Goal: Task Accomplishment & Management: Complete application form

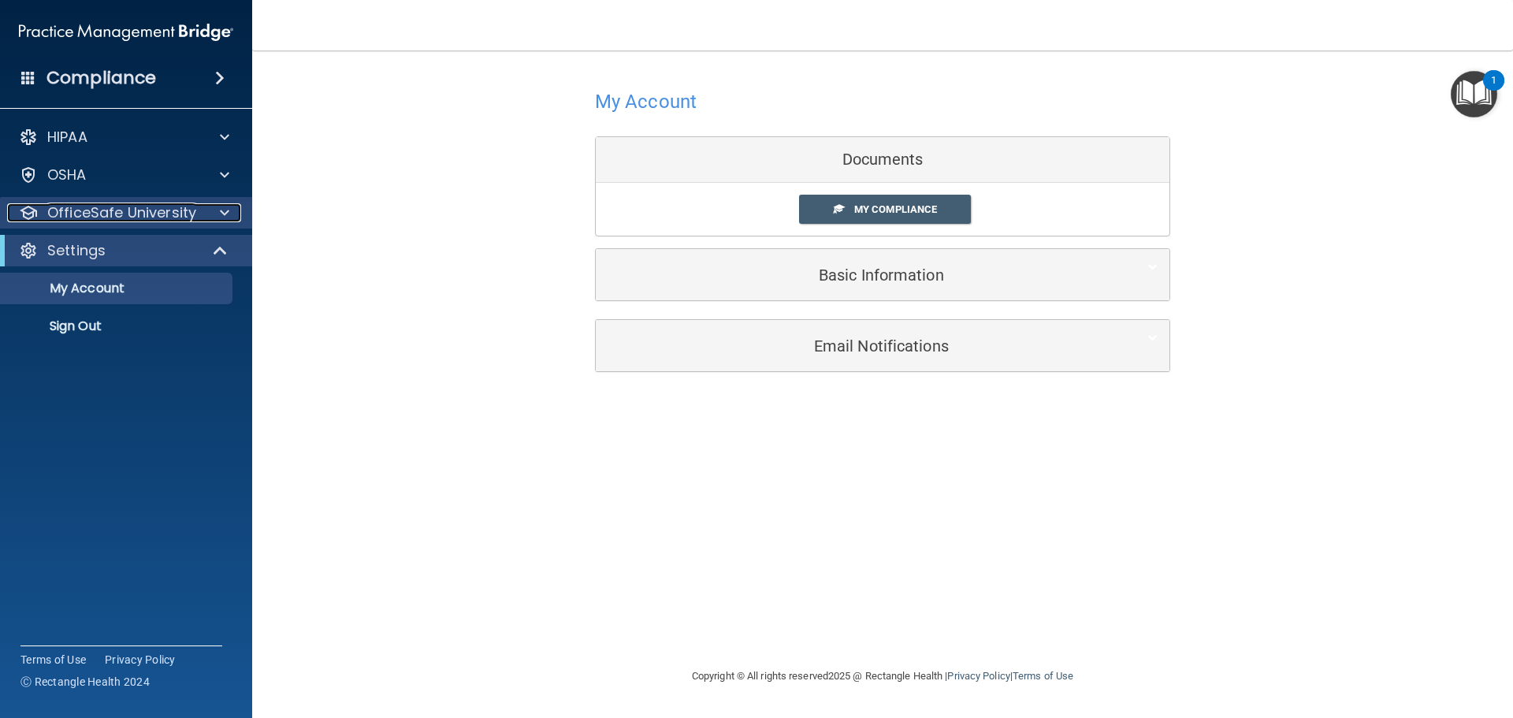
click at [204, 216] on div at bounding box center [222, 212] width 39 height 19
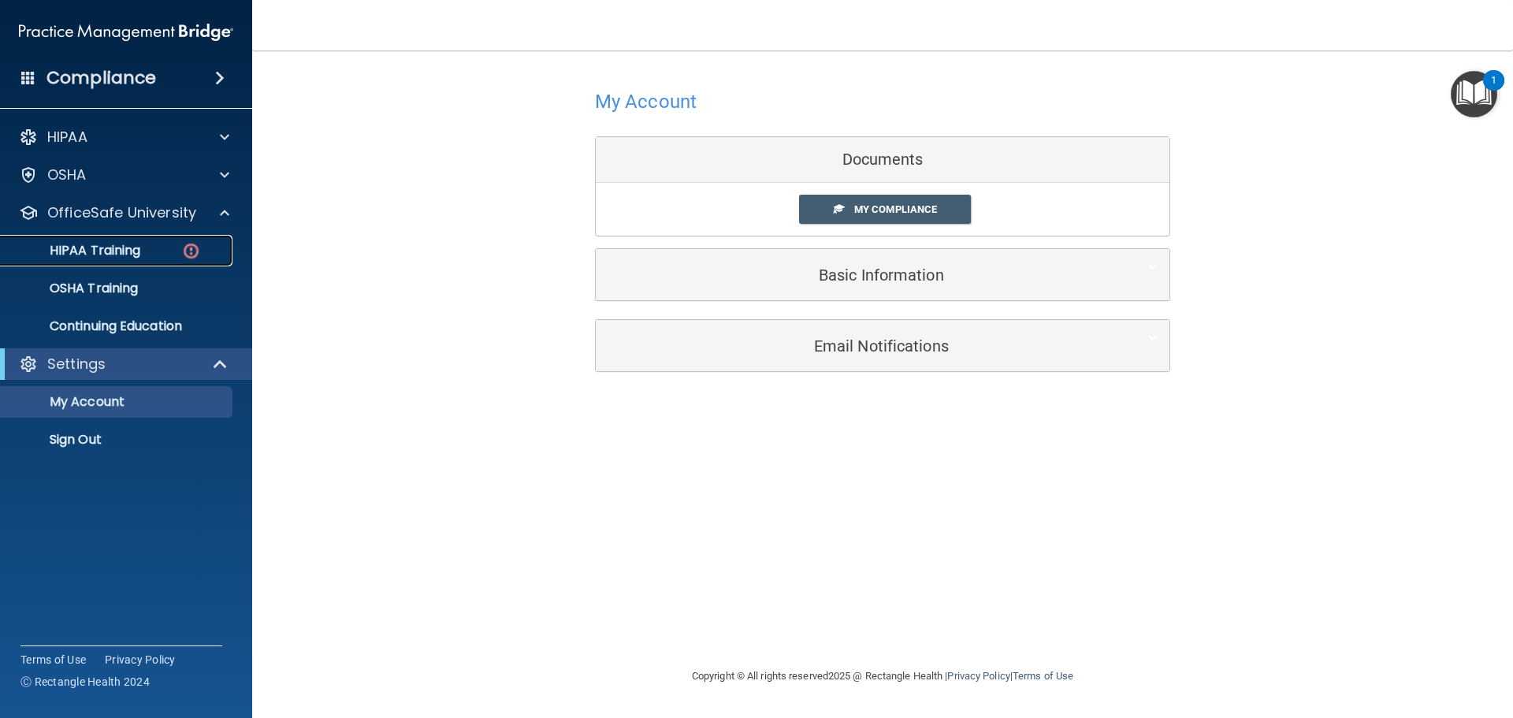
click at [206, 251] on div "HIPAA Training" at bounding box center [117, 251] width 215 height 16
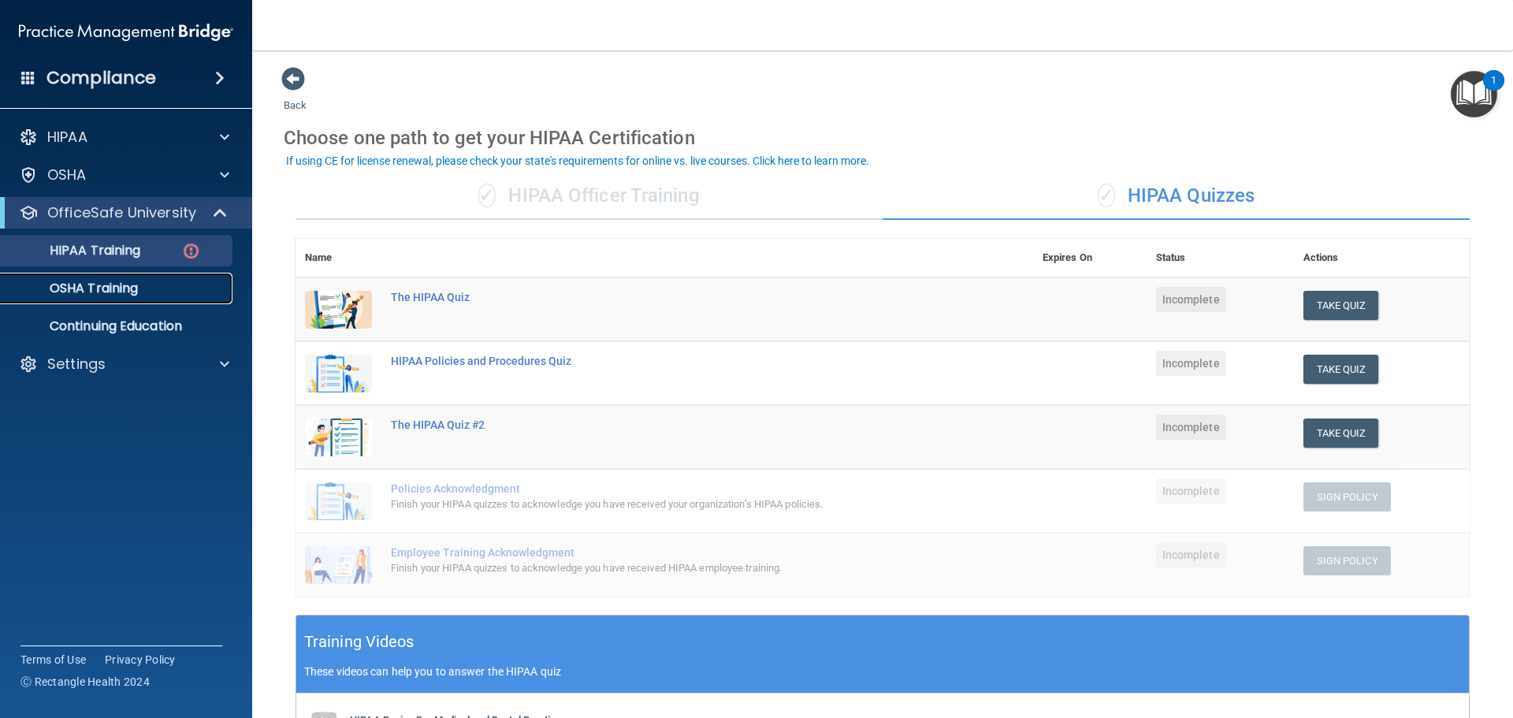
click at [179, 280] on link "OSHA Training" at bounding box center [108, 289] width 248 height 32
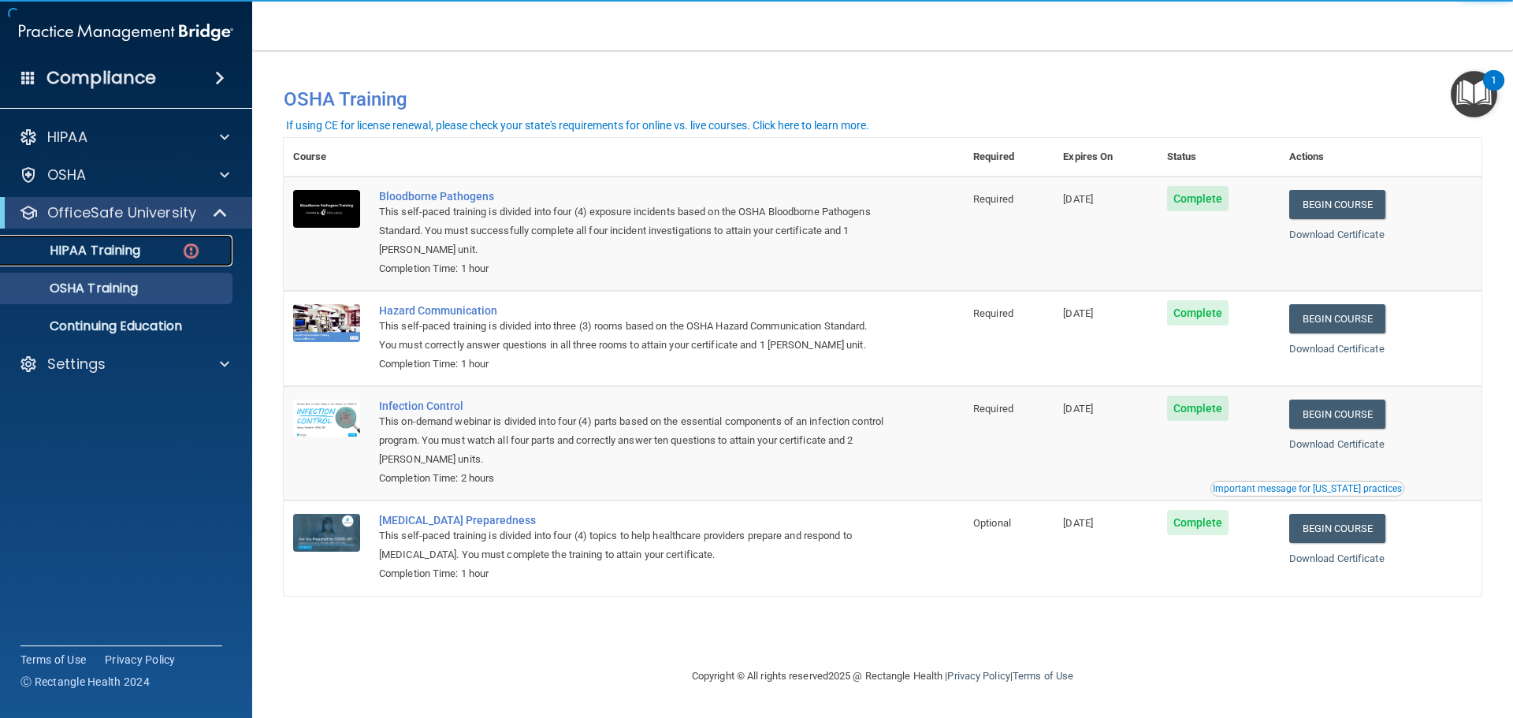
click at [177, 252] on div "HIPAA Training" at bounding box center [117, 251] width 215 height 16
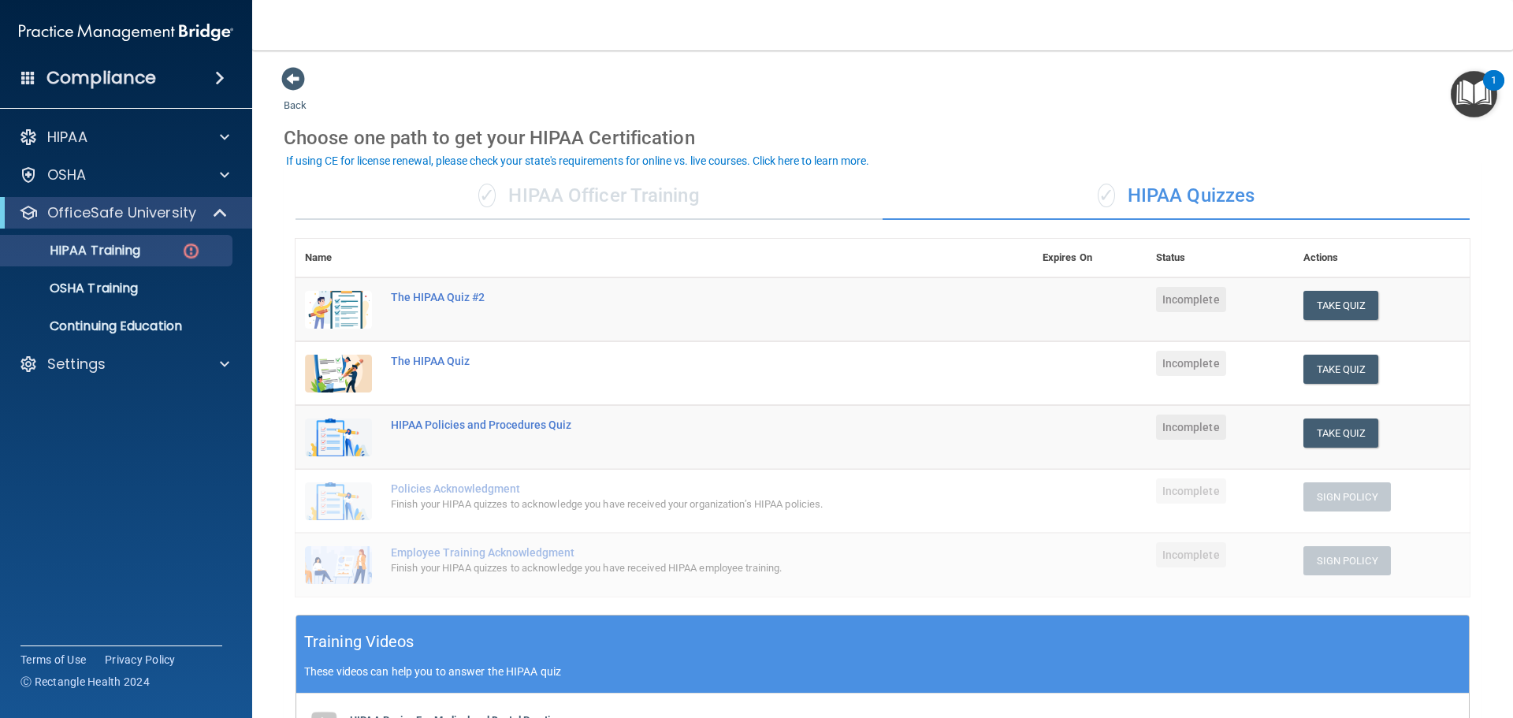
click at [667, 206] on div "✓ HIPAA Officer Training" at bounding box center [588, 196] width 587 height 47
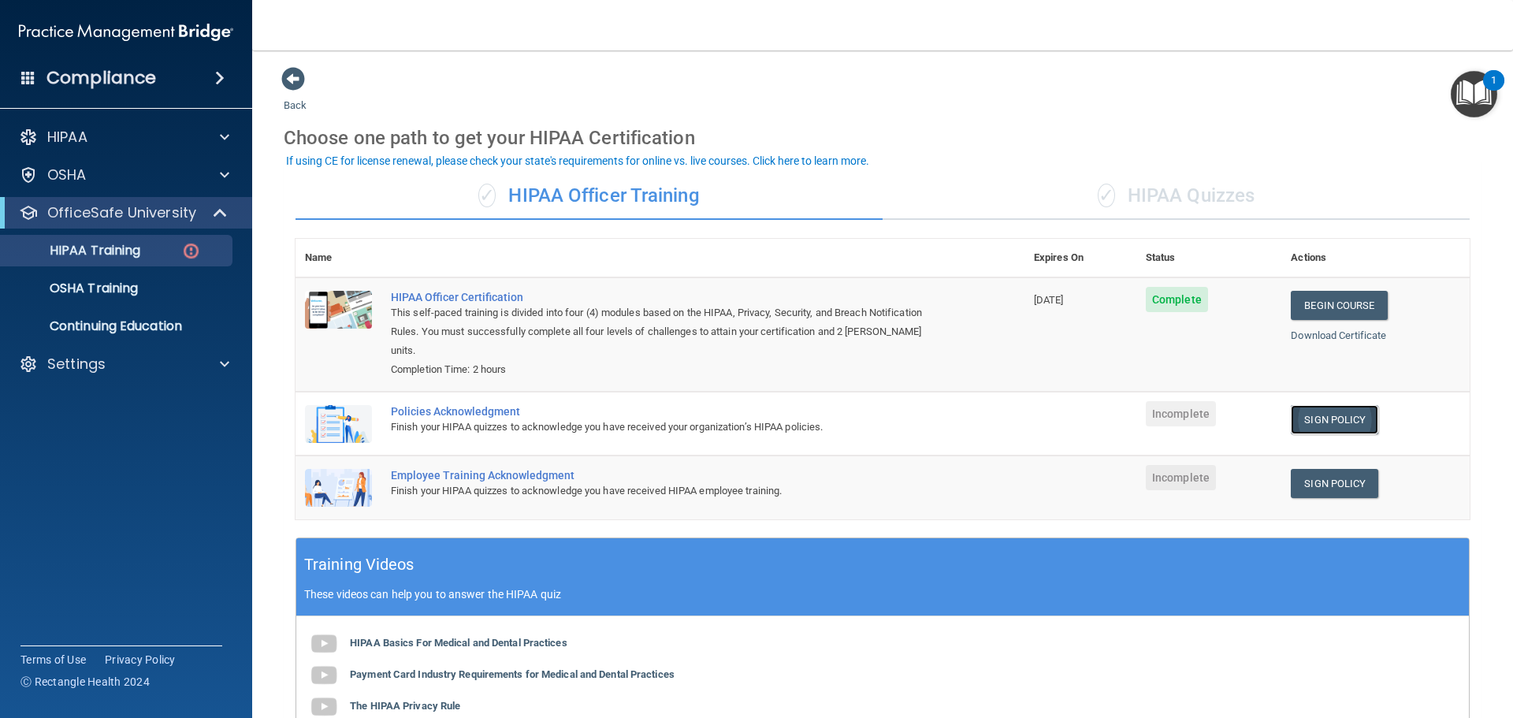
click at [1347, 405] on link "Sign Policy" at bounding box center [1334, 419] width 87 height 29
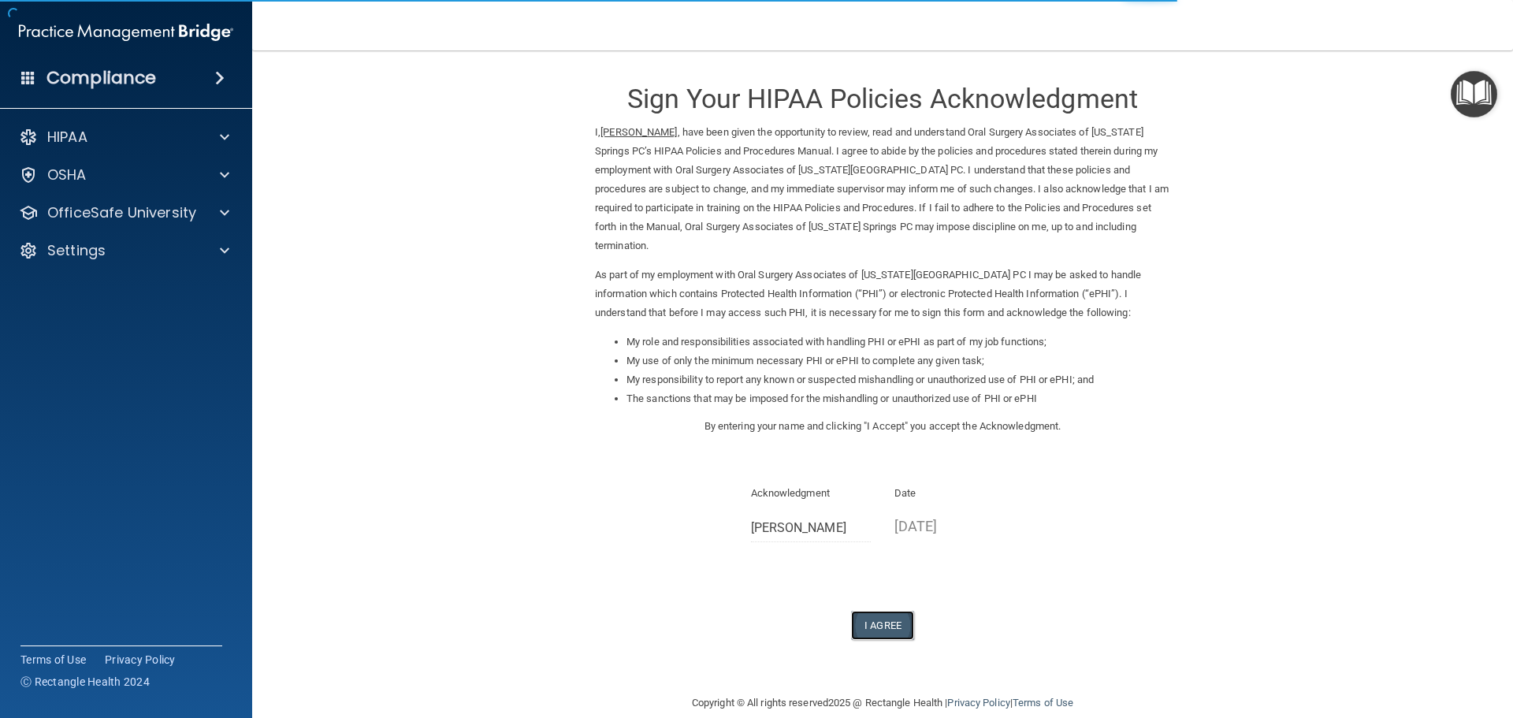
click at [901, 611] on button "I Agree" at bounding box center [882, 625] width 63 height 29
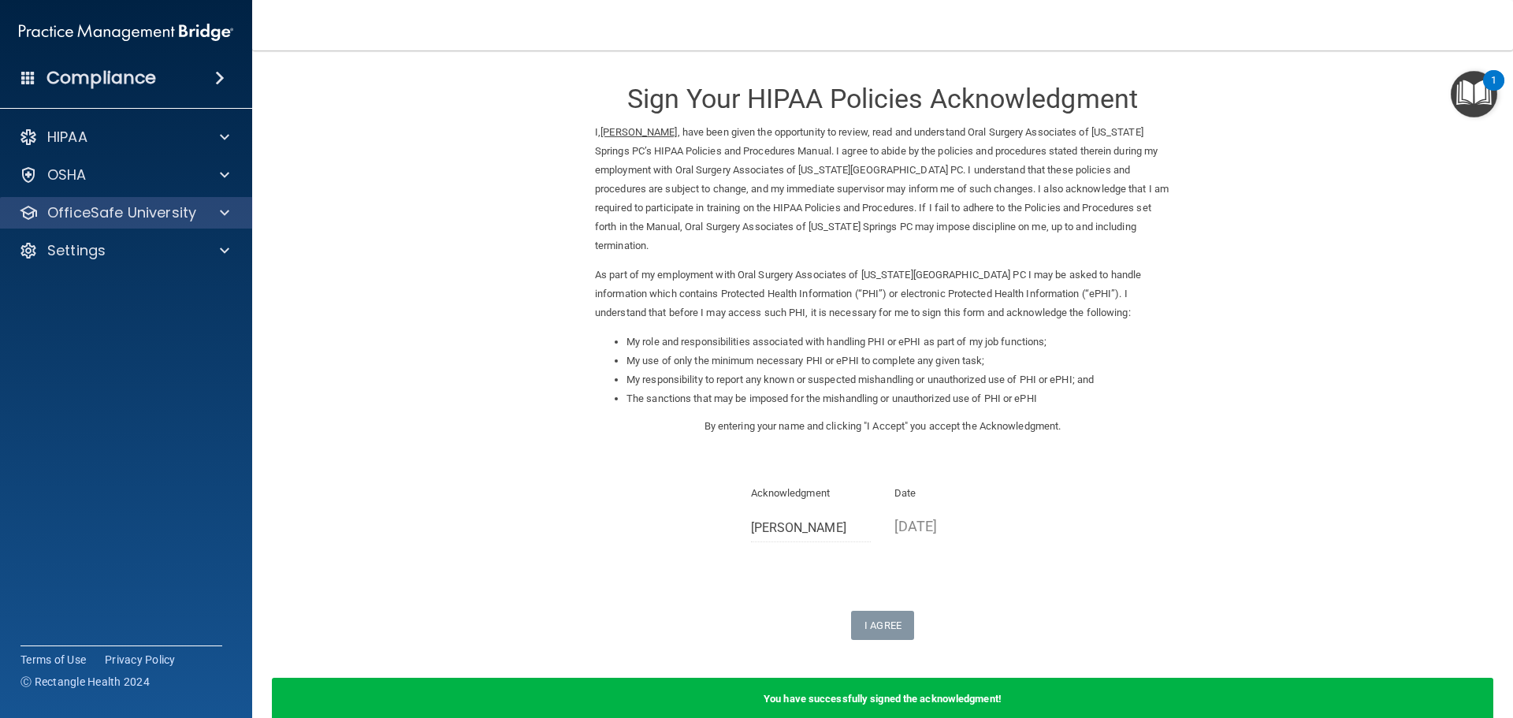
click at [222, 202] on div "OfficeSafe University" at bounding box center [126, 213] width 253 height 32
click at [215, 209] on div at bounding box center [222, 212] width 39 height 19
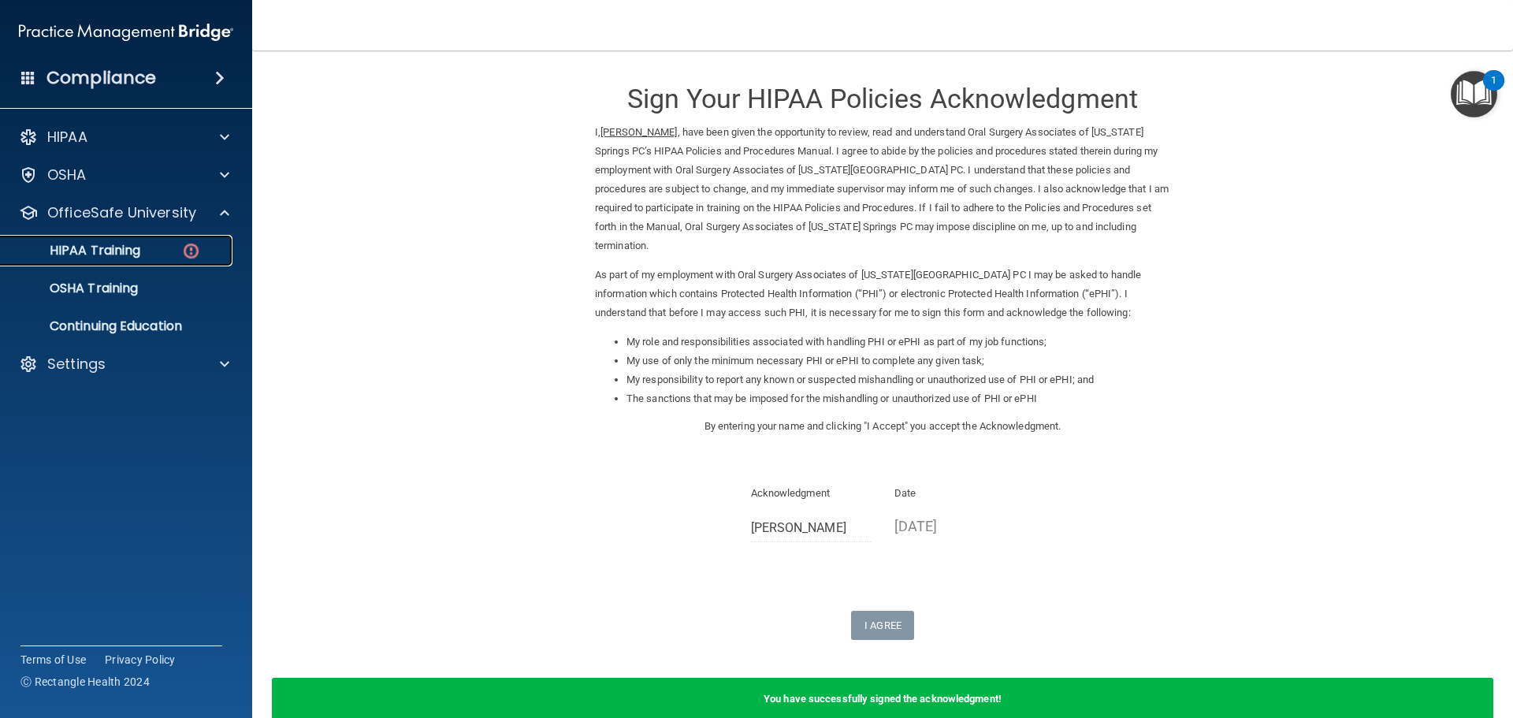
click at [182, 253] on img at bounding box center [191, 251] width 20 height 20
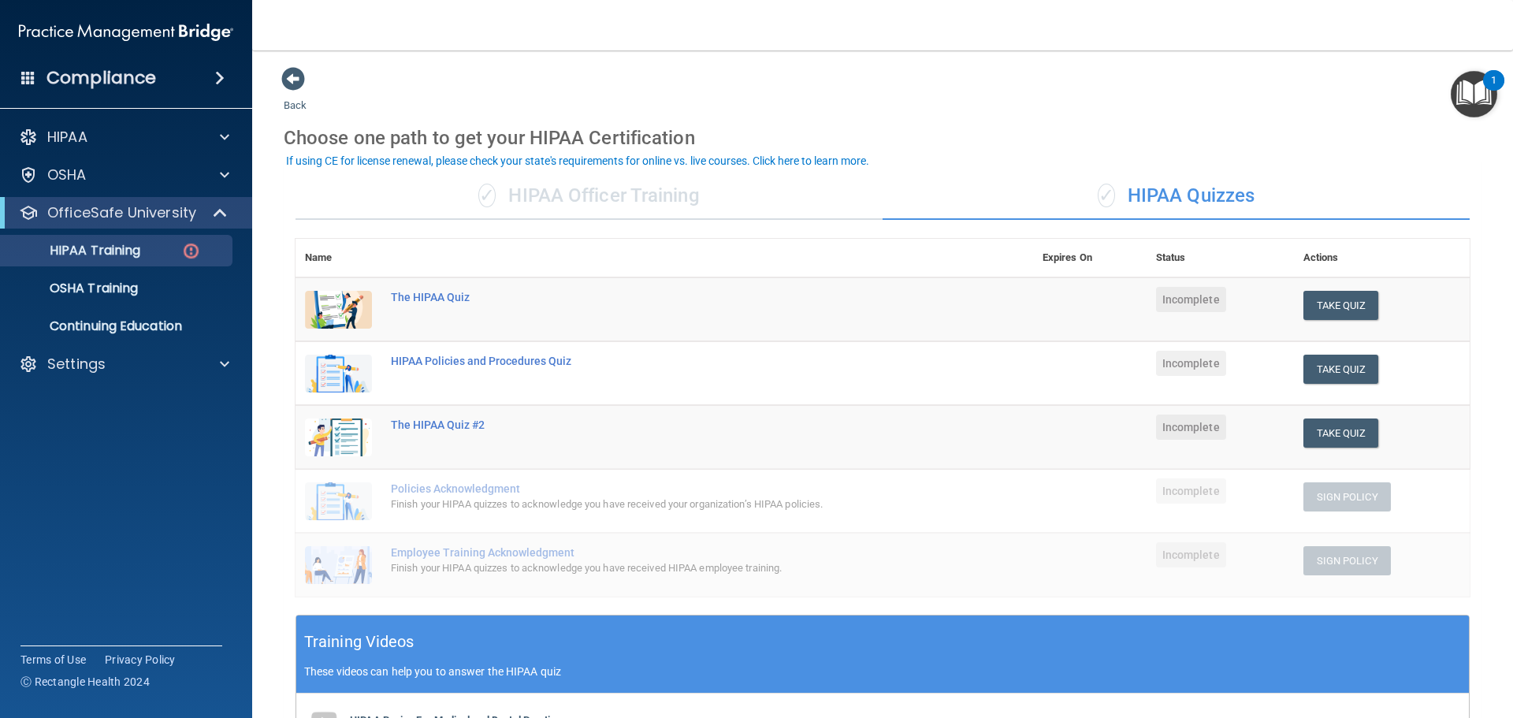
click at [643, 184] on div "✓ HIPAA Officer Training" at bounding box center [588, 196] width 587 height 47
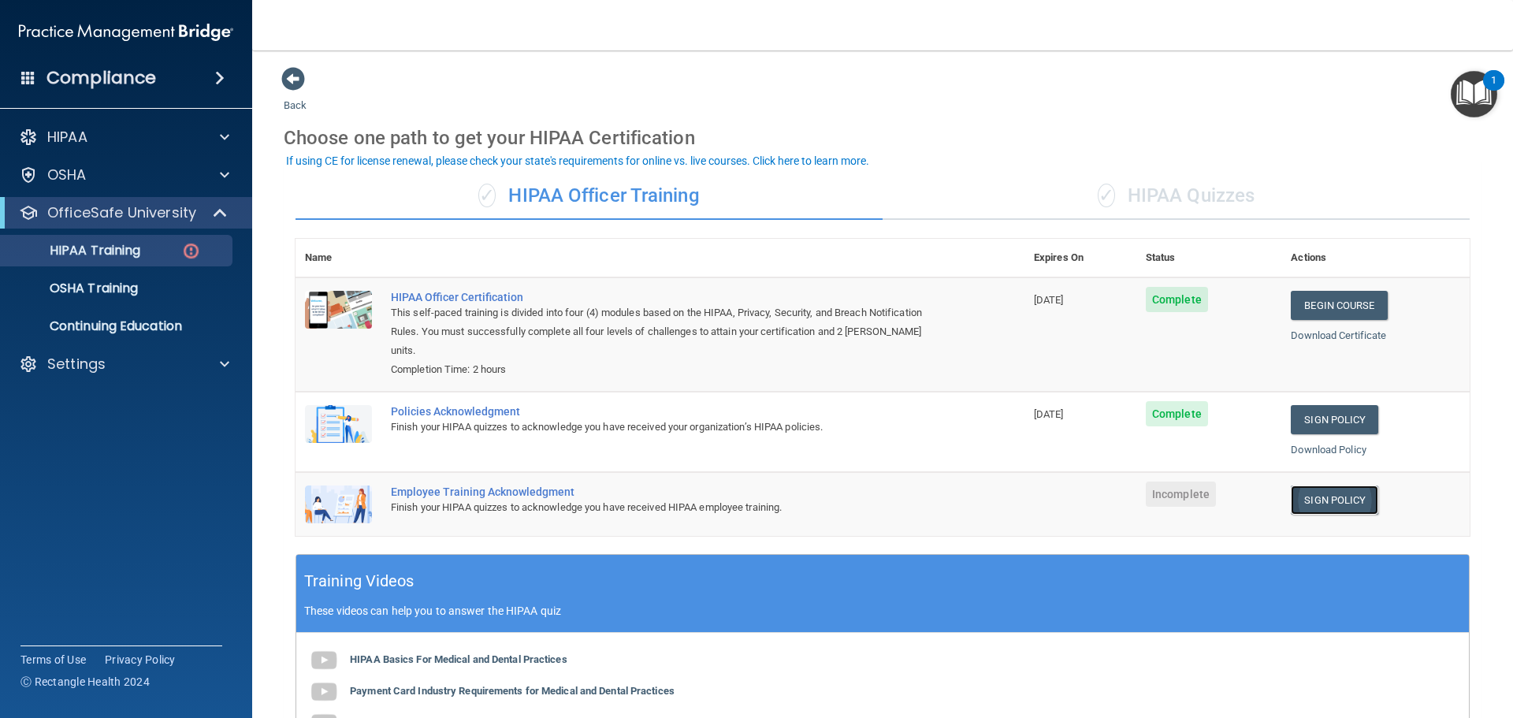
click at [1318, 486] on link "Sign Policy" at bounding box center [1334, 499] width 87 height 29
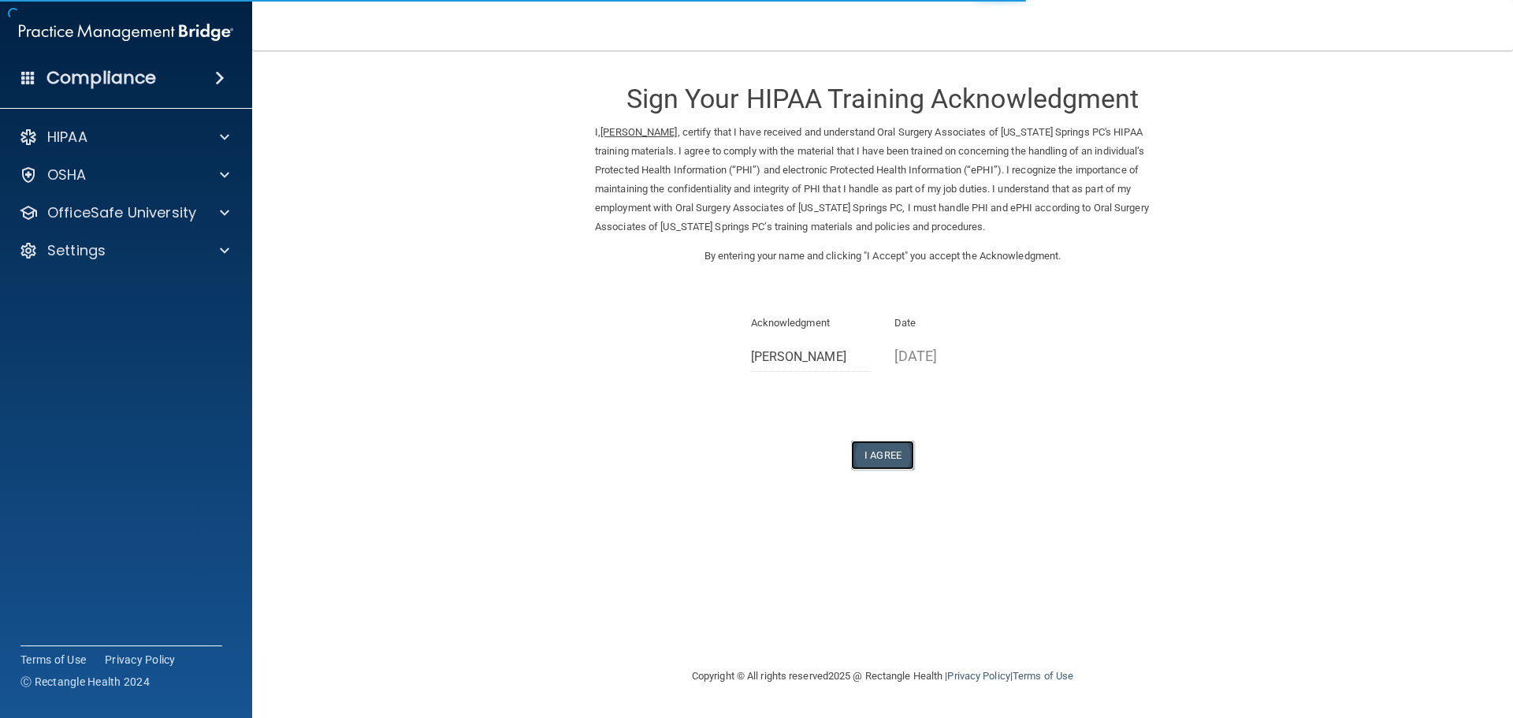
click at [907, 441] on button "I Agree" at bounding box center [882, 454] width 63 height 29
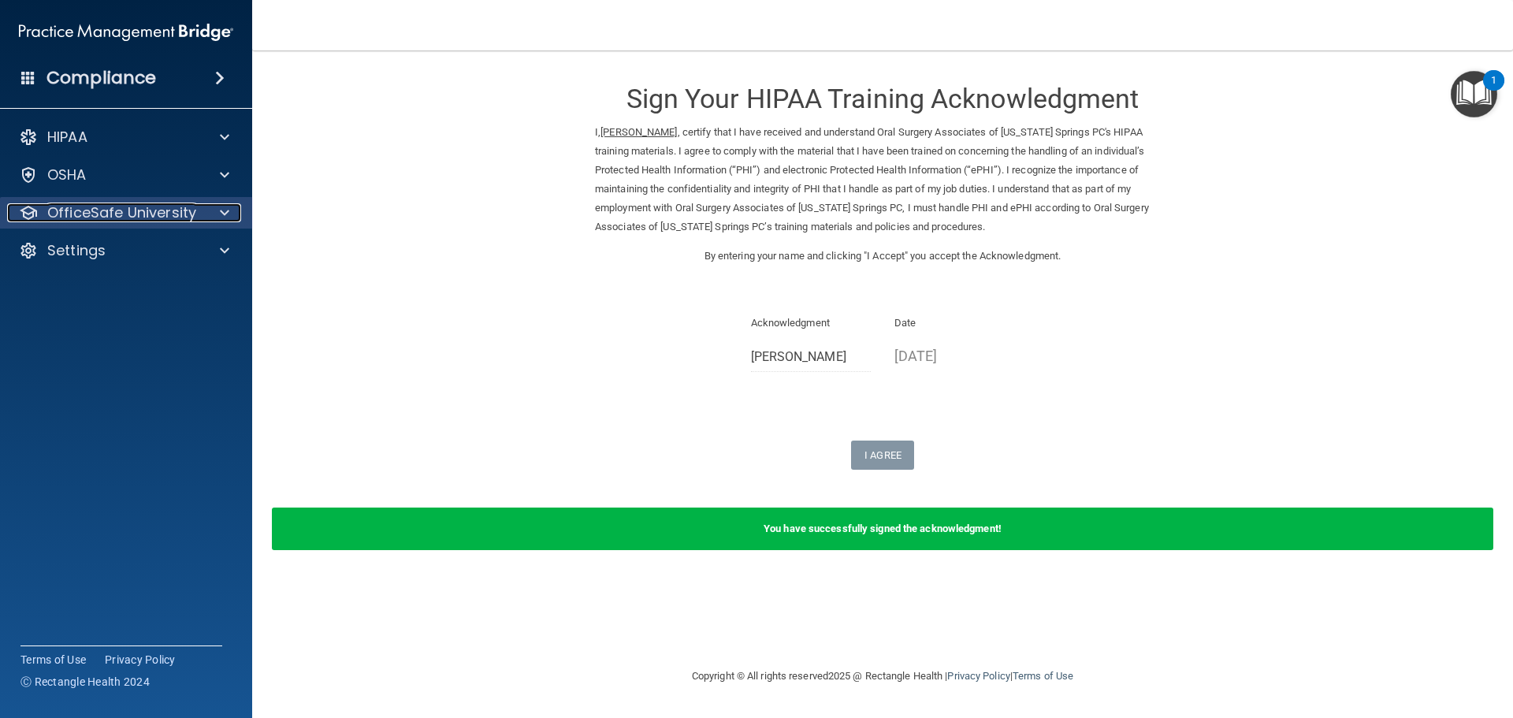
click at [208, 204] on div at bounding box center [222, 212] width 39 height 19
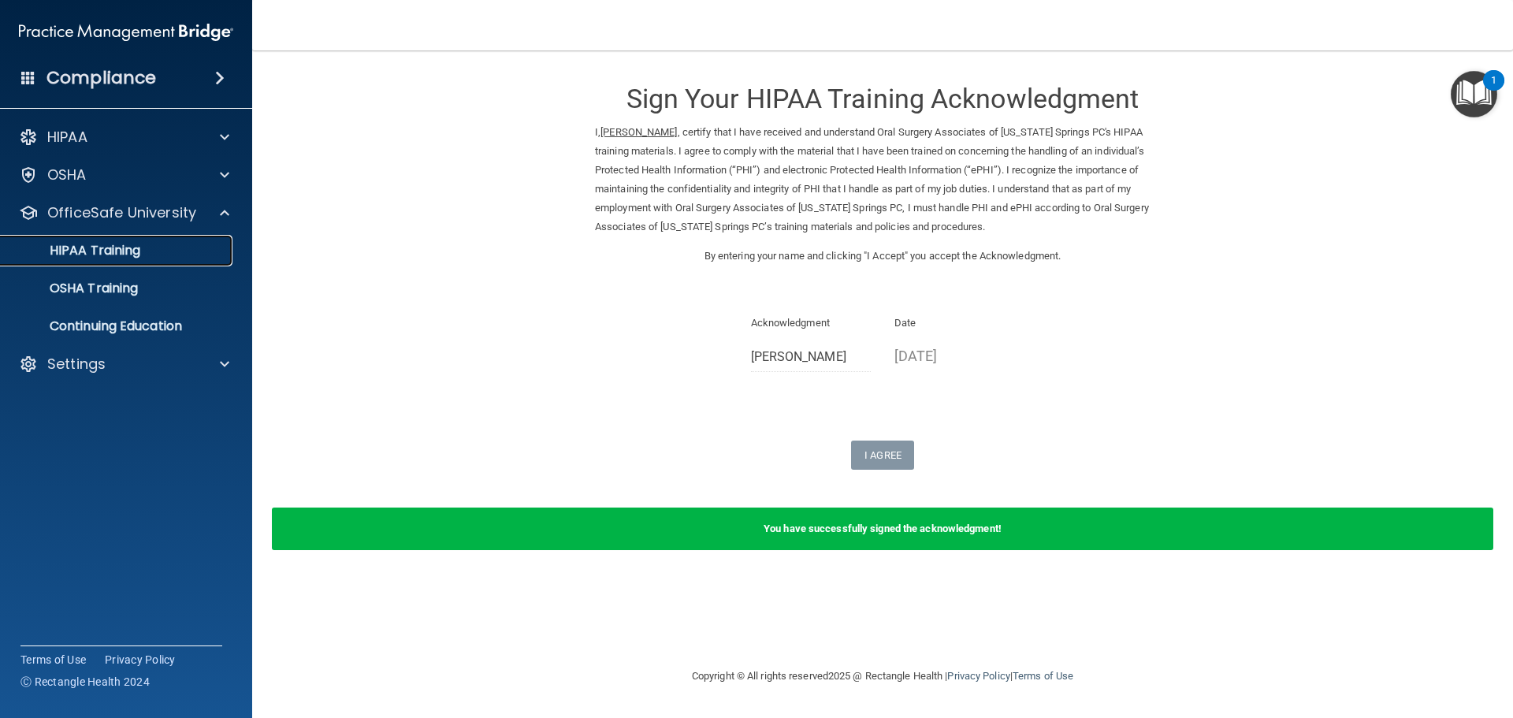
click at [165, 259] on link "HIPAA Training" at bounding box center [108, 251] width 248 height 32
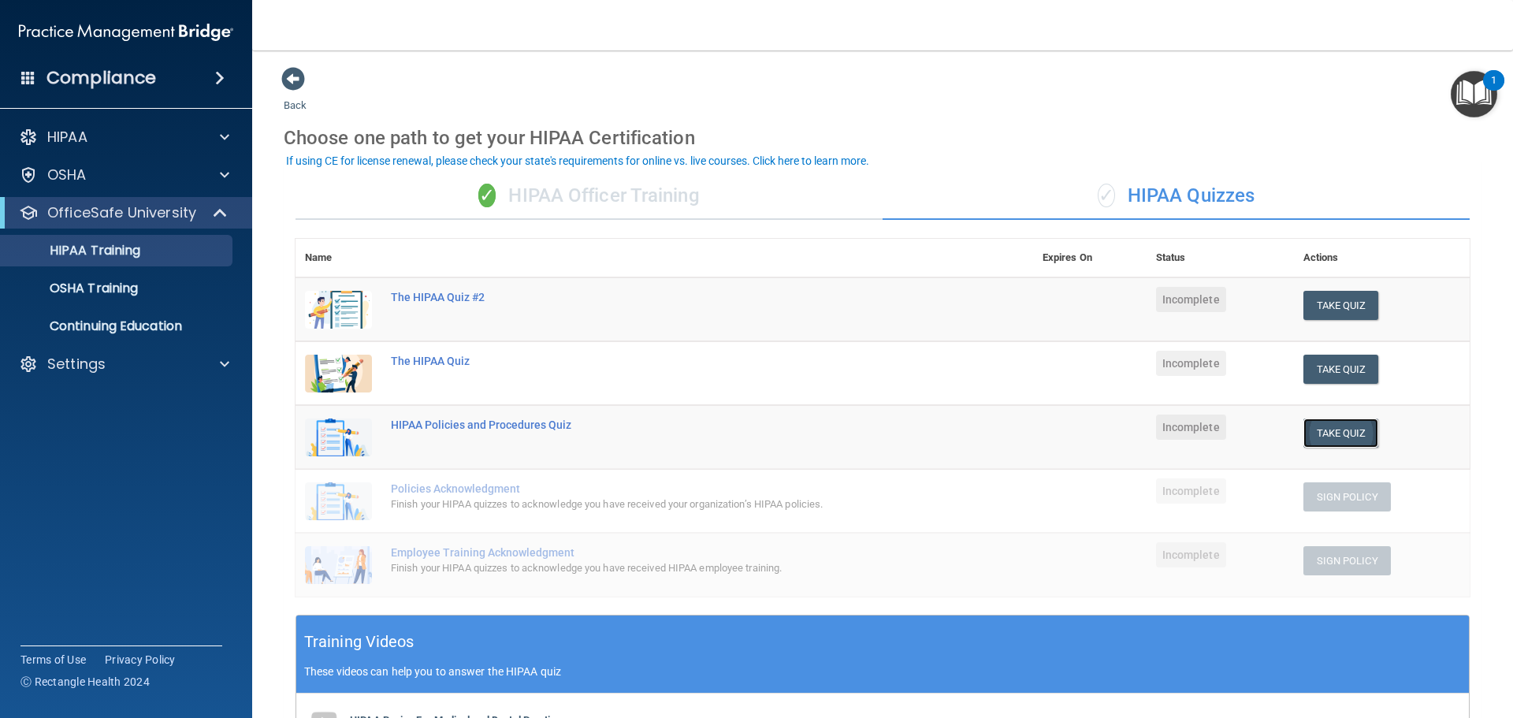
click at [1321, 433] on button "Take Quiz" at bounding box center [1341, 432] width 76 height 29
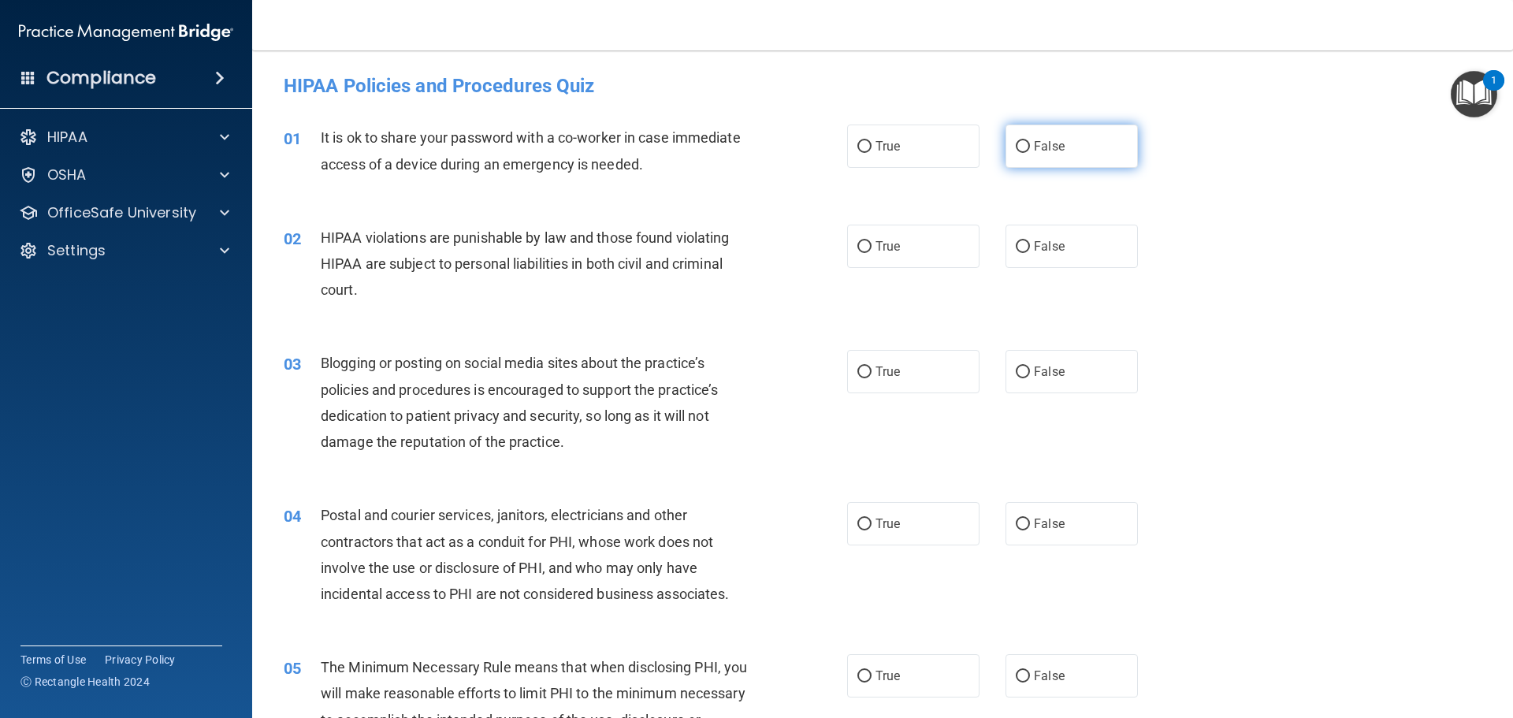
click at [1009, 137] on label "False" at bounding box center [1071, 145] width 132 height 43
click at [1016, 141] on input "False" at bounding box center [1023, 147] width 14 height 12
radio input "true"
click at [869, 245] on label "True" at bounding box center [913, 246] width 132 height 43
click at [869, 245] on input "True" at bounding box center [864, 247] width 14 height 12
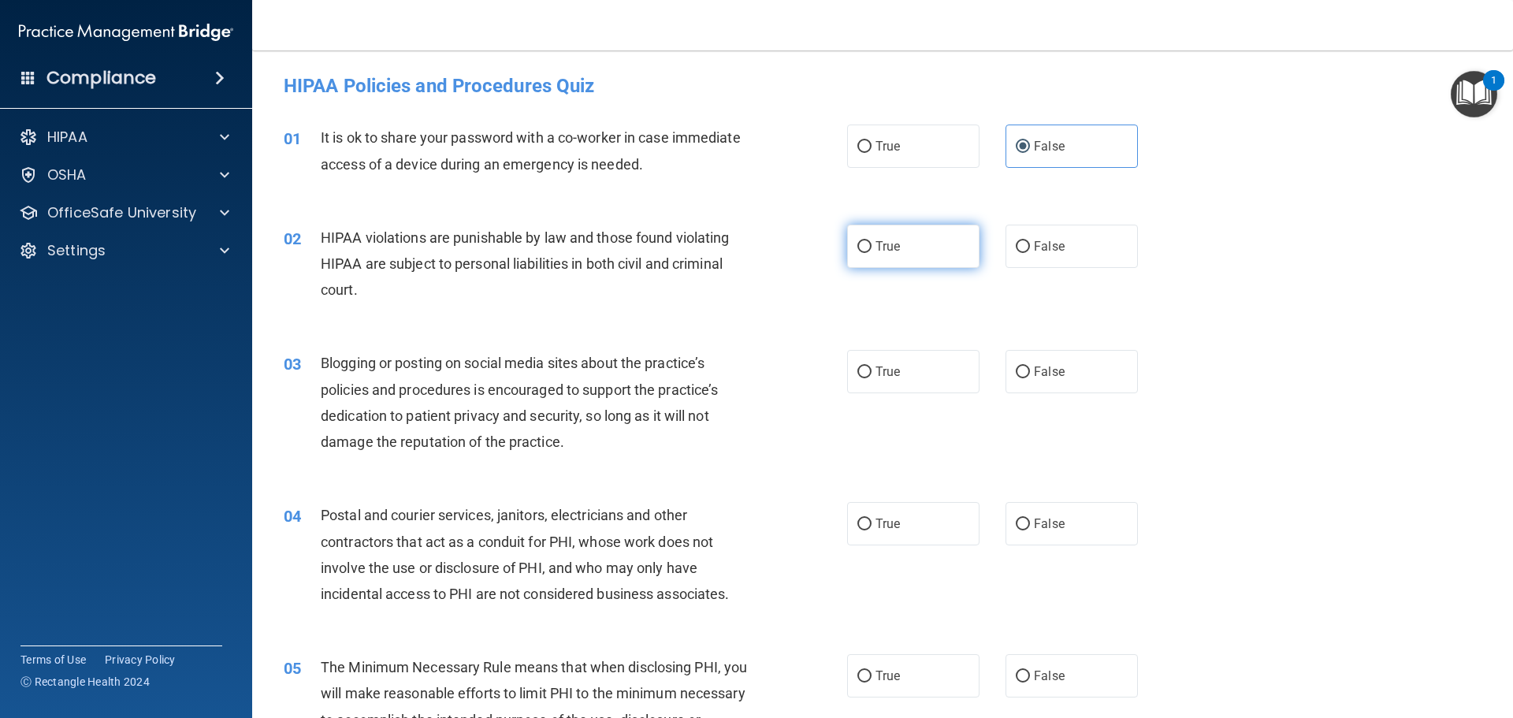
radio input "true"
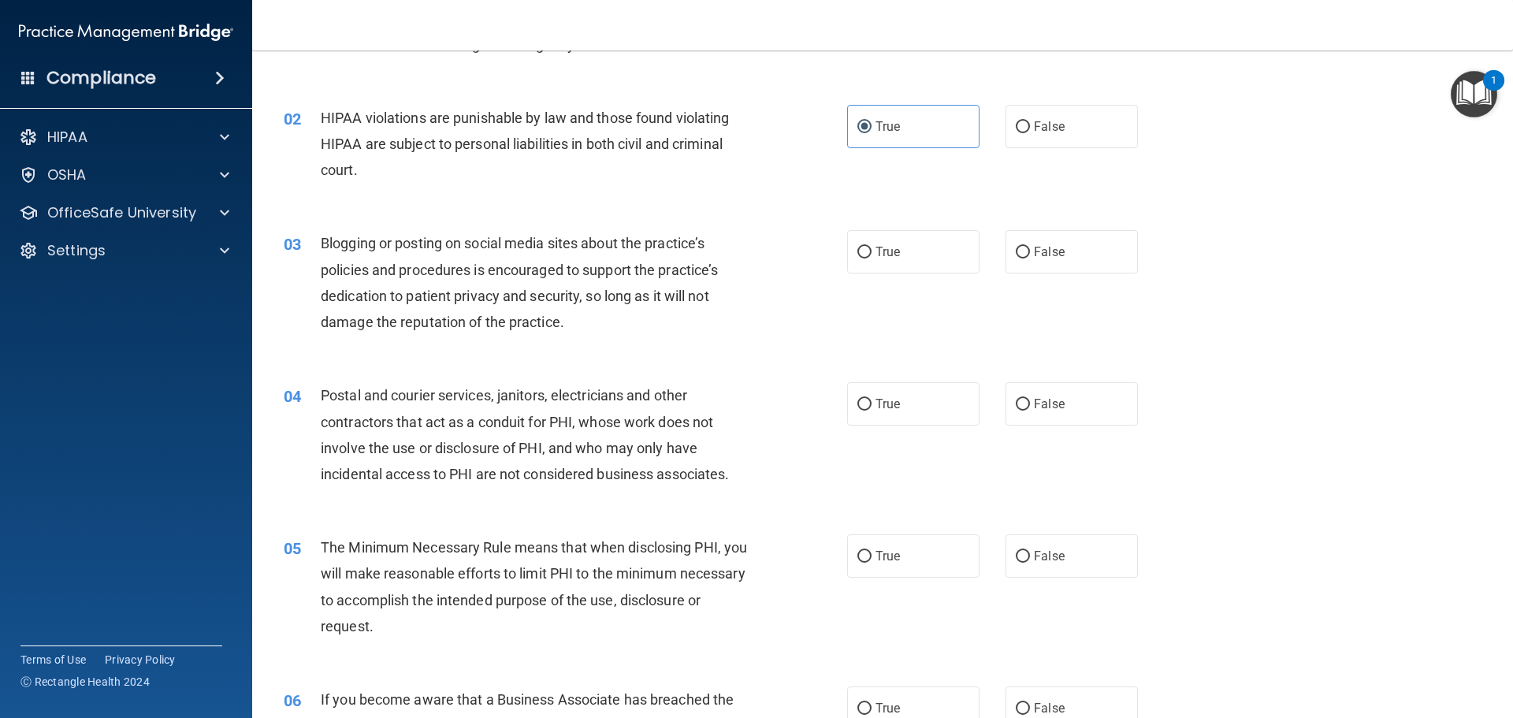
scroll to position [158, 0]
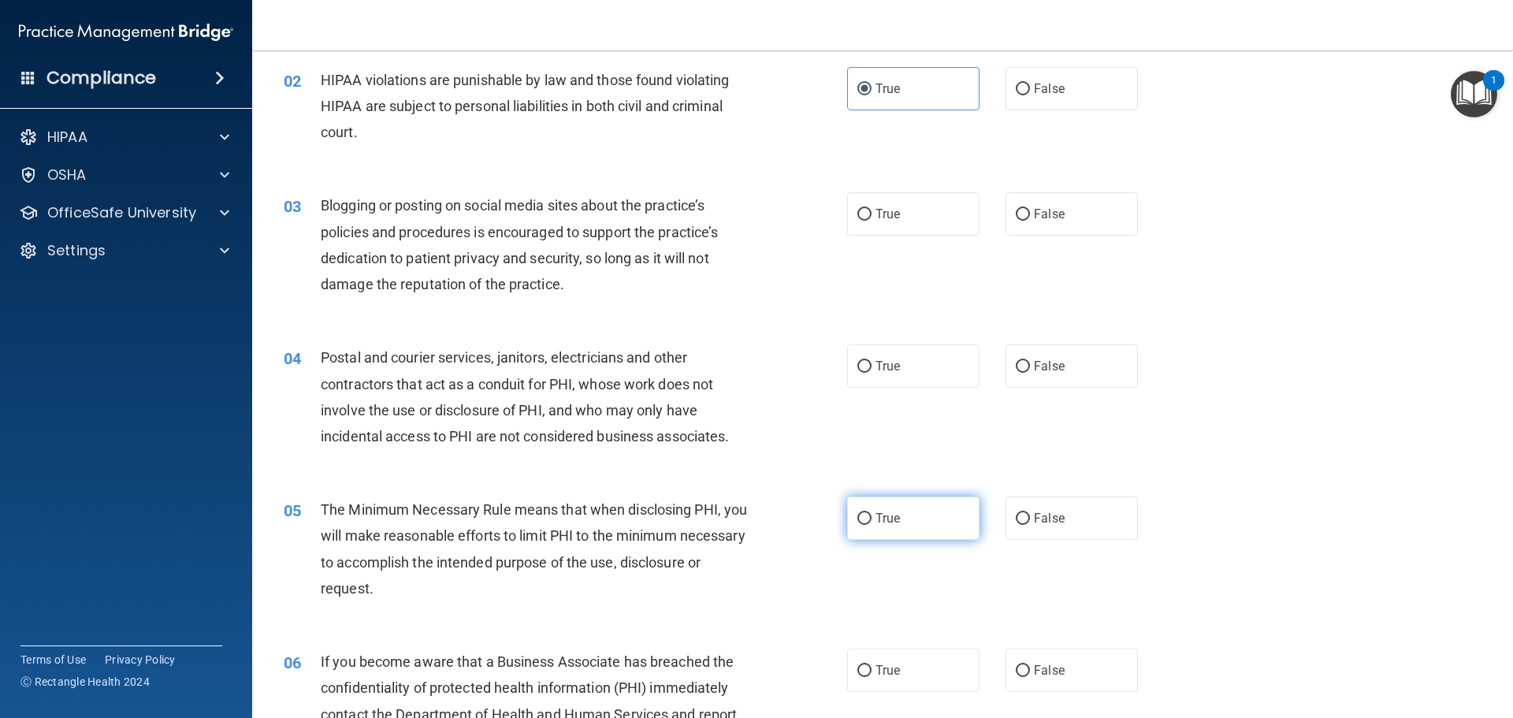
click at [863, 521] on input "True" at bounding box center [864, 519] width 14 height 12
radio input "true"
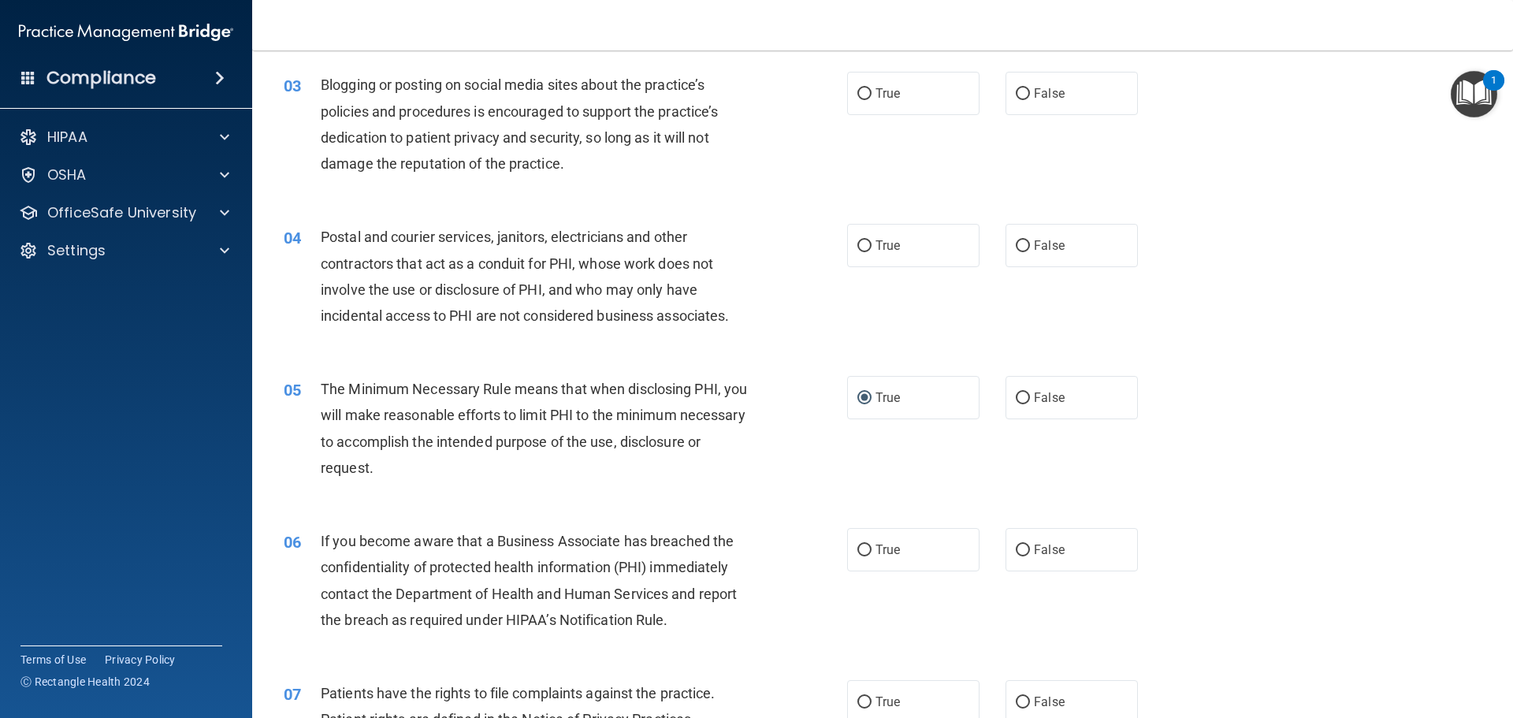
scroll to position [315, 0]
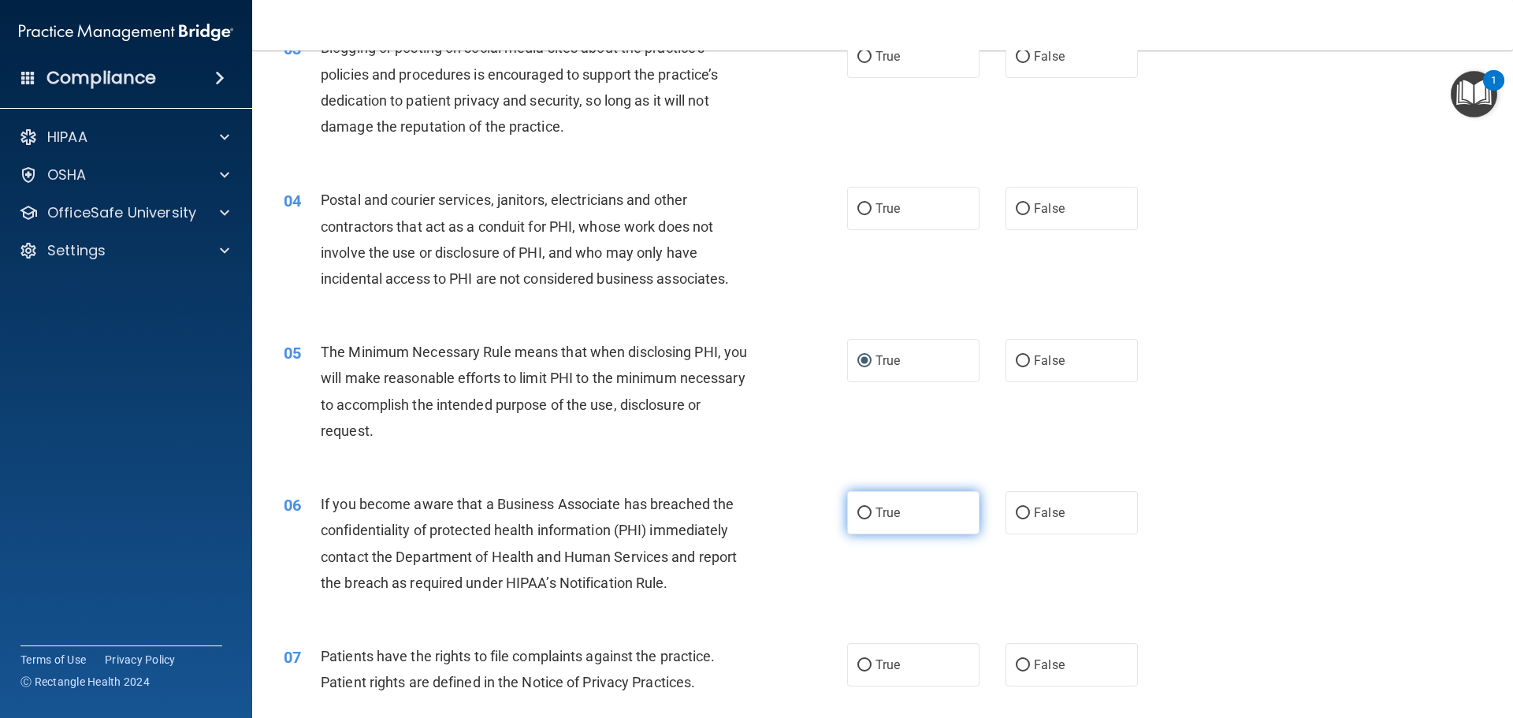
click at [859, 514] on input "True" at bounding box center [864, 513] width 14 height 12
radio input "true"
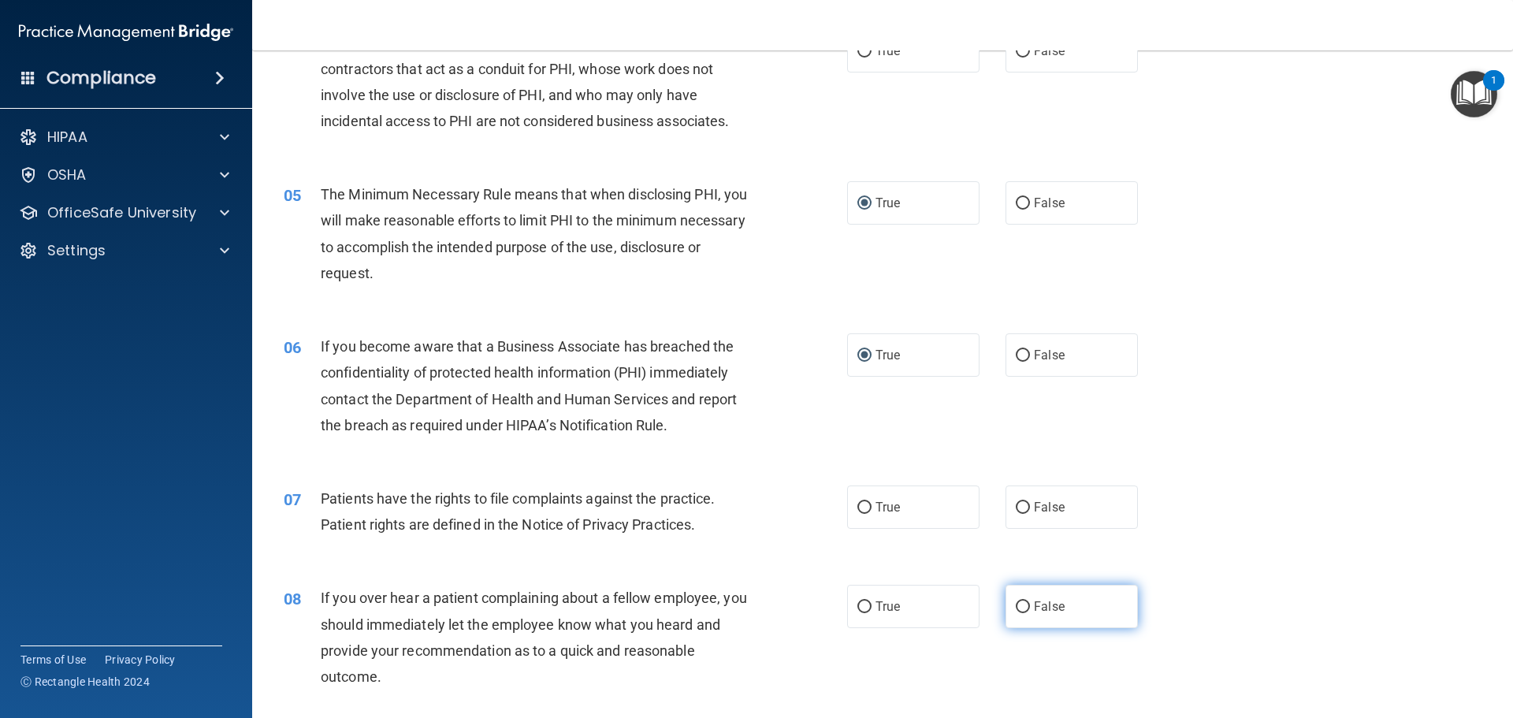
click at [1017, 603] on input "False" at bounding box center [1023, 607] width 14 height 12
radio input "true"
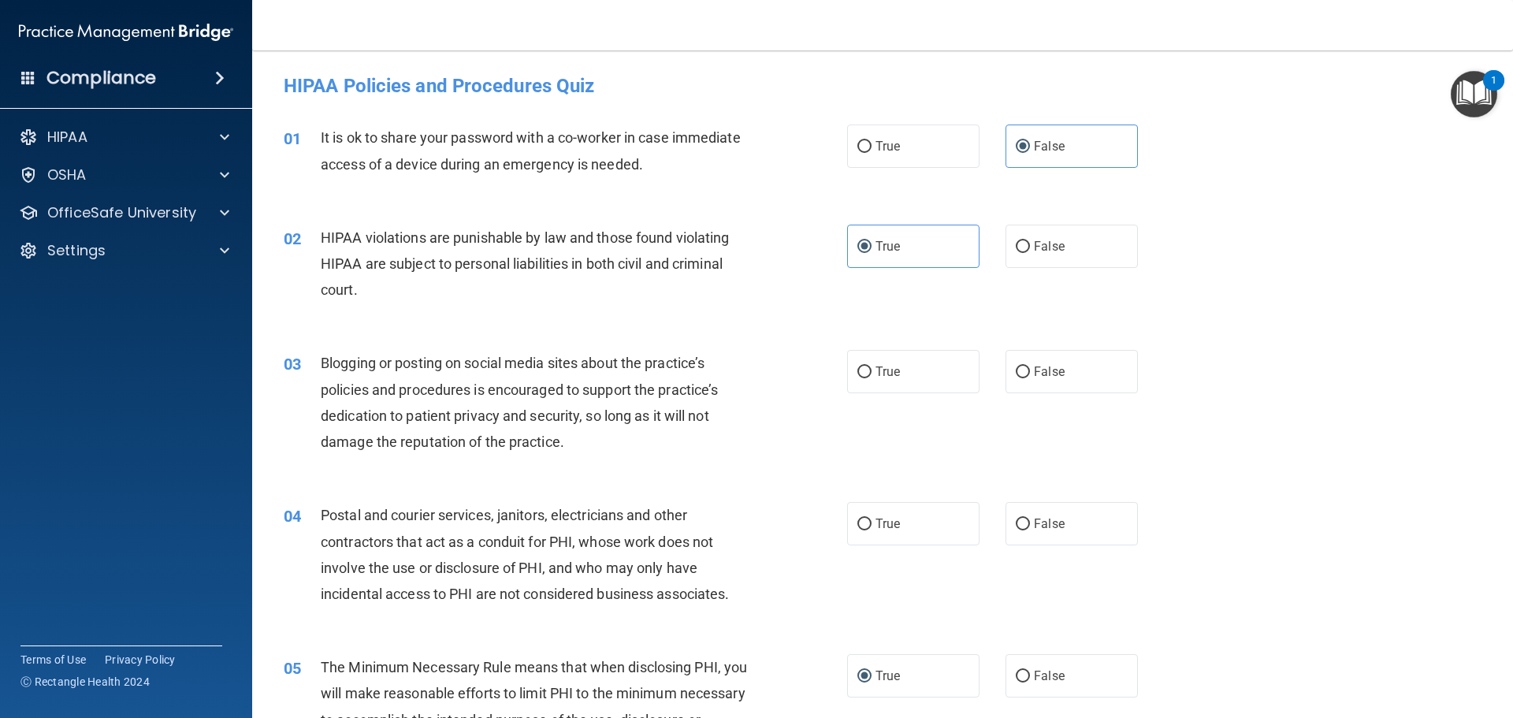
scroll to position [158, 0]
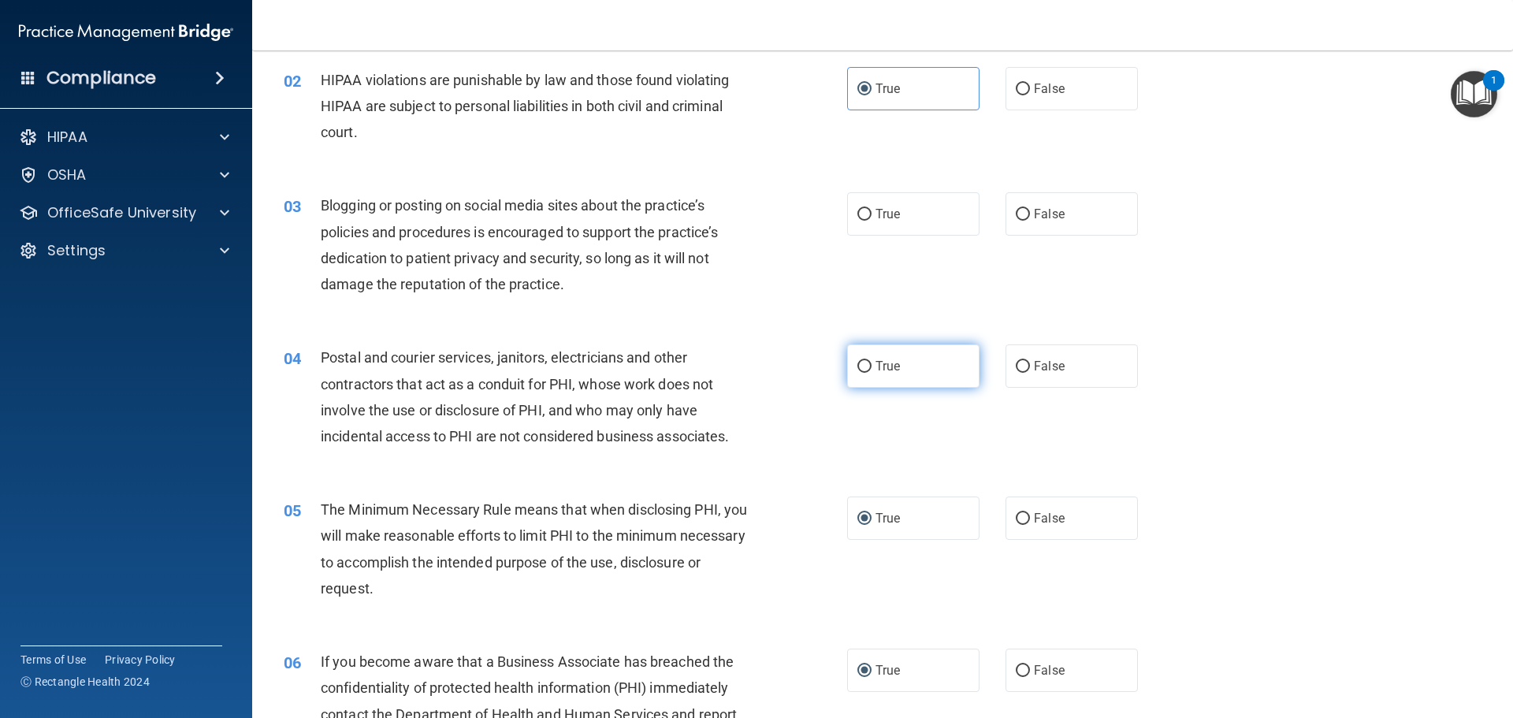
click at [925, 379] on label "True" at bounding box center [913, 365] width 132 height 43
click at [871, 373] on input "True" at bounding box center [864, 367] width 14 height 12
radio input "true"
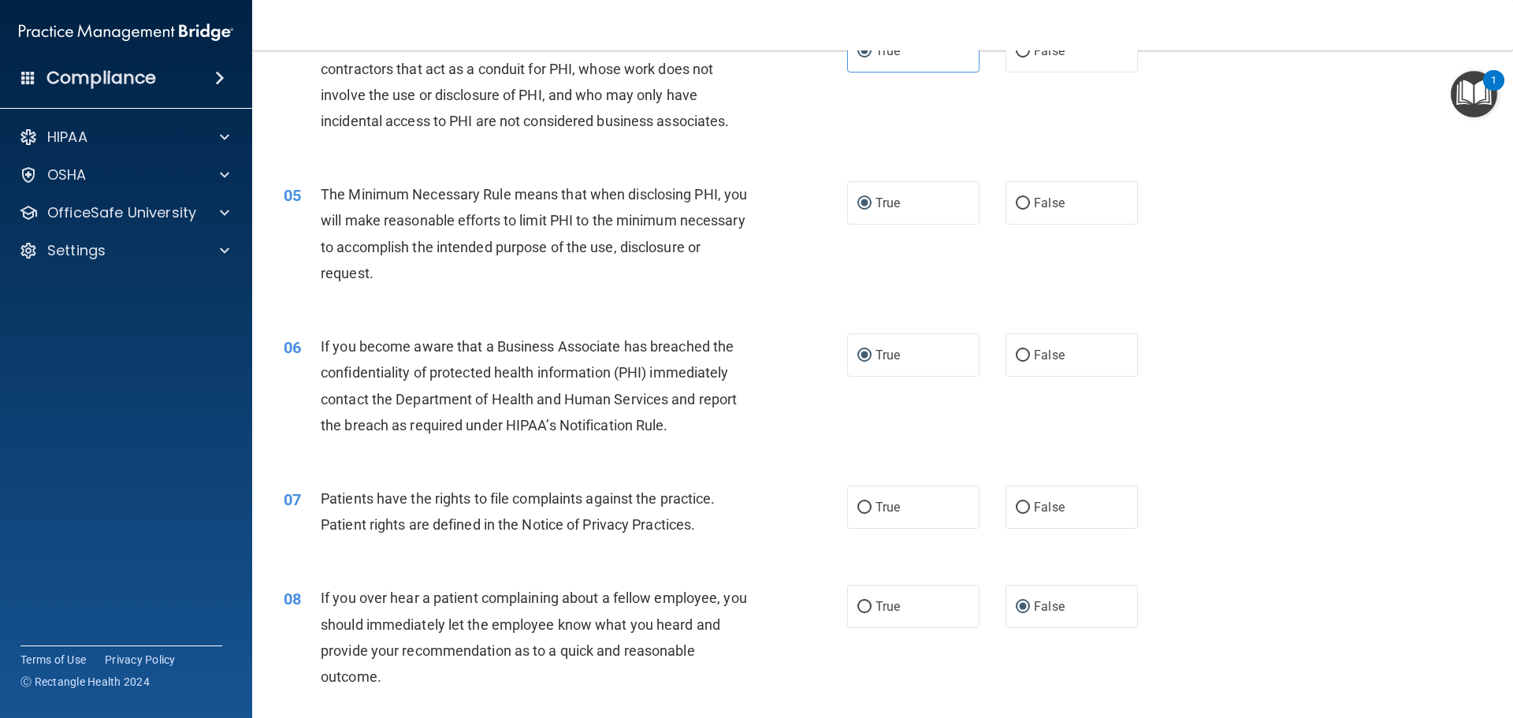
scroll to position [0, 0]
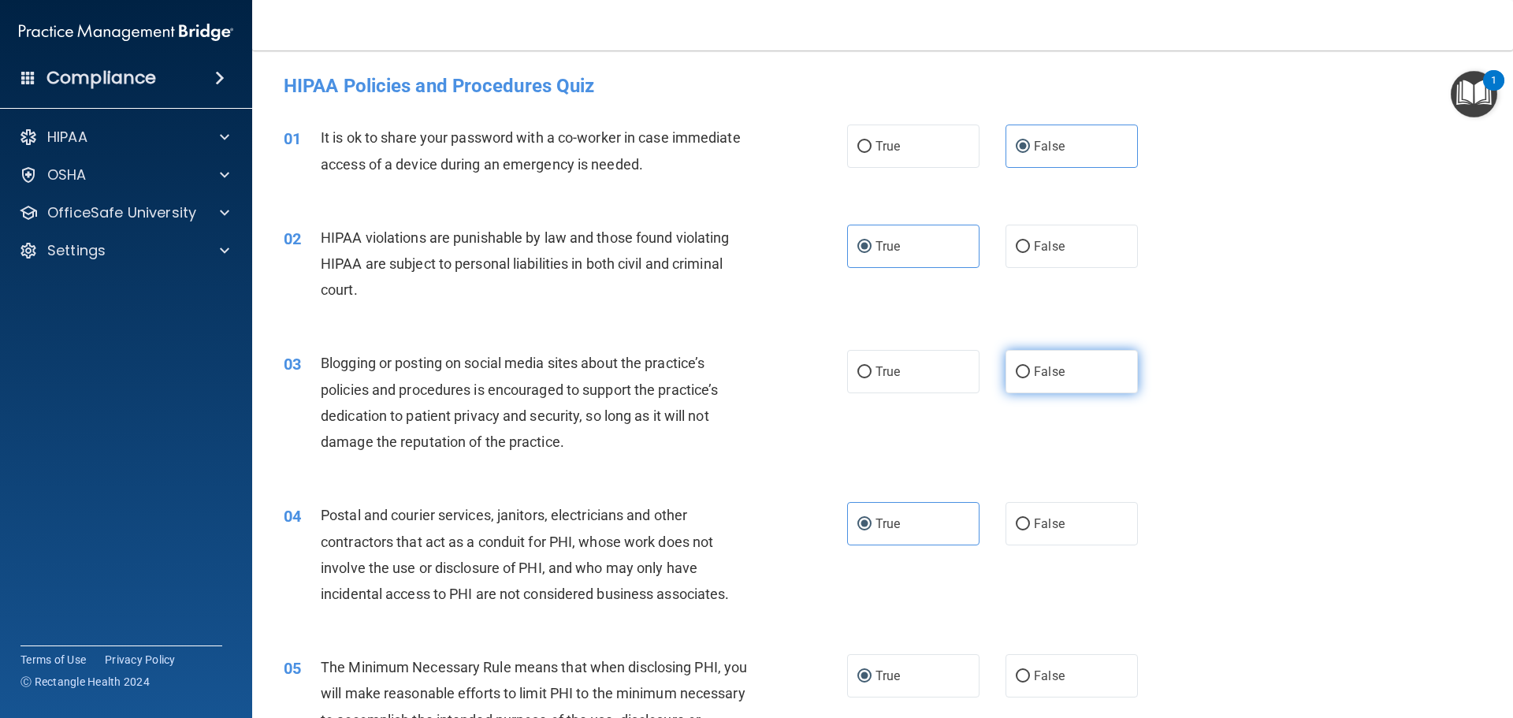
click at [1008, 366] on label "False" at bounding box center [1071, 371] width 132 height 43
click at [1016, 366] on input "False" at bounding box center [1023, 372] width 14 height 12
radio input "true"
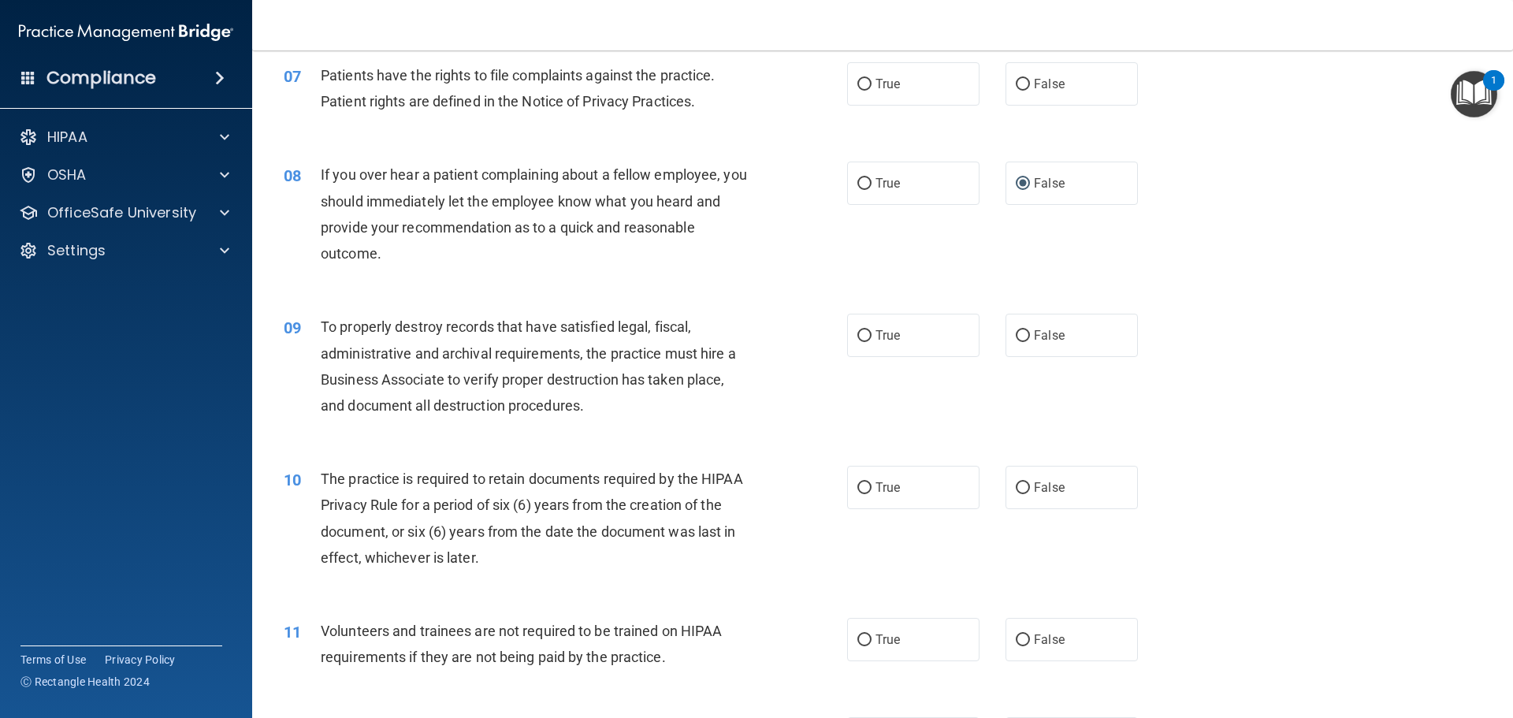
scroll to position [946, 0]
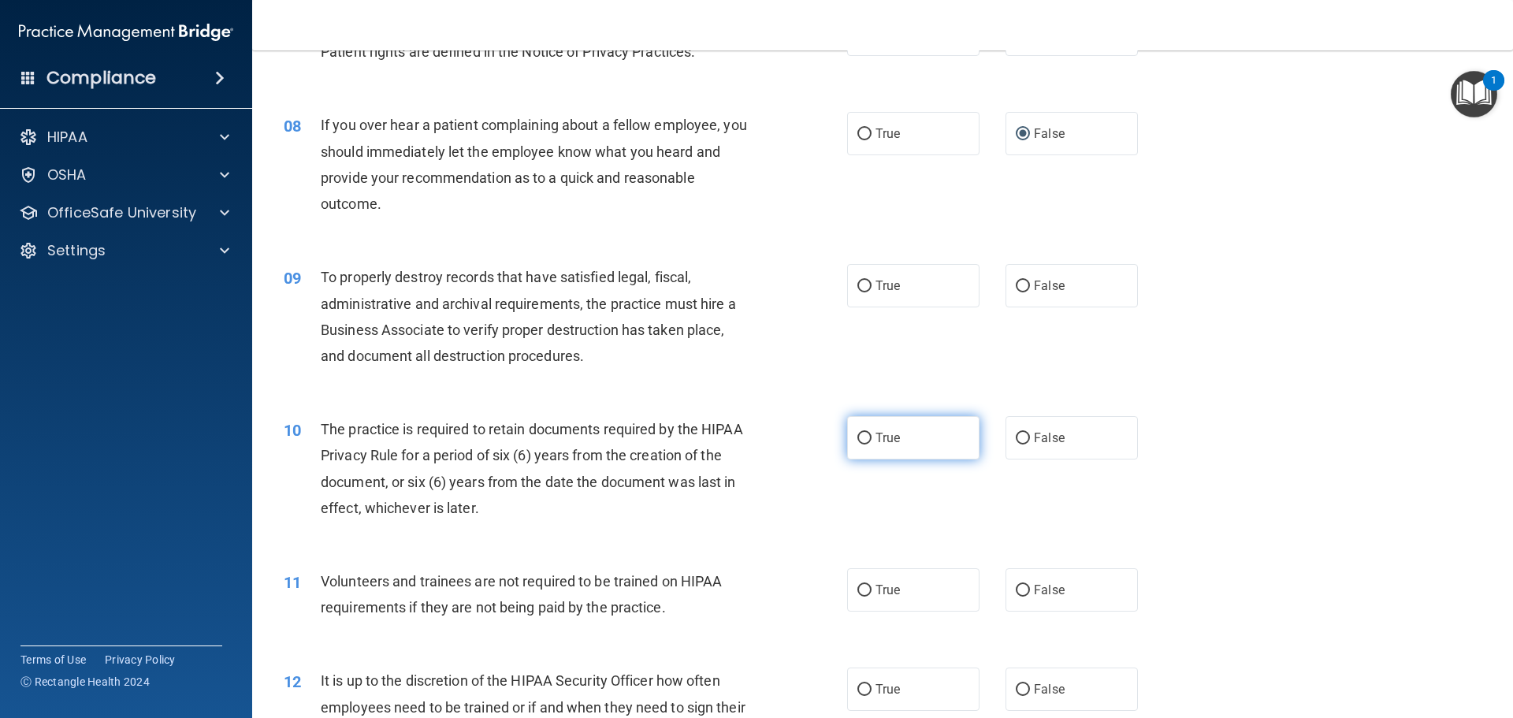
click at [863, 447] on label "True" at bounding box center [913, 437] width 132 height 43
click at [863, 444] on input "True" at bounding box center [864, 439] width 14 height 12
radio input "true"
click at [867, 594] on label "True" at bounding box center [913, 589] width 132 height 43
click at [867, 594] on input "True" at bounding box center [864, 591] width 14 height 12
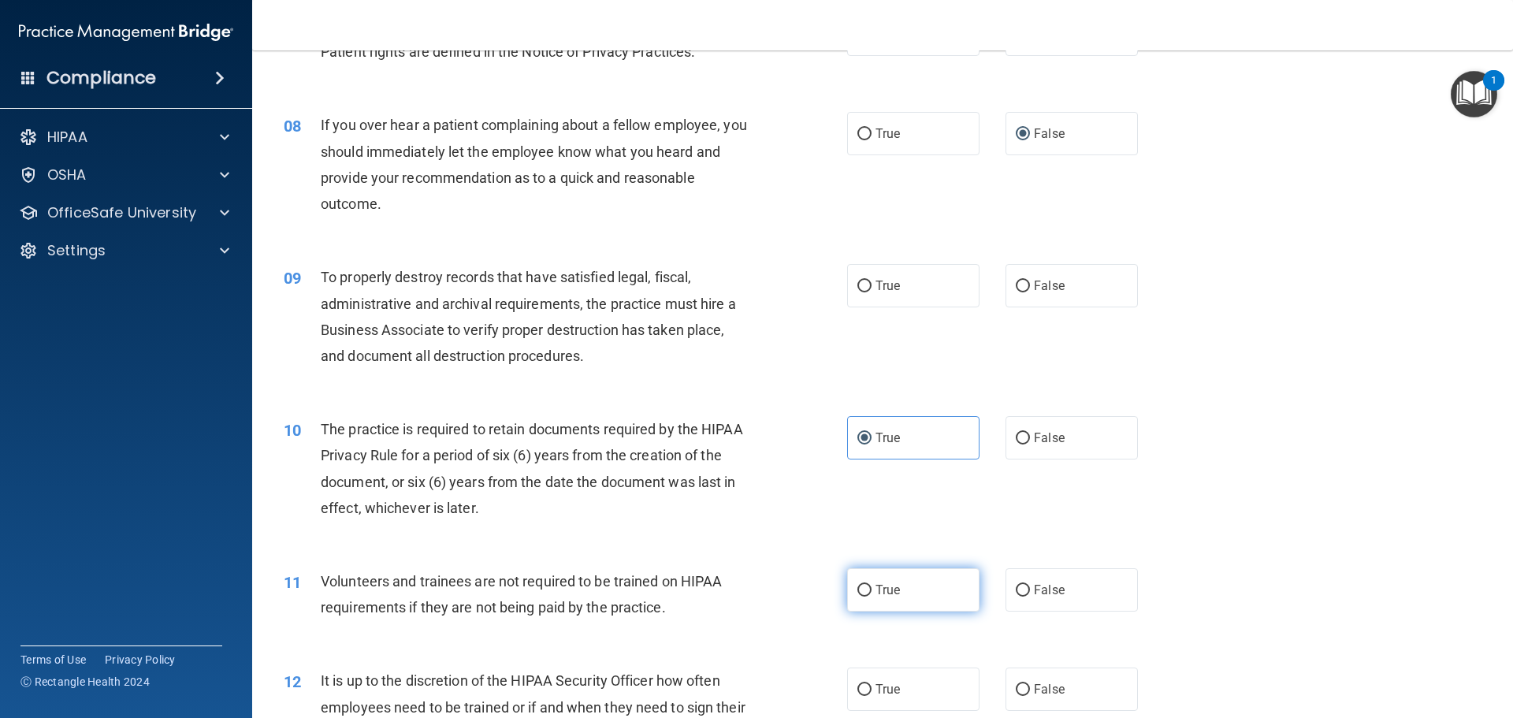
radio input "true"
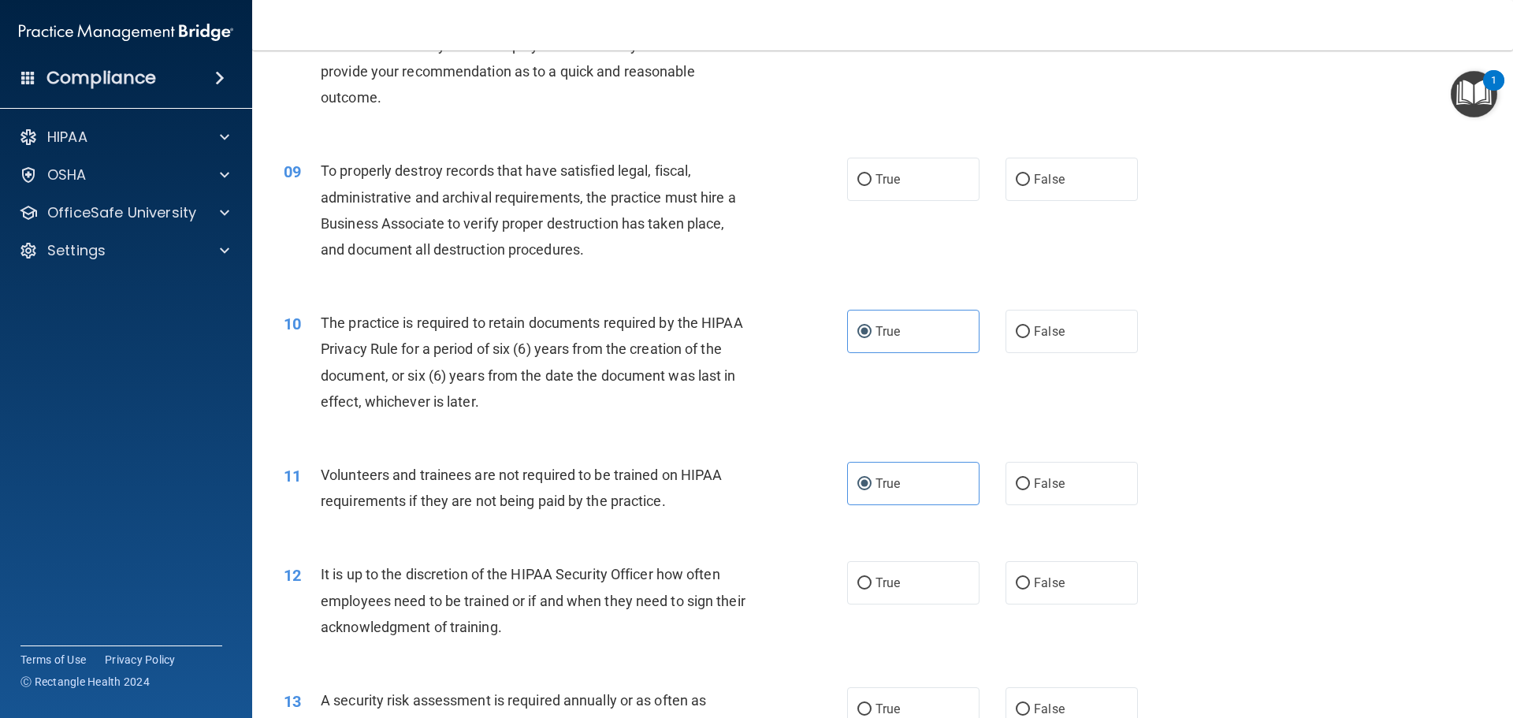
scroll to position [1103, 0]
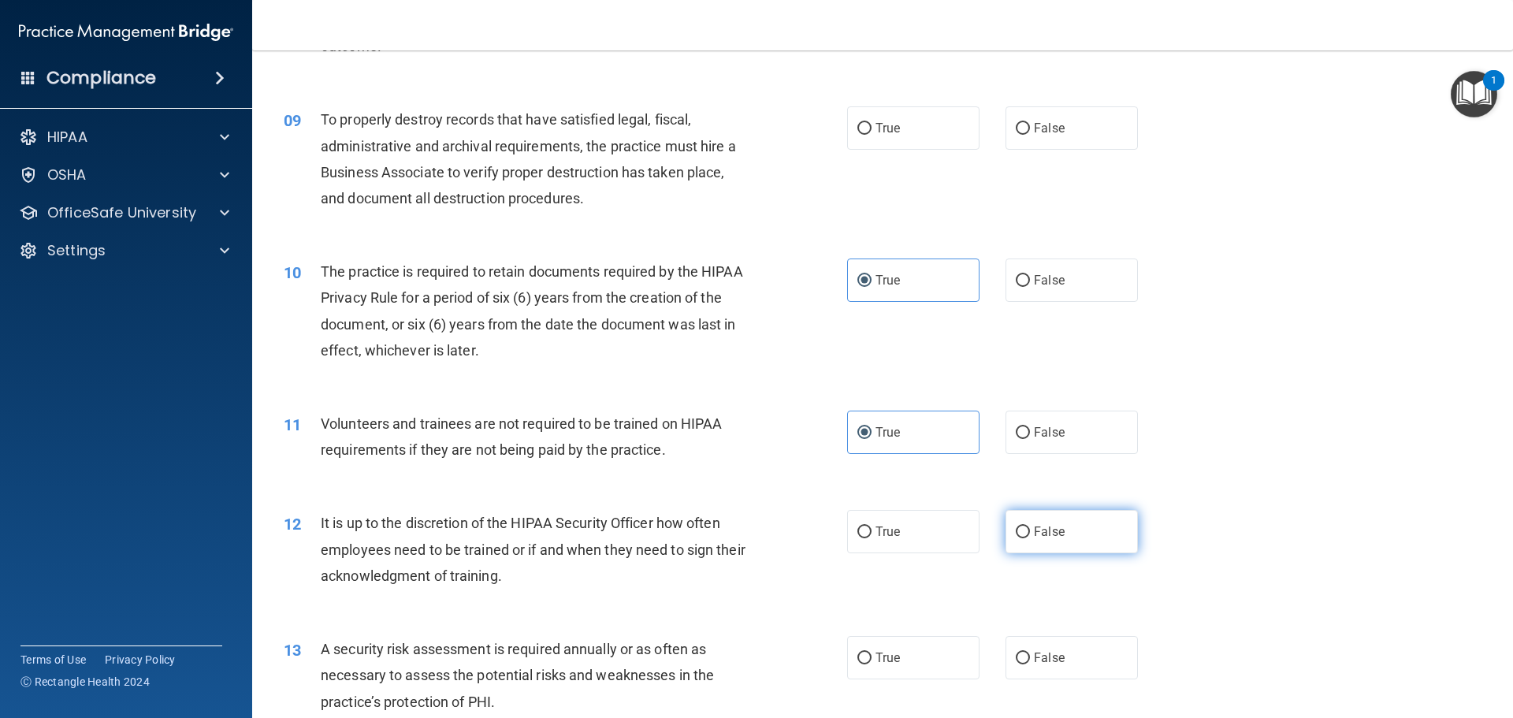
click at [1017, 527] on input "False" at bounding box center [1023, 532] width 14 height 12
radio input "true"
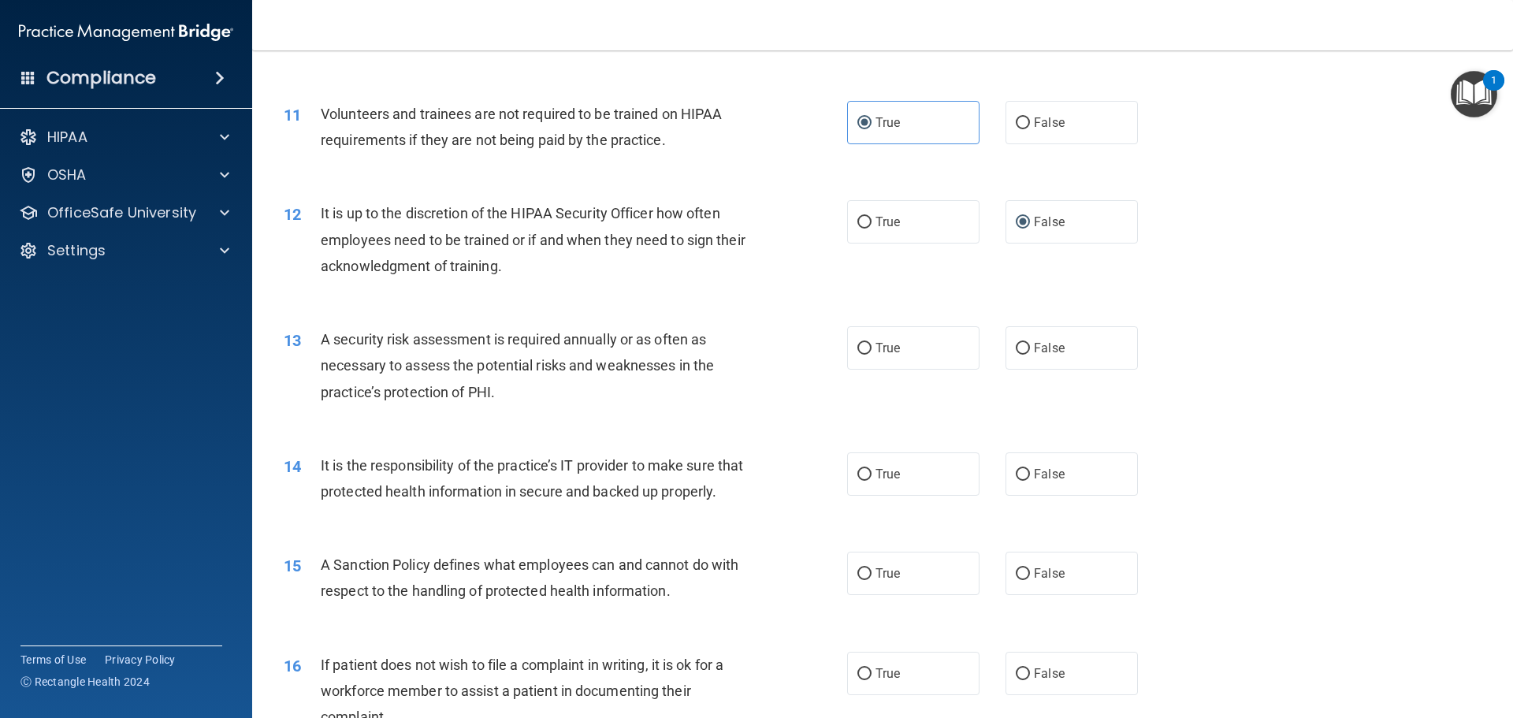
scroll to position [1418, 0]
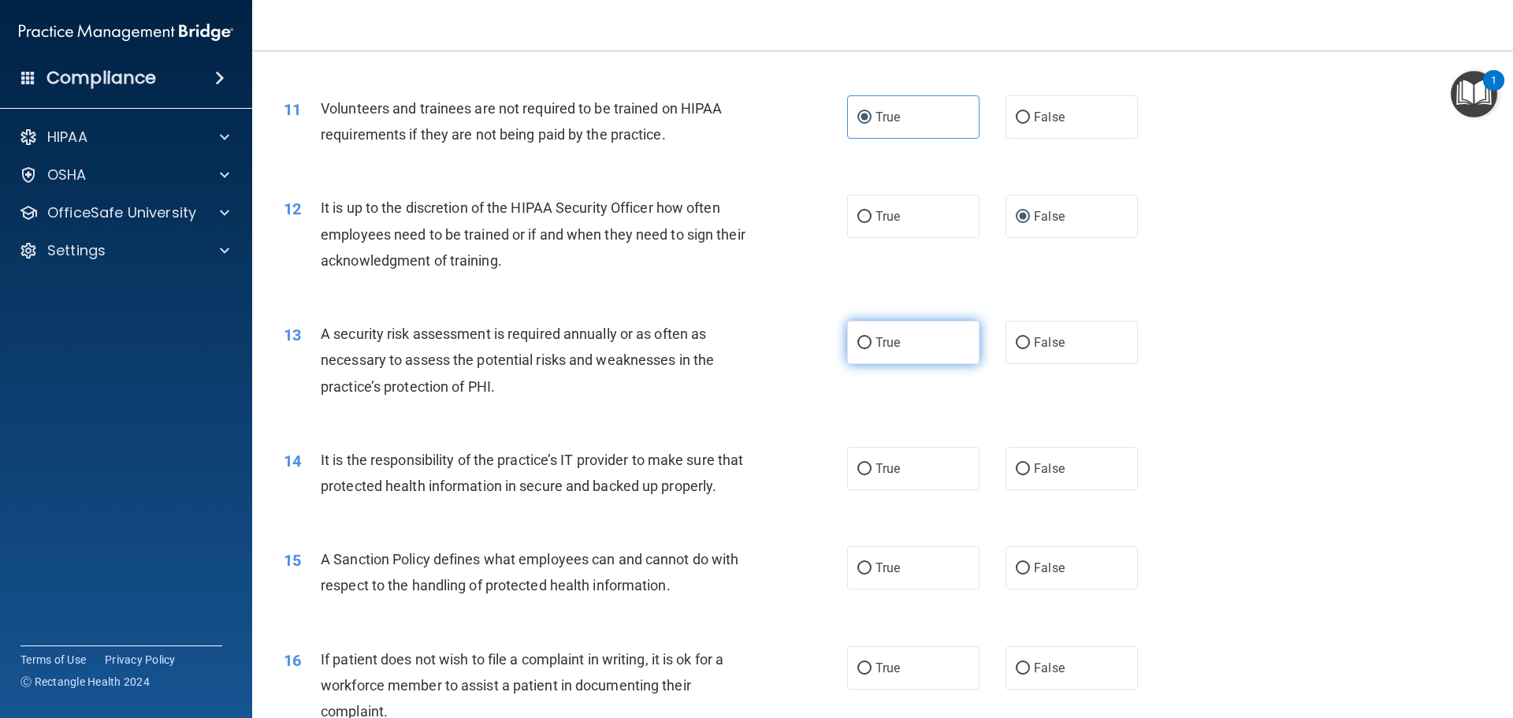
click at [857, 342] on input "True" at bounding box center [864, 343] width 14 height 12
radio input "true"
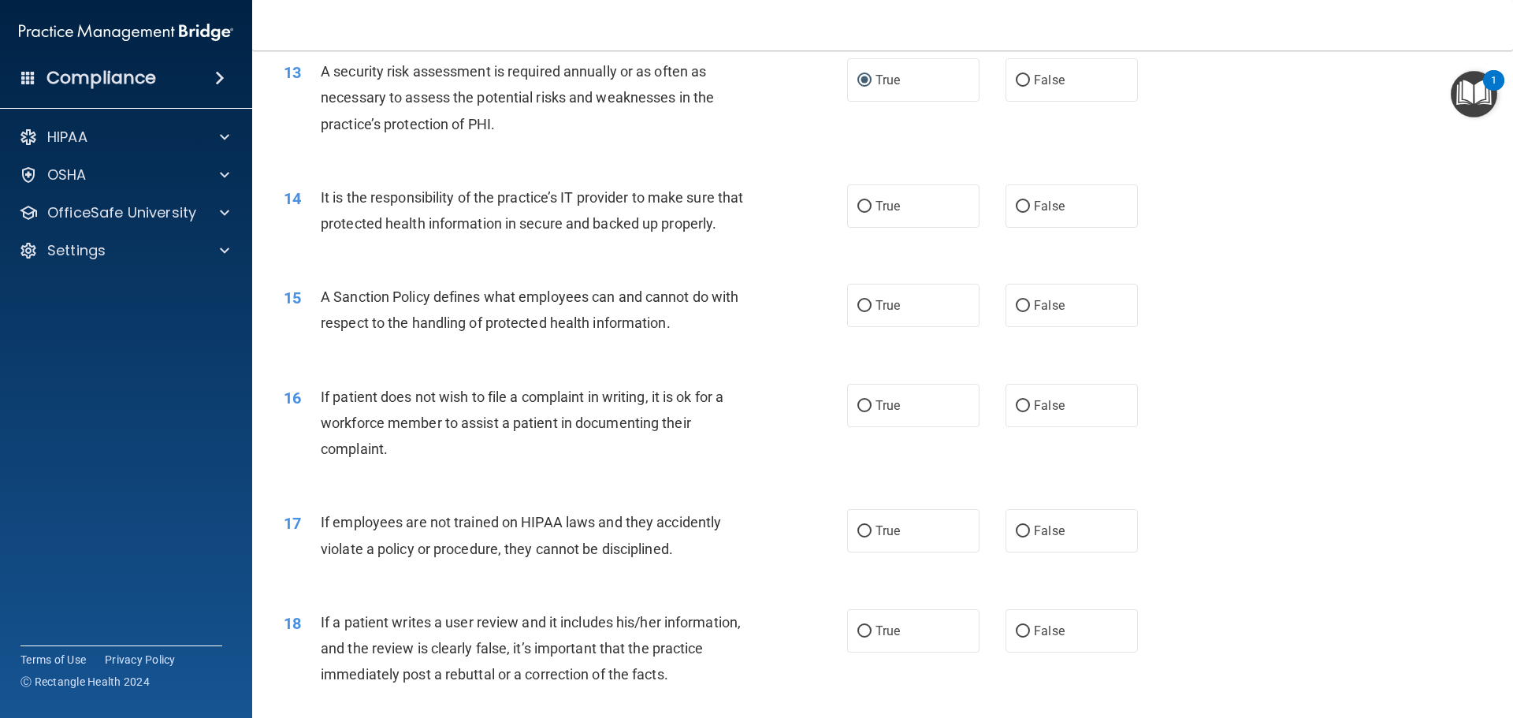
scroll to position [1733, 0]
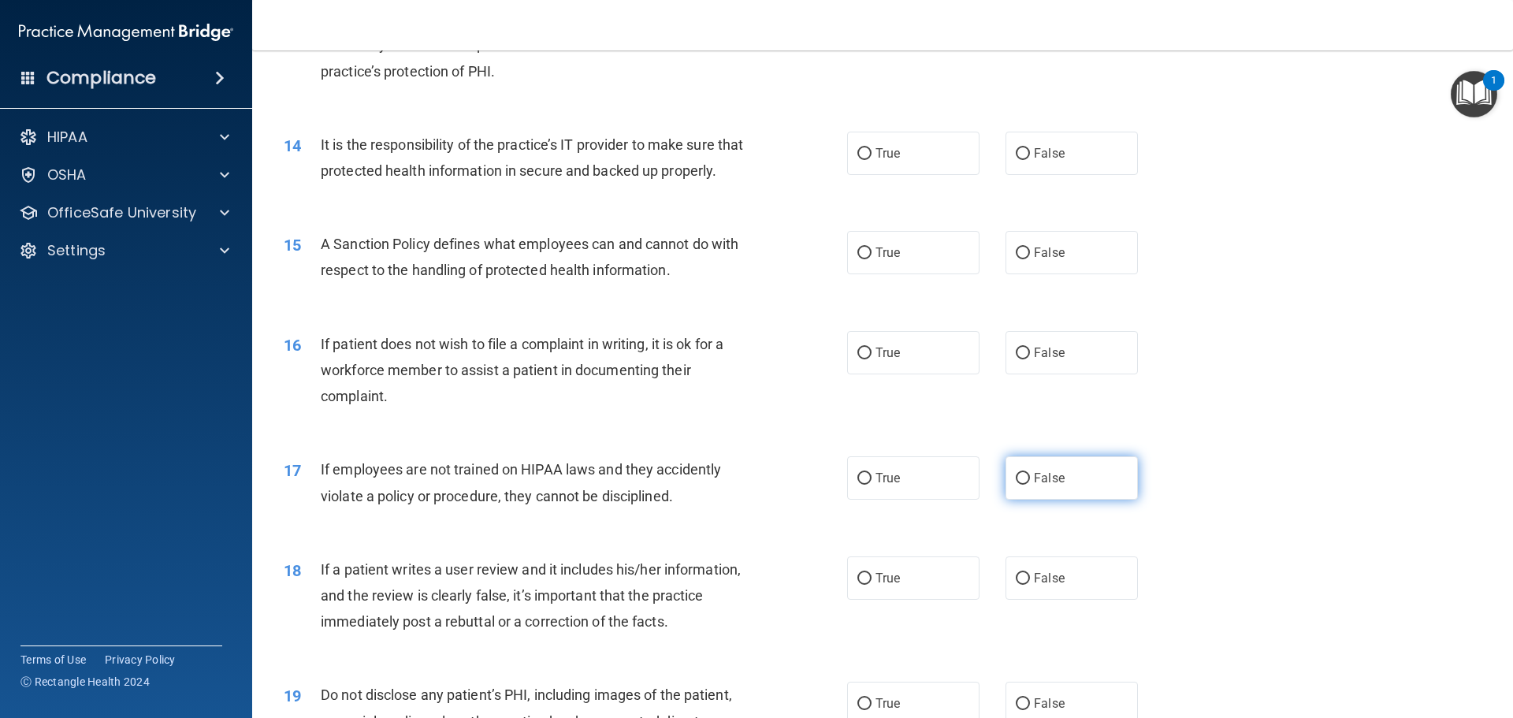
click at [1020, 485] on input "False" at bounding box center [1023, 479] width 14 height 12
radio input "true"
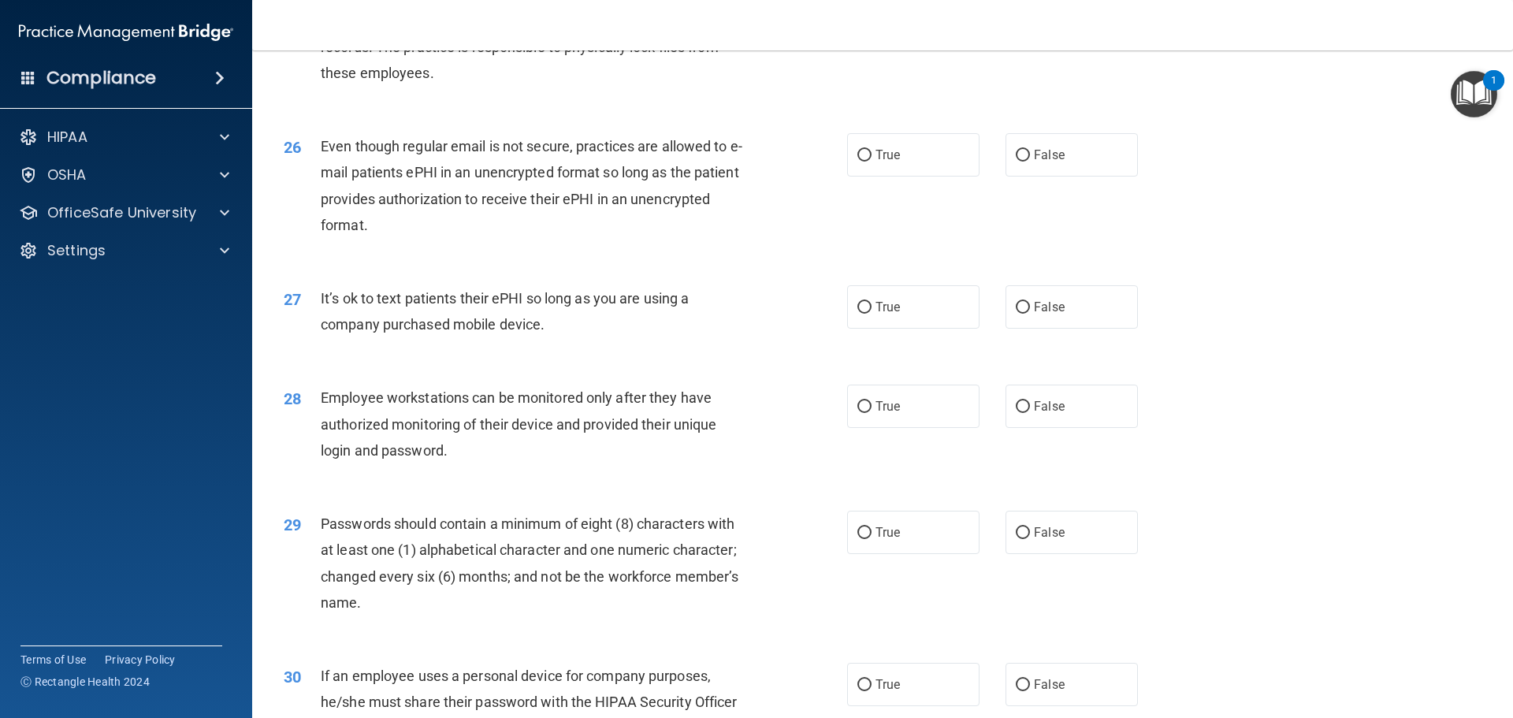
scroll to position [3238, 0]
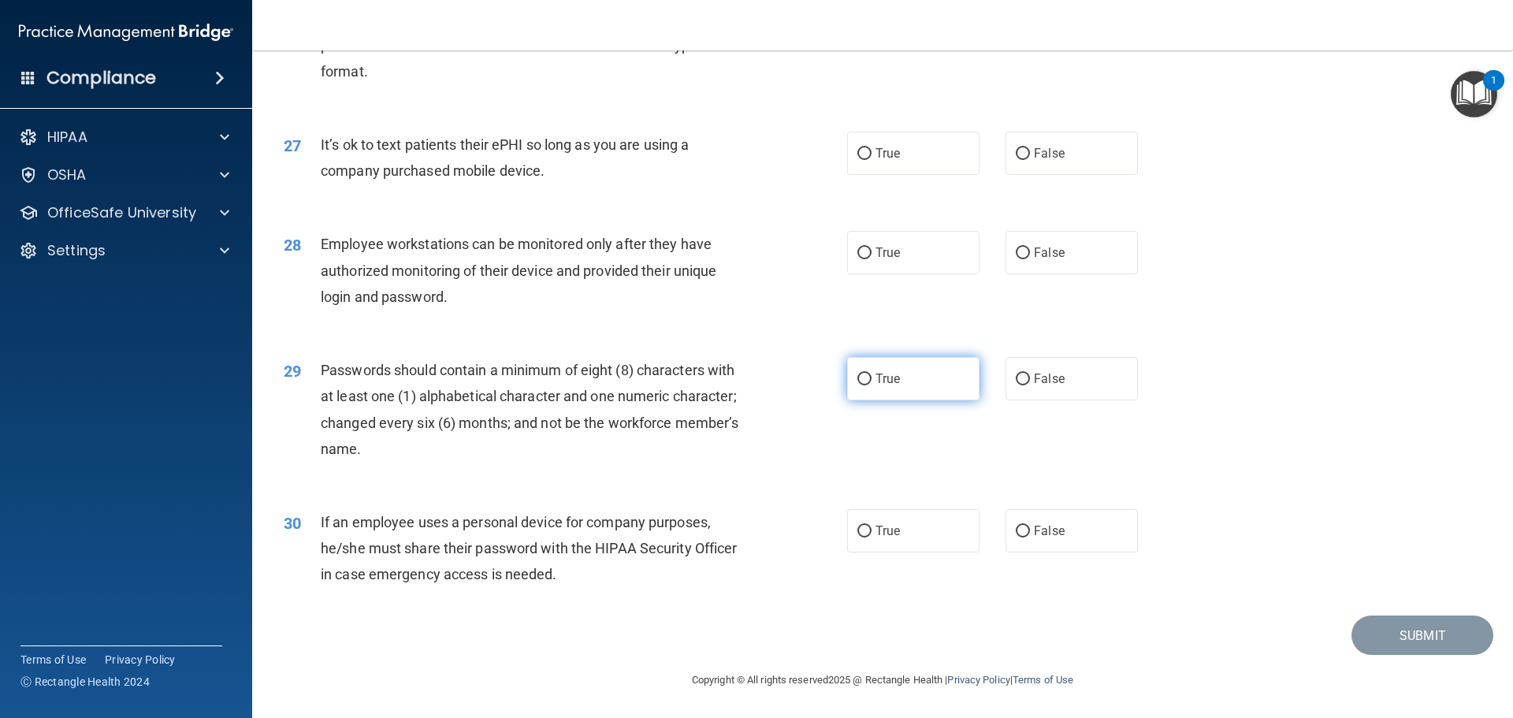
click at [859, 378] on input "True" at bounding box center [864, 379] width 14 height 12
radio input "true"
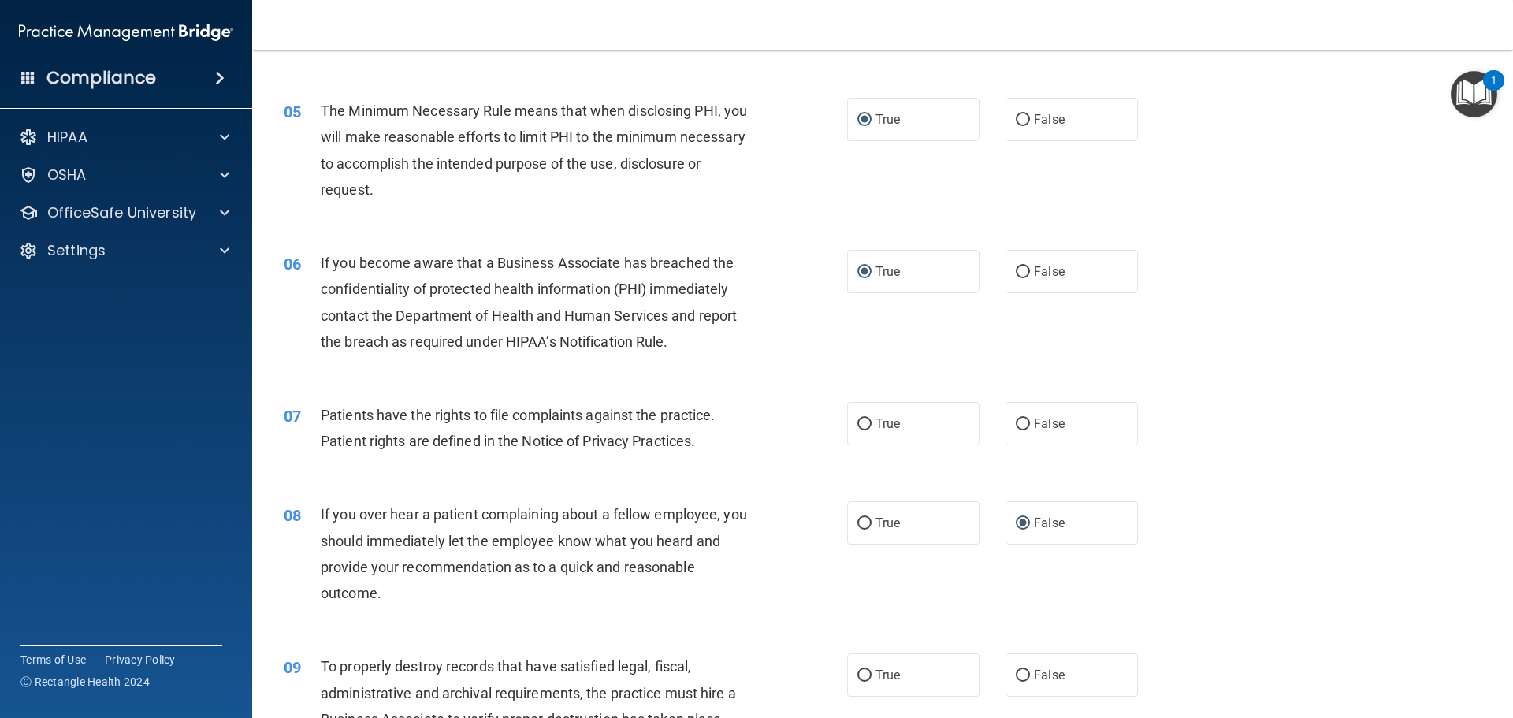
scroll to position [401, 0]
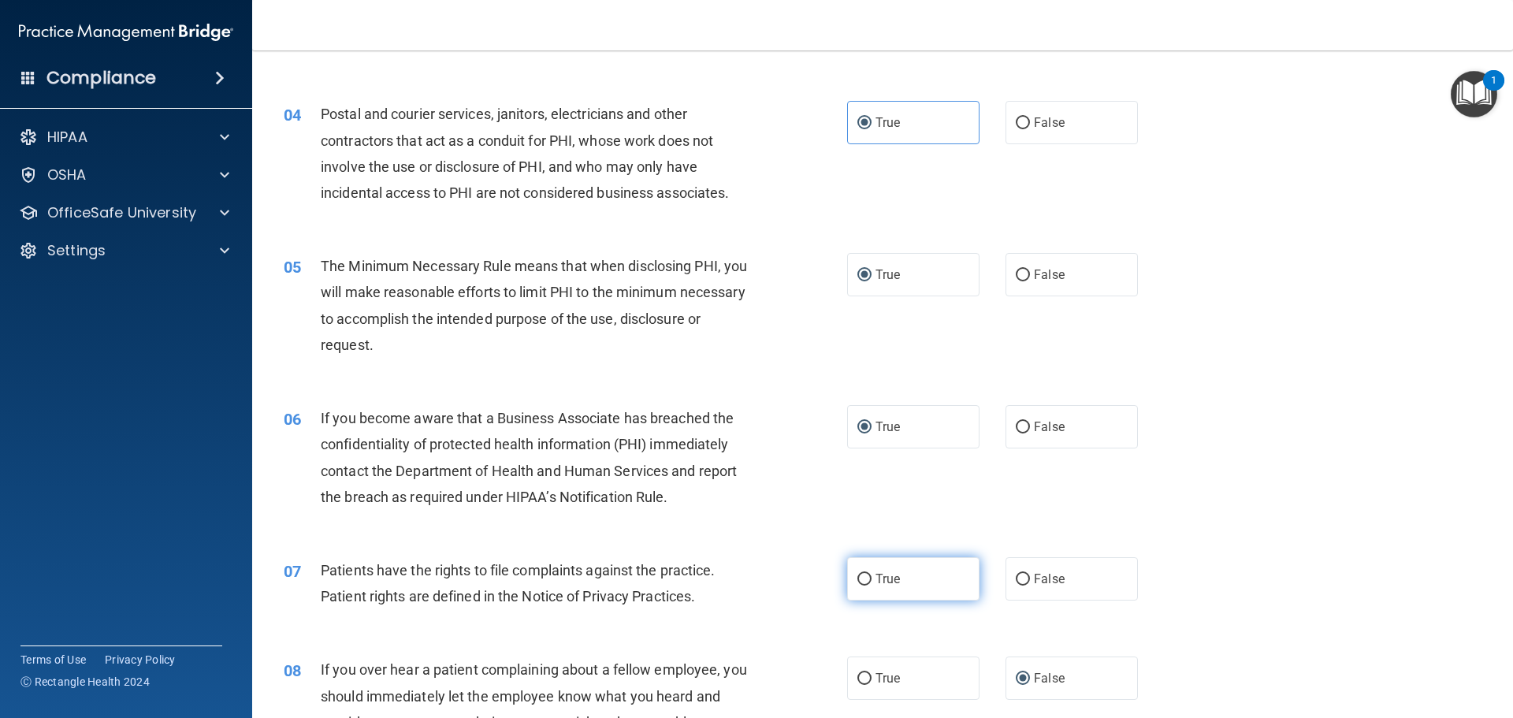
click at [913, 578] on label "True" at bounding box center [913, 578] width 132 height 43
click at [871, 578] on input "True" at bounding box center [864, 580] width 14 height 12
radio input "true"
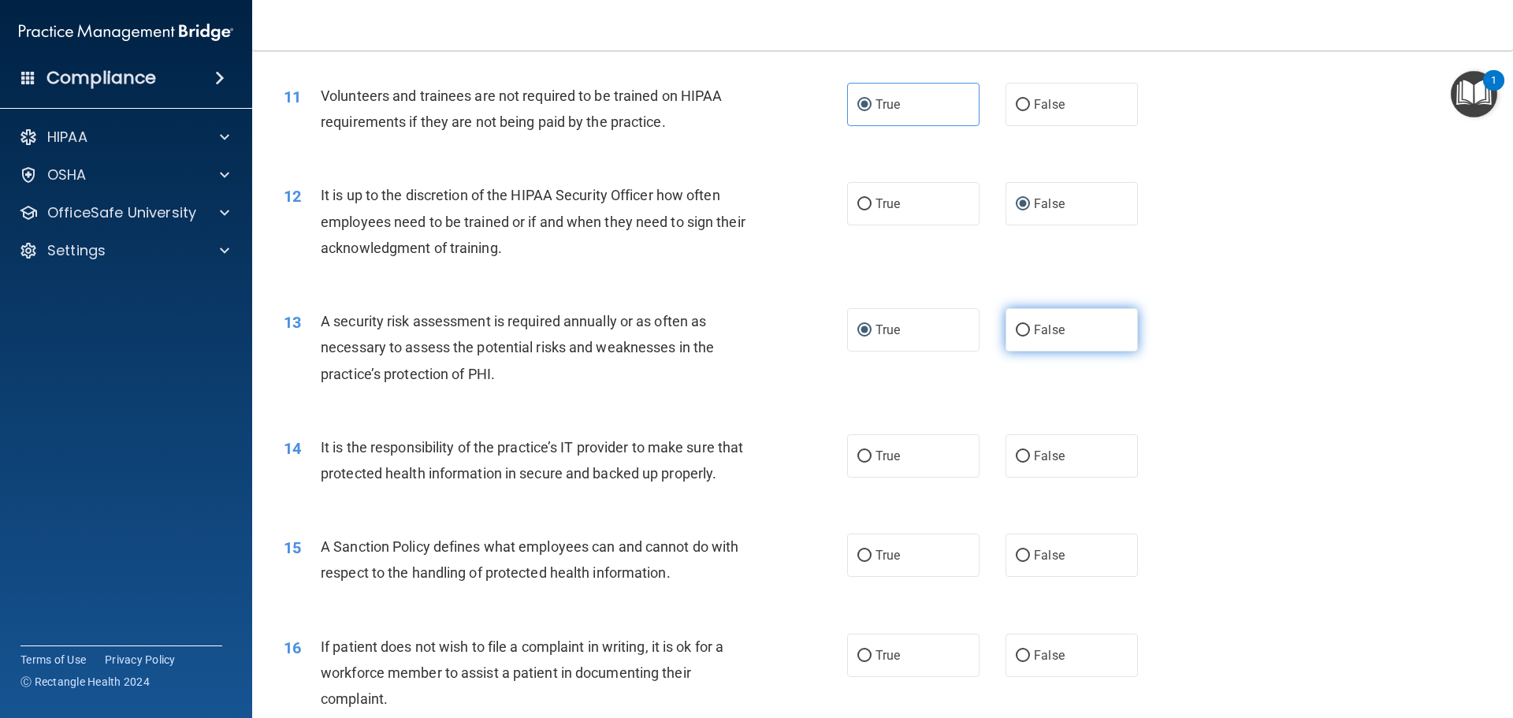
scroll to position [1576, 0]
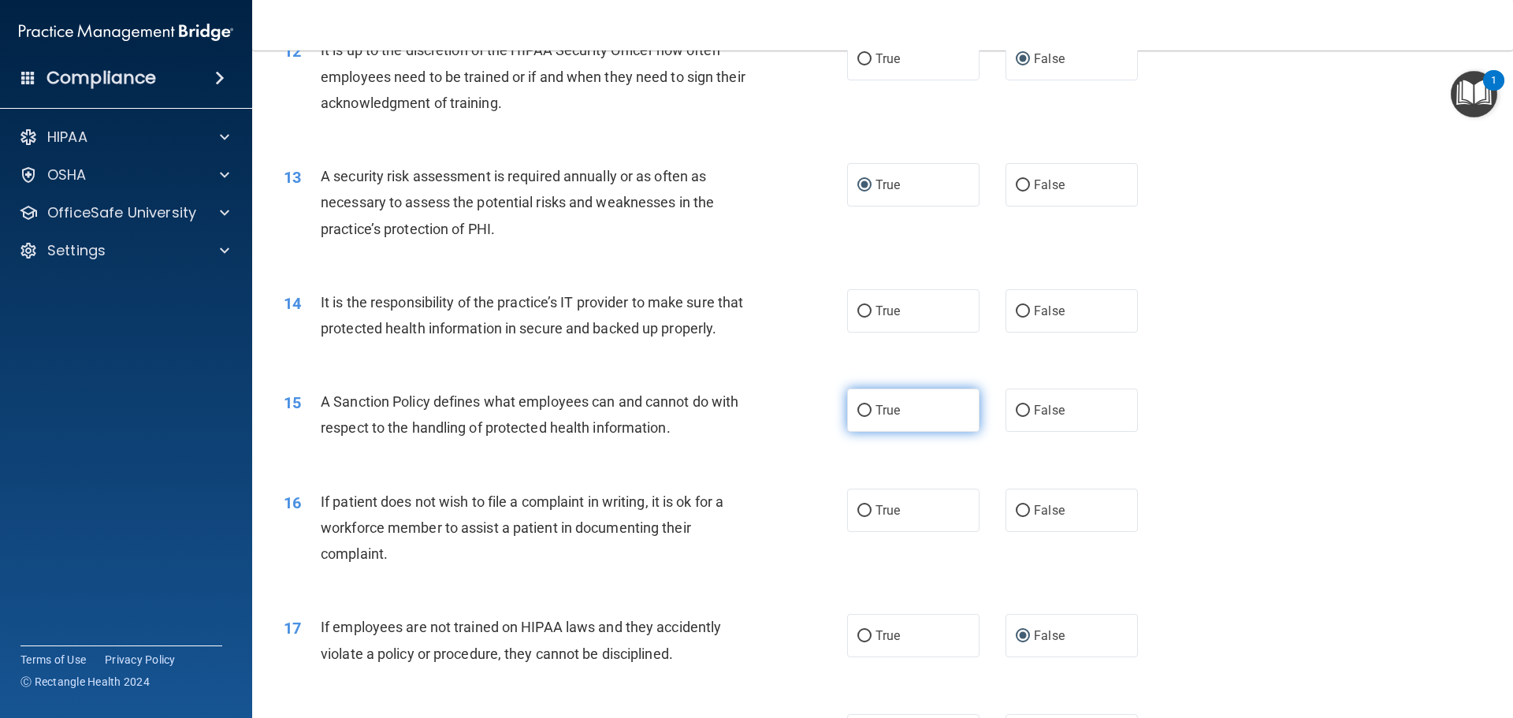
click at [865, 429] on label "True" at bounding box center [913, 409] width 132 height 43
click at [865, 417] on input "True" at bounding box center [864, 411] width 14 height 12
radio input "true"
click at [1005, 522] on label "False" at bounding box center [1071, 510] width 132 height 43
click at [1016, 517] on input "False" at bounding box center [1023, 511] width 14 height 12
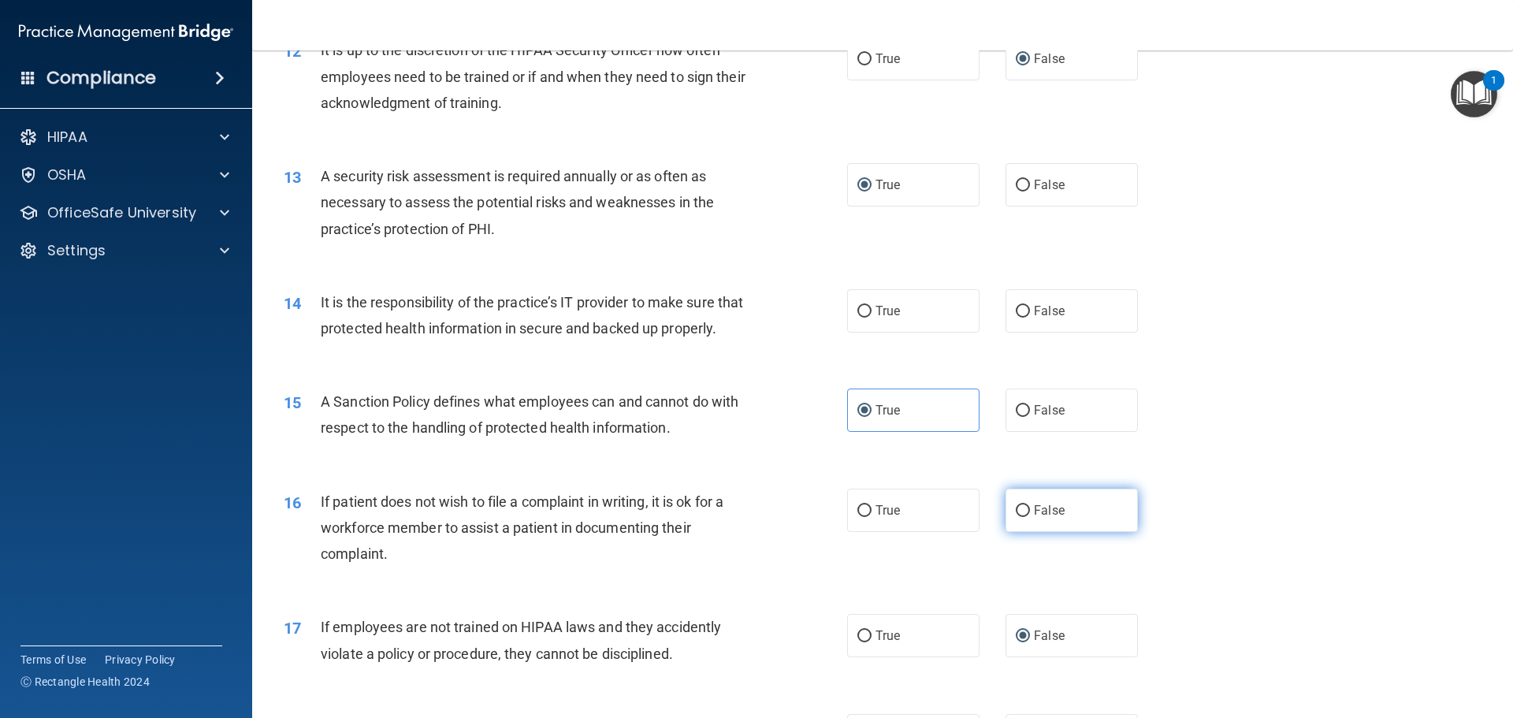
radio input "true"
click at [923, 321] on label "True" at bounding box center [913, 310] width 132 height 43
click at [871, 318] on input "True" at bounding box center [864, 312] width 14 height 12
radio input "true"
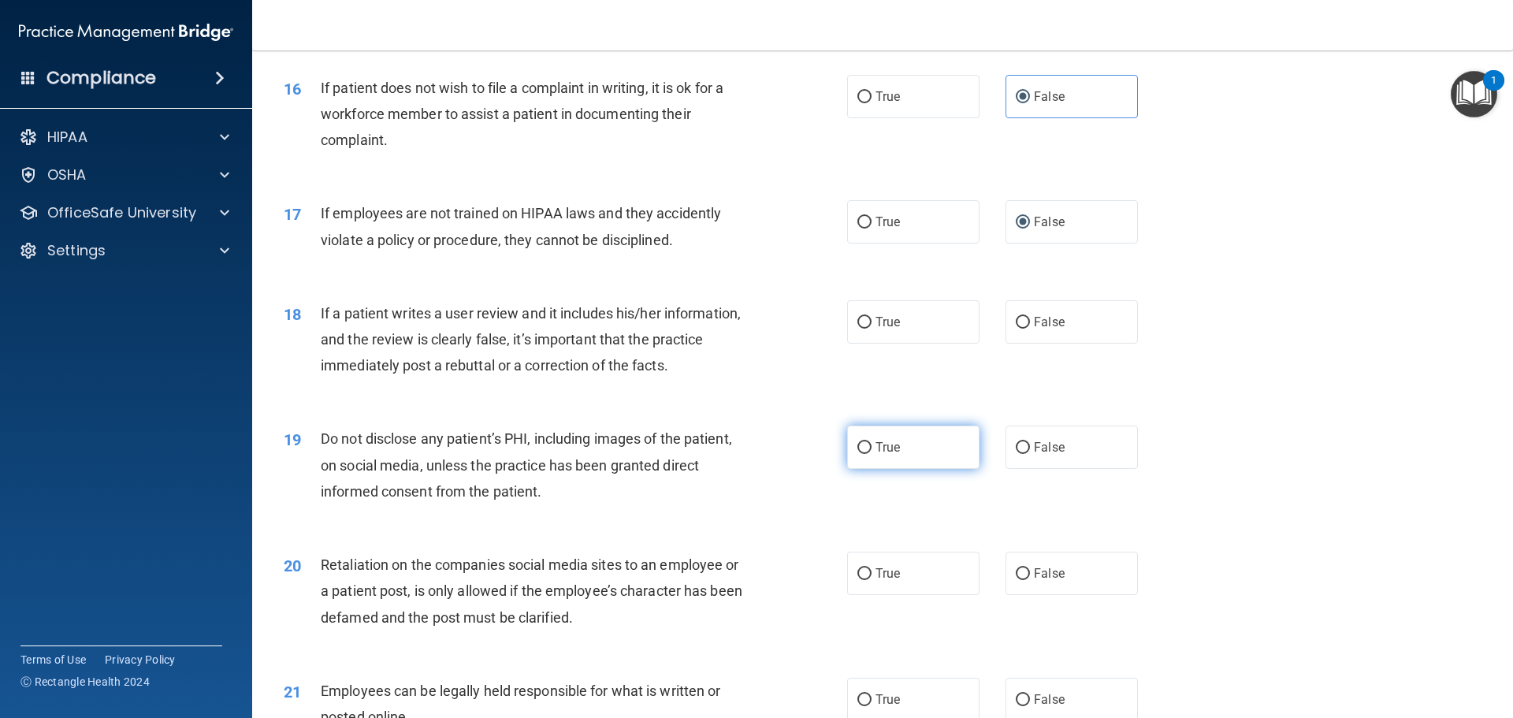
scroll to position [2049, 0]
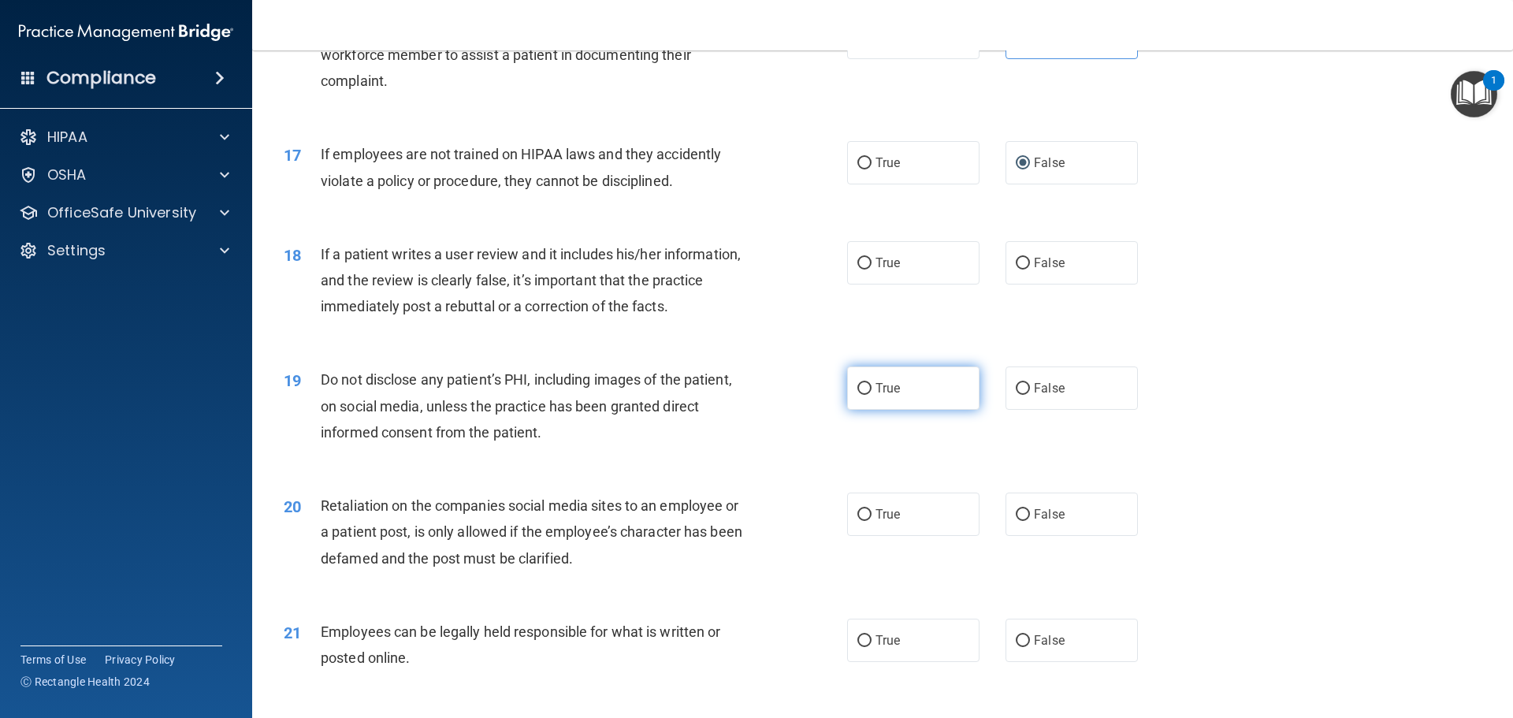
click at [864, 395] on input "True" at bounding box center [864, 389] width 14 height 12
radio input "true"
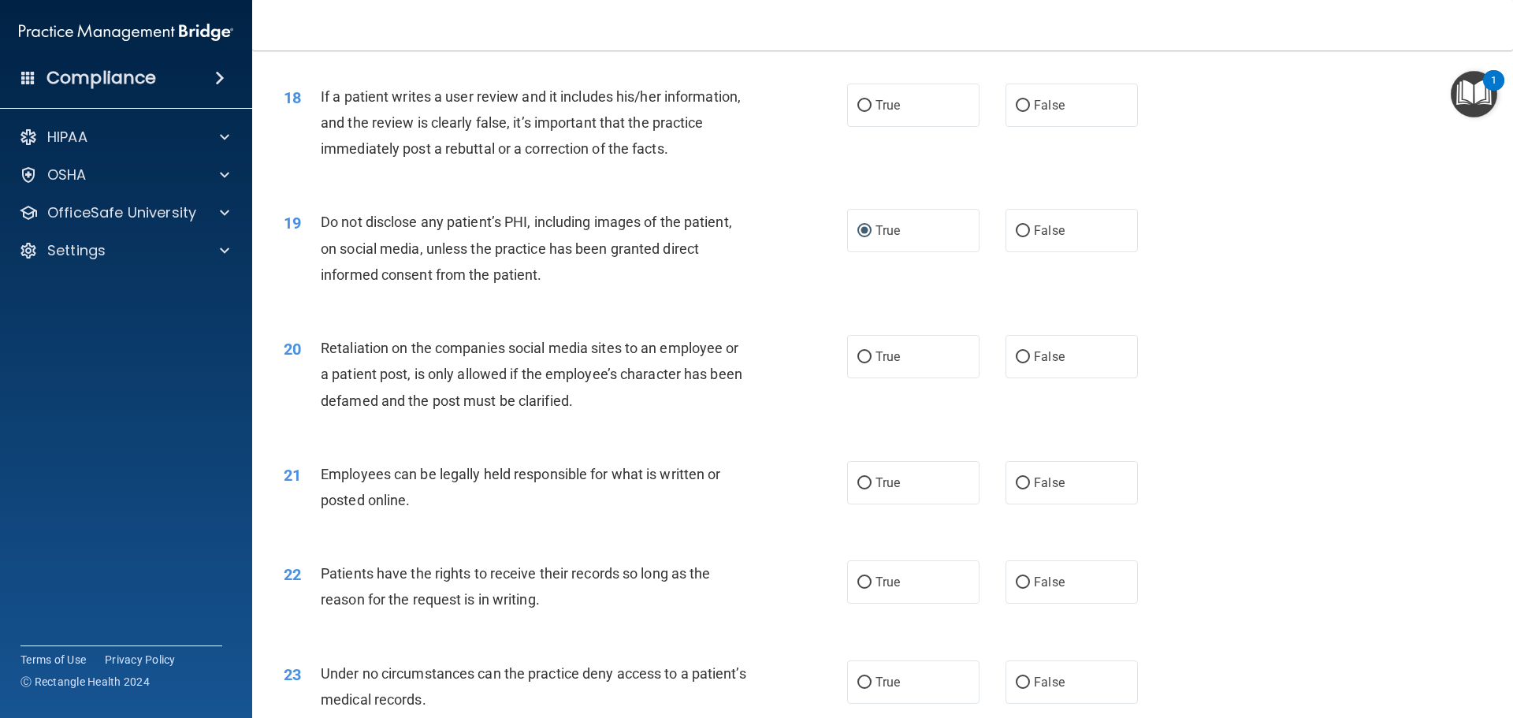
drag, startPoint x: 1005, startPoint y: 380, endPoint x: 996, endPoint y: 375, distance: 9.9
click at [996, 375] on div "True False" at bounding box center [1006, 356] width 318 height 43
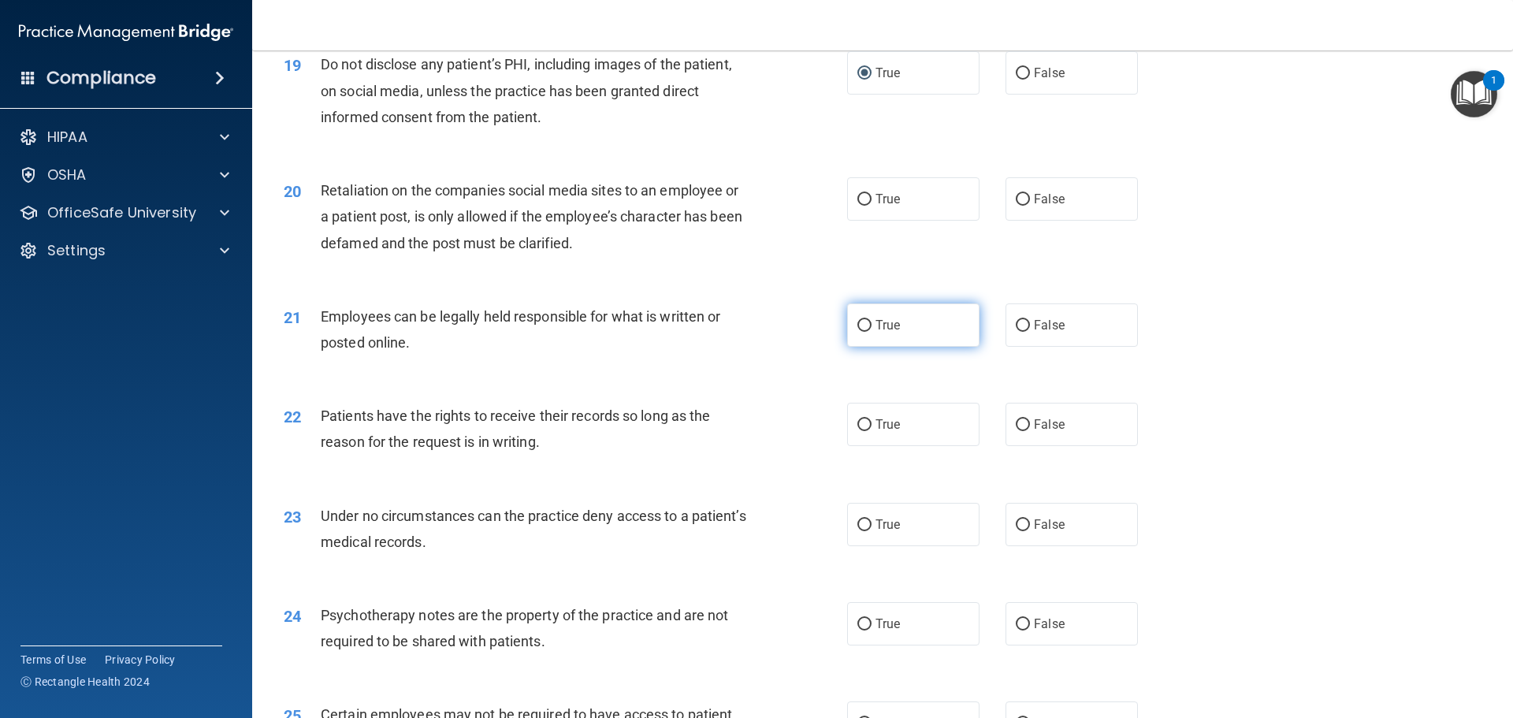
click at [884, 333] on span "True" at bounding box center [887, 325] width 24 height 15
click at [871, 332] on input "True" at bounding box center [864, 326] width 14 height 12
radio input "true"
click at [1052, 446] on label "False" at bounding box center [1071, 424] width 132 height 43
click at [1030, 431] on input "False" at bounding box center [1023, 425] width 14 height 12
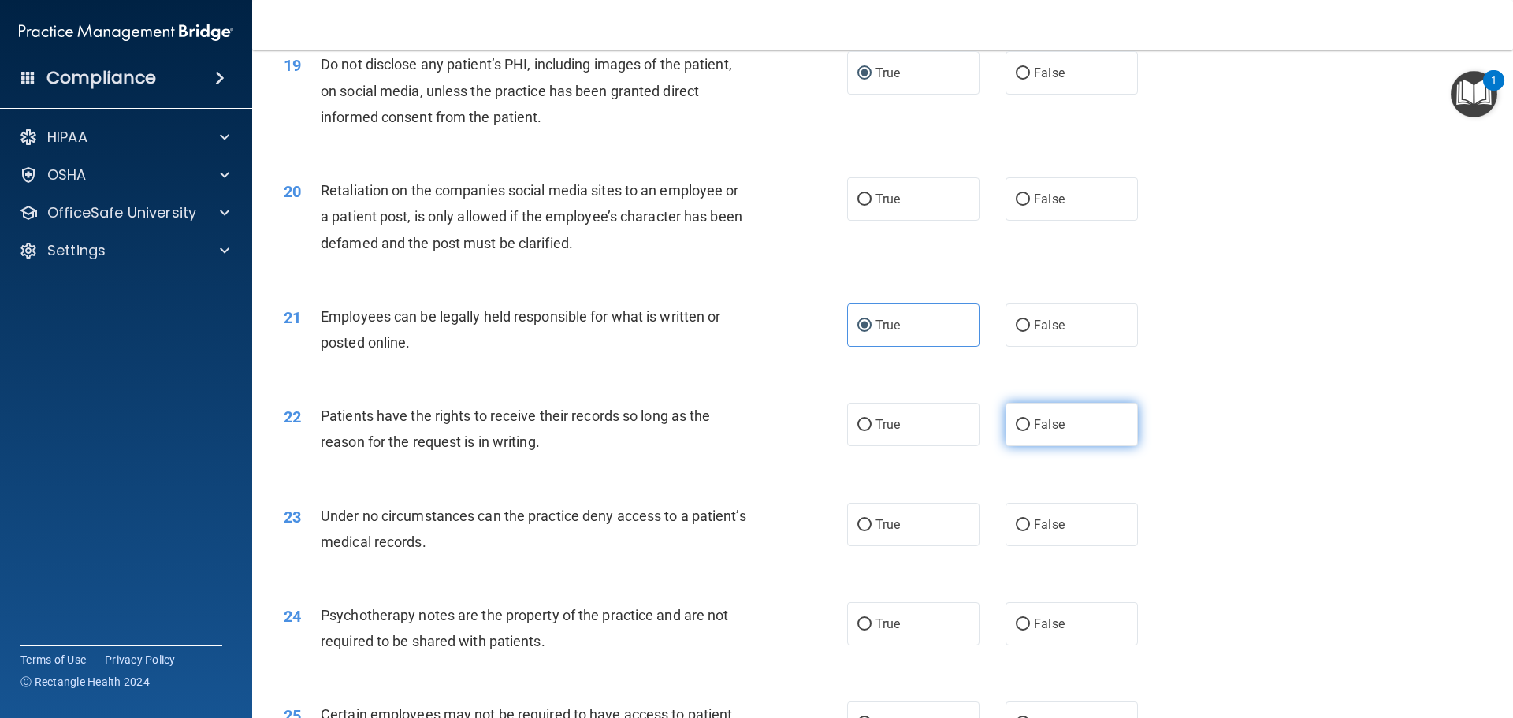
radio input "true"
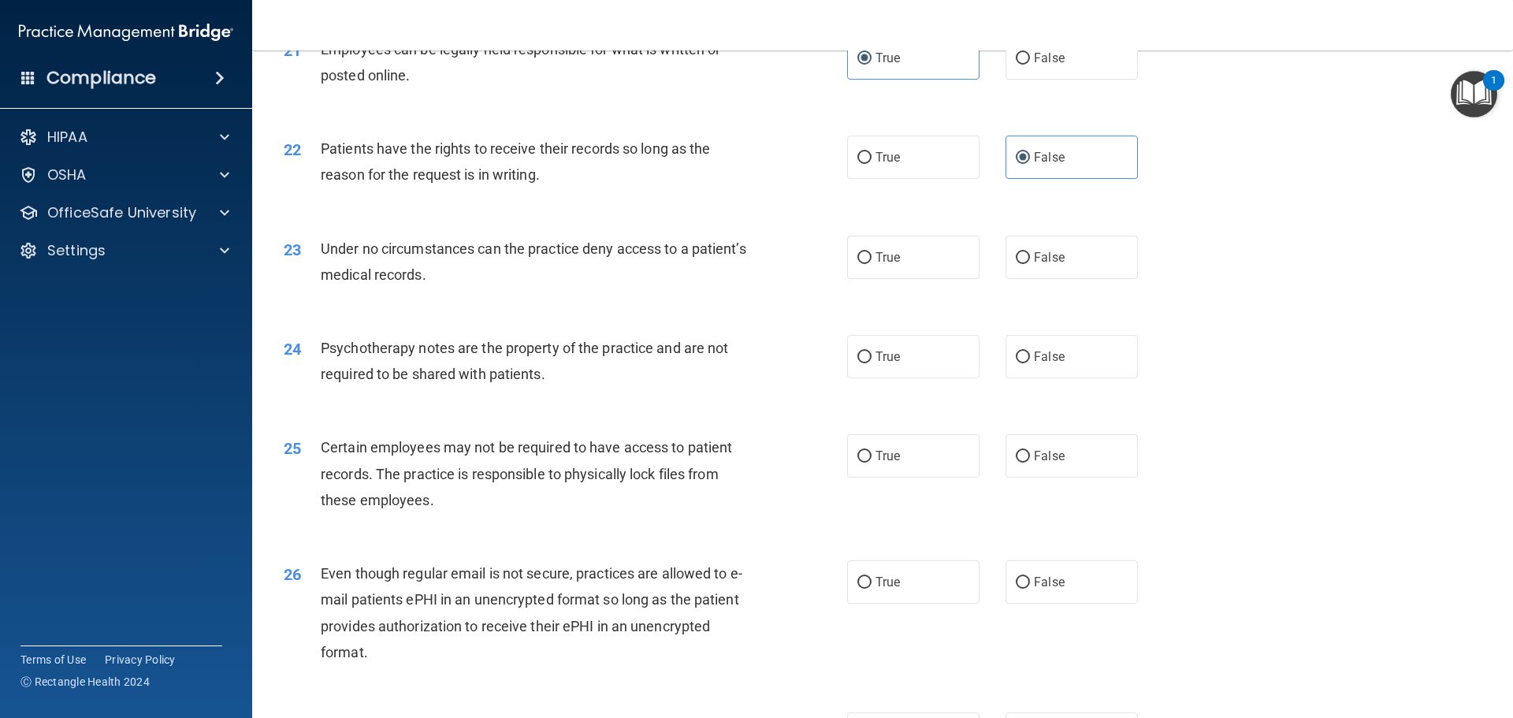
scroll to position [2679, 0]
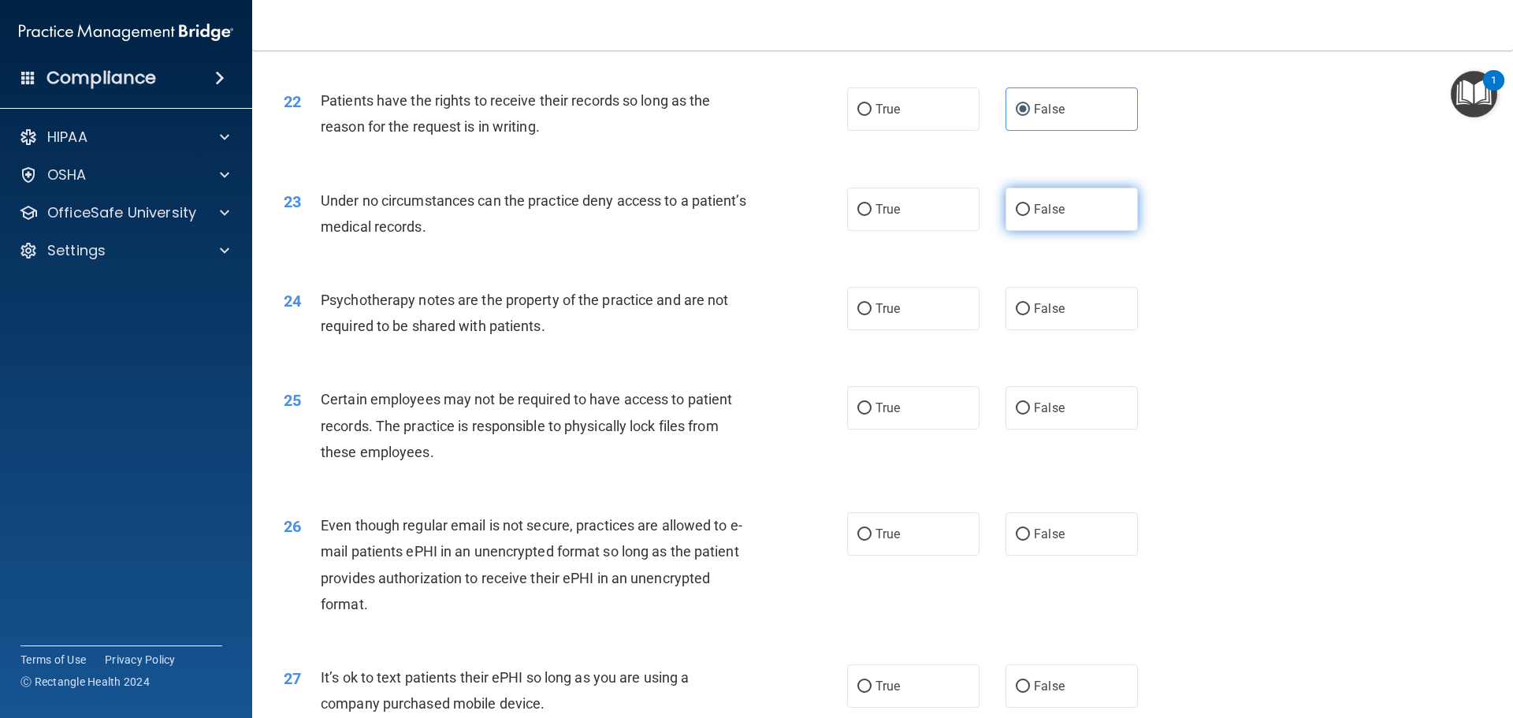
click at [1016, 216] on input "False" at bounding box center [1023, 210] width 14 height 12
radio input "true"
click at [878, 330] on label "True" at bounding box center [913, 308] width 132 height 43
click at [871, 315] on input "True" at bounding box center [864, 309] width 14 height 12
radio input "true"
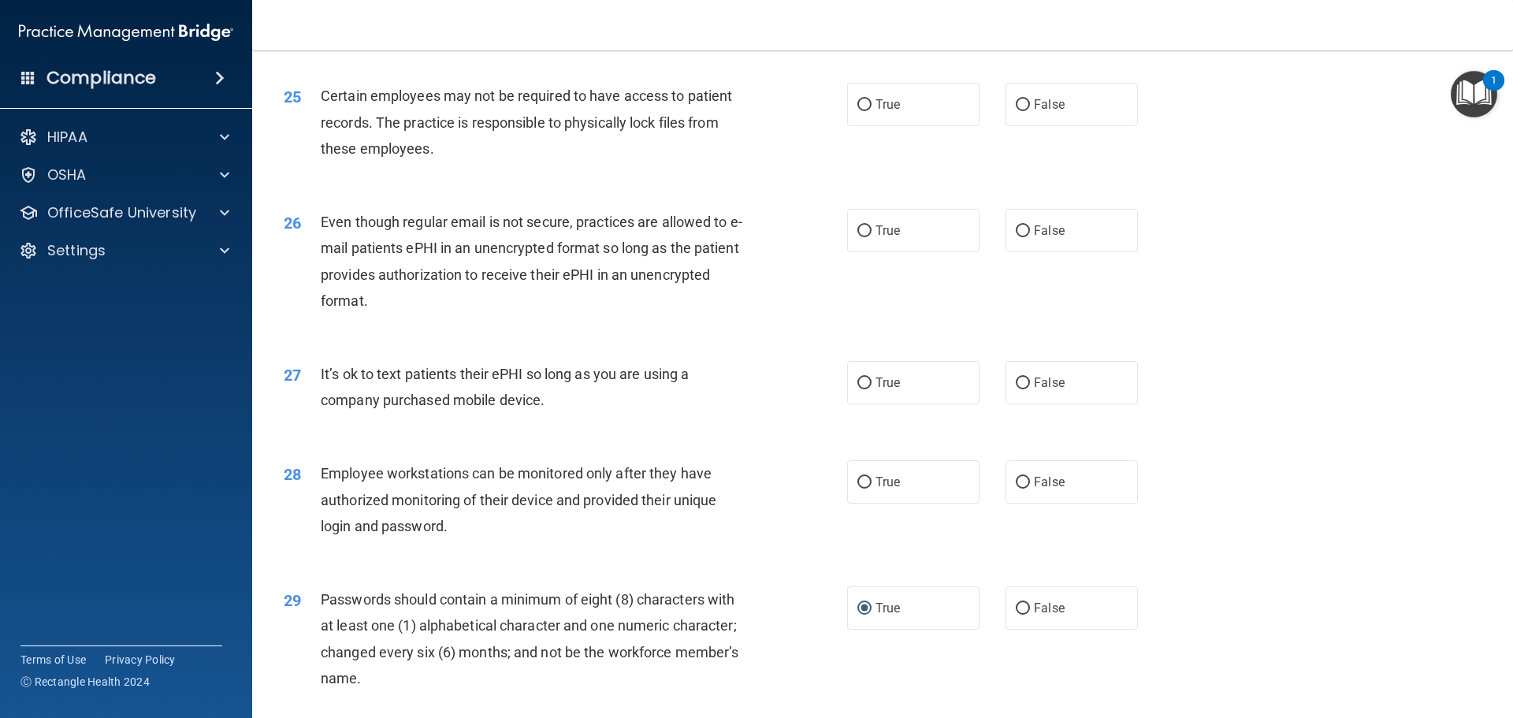
scroll to position [3238, 0]
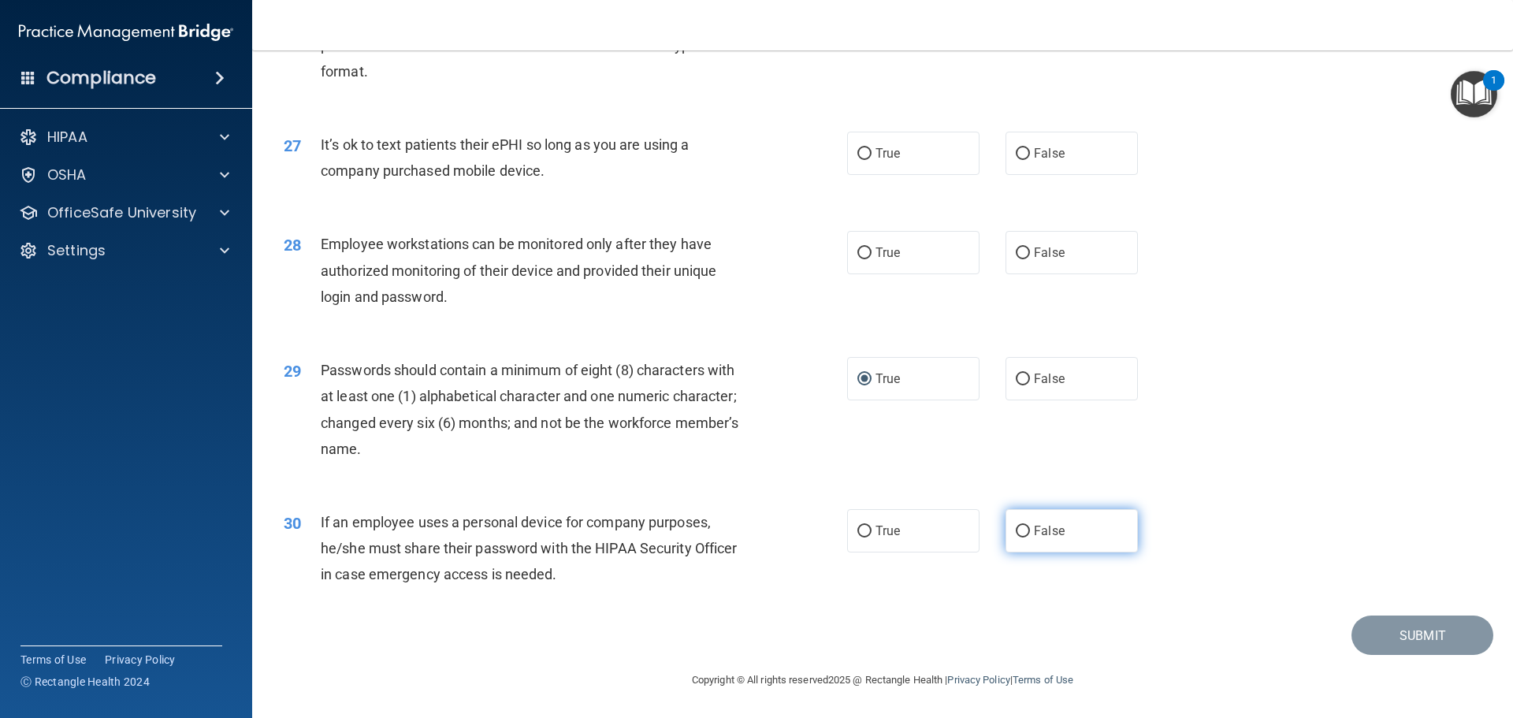
click at [1009, 523] on label "False" at bounding box center [1071, 530] width 132 height 43
click at [1016, 526] on input "False" at bounding box center [1023, 532] width 14 height 12
radio input "true"
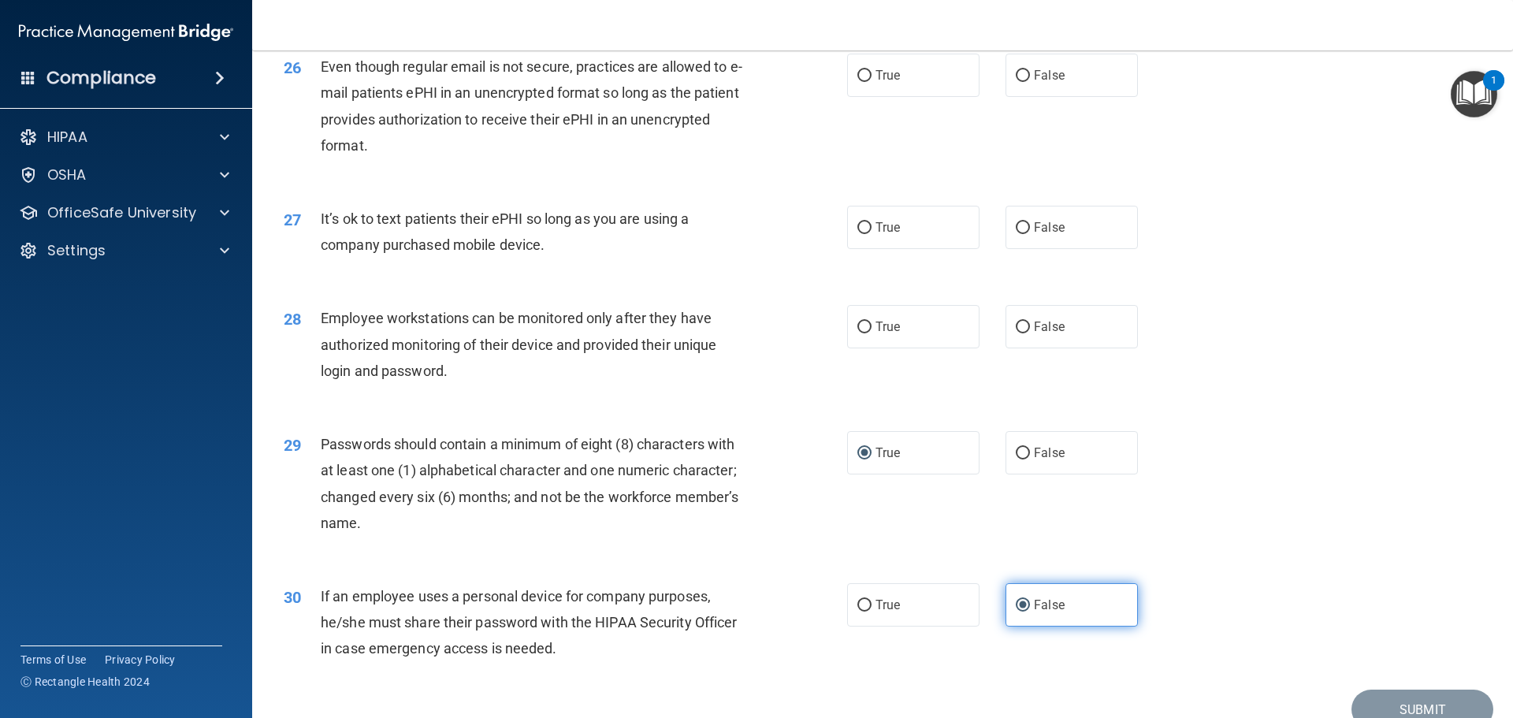
scroll to position [2922, 0]
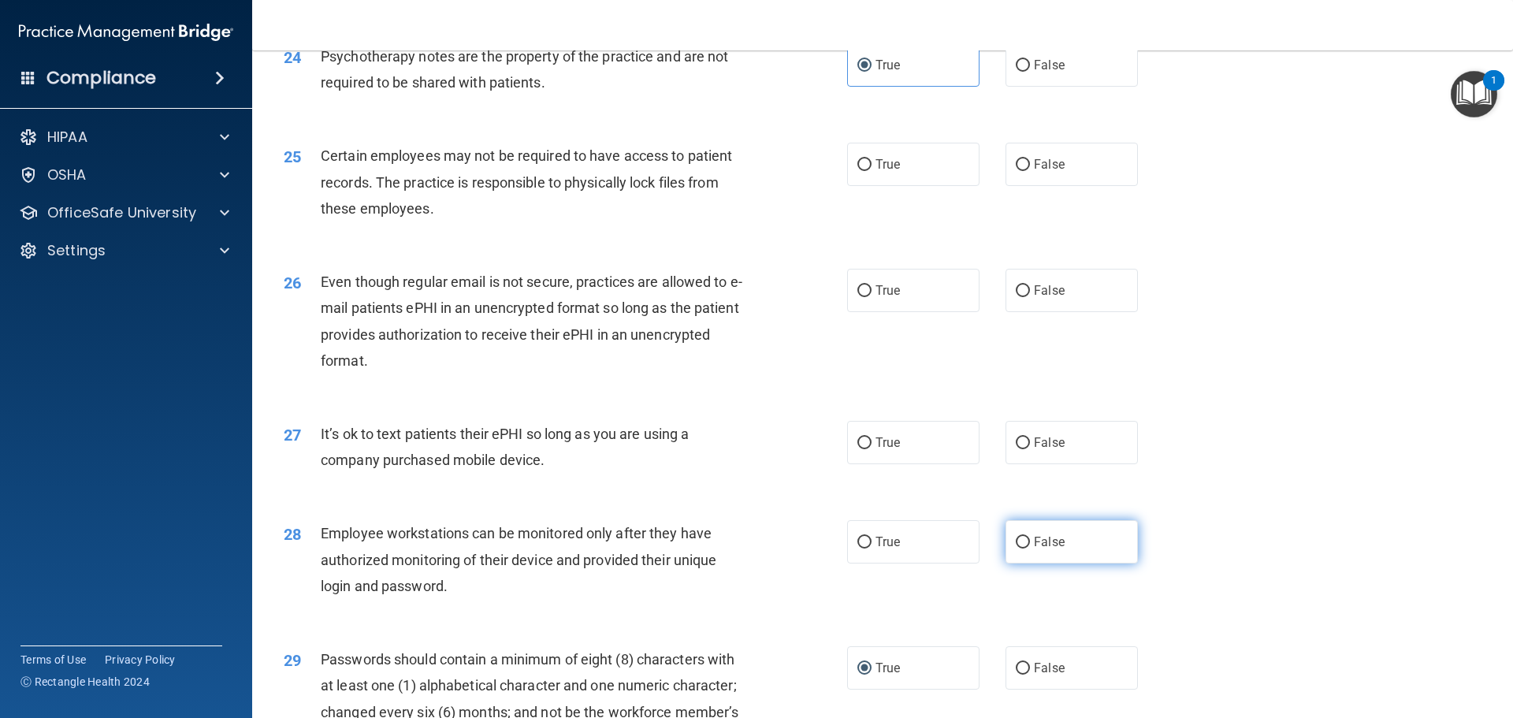
click at [1016, 548] on input "False" at bounding box center [1023, 543] width 14 height 12
radio input "true"
click at [866, 560] on label "True" at bounding box center [913, 541] width 132 height 43
click at [866, 548] on input "True" at bounding box center [864, 543] width 14 height 12
radio input "true"
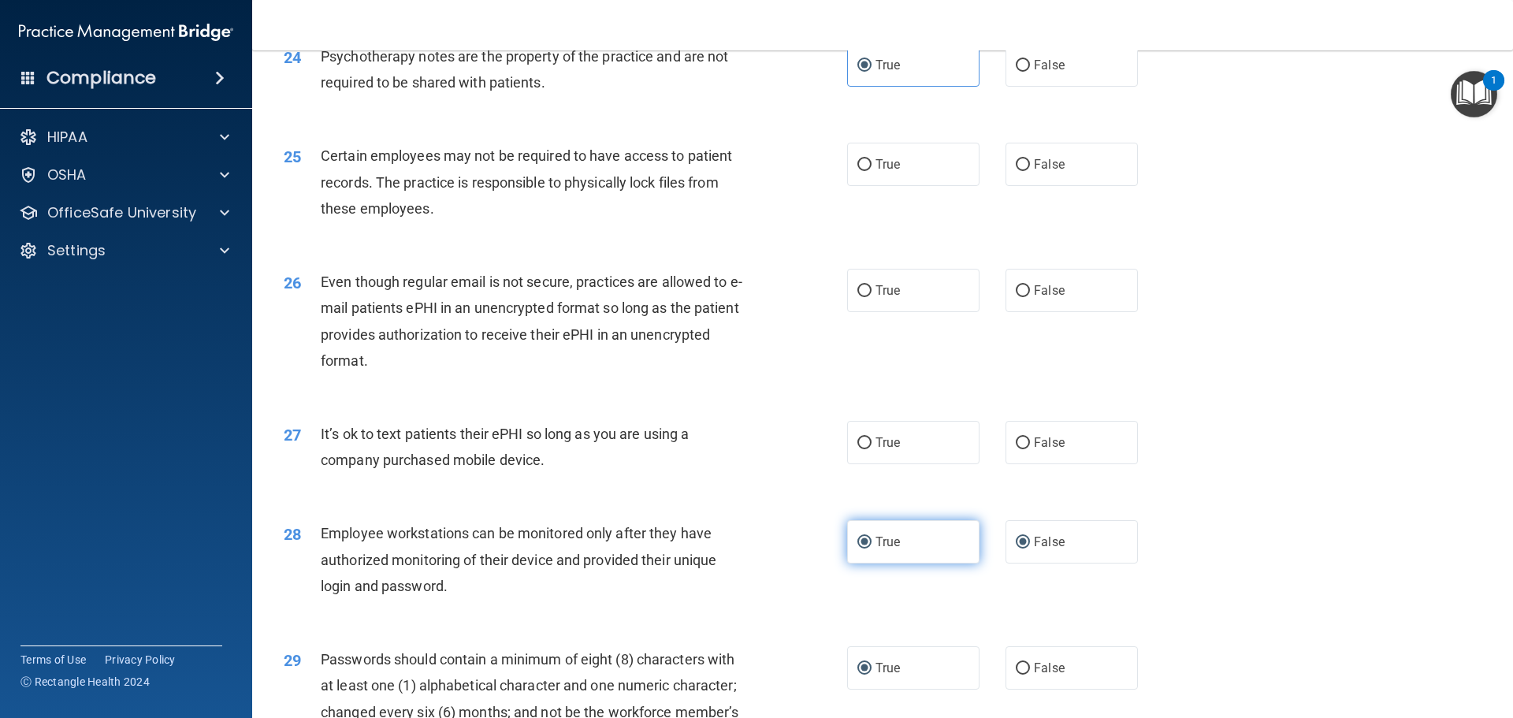
radio input "false"
click at [1018, 449] on input "False" at bounding box center [1023, 443] width 14 height 12
radio input "true"
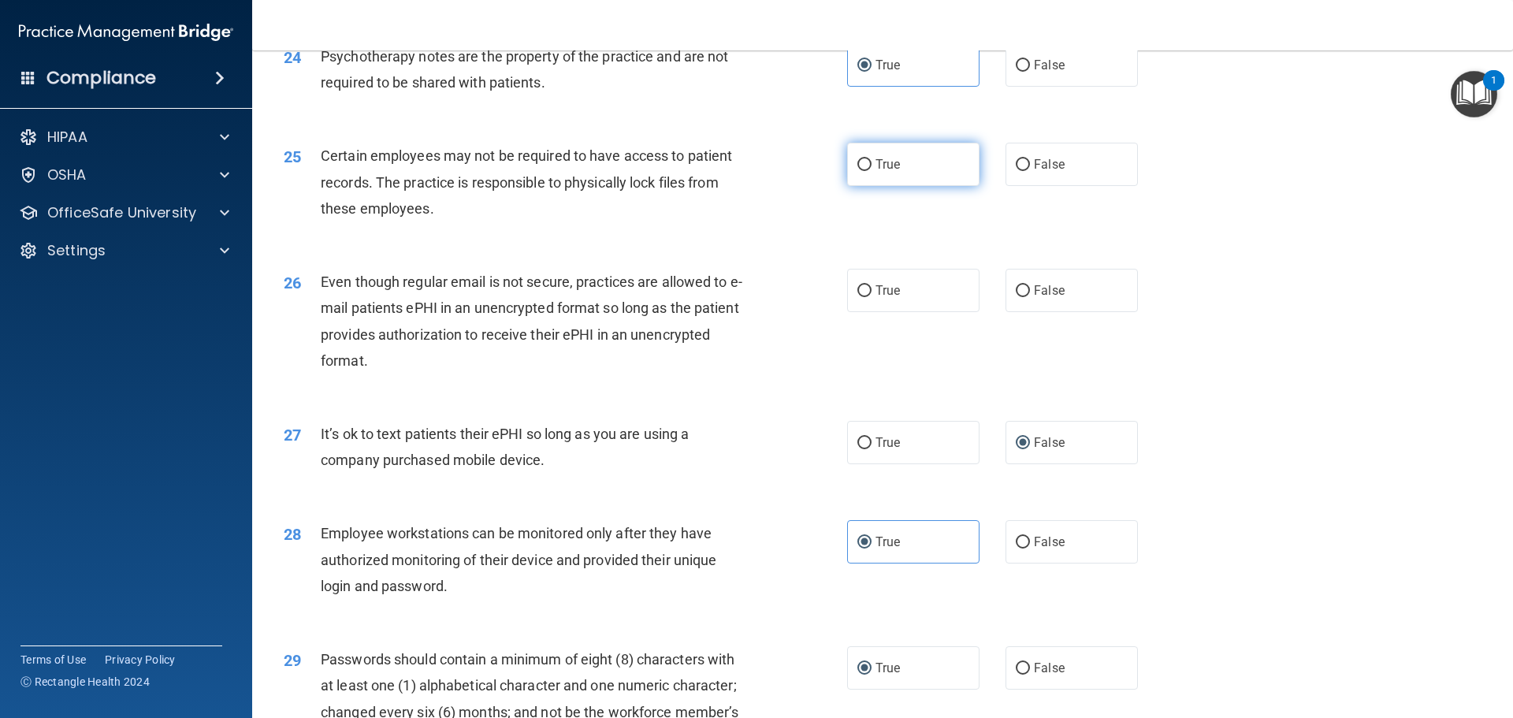
click at [860, 171] on input "True" at bounding box center [864, 165] width 14 height 12
radio input "true"
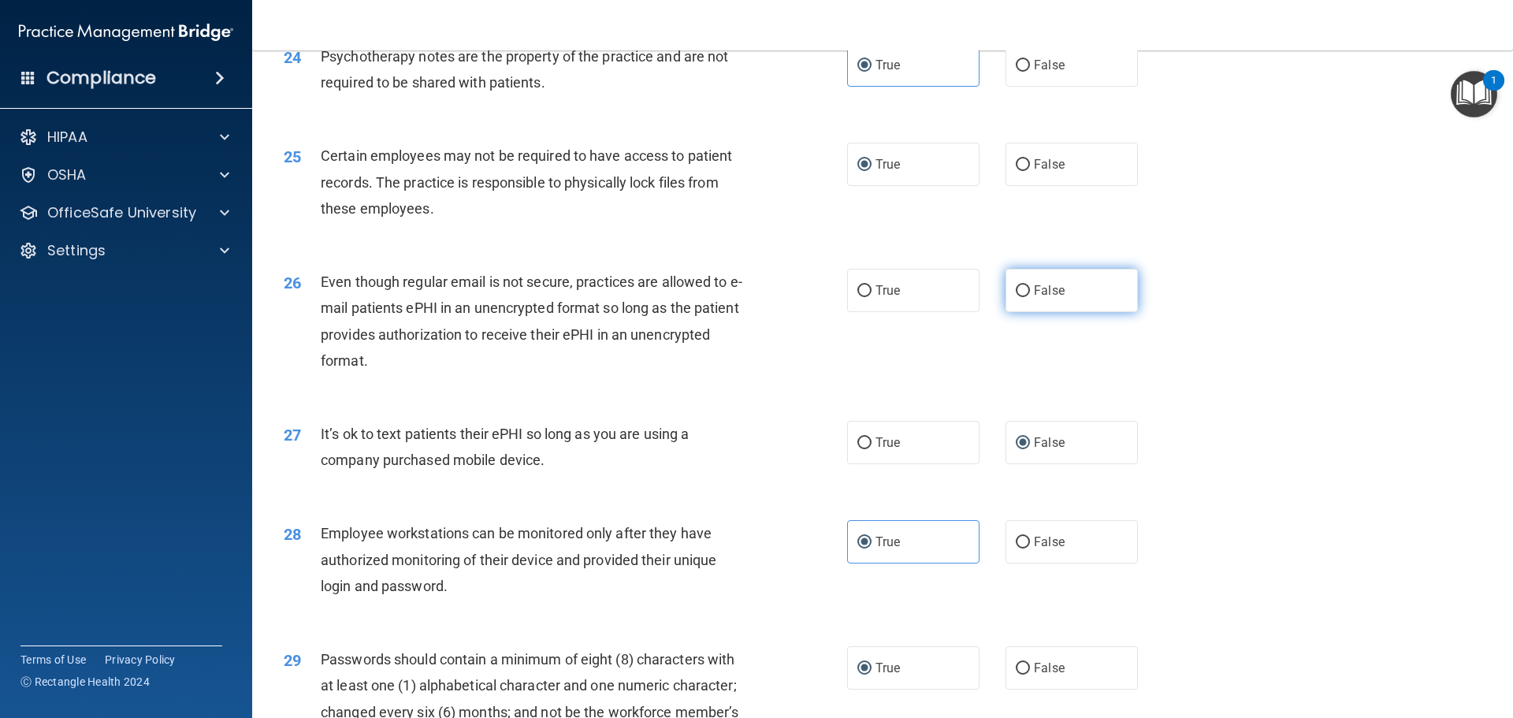
click at [1020, 312] on label "False" at bounding box center [1071, 290] width 132 height 43
click at [1020, 297] on input "False" at bounding box center [1023, 291] width 14 height 12
radio input "true"
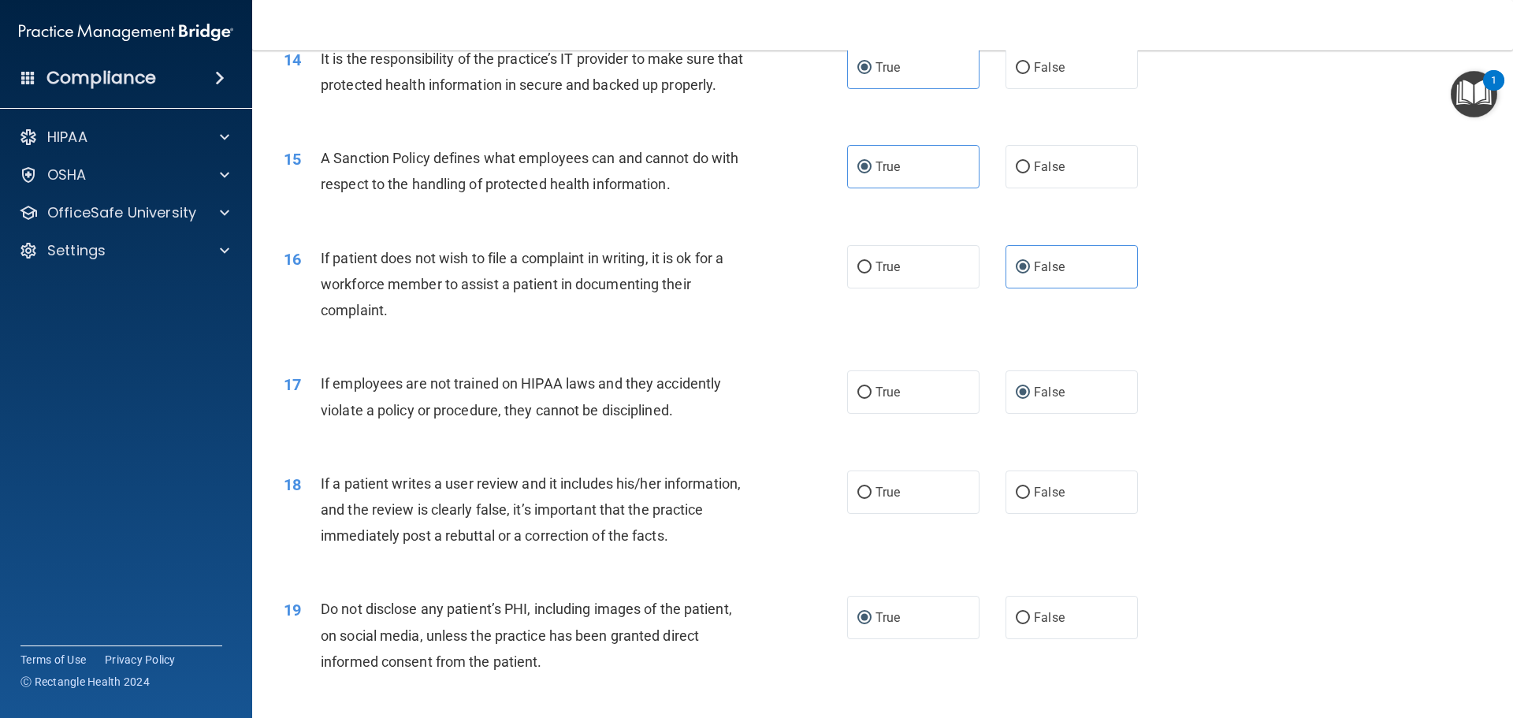
scroll to position [2135, 0]
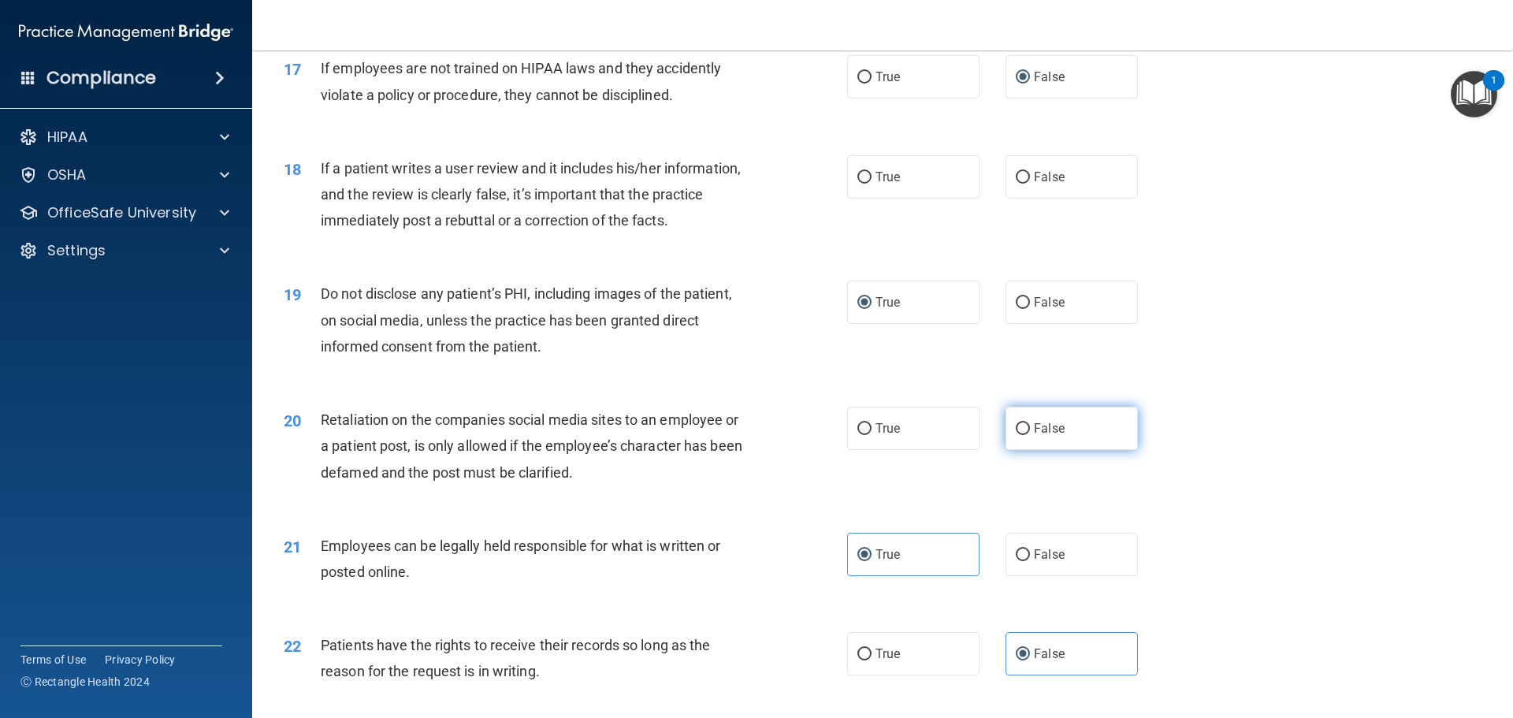
click at [1020, 435] on input "False" at bounding box center [1023, 429] width 14 height 12
radio input "true"
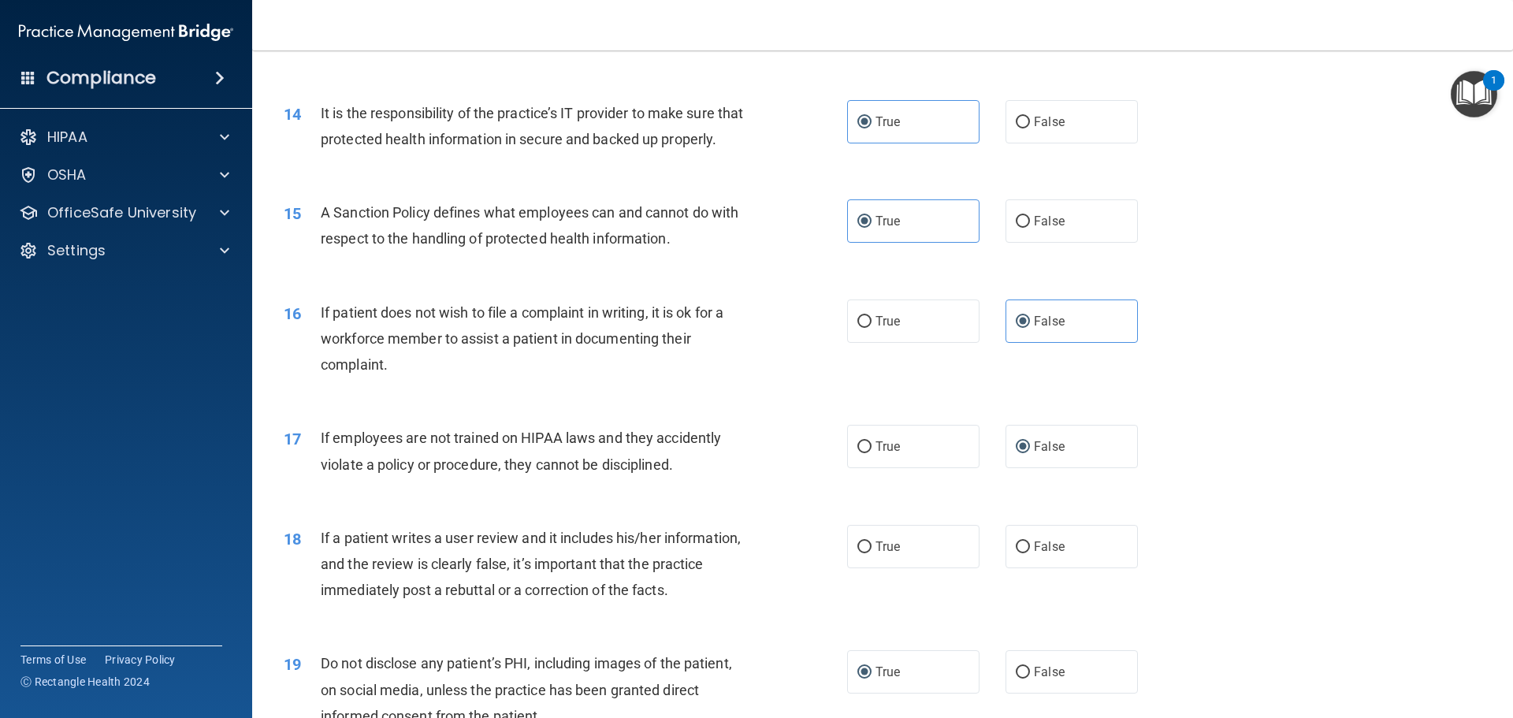
scroll to position [1819, 0]
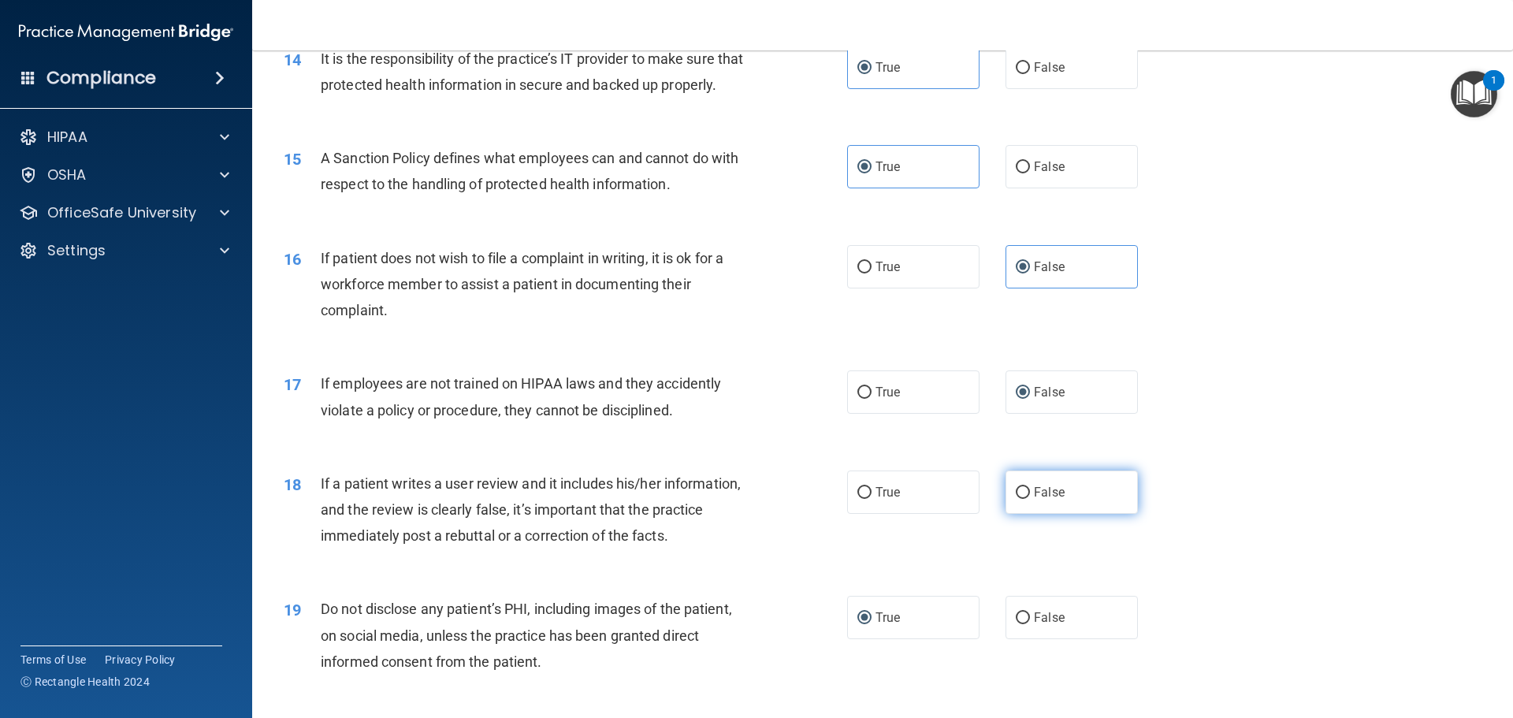
click at [1016, 499] on input "False" at bounding box center [1023, 493] width 14 height 12
radio input "true"
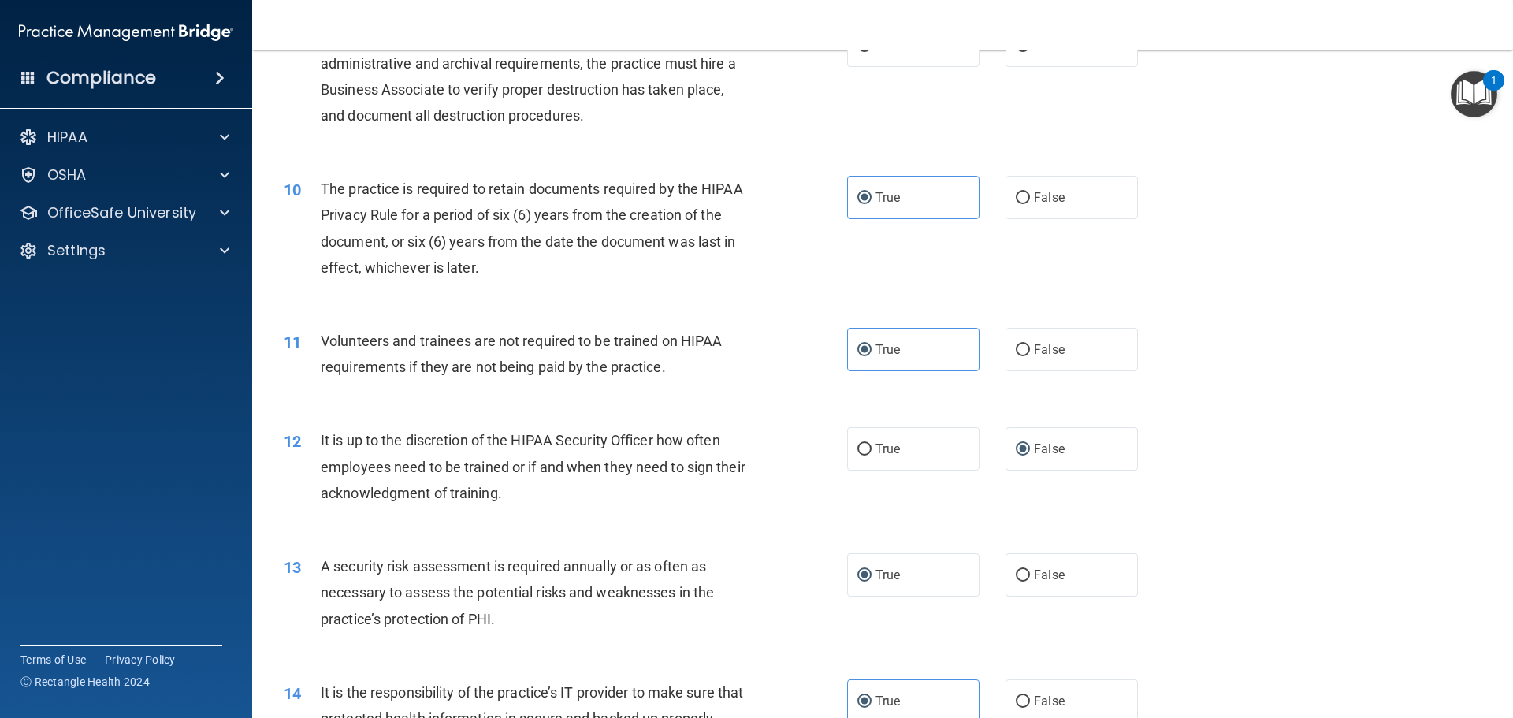
scroll to position [1031, 0]
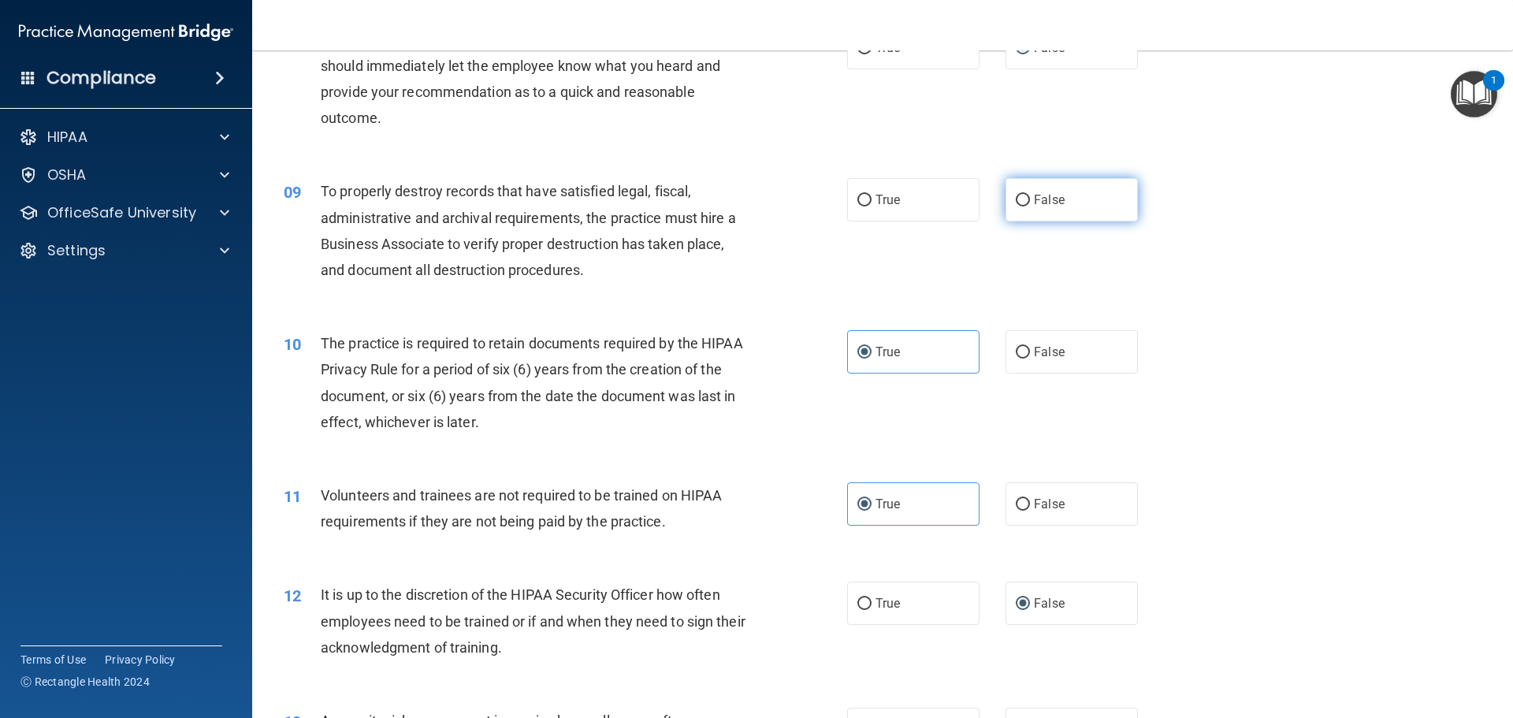
click at [1024, 192] on label "False" at bounding box center [1071, 199] width 132 height 43
click at [1024, 195] on input "False" at bounding box center [1023, 201] width 14 height 12
radio input "true"
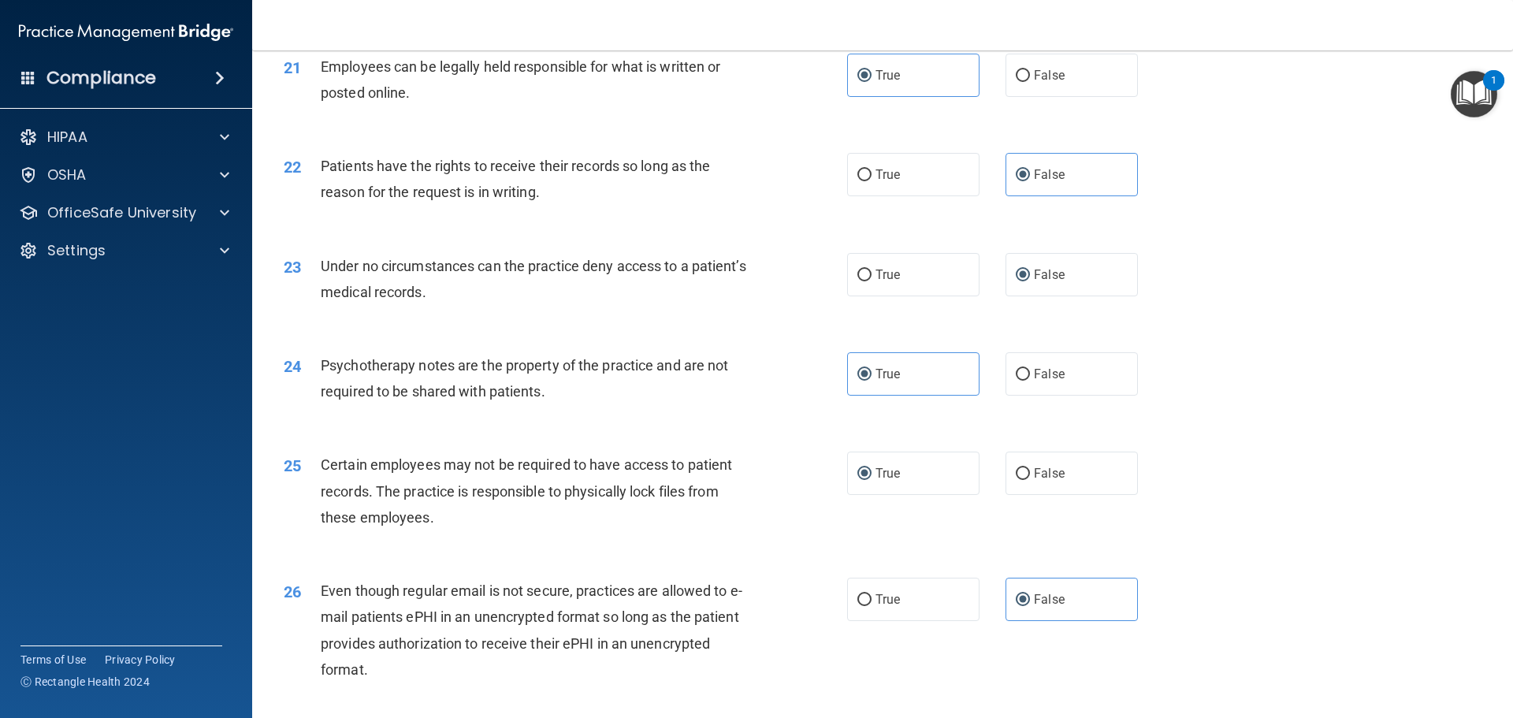
scroll to position [3238, 0]
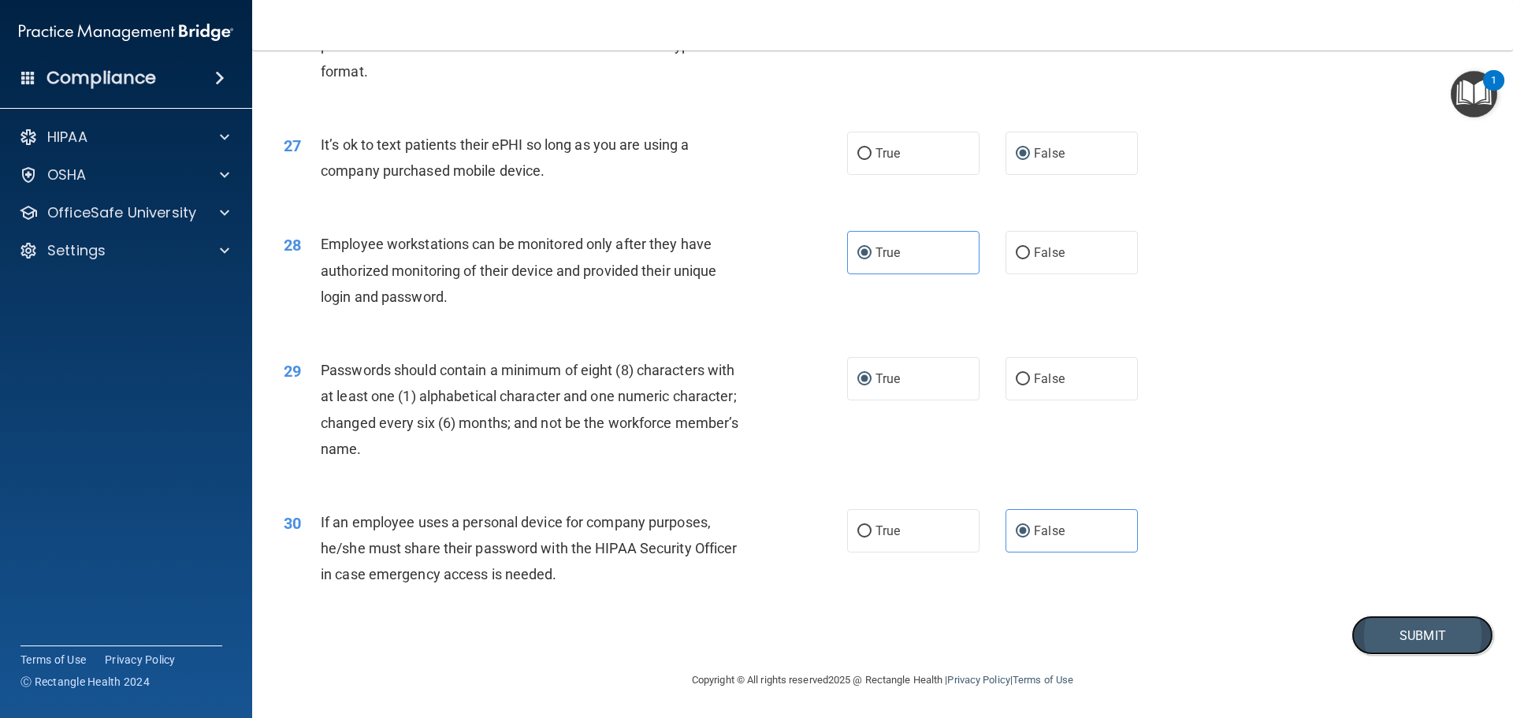
click at [1382, 645] on button "Submit" at bounding box center [1422, 635] width 142 height 40
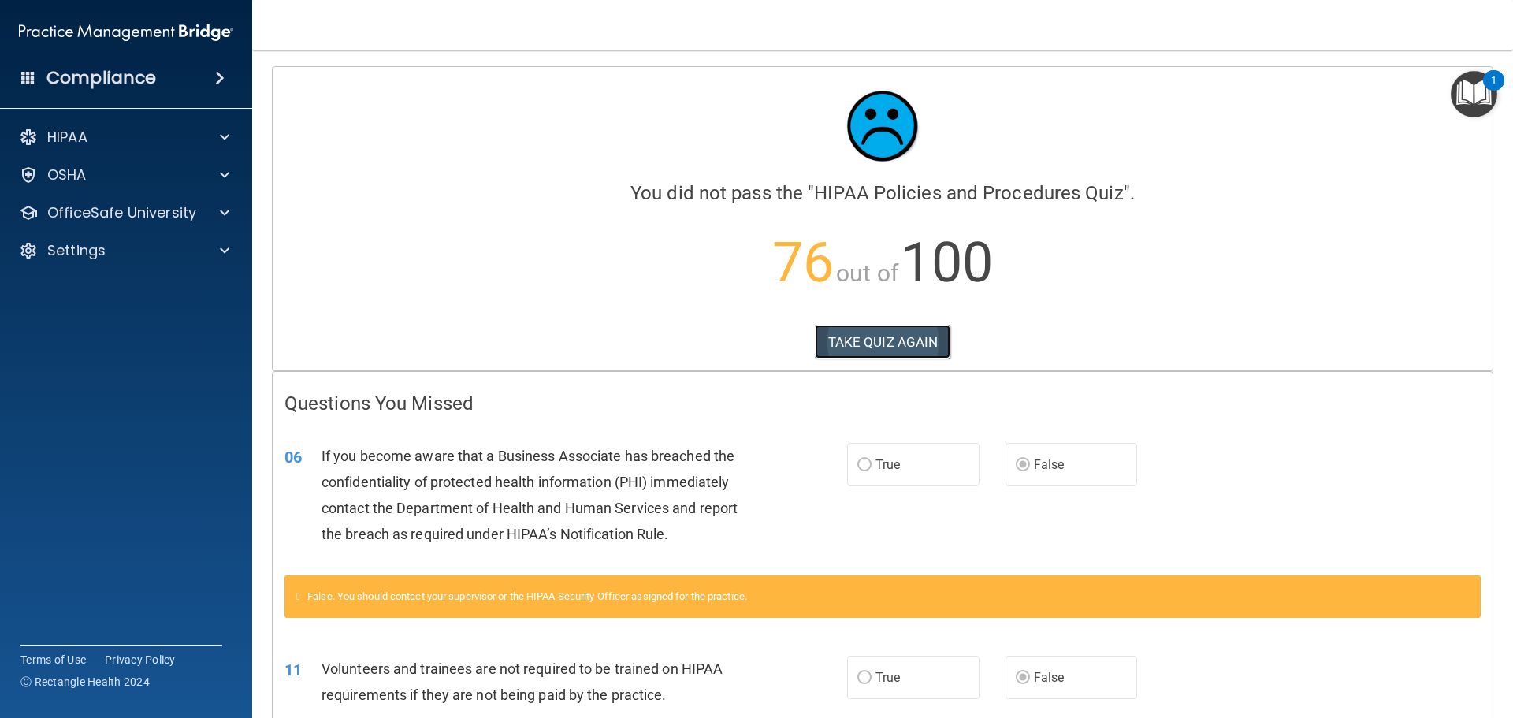
click at [870, 352] on button "TAKE QUIZ AGAIN" at bounding box center [883, 342] width 136 height 35
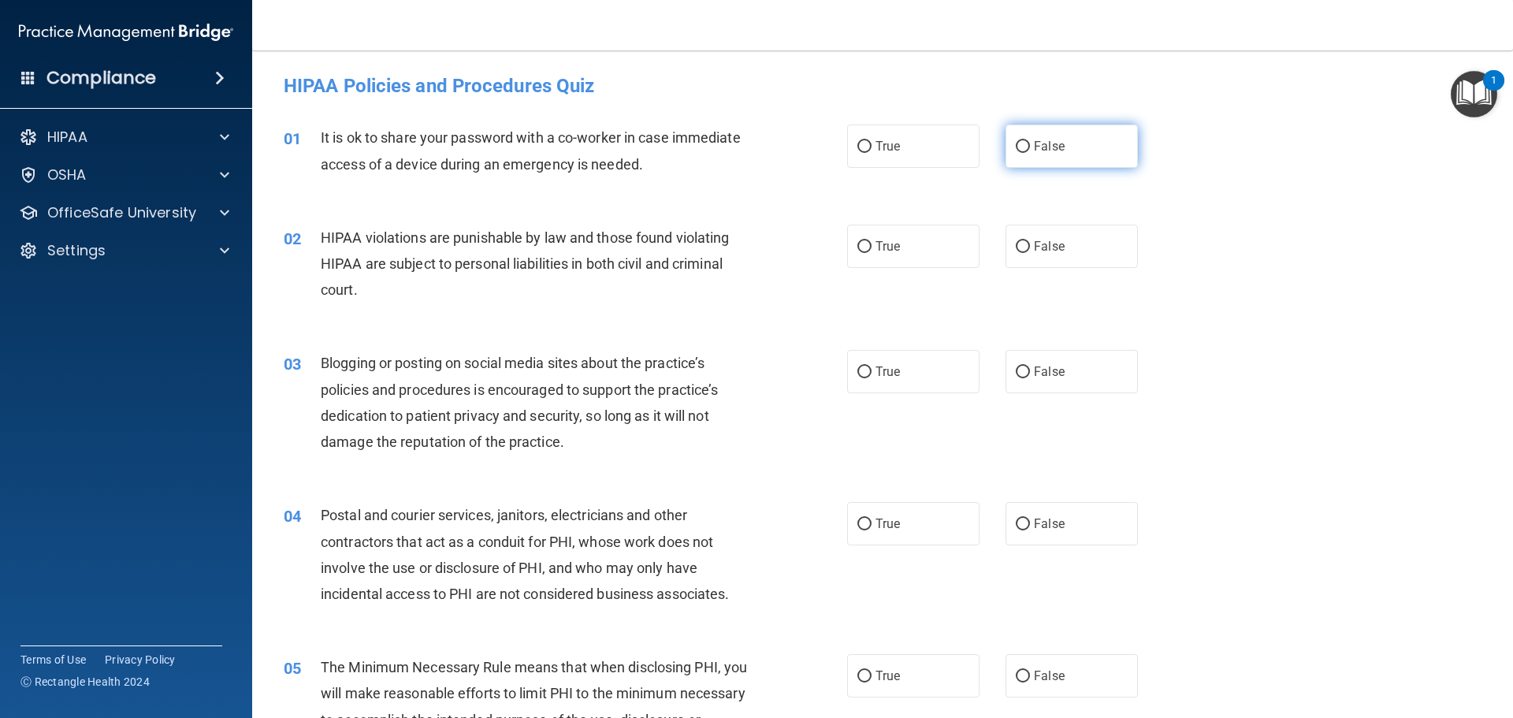
click at [1023, 158] on label "False" at bounding box center [1071, 145] width 132 height 43
click at [1023, 153] on input "False" at bounding box center [1023, 147] width 14 height 12
radio input "true"
click at [867, 258] on label "True" at bounding box center [913, 246] width 132 height 43
click at [867, 253] on input "True" at bounding box center [864, 247] width 14 height 12
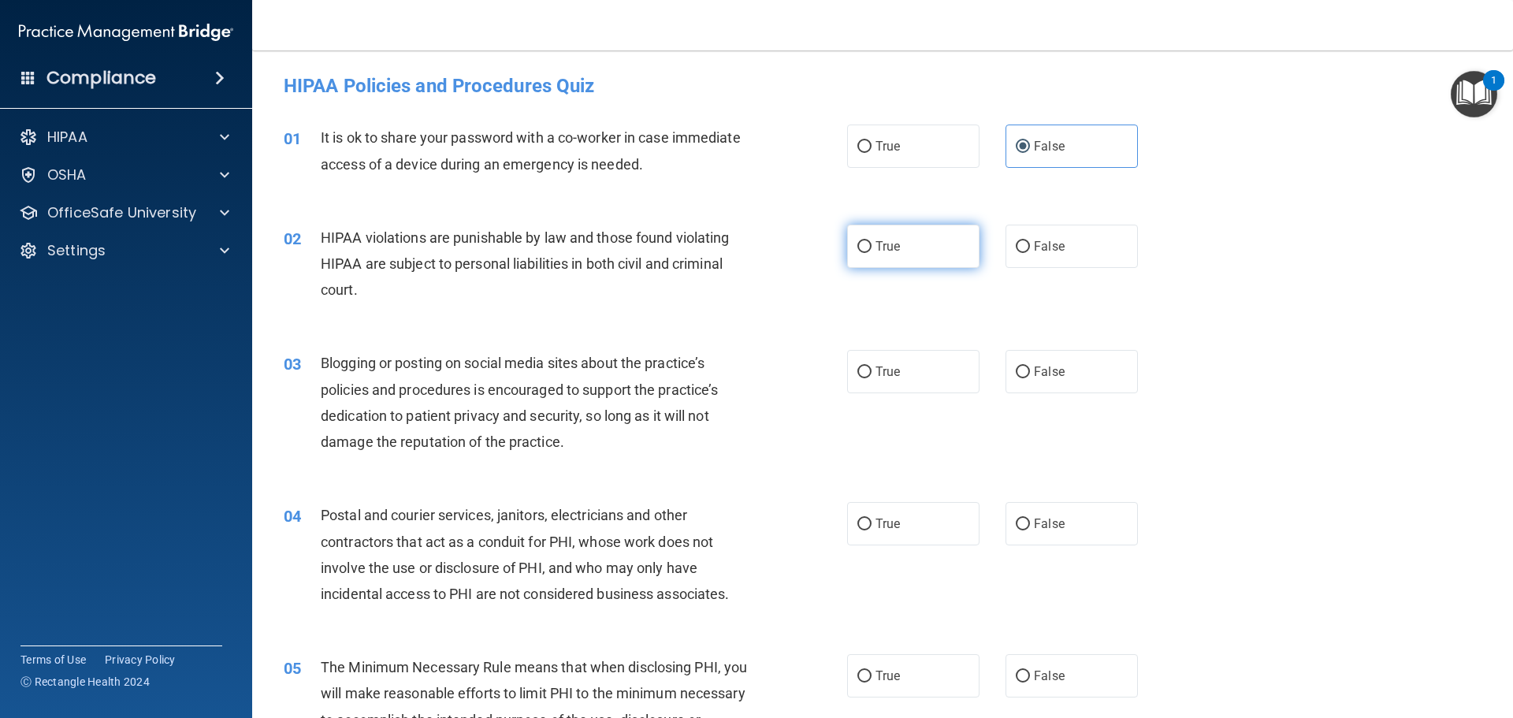
radio input "true"
click at [1034, 373] on span "False" at bounding box center [1049, 371] width 31 height 15
click at [1027, 373] on input "False" at bounding box center [1023, 372] width 14 height 12
radio input "true"
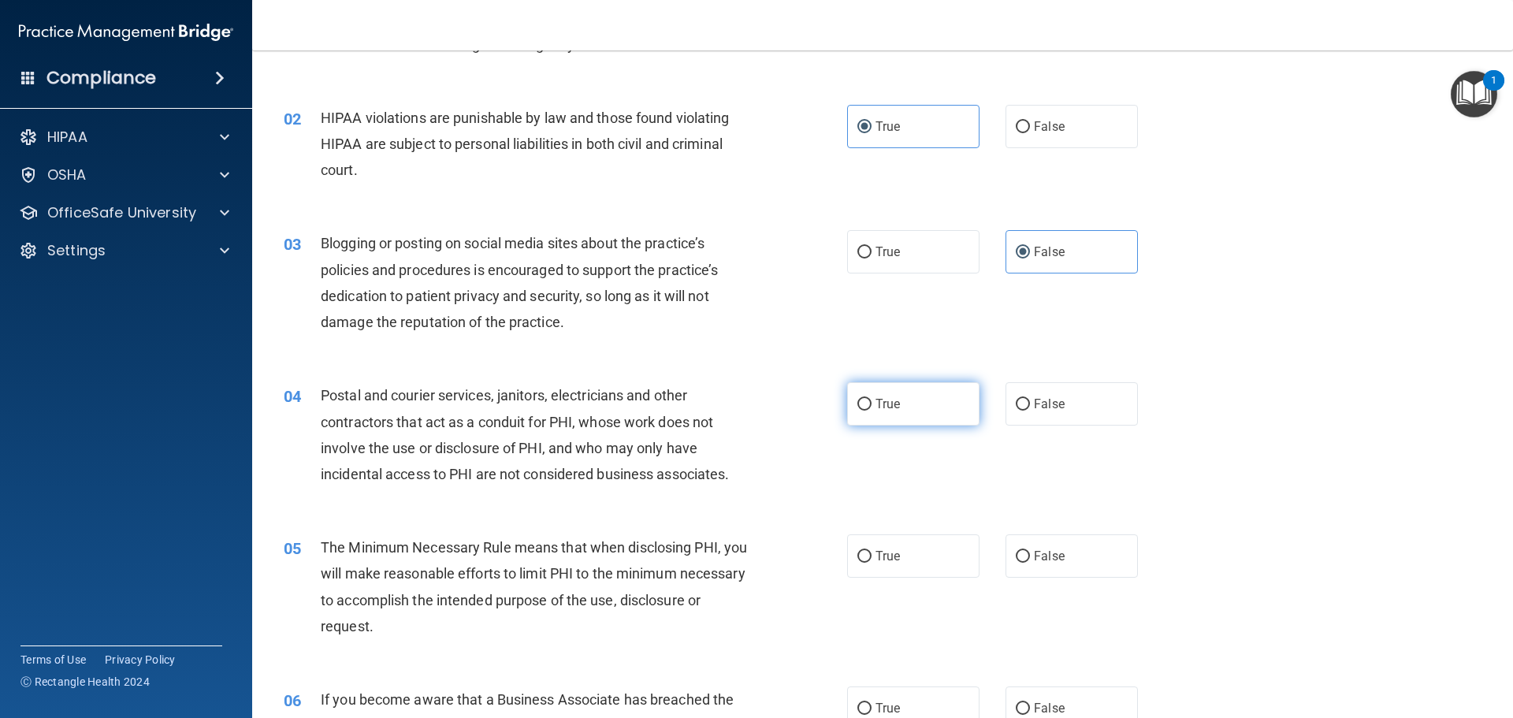
scroll to position [158, 0]
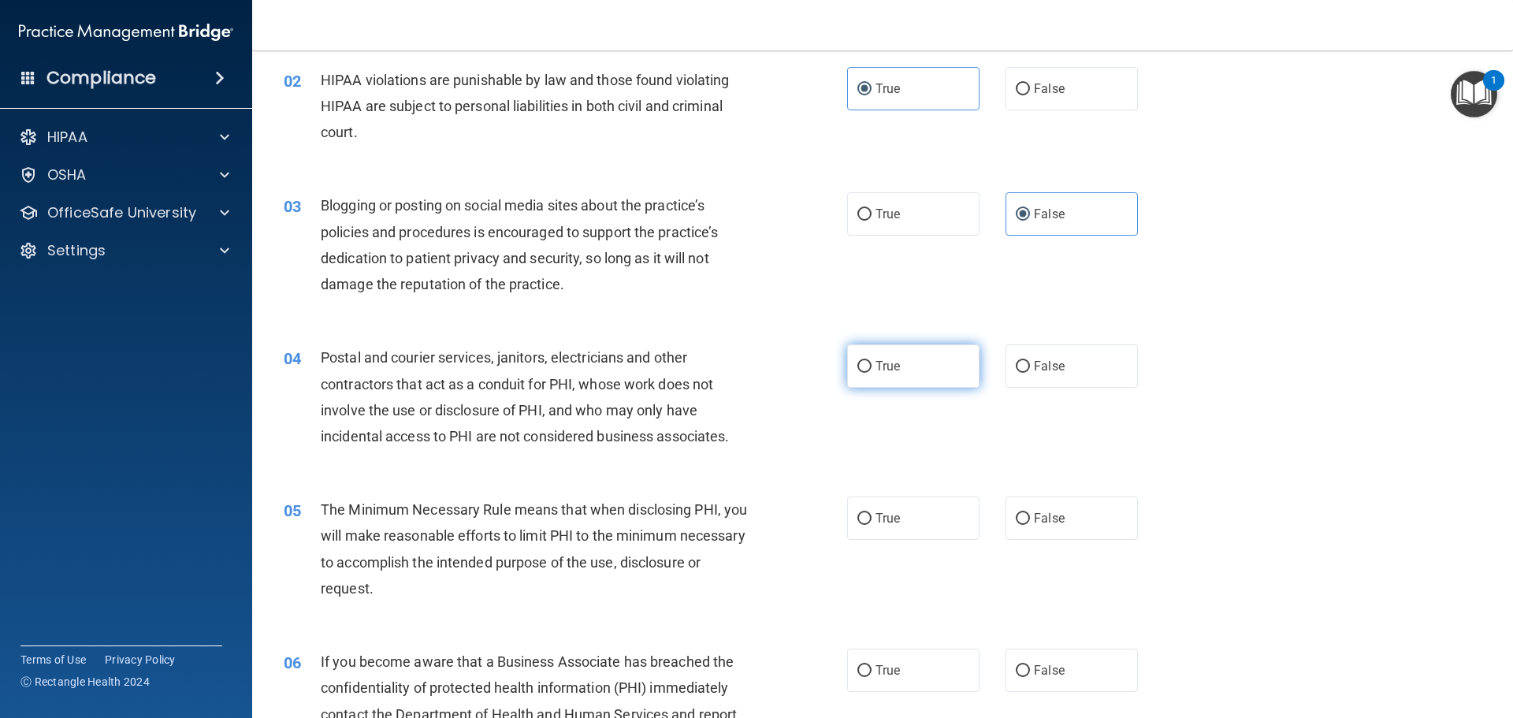
click at [902, 381] on label "True" at bounding box center [913, 365] width 132 height 43
click at [871, 373] on input "True" at bounding box center [864, 367] width 14 height 12
radio input "true"
click at [940, 516] on label "True" at bounding box center [913, 517] width 132 height 43
click at [871, 516] on input "True" at bounding box center [864, 519] width 14 height 12
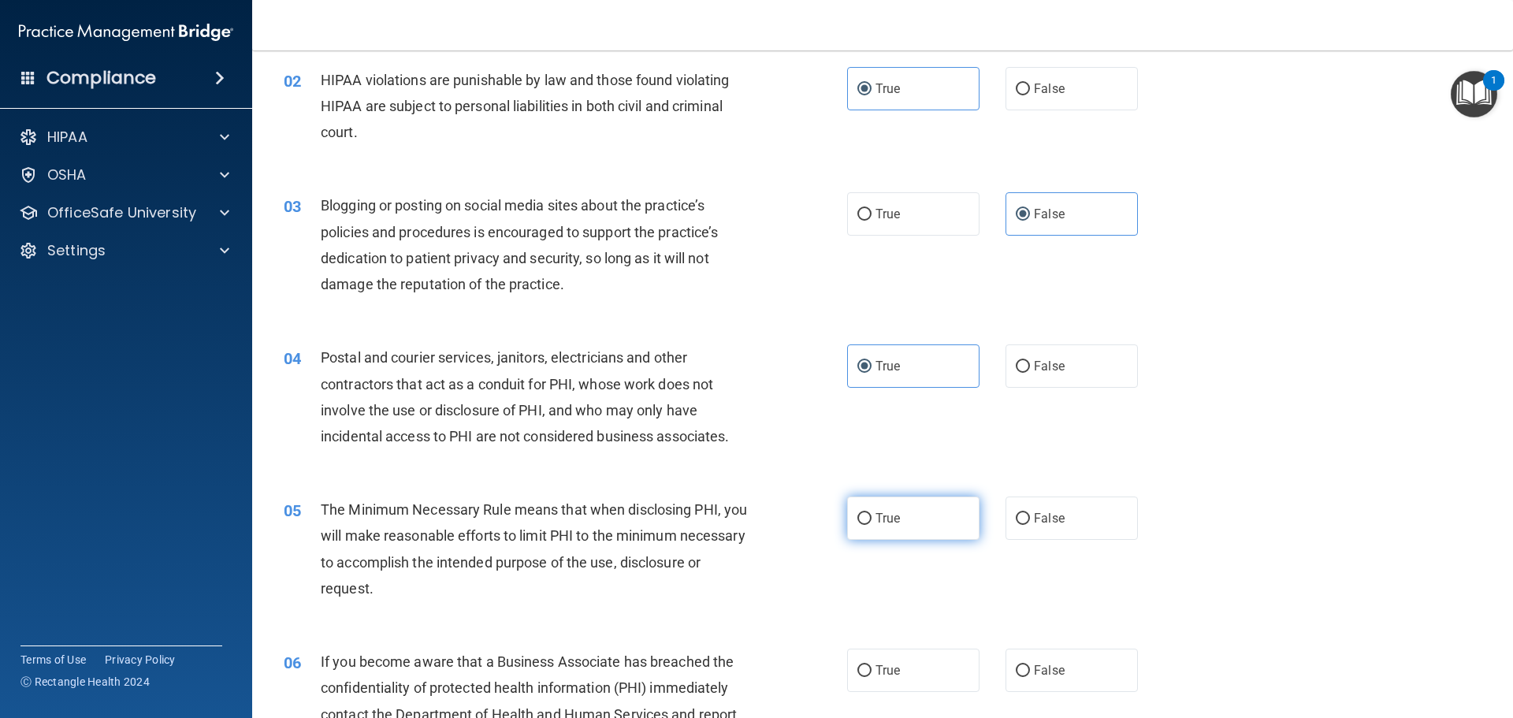
radio input "true"
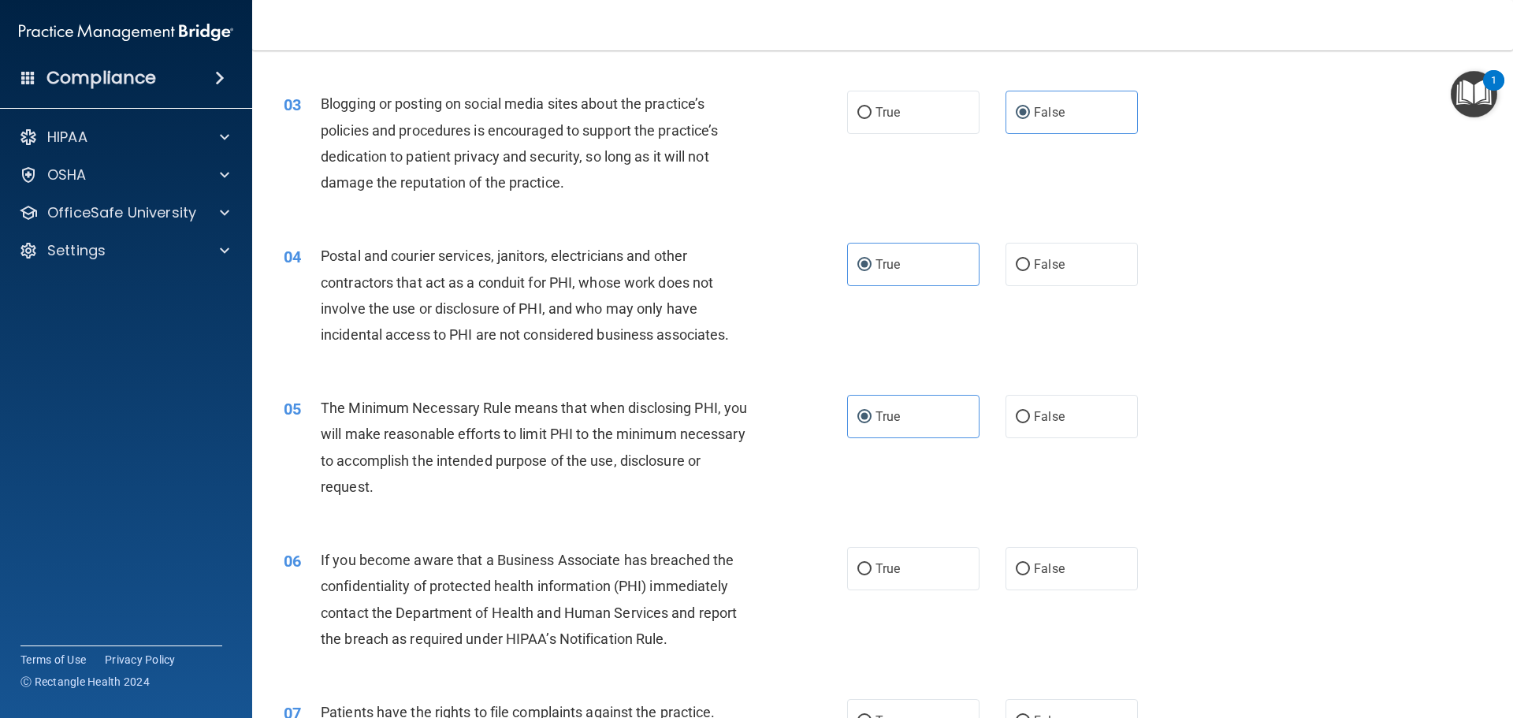
scroll to position [315, 0]
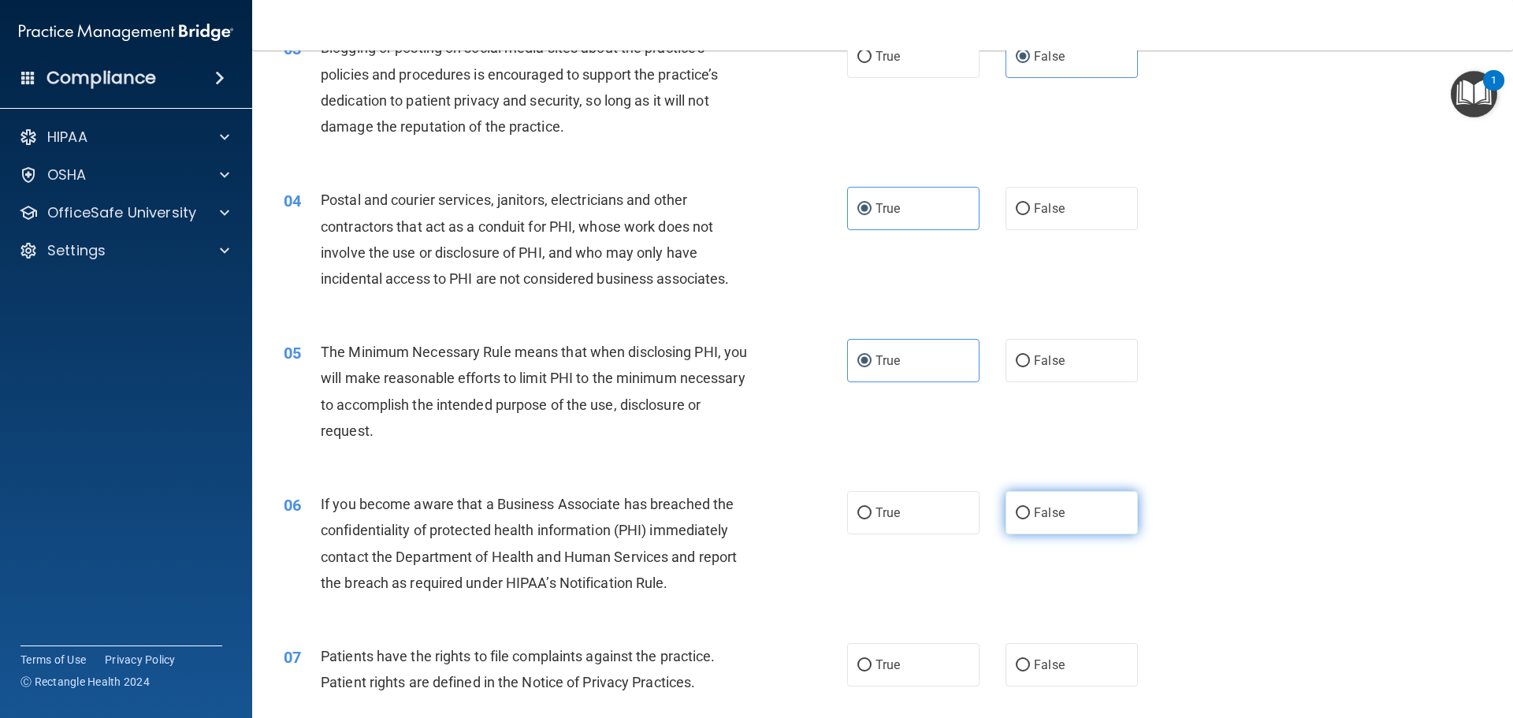
click at [1017, 508] on input "False" at bounding box center [1023, 513] width 14 height 12
radio input "true"
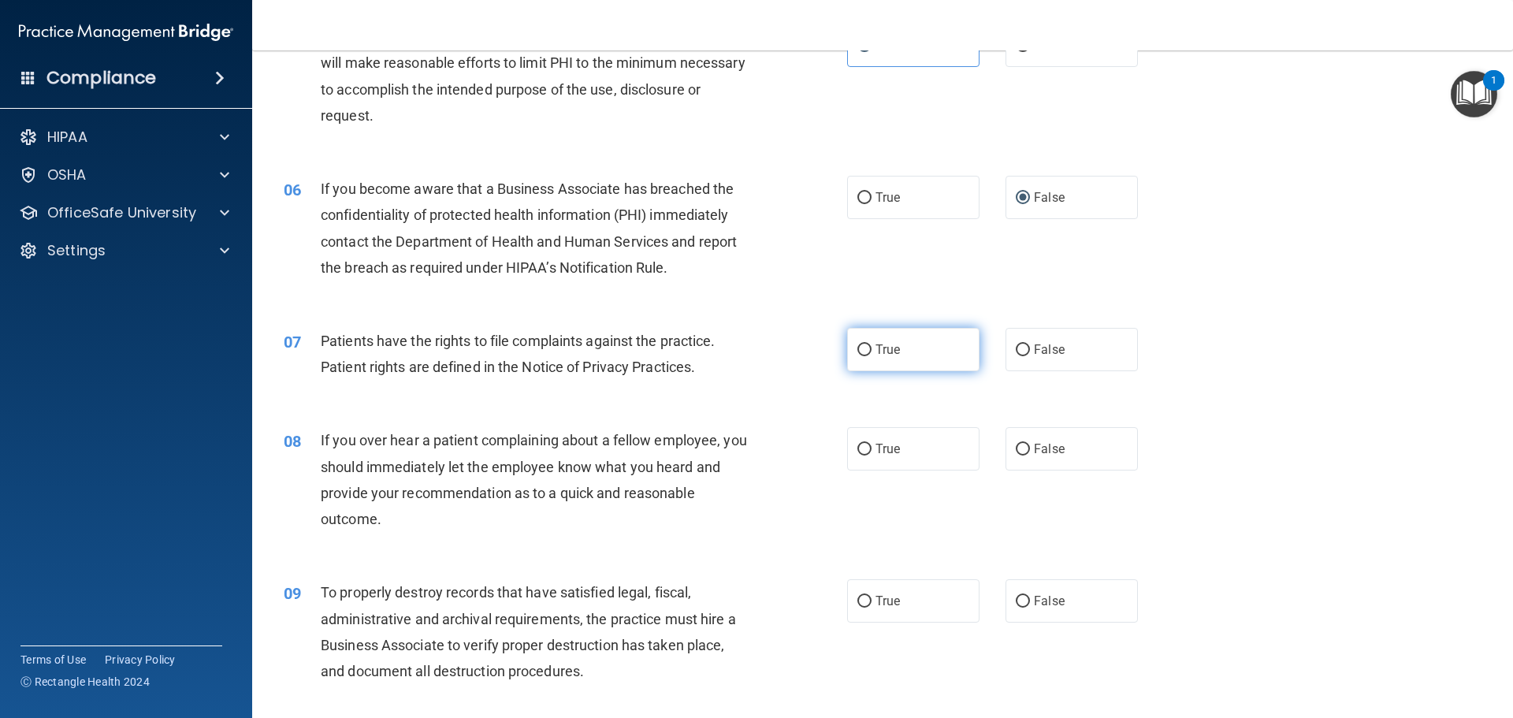
click at [878, 356] on span "True" at bounding box center [887, 349] width 24 height 15
click at [871, 356] on input "True" at bounding box center [864, 350] width 14 height 12
radio input "true"
click at [1019, 444] on input "False" at bounding box center [1023, 450] width 14 height 12
radio input "true"
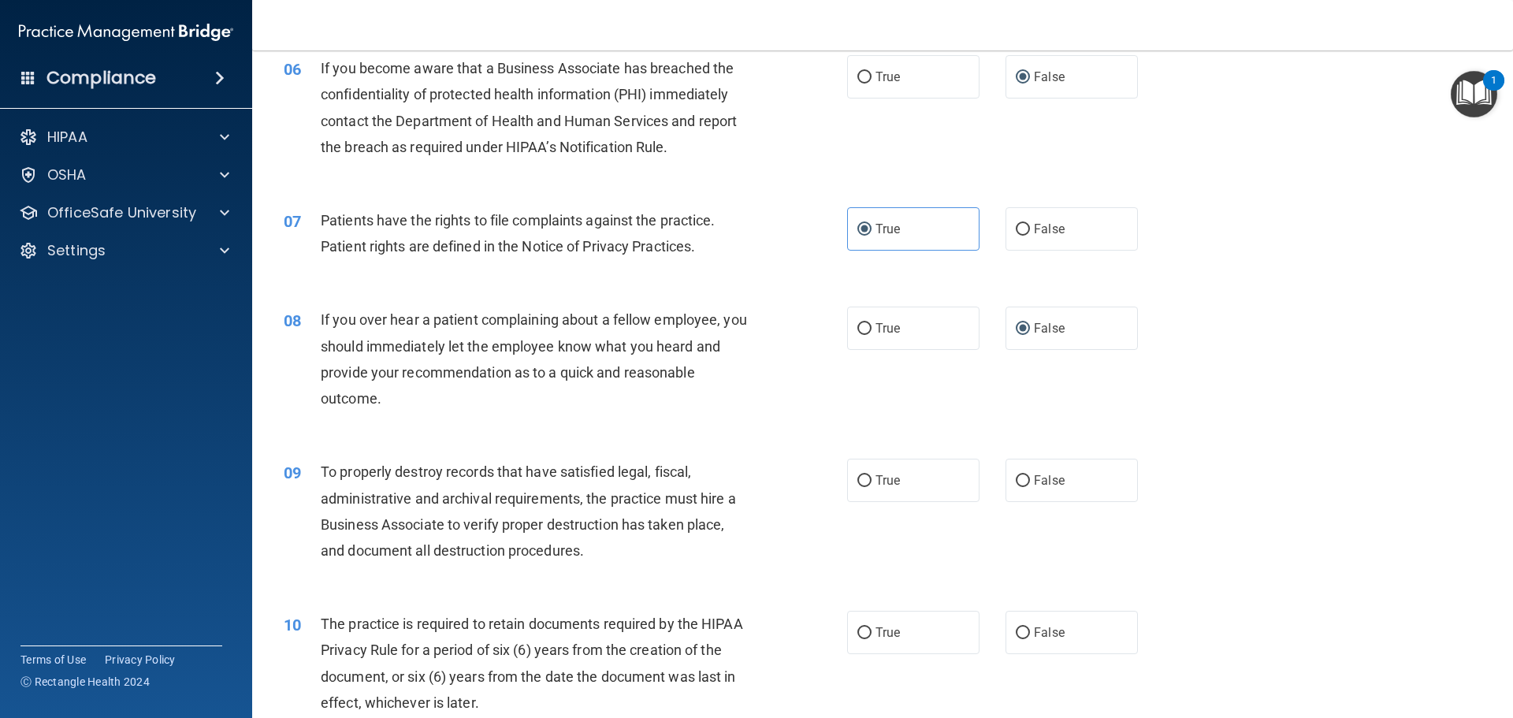
scroll to position [788, 0]
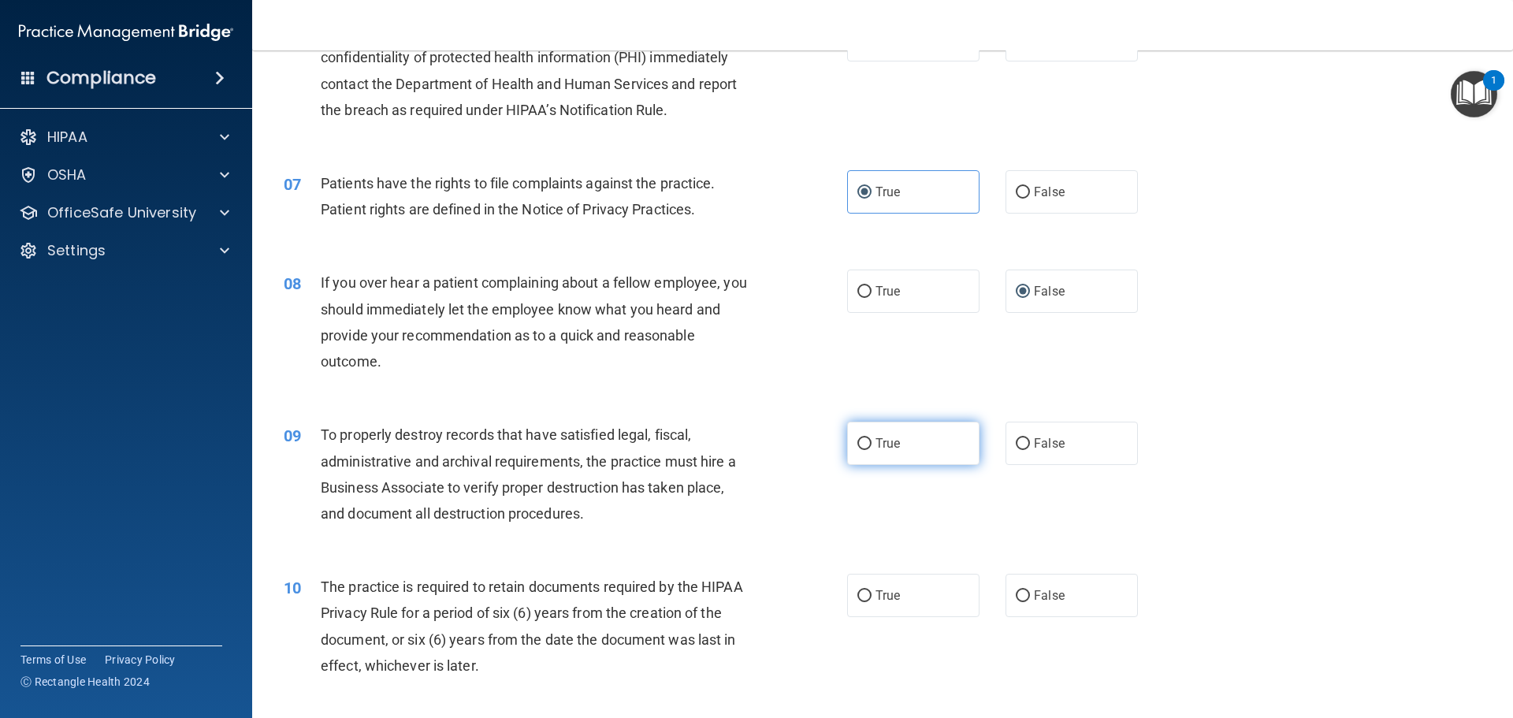
click at [916, 452] on label "True" at bounding box center [913, 443] width 132 height 43
click at [871, 450] on input "True" at bounding box center [864, 444] width 14 height 12
radio input "true"
click at [870, 583] on label "True" at bounding box center [913, 595] width 132 height 43
click at [870, 590] on input "True" at bounding box center [864, 596] width 14 height 12
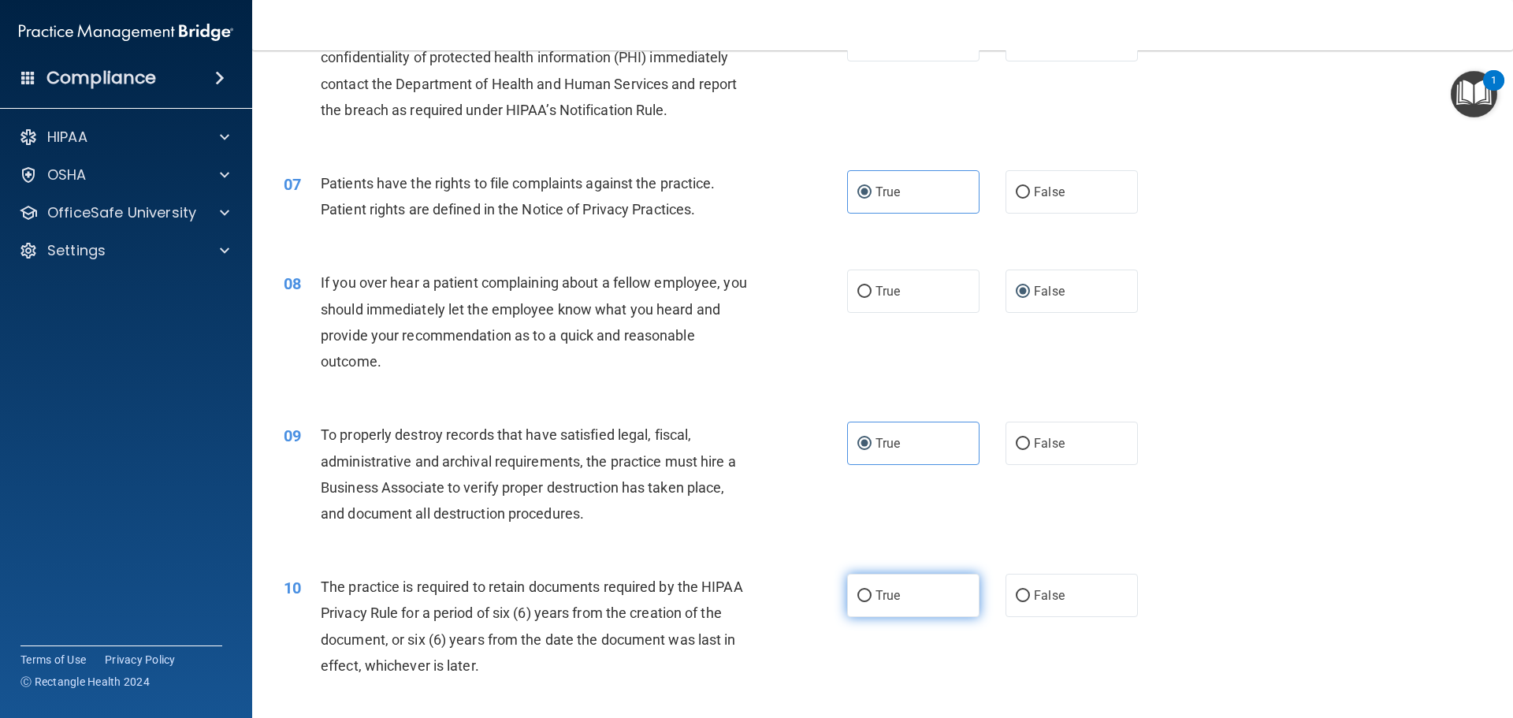
radio input "true"
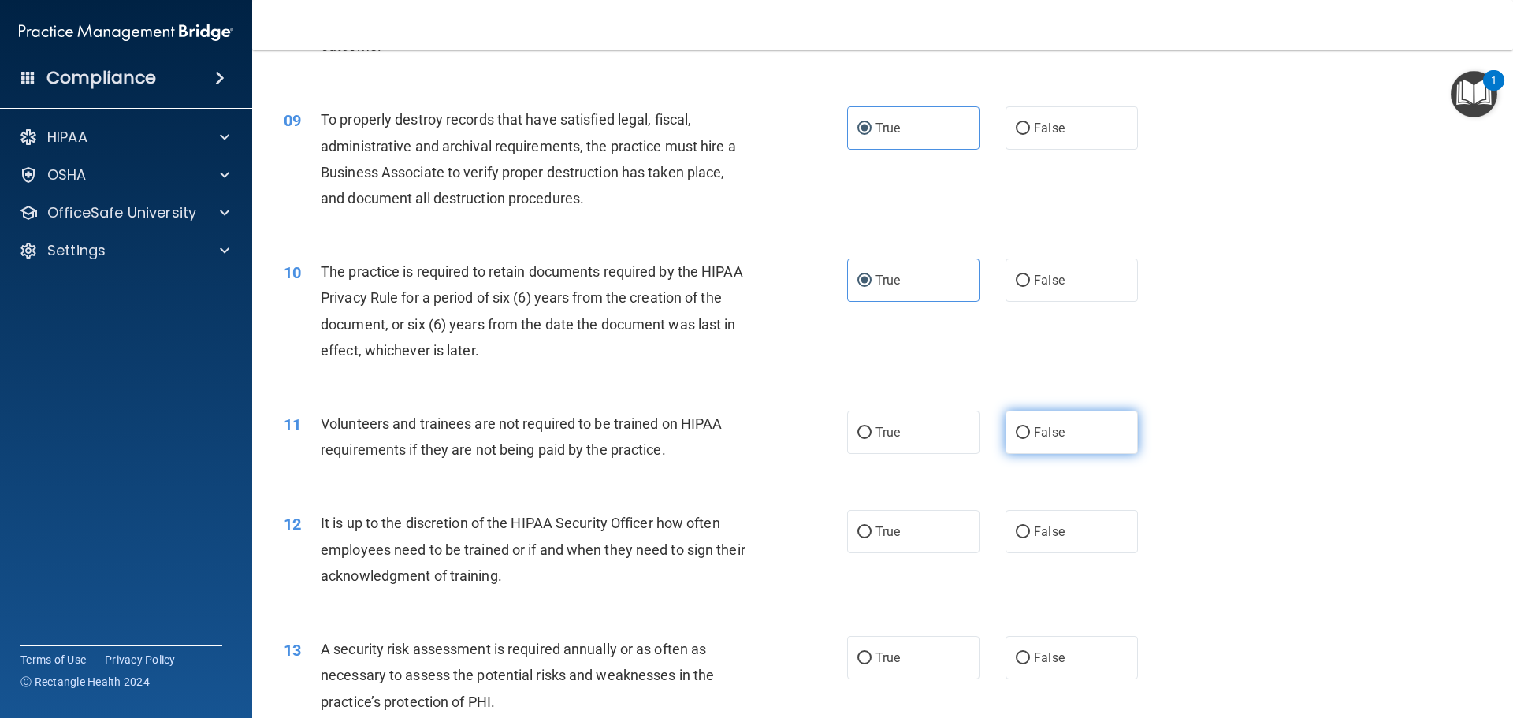
click at [1017, 436] on input "False" at bounding box center [1023, 433] width 14 height 12
radio input "true"
click at [1016, 531] on input "False" at bounding box center [1023, 532] width 14 height 12
radio input "true"
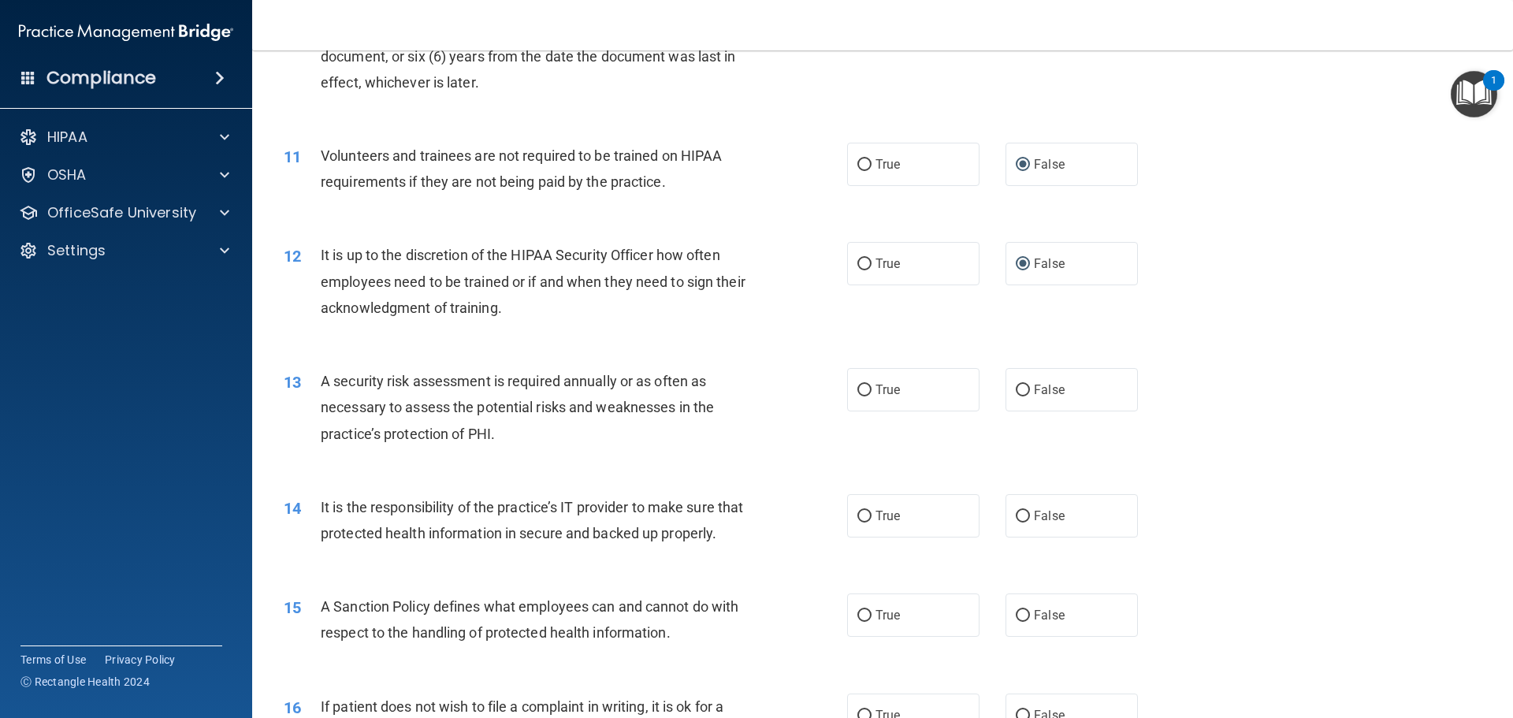
scroll to position [1418, 0]
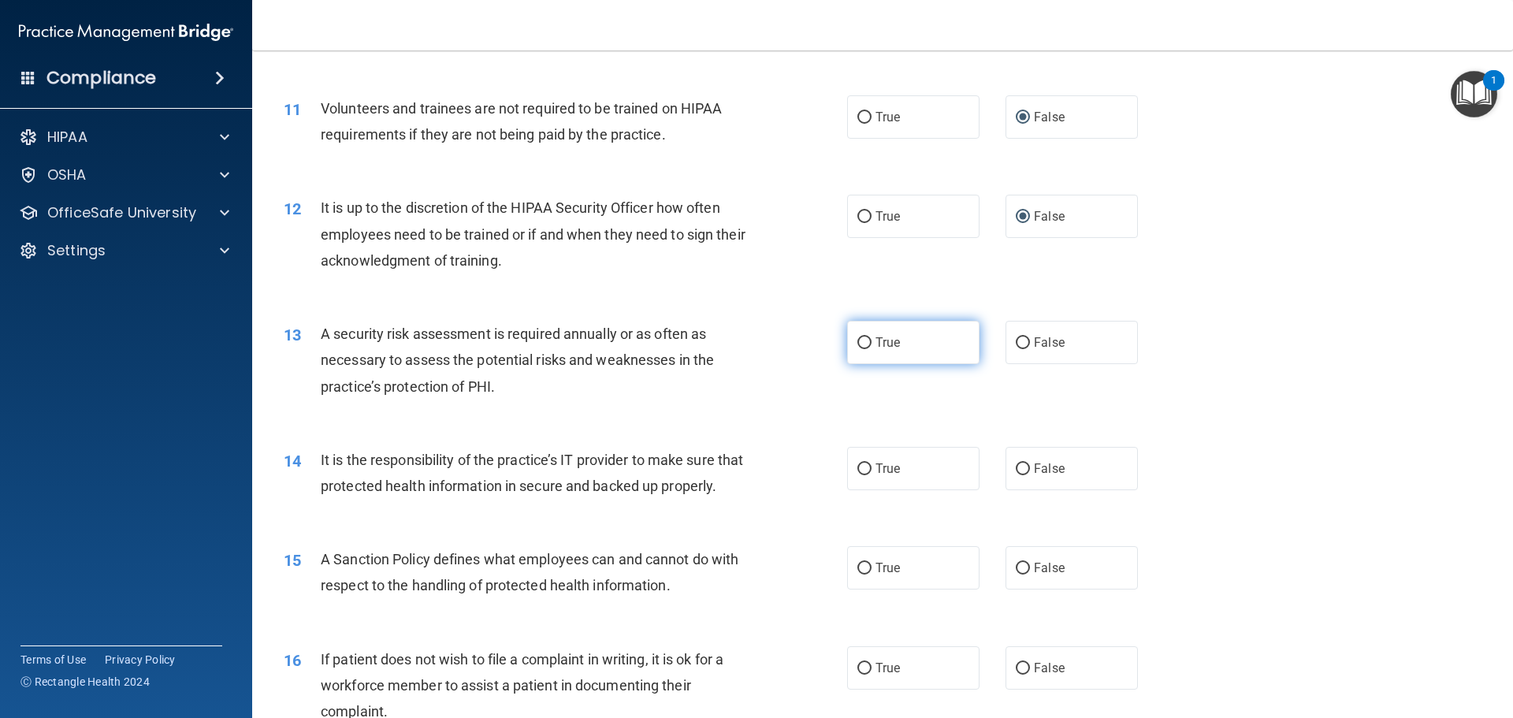
click at [859, 340] on input "True" at bounding box center [864, 343] width 14 height 12
radio input "true"
click at [857, 463] on input "True" at bounding box center [864, 469] width 14 height 12
radio input "true"
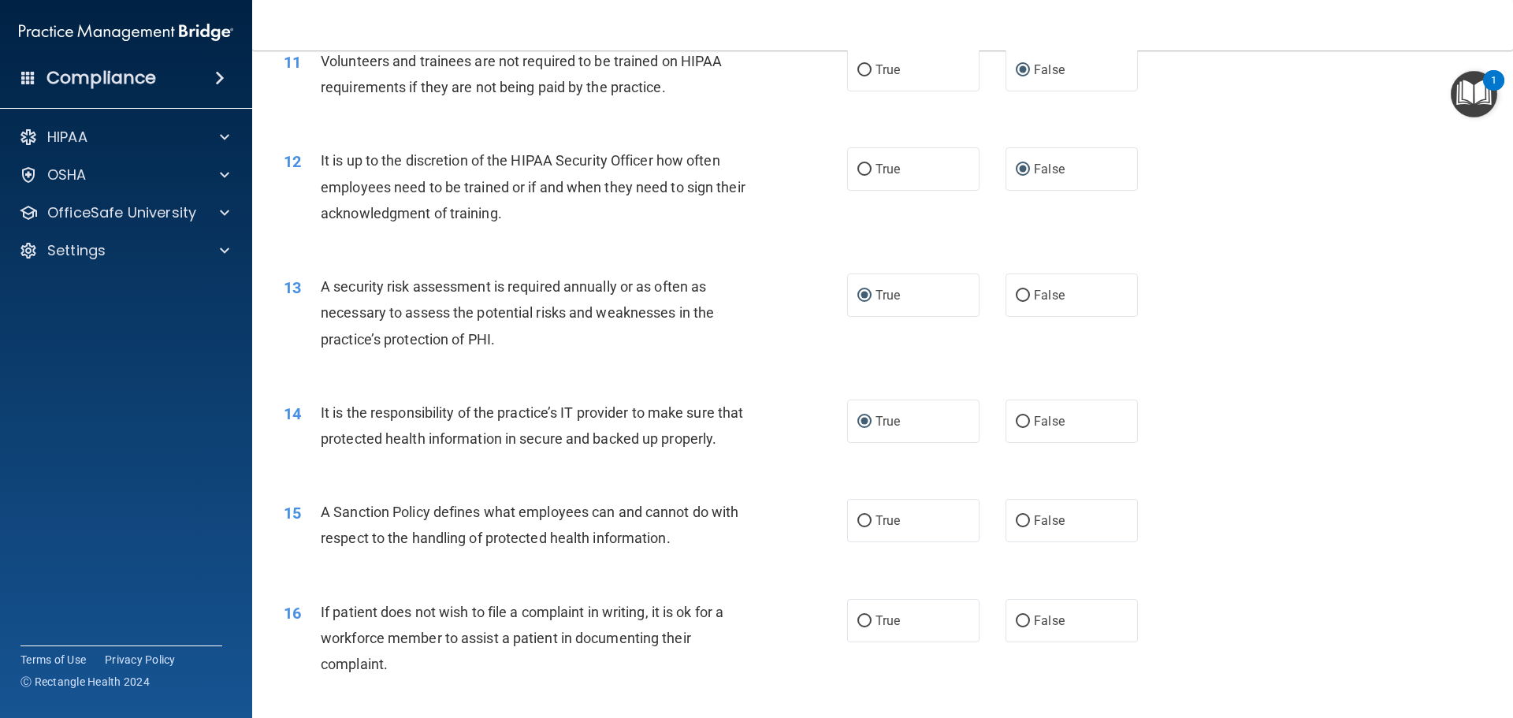
scroll to position [1576, 0]
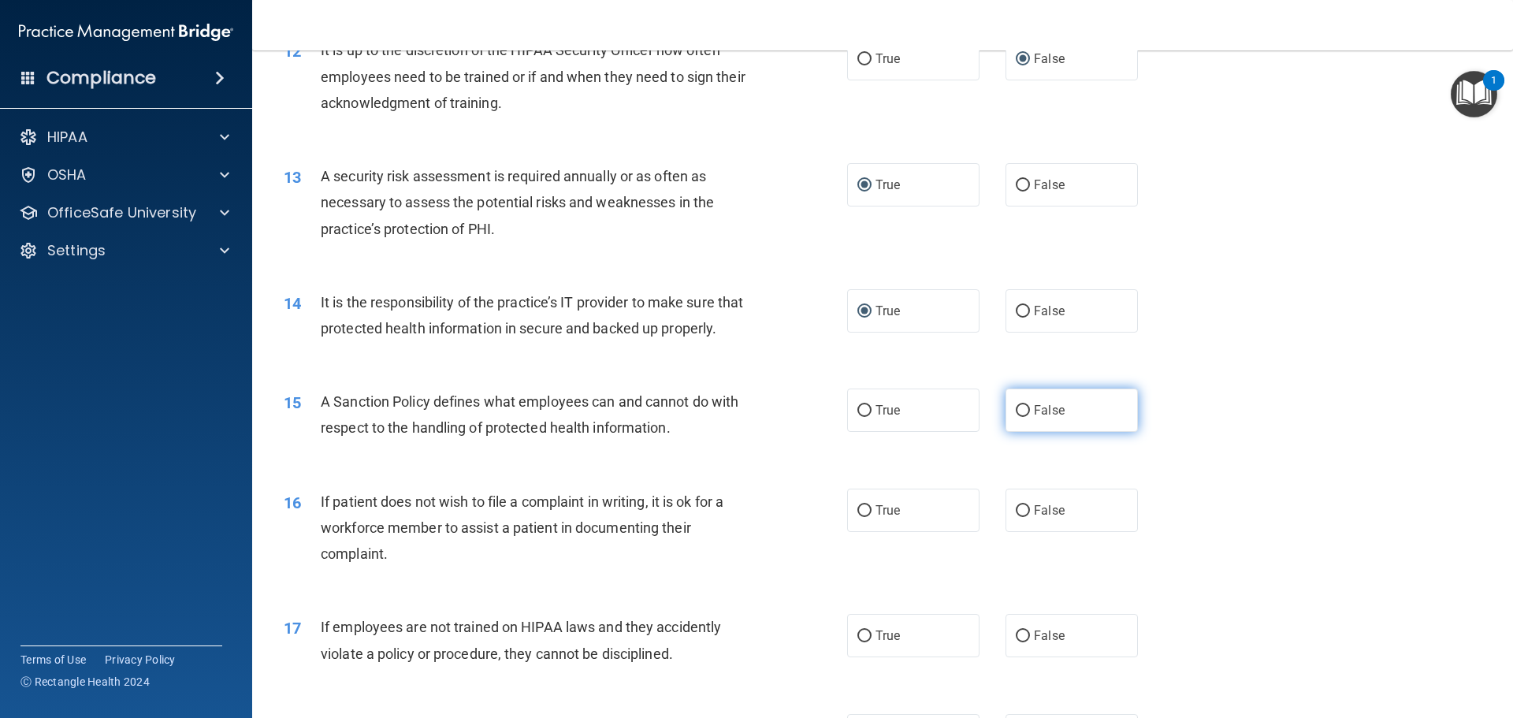
click at [1016, 417] on input "False" at bounding box center [1023, 411] width 14 height 12
radio input "true"
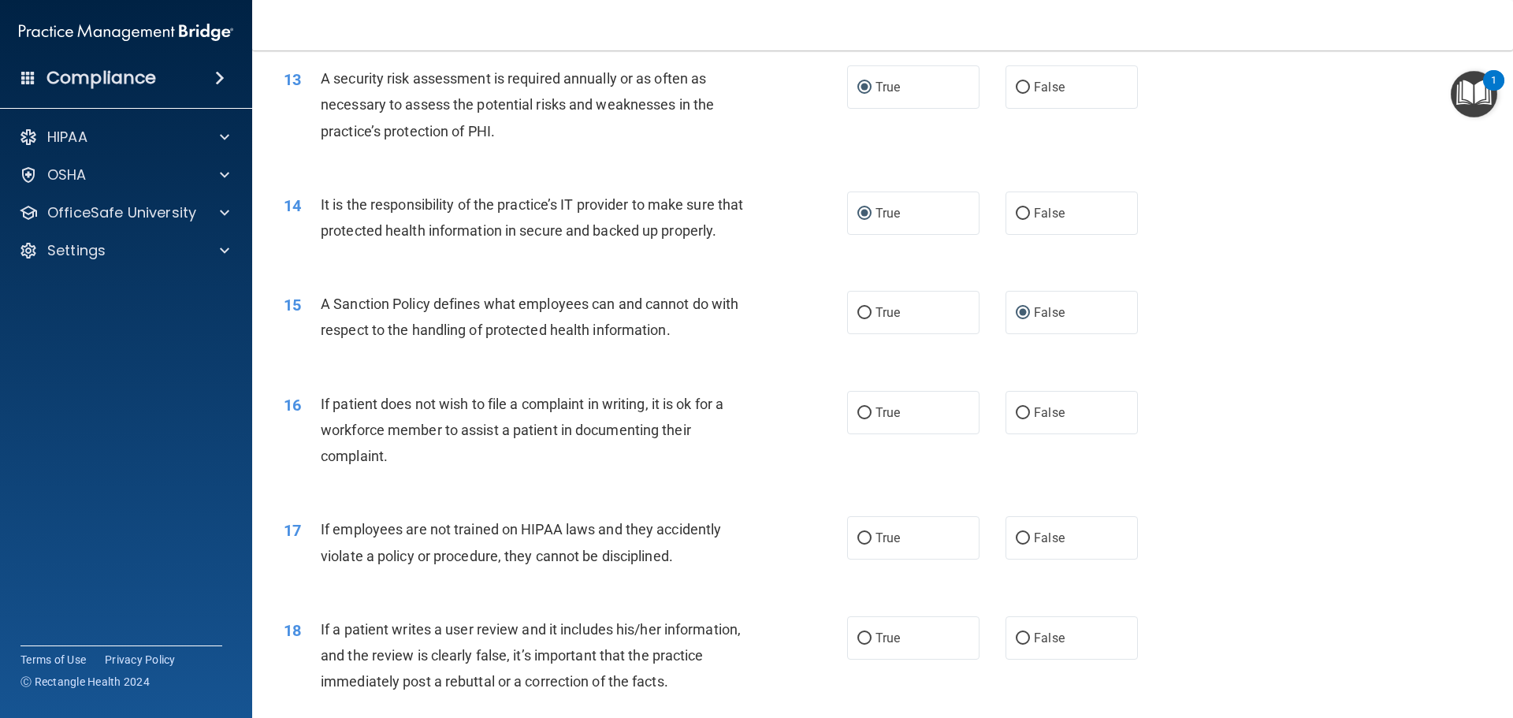
scroll to position [1733, 0]
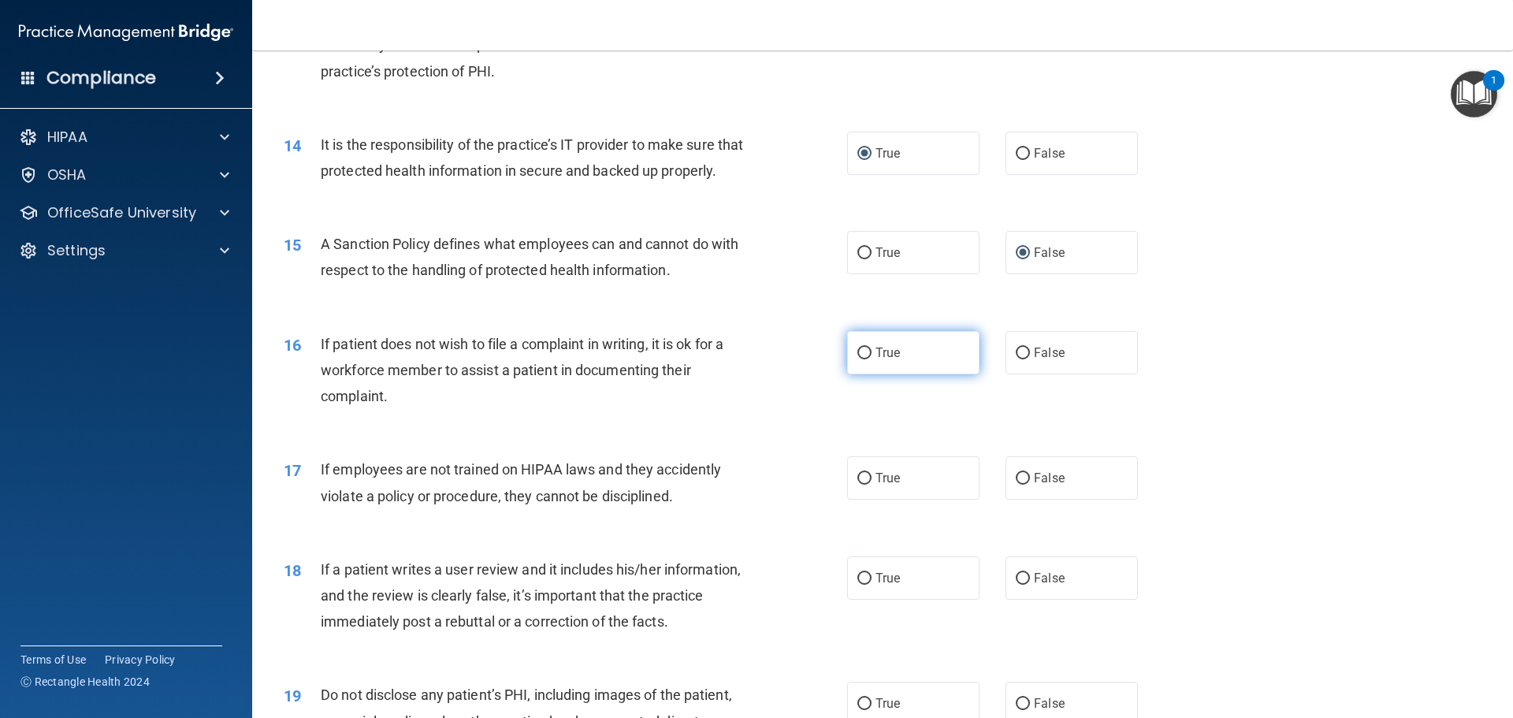
click at [858, 359] on input "True" at bounding box center [864, 353] width 14 height 12
radio input "true"
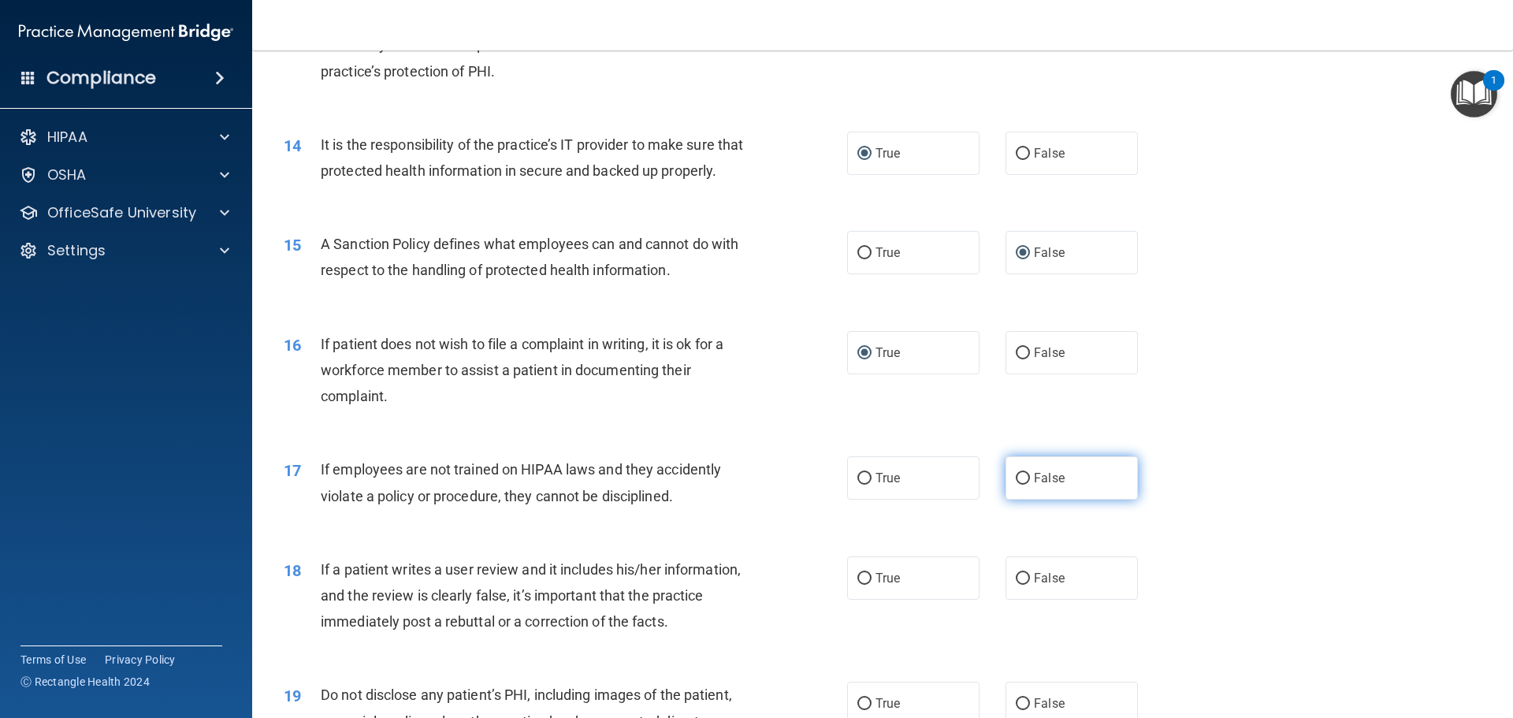
click at [1016, 485] on input "False" at bounding box center [1023, 479] width 14 height 12
radio input "true"
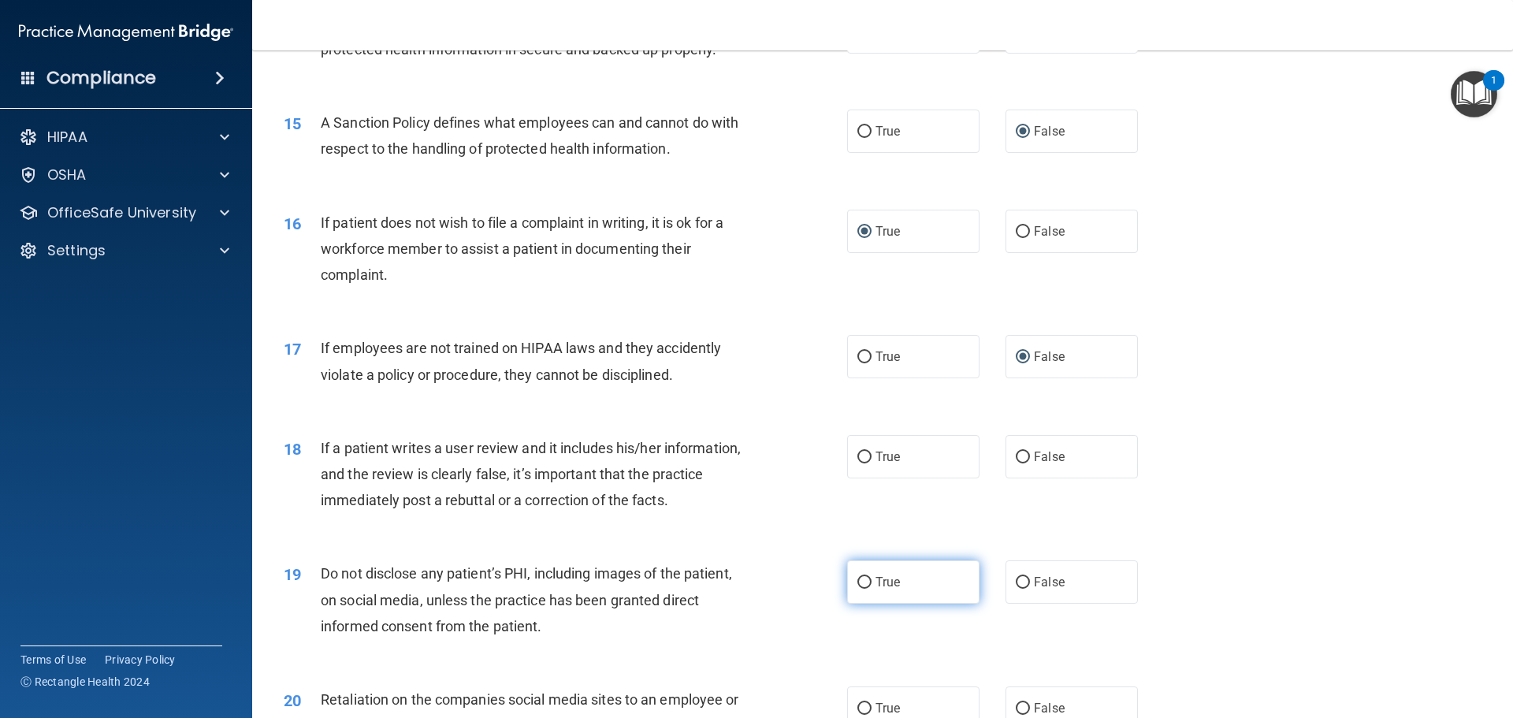
scroll to position [1891, 0]
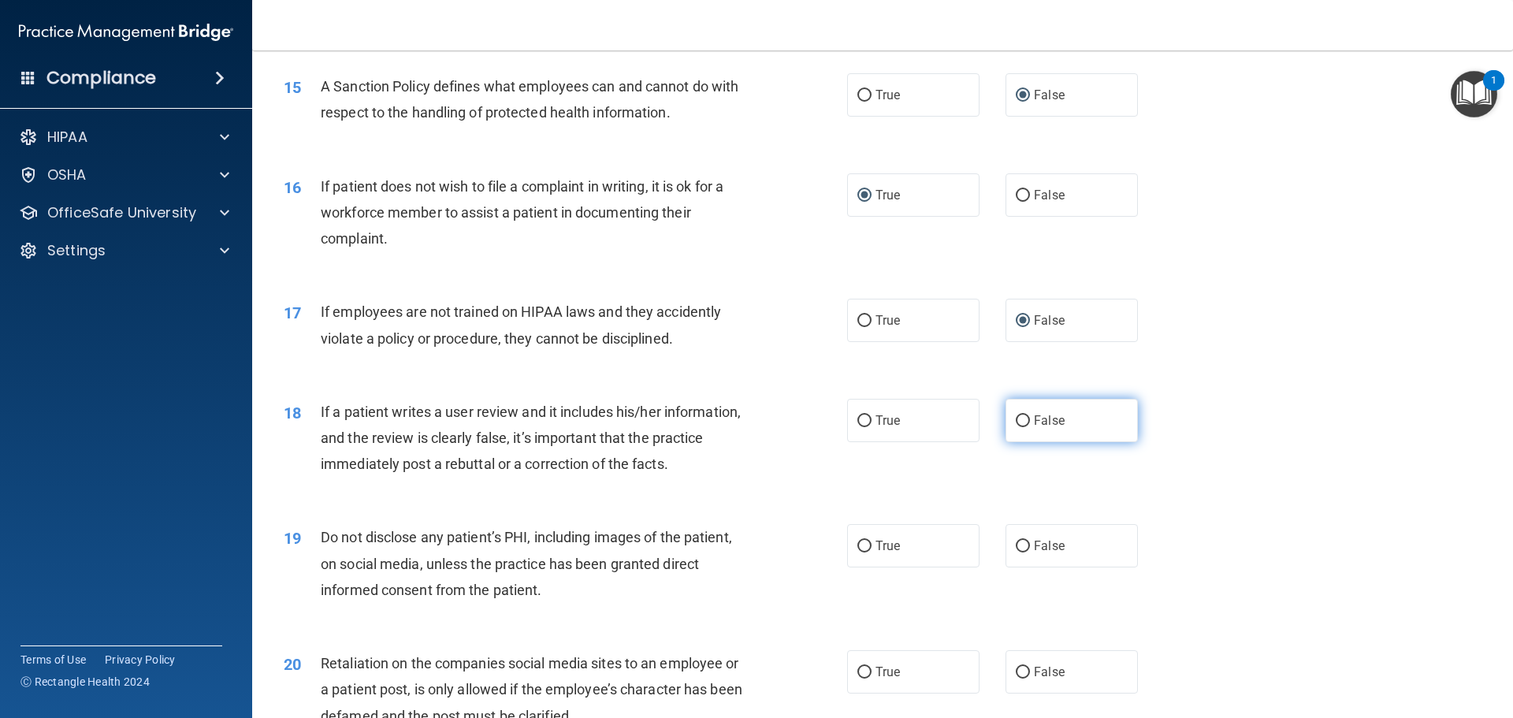
click at [1016, 427] on input "False" at bounding box center [1023, 421] width 14 height 12
radio input "true"
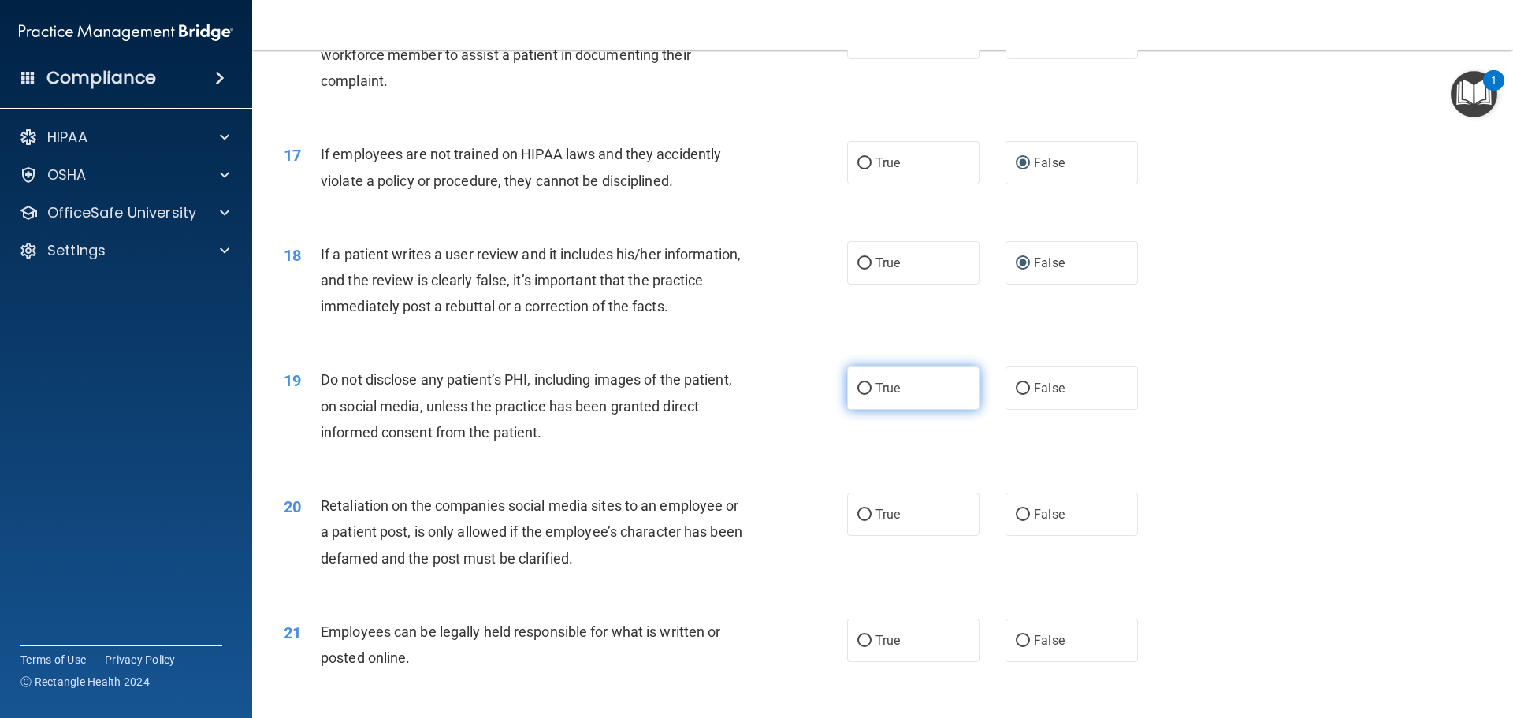
click at [913, 410] on label "True" at bounding box center [913, 387] width 132 height 43
click at [871, 395] on input "True" at bounding box center [864, 389] width 14 height 12
radio input "true"
click at [1016, 521] on input "False" at bounding box center [1023, 515] width 14 height 12
radio input "true"
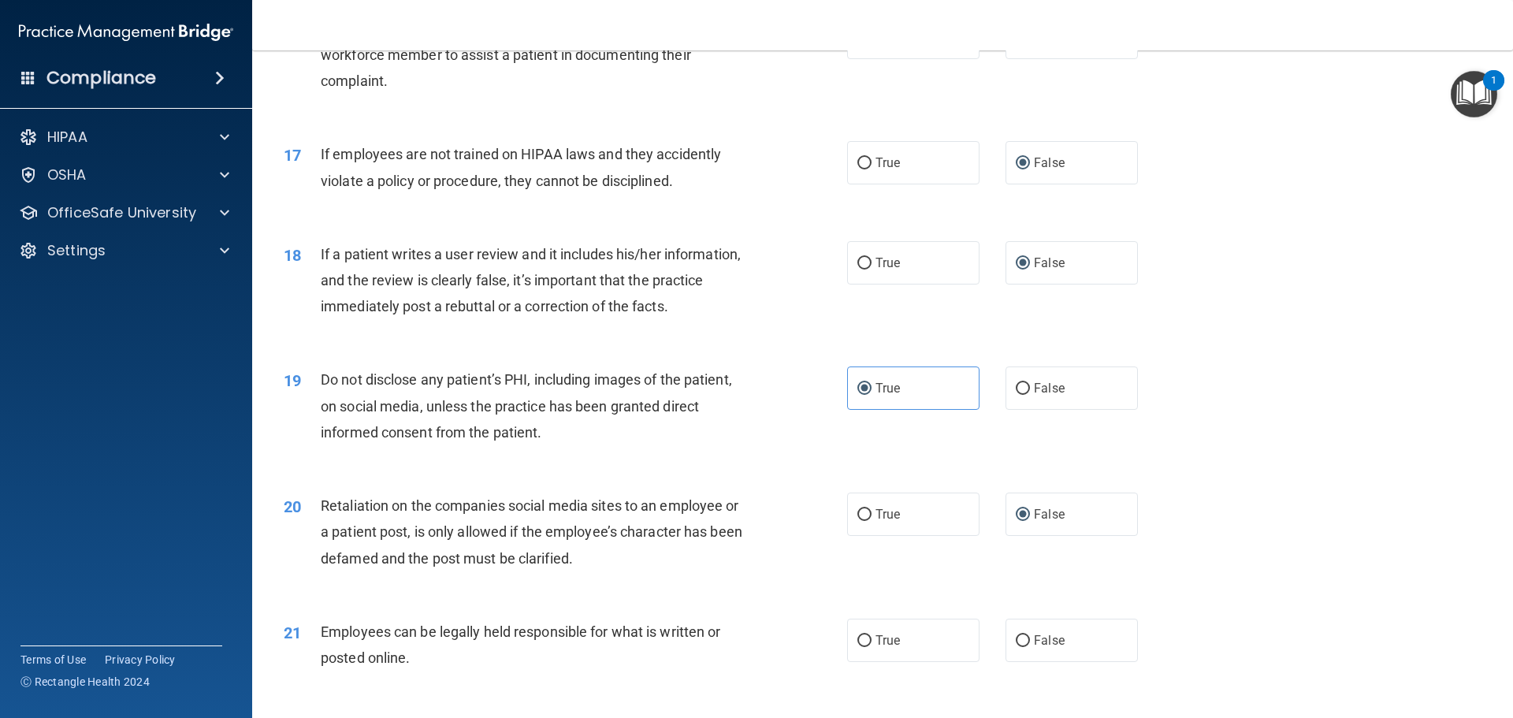
scroll to position [2206, 0]
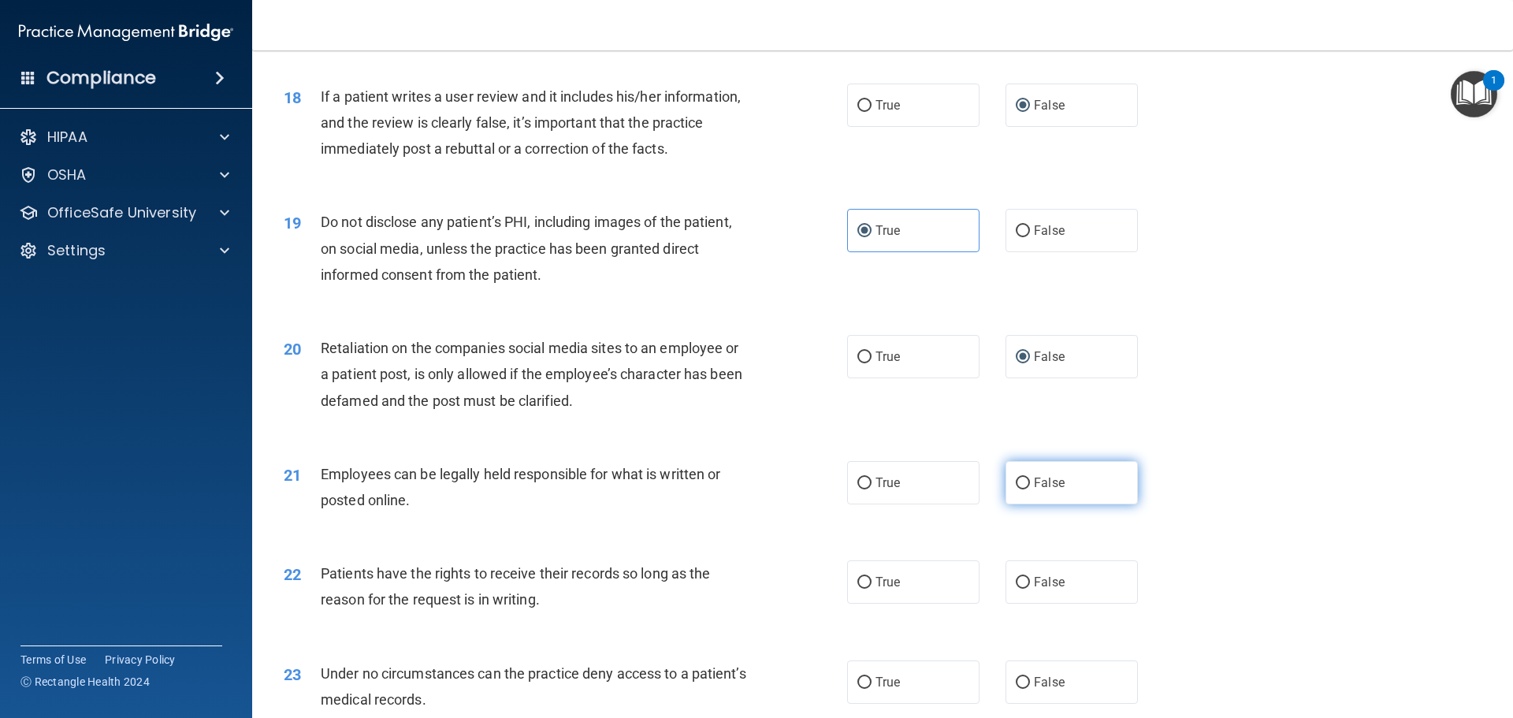
click at [1022, 489] on input "False" at bounding box center [1023, 483] width 14 height 12
radio input "true"
click at [897, 604] on label "True" at bounding box center [913, 581] width 132 height 43
click at [871, 589] on input "True" at bounding box center [864, 583] width 14 height 12
radio input "true"
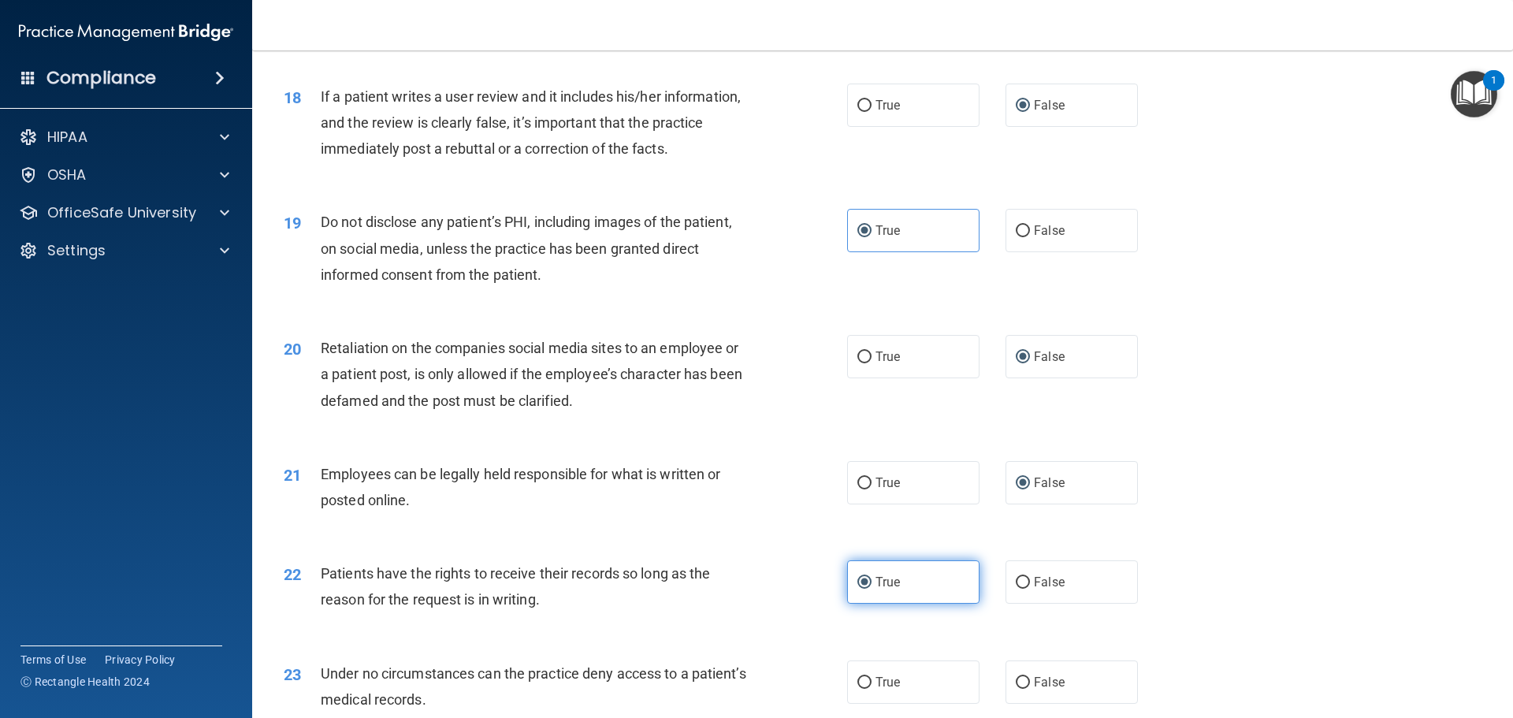
scroll to position [2364, 0]
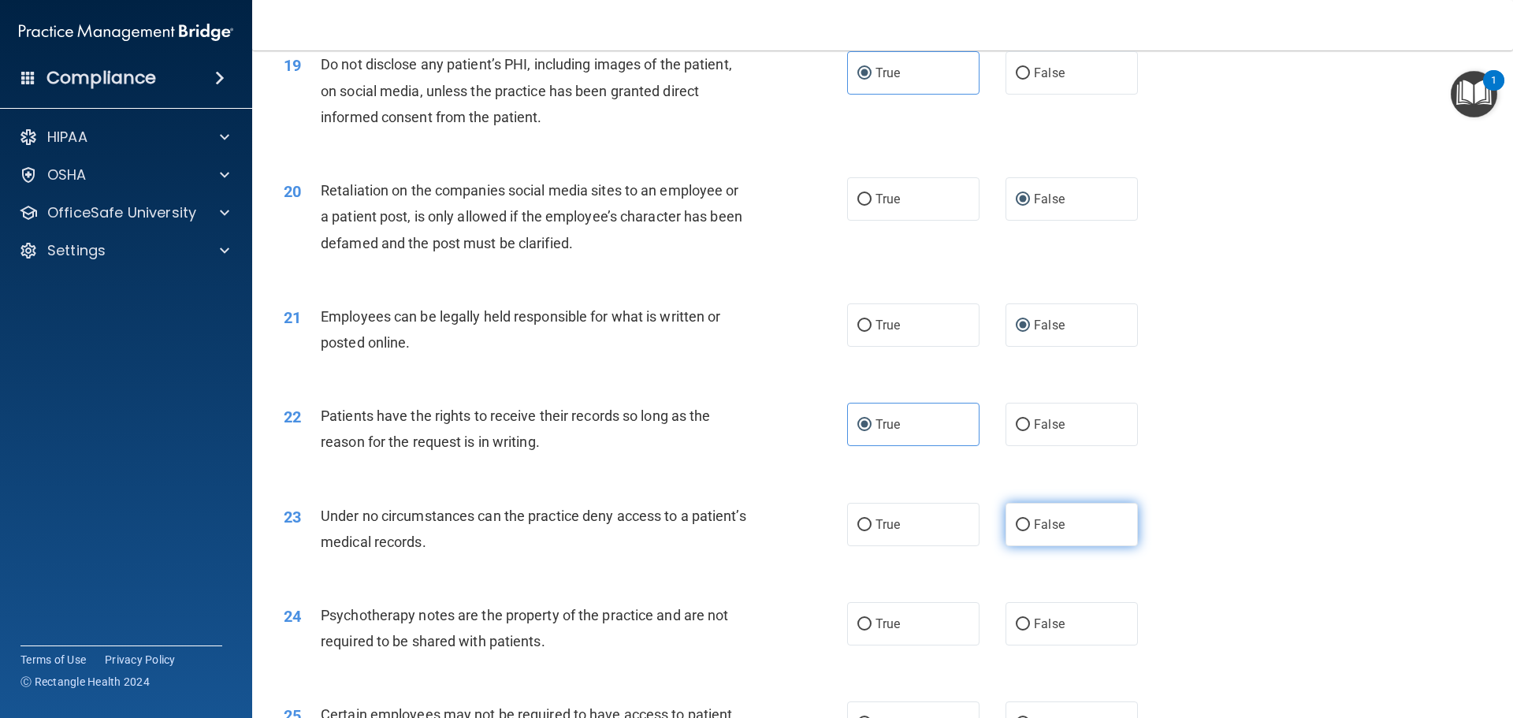
click at [1016, 531] on input "False" at bounding box center [1023, 525] width 14 height 12
radio input "true"
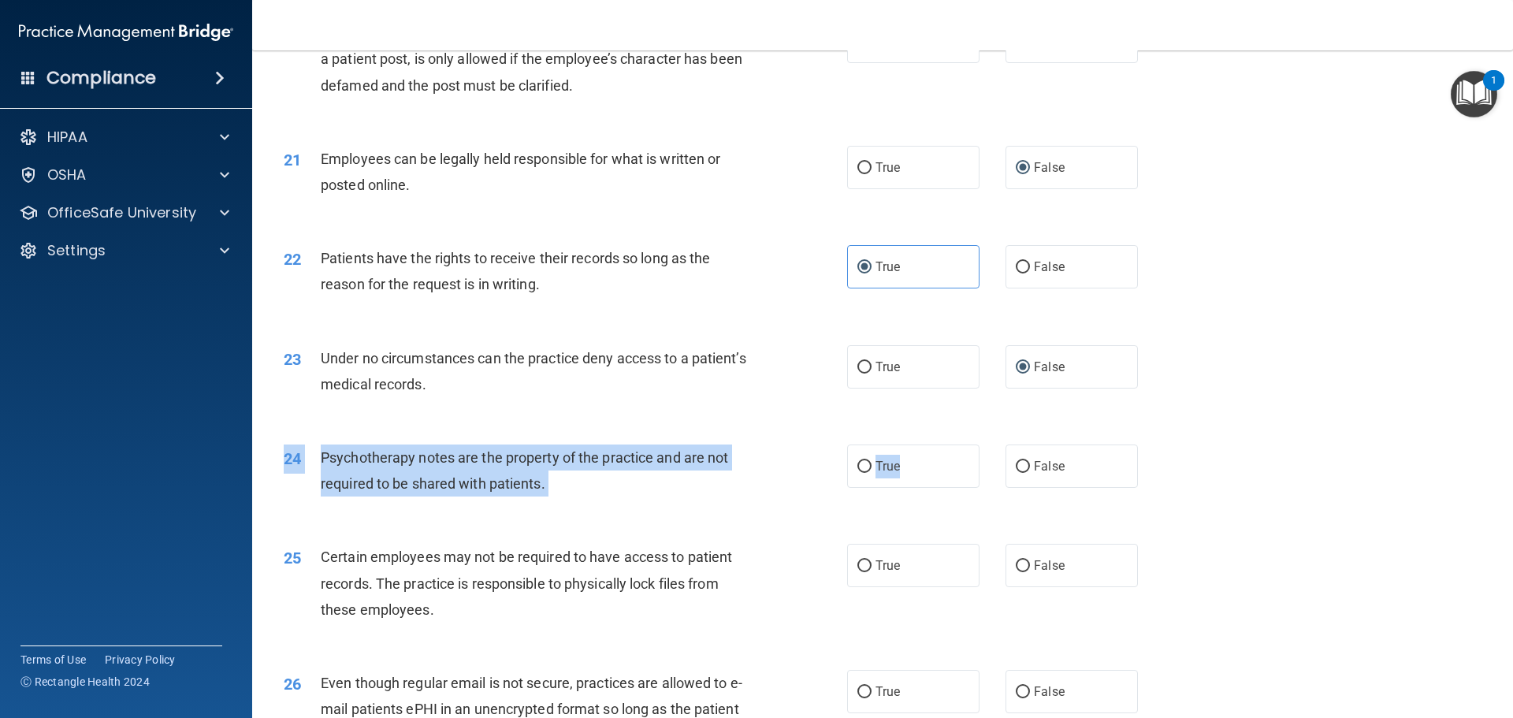
click at [894, 516] on div "24 Psychotherapy notes are the property of the practice and are not required to…" at bounding box center [882, 474] width 1221 height 99
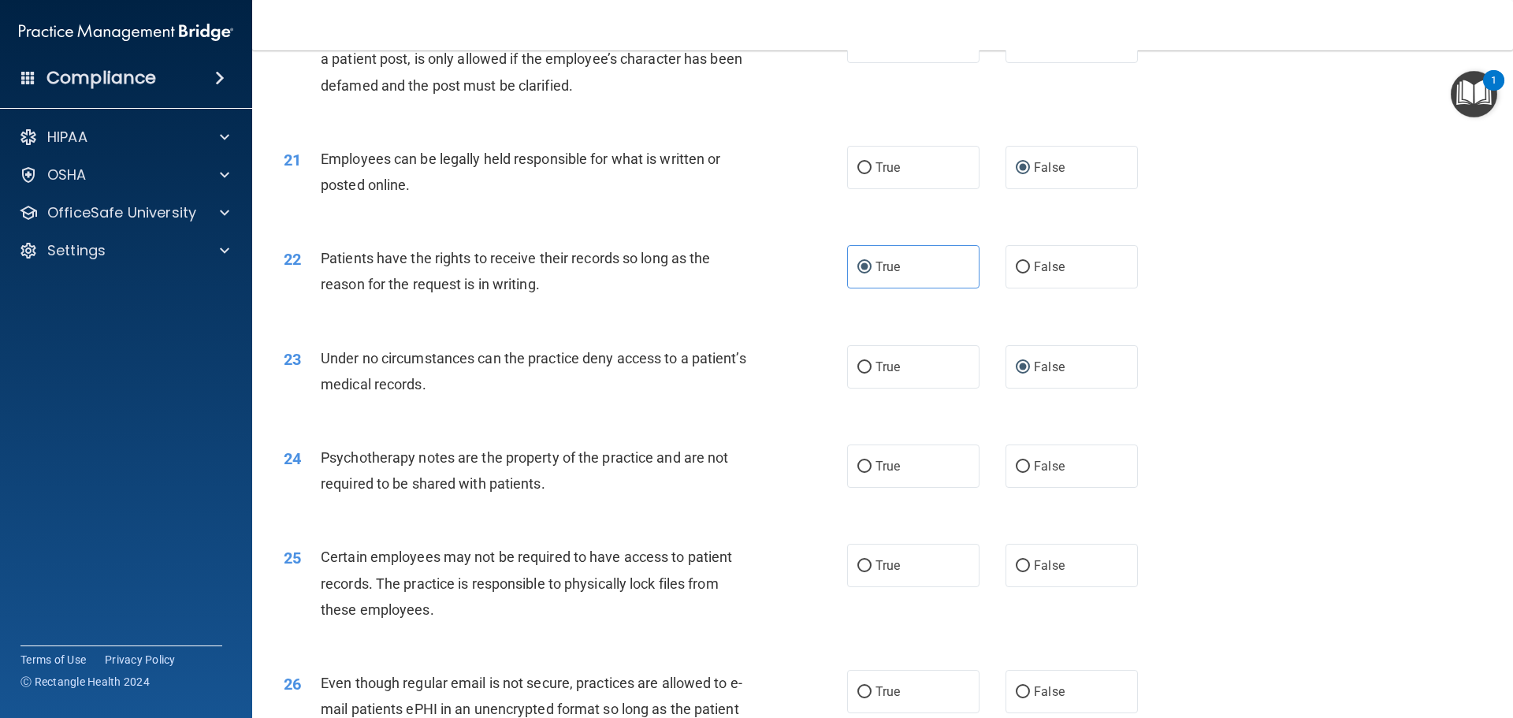
click at [865, 524] on div "24 Psychotherapy notes are the property of the practice and are not required to…" at bounding box center [882, 474] width 1221 height 99
click at [875, 474] on span "True" at bounding box center [887, 466] width 24 height 15
click at [858, 473] on input "True" at bounding box center [864, 467] width 14 height 12
radio input "true"
click at [821, 504] on div "24 Psychotherapy notes are the property of the practice and are not required to…" at bounding box center [565, 474] width 611 height 60
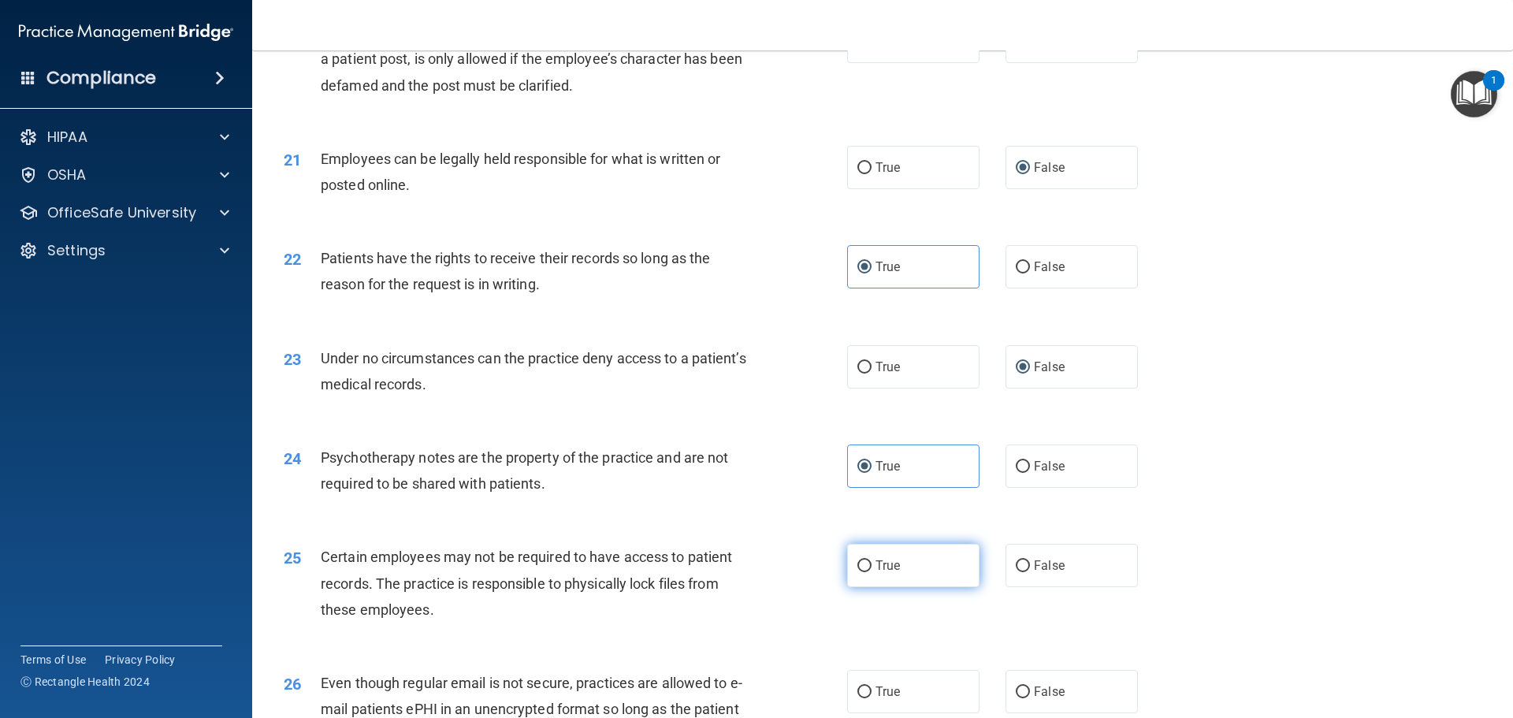
click at [865, 584] on label "True" at bounding box center [913, 565] width 132 height 43
click at [865, 572] on input "True" at bounding box center [864, 566] width 14 height 12
radio input "true"
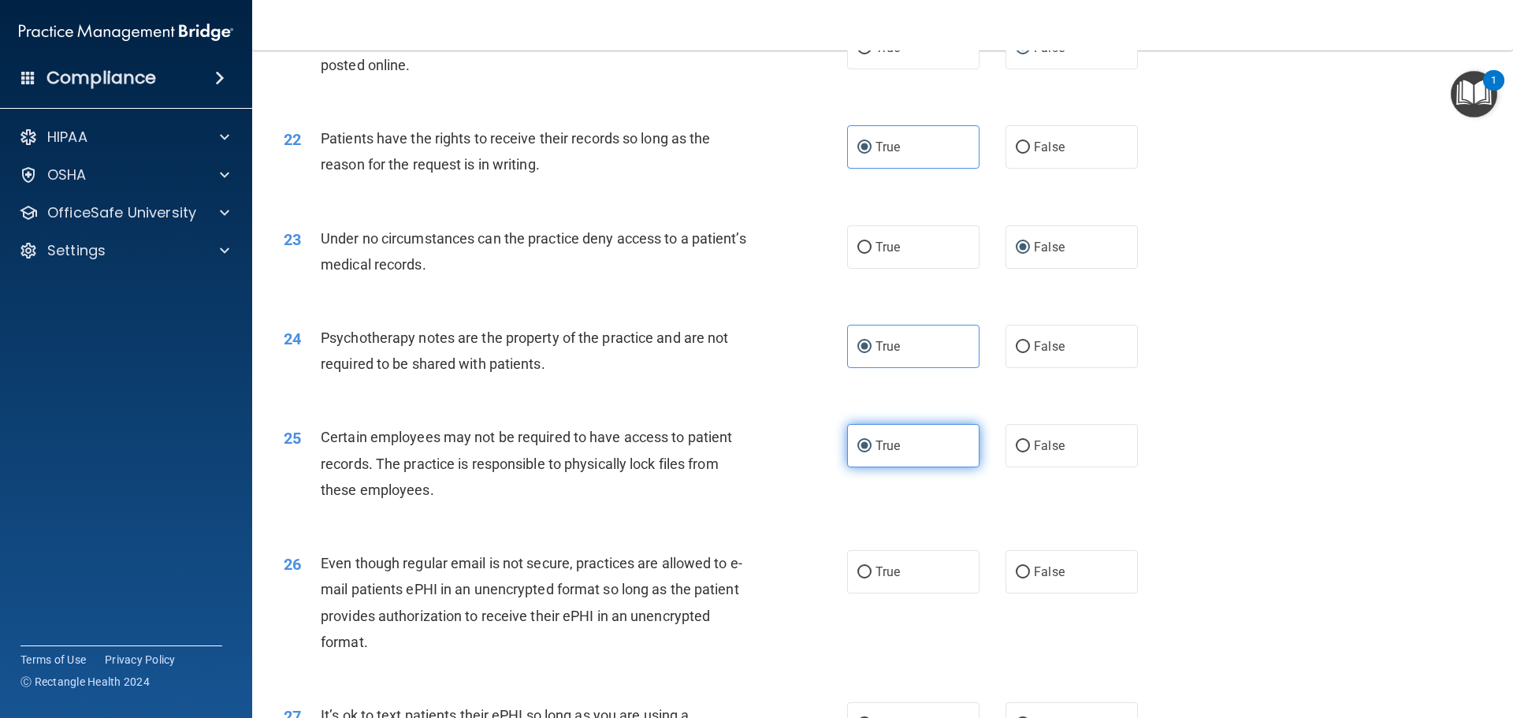
scroll to position [2679, 0]
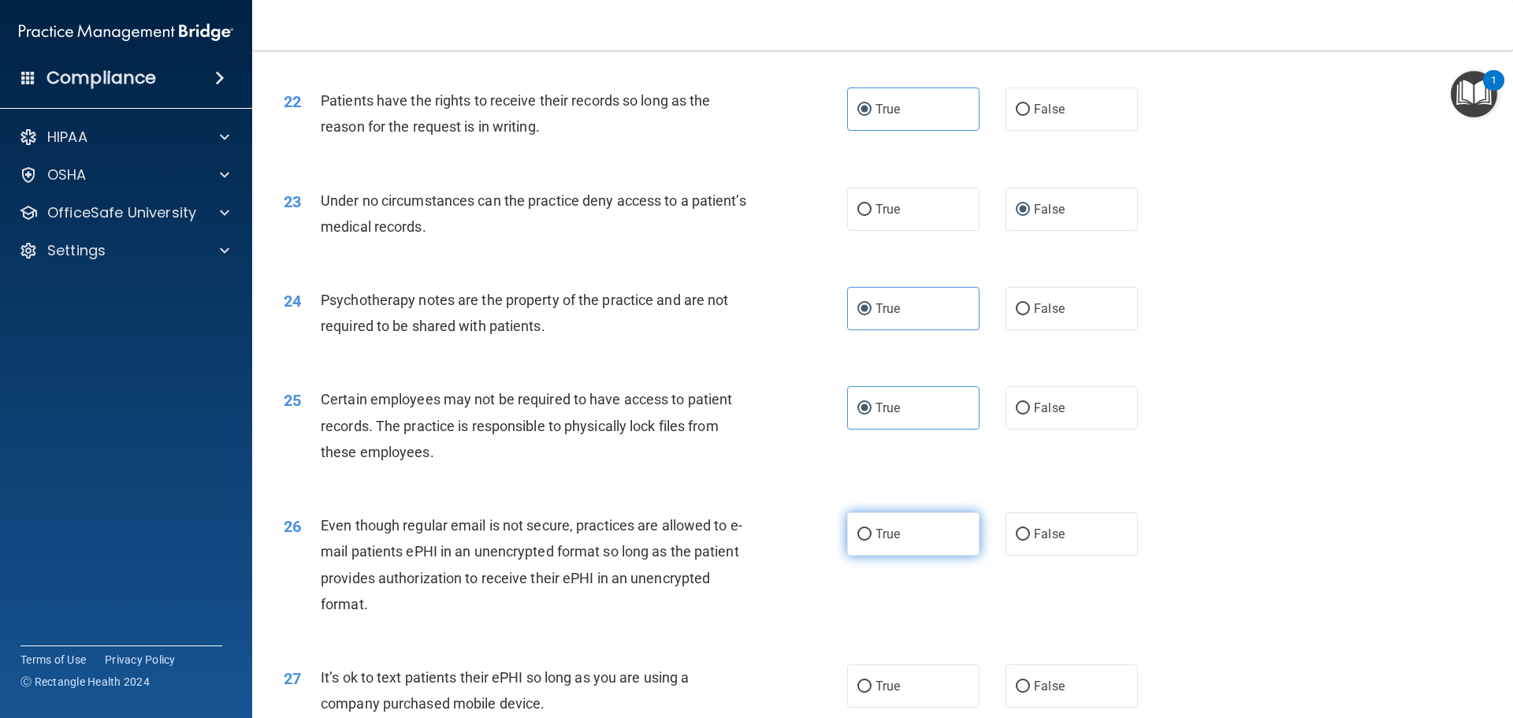
click at [855, 555] on label "True" at bounding box center [913, 533] width 132 height 43
click at [857, 541] on input "True" at bounding box center [864, 535] width 14 height 12
radio input "true"
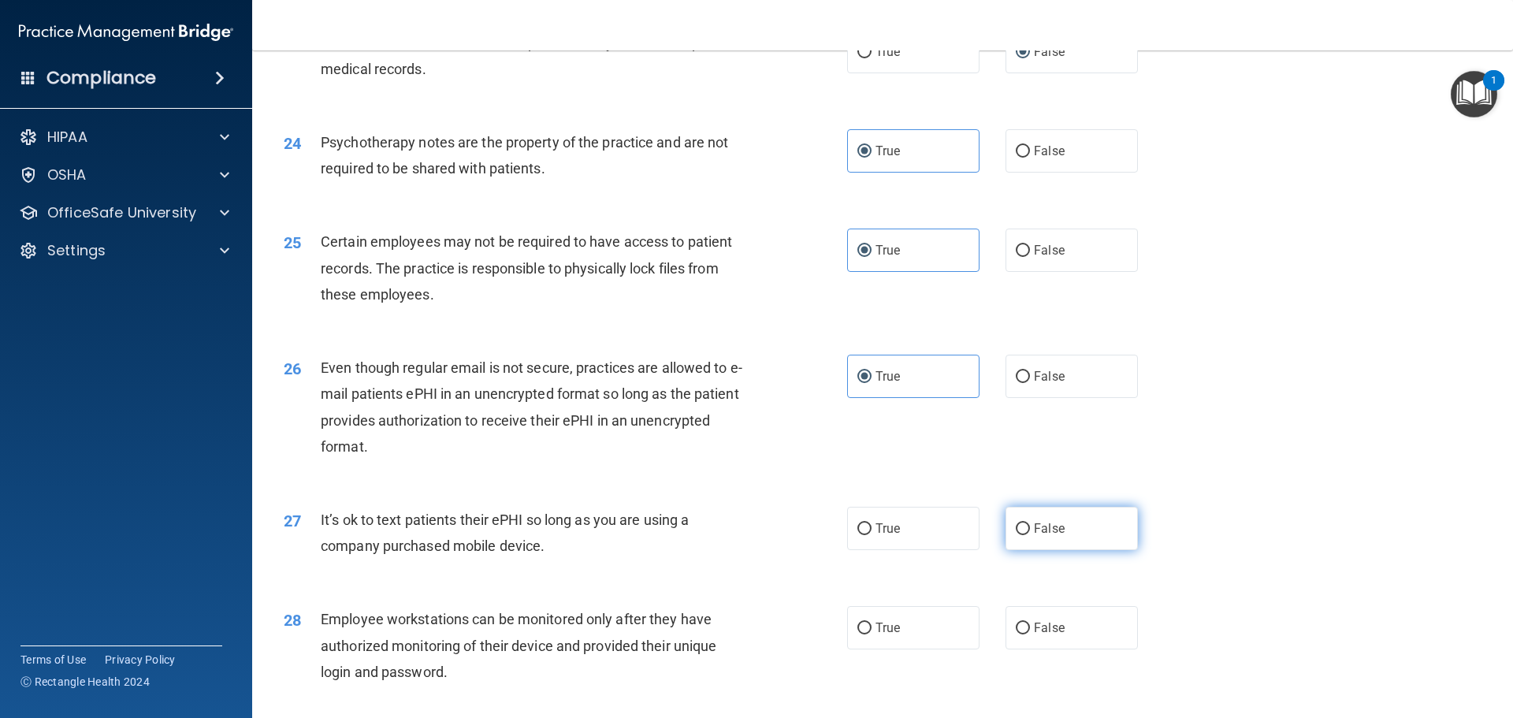
click at [1022, 535] on input "False" at bounding box center [1023, 529] width 14 height 12
radio input "true"
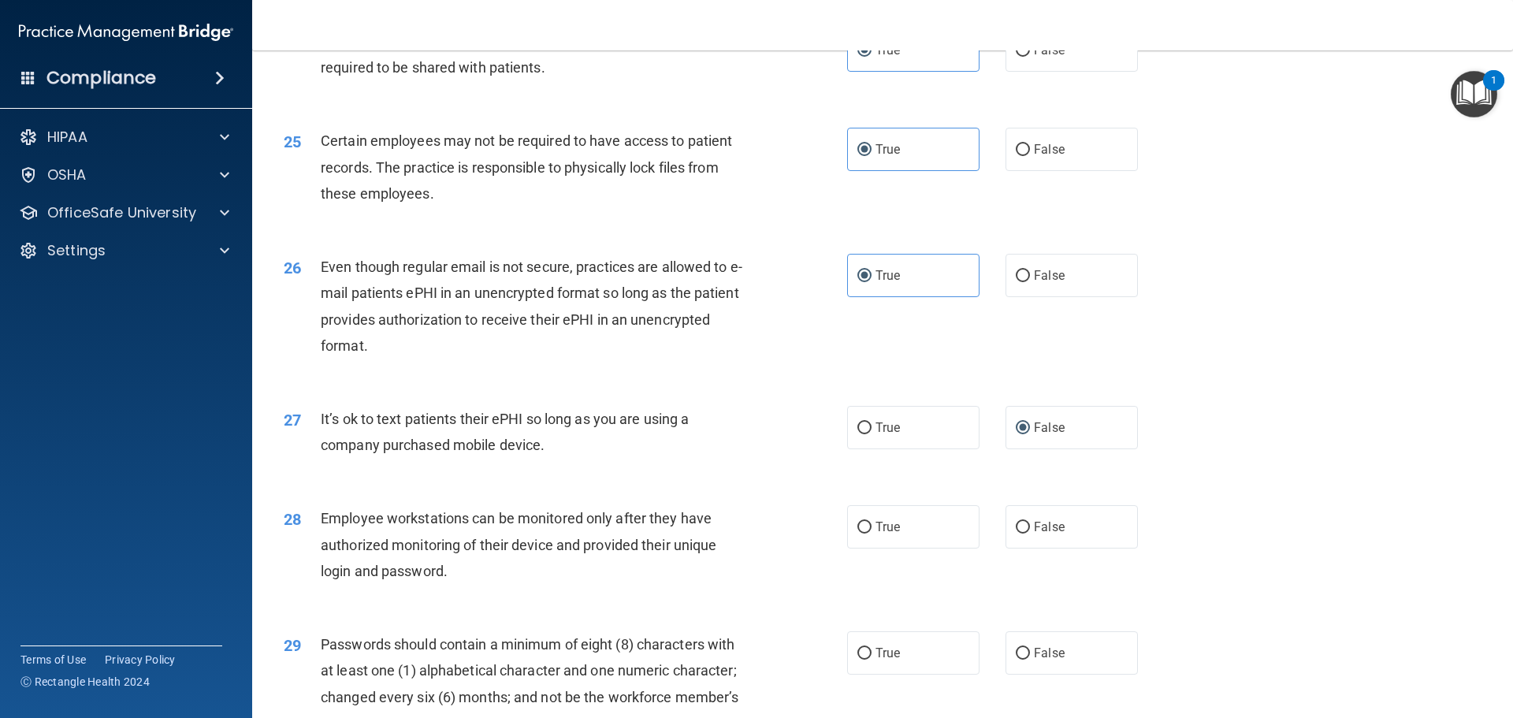
scroll to position [2994, 0]
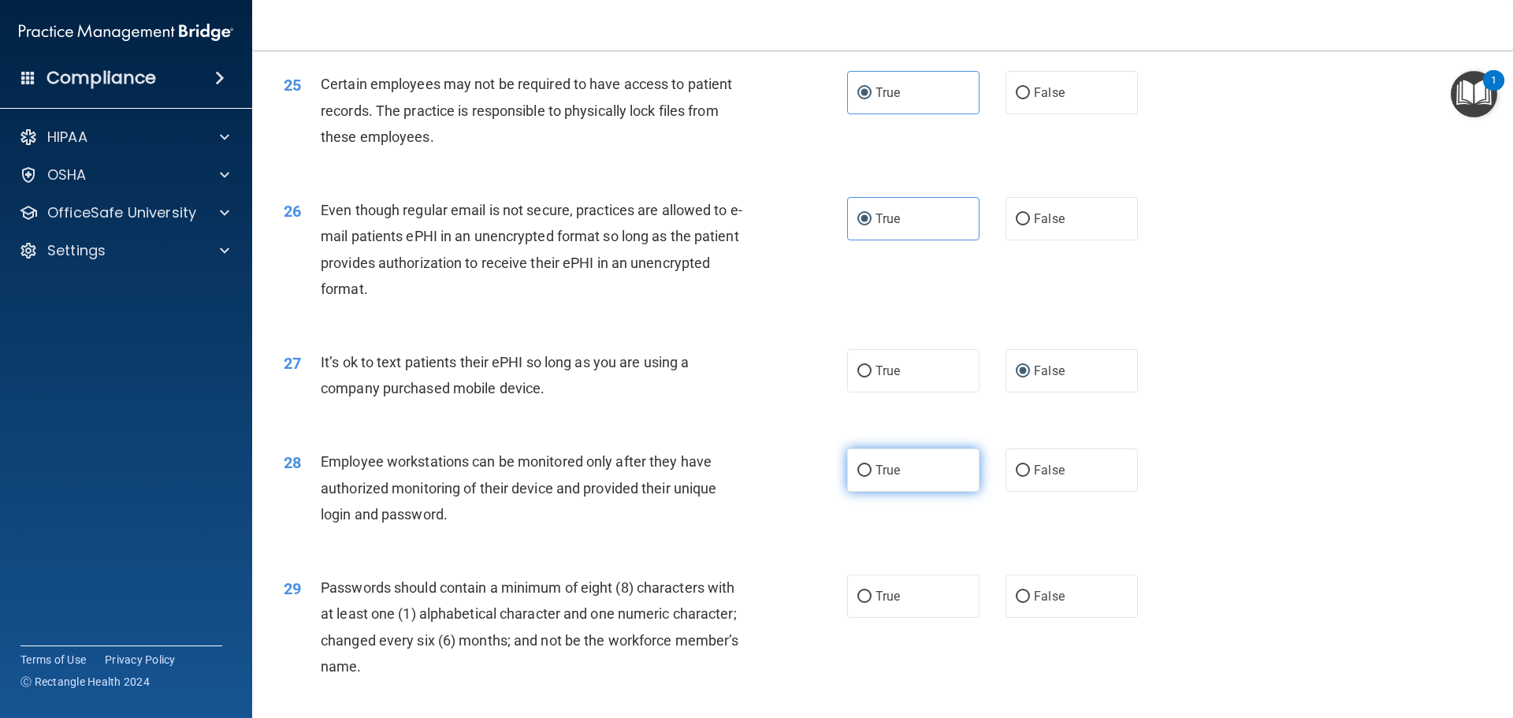
click at [859, 477] on input "True" at bounding box center [864, 471] width 14 height 12
radio input "true"
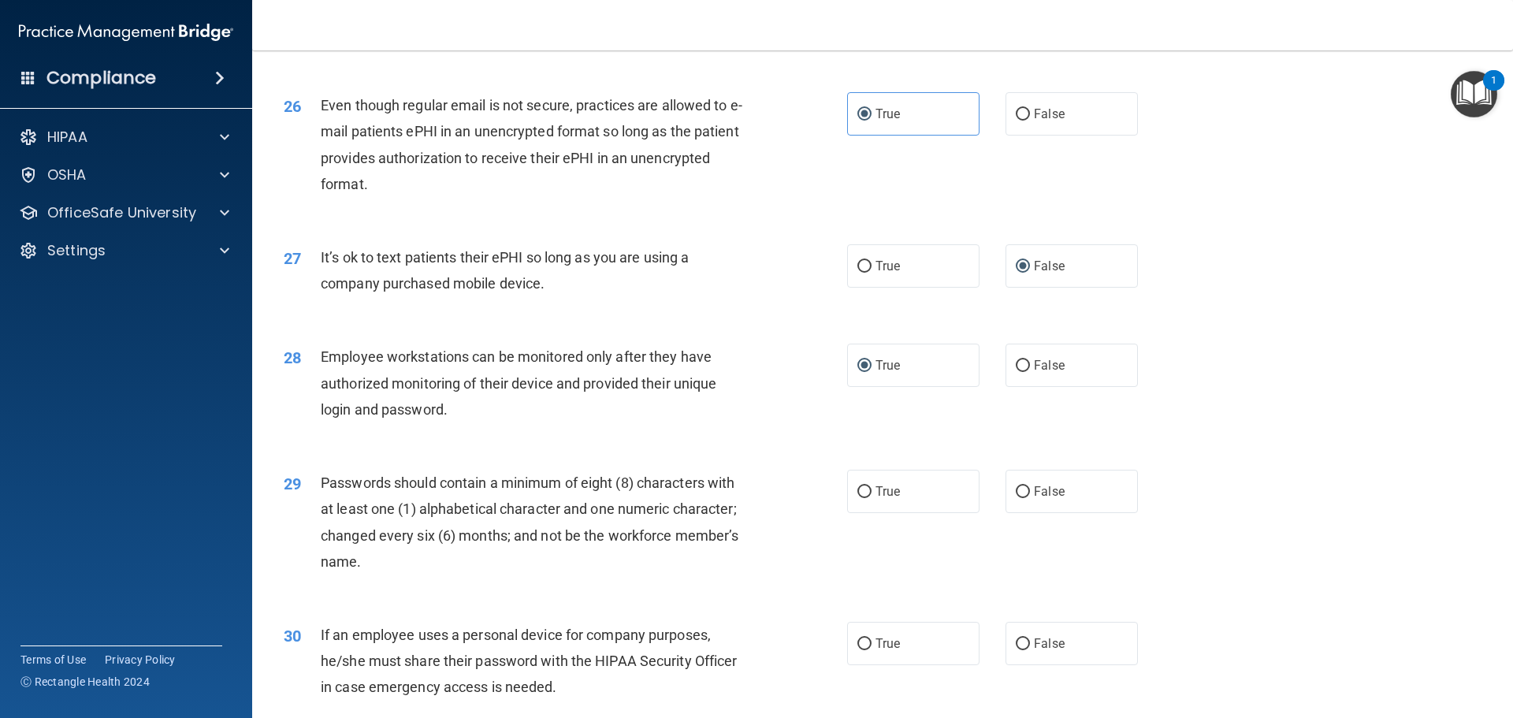
scroll to position [3152, 0]
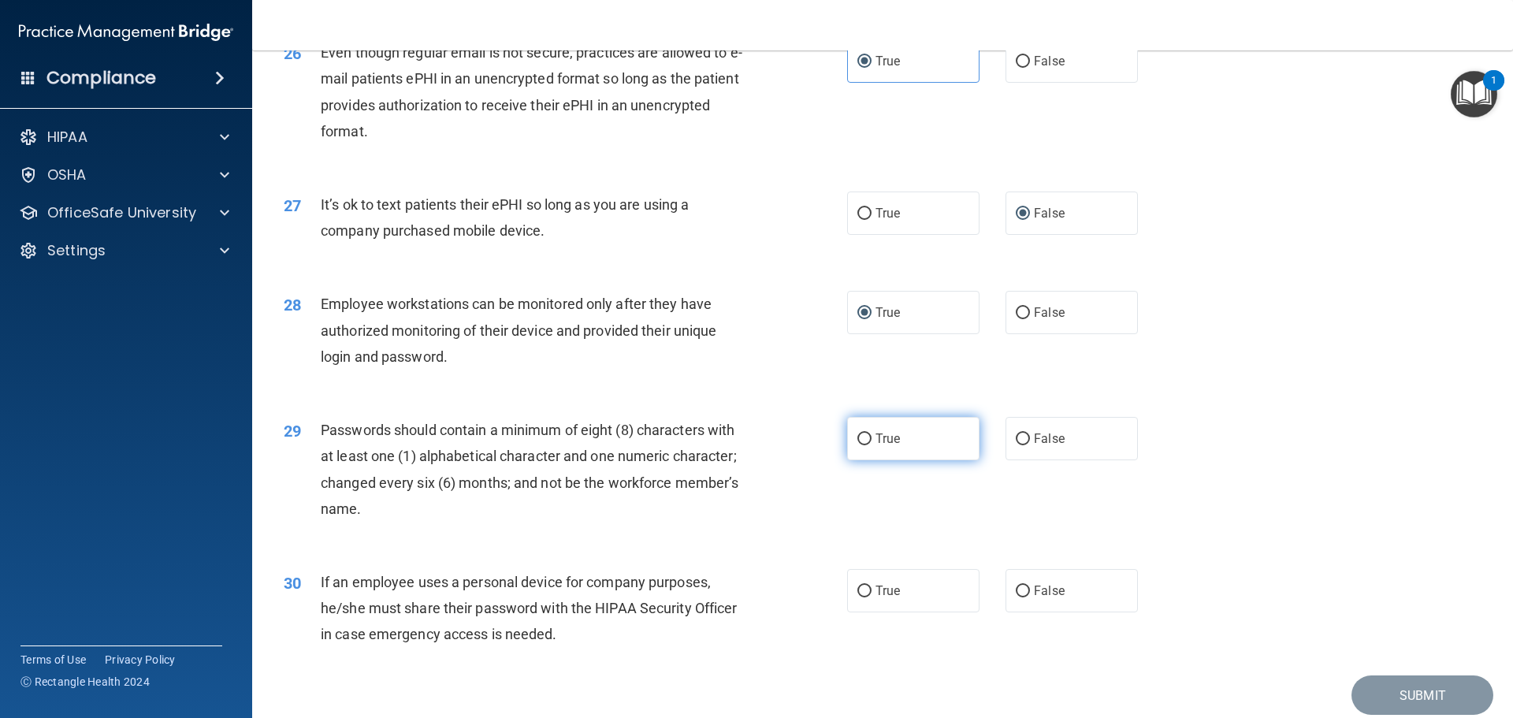
click at [867, 460] on label "True" at bounding box center [913, 438] width 132 height 43
click at [867, 445] on input "True" at bounding box center [864, 439] width 14 height 12
radio input "true"
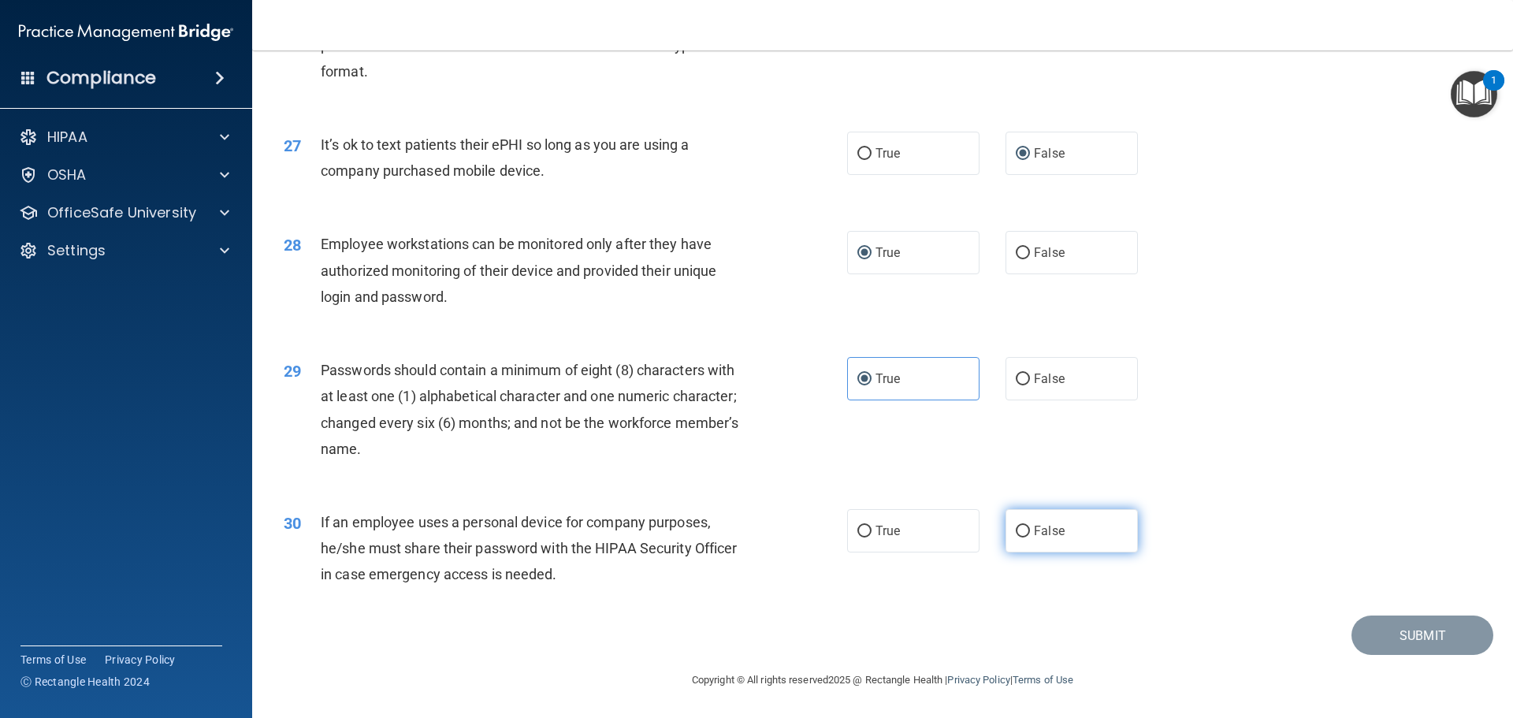
click at [1016, 532] on input "False" at bounding box center [1023, 532] width 14 height 12
radio input "true"
click at [1377, 636] on button "Submit" at bounding box center [1422, 635] width 142 height 40
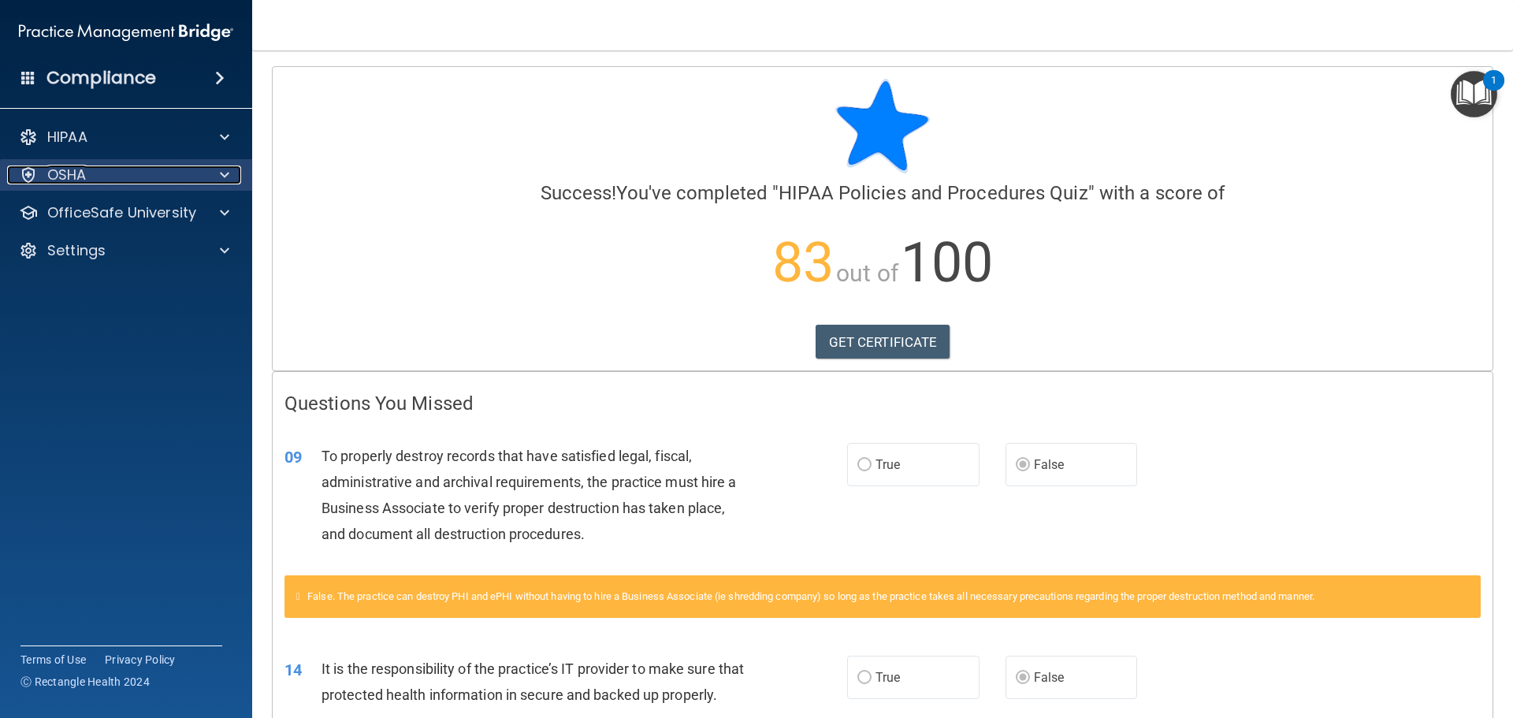
click at [192, 175] on div "OSHA" at bounding box center [104, 174] width 195 height 19
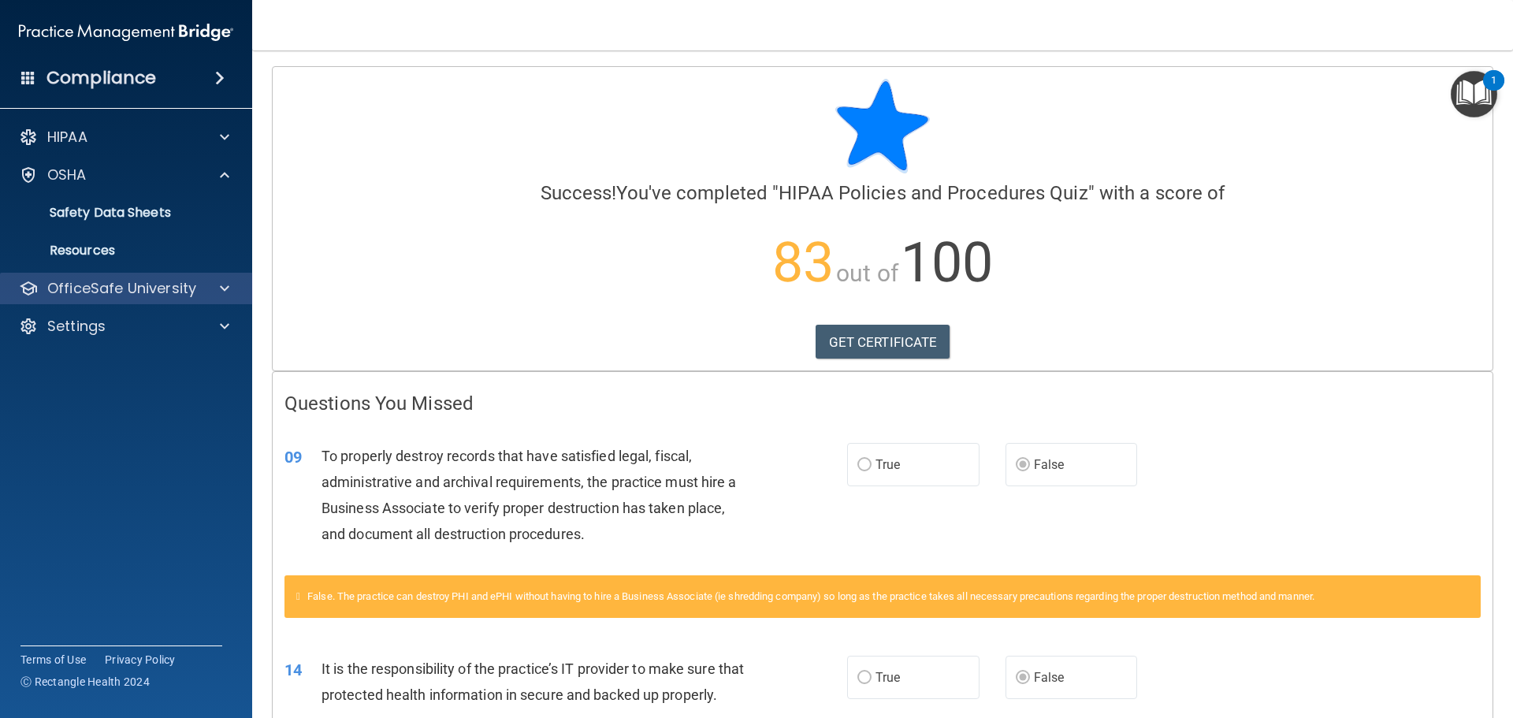
click at [193, 303] on div "OfficeSafe University" at bounding box center [126, 289] width 253 height 32
click at [184, 287] on p "OfficeSafe University" at bounding box center [121, 288] width 149 height 19
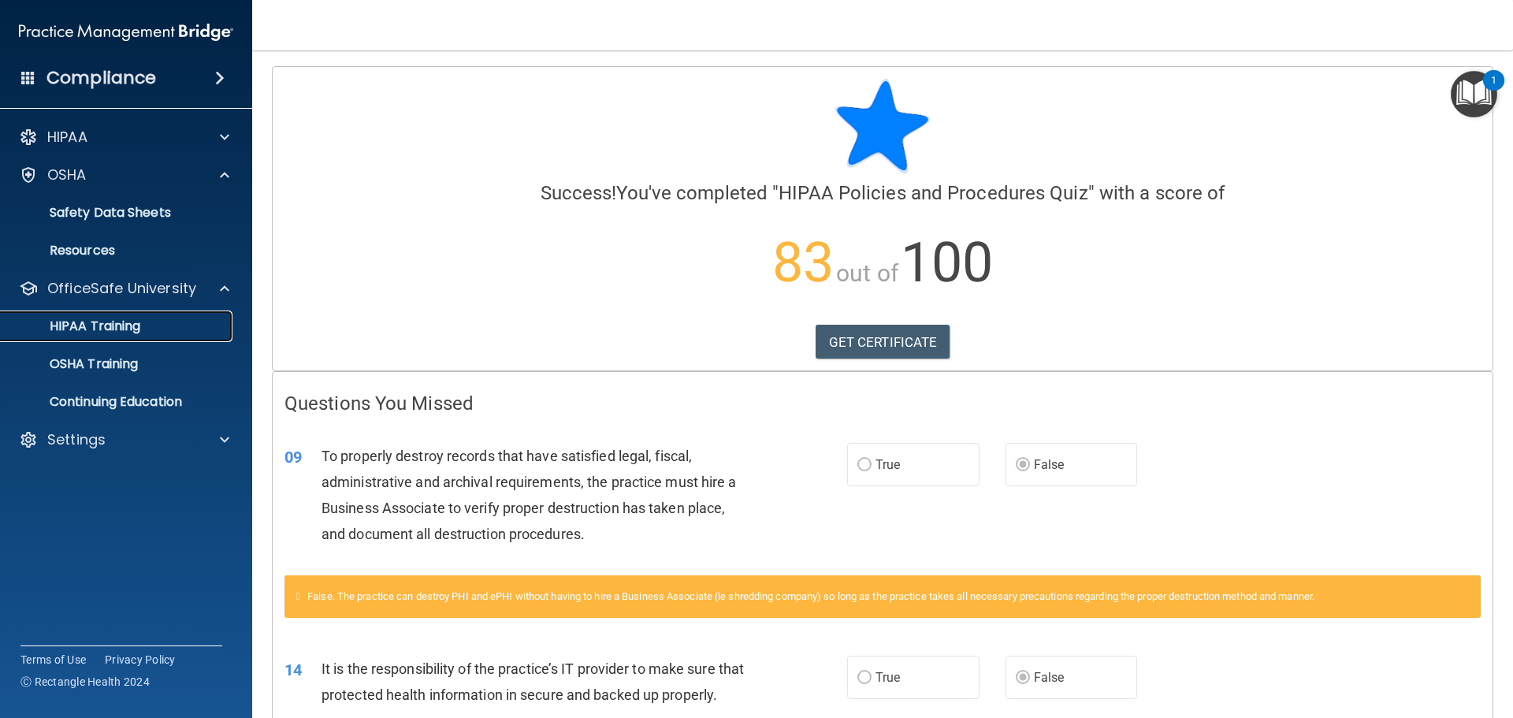
click at [145, 332] on div "HIPAA Training" at bounding box center [117, 326] width 215 height 16
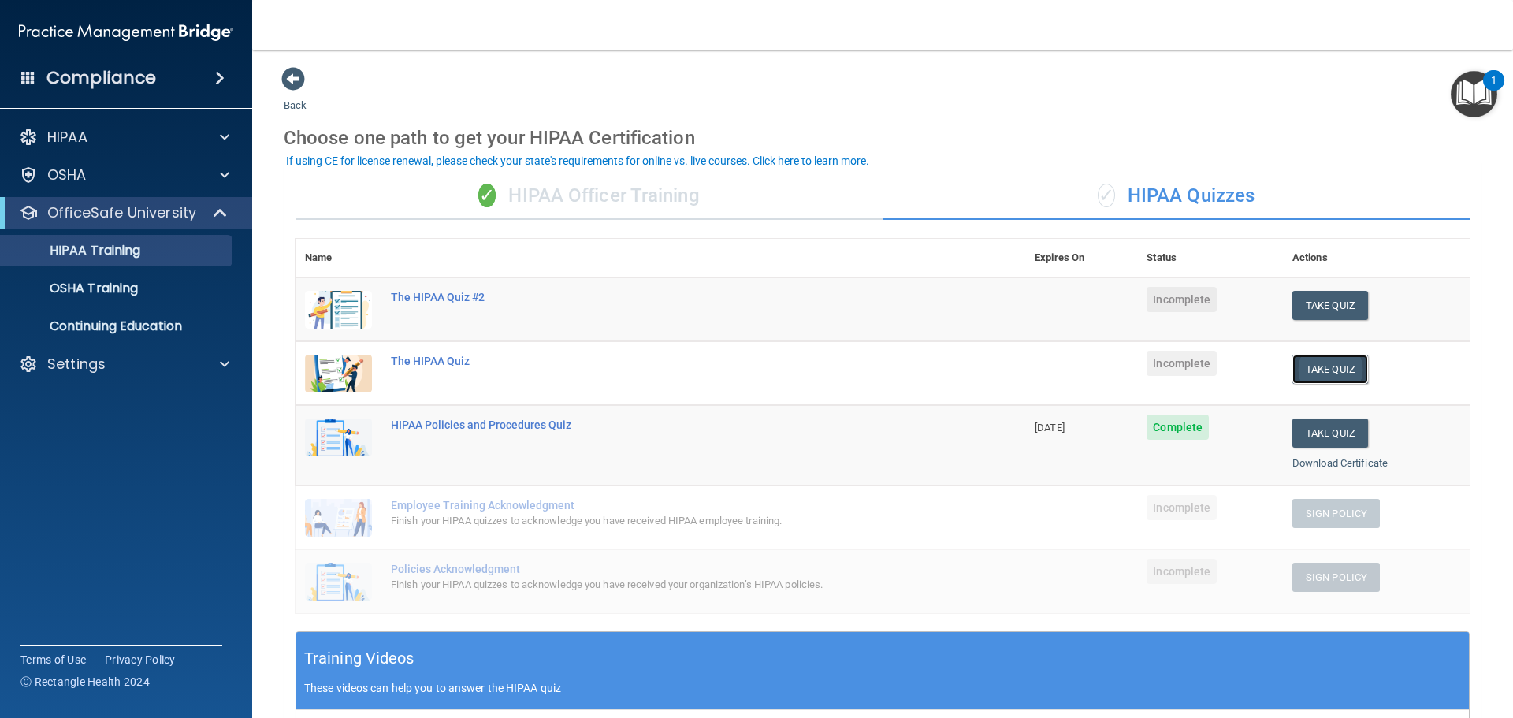
click at [1319, 375] on button "Take Quiz" at bounding box center [1330, 369] width 76 height 29
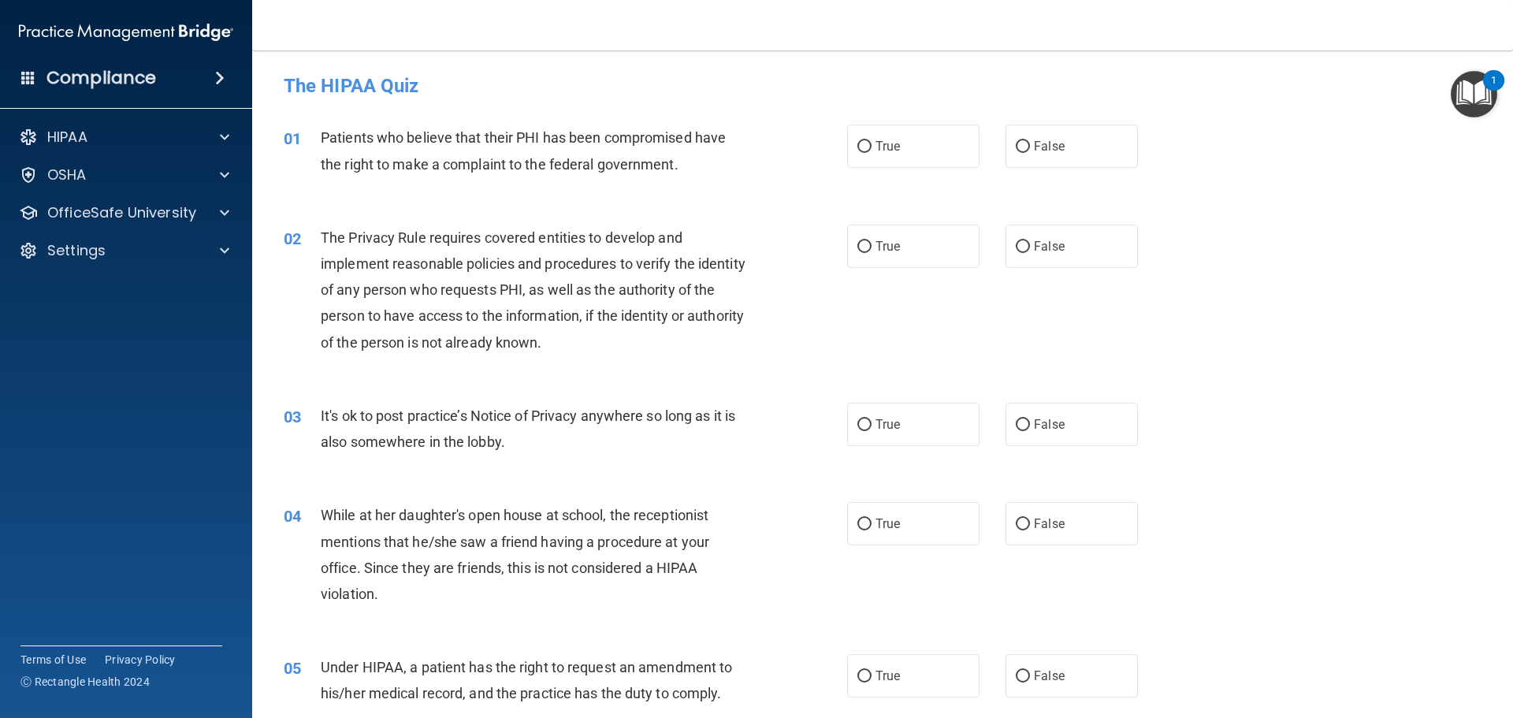
drag, startPoint x: 866, startPoint y: 157, endPoint x: 860, endPoint y: 169, distance: 13.0
click at [1165, 124] on ng-form "01 Patients who believe that their PHI has been compromised have the right to m…" at bounding box center [1165, 124] width 0 height 0
click at [865, 150] on input "True" at bounding box center [864, 147] width 14 height 12
radio input "true"
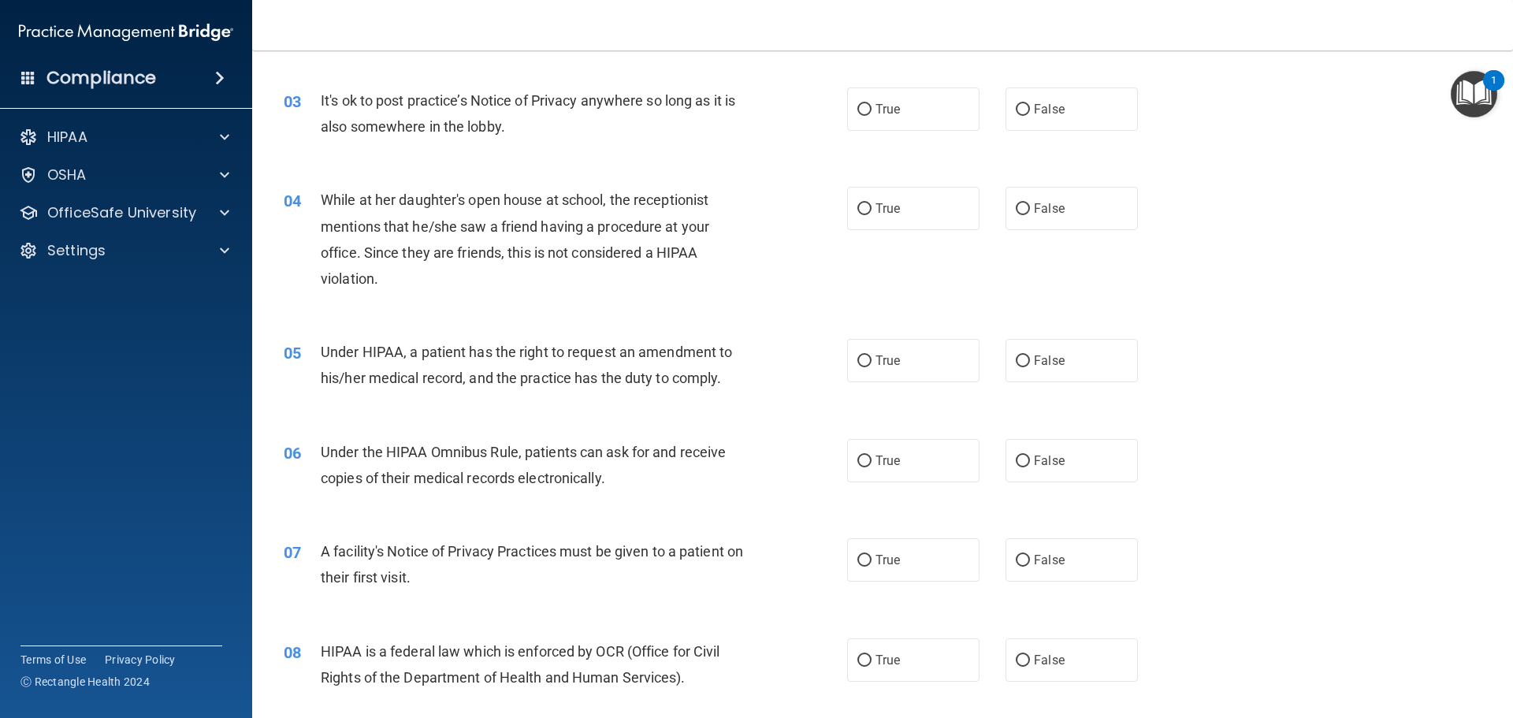
scroll to position [158, 0]
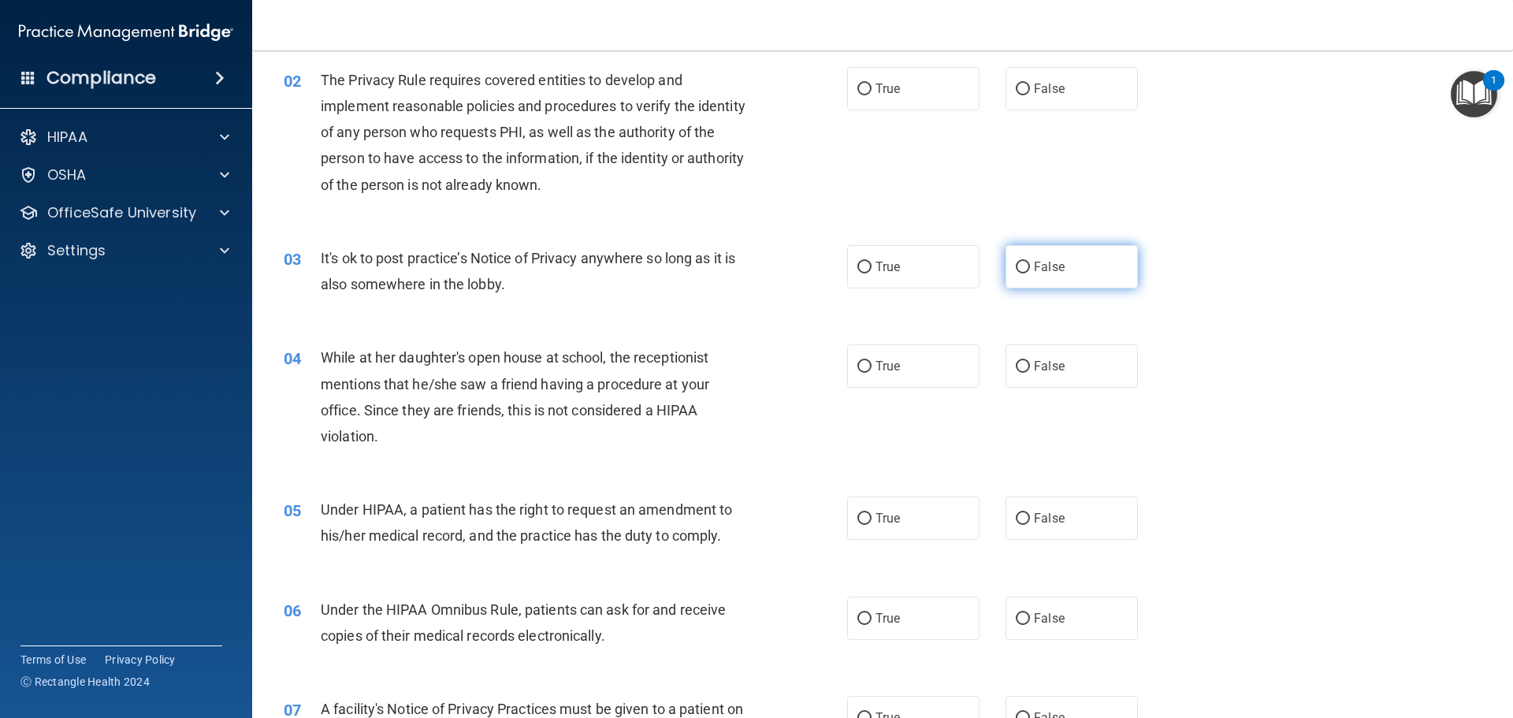
click at [1016, 263] on input "False" at bounding box center [1023, 268] width 14 height 12
radio input "true"
click at [875, 95] on span "True" at bounding box center [887, 88] width 24 height 15
click at [871, 95] on input "True" at bounding box center [864, 90] width 14 height 12
radio input "true"
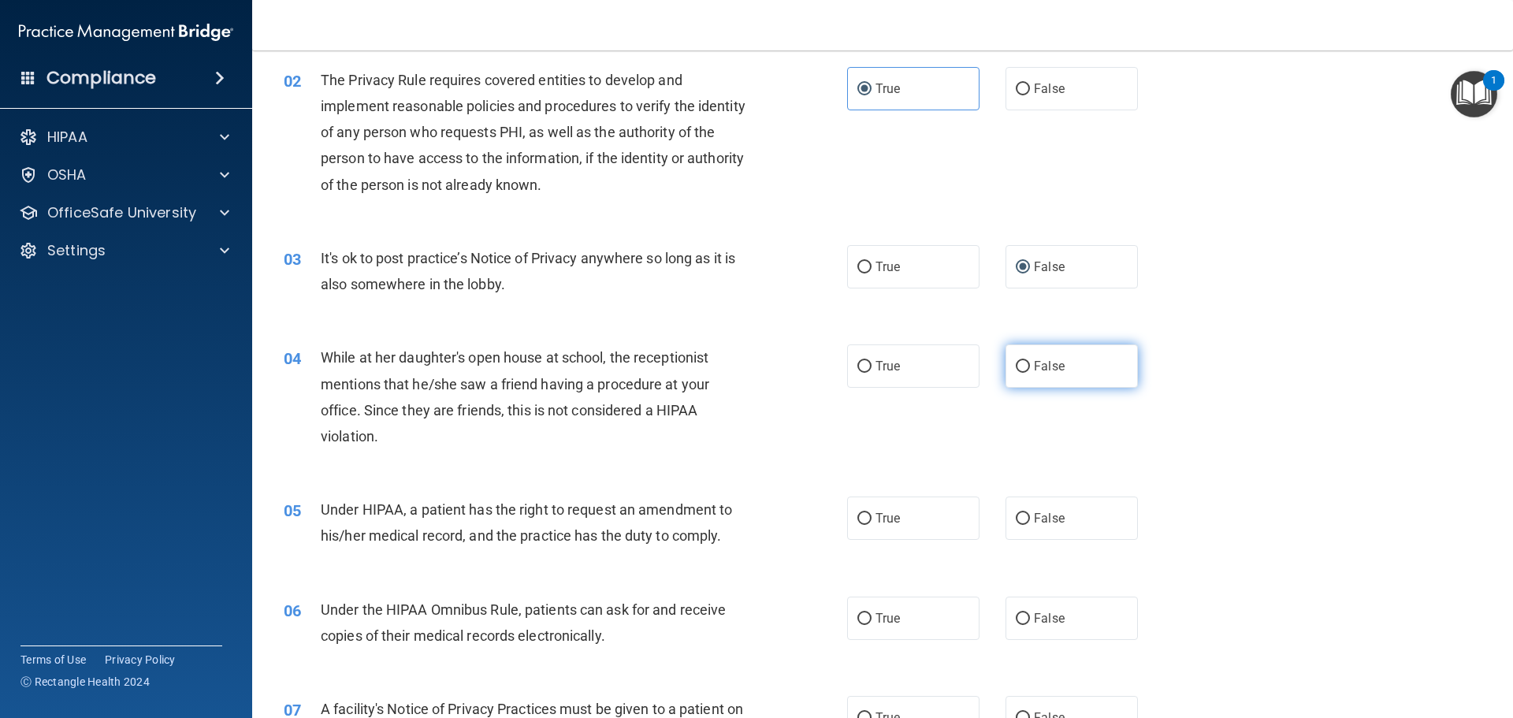
click at [1034, 364] on span "False" at bounding box center [1049, 366] width 31 height 15
click at [1029, 364] on input "False" at bounding box center [1023, 367] width 14 height 12
radio input "true"
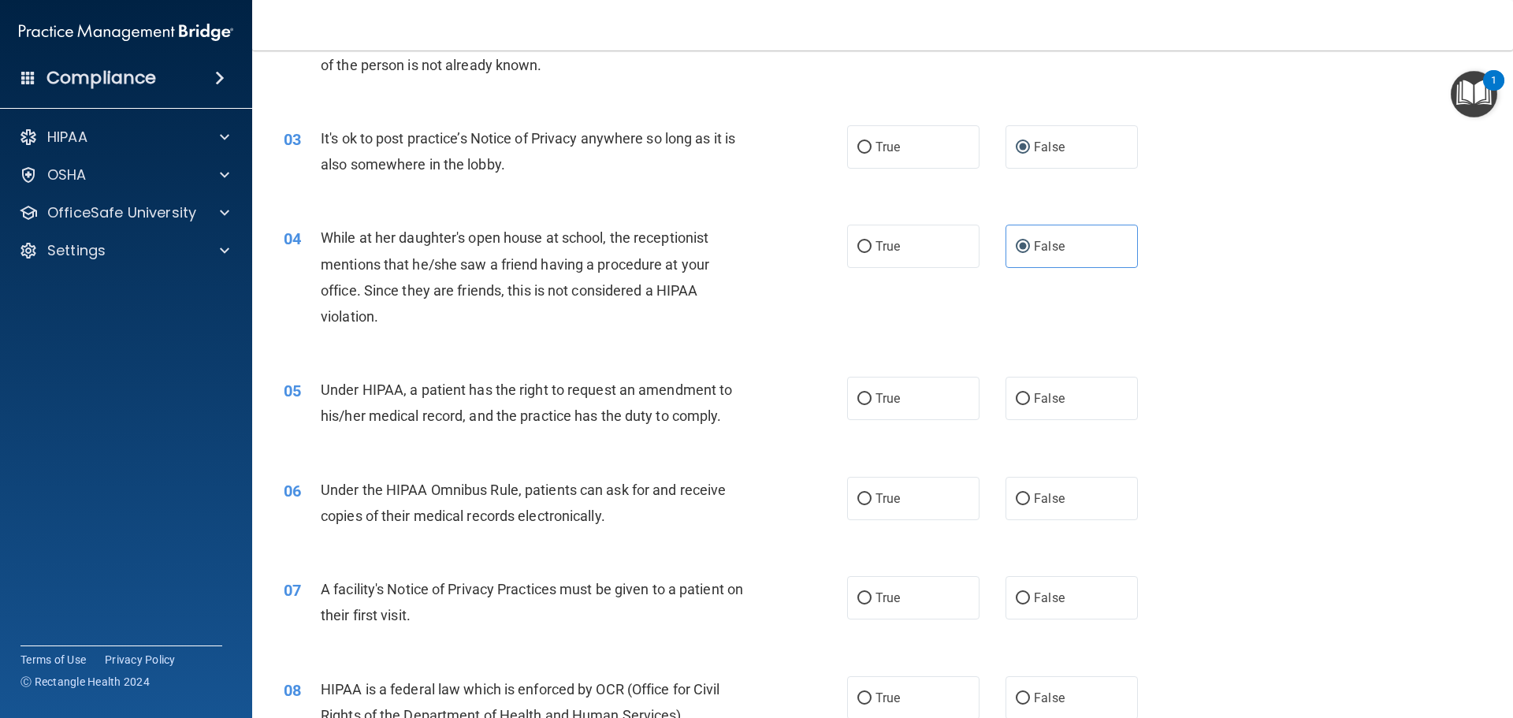
scroll to position [315, 0]
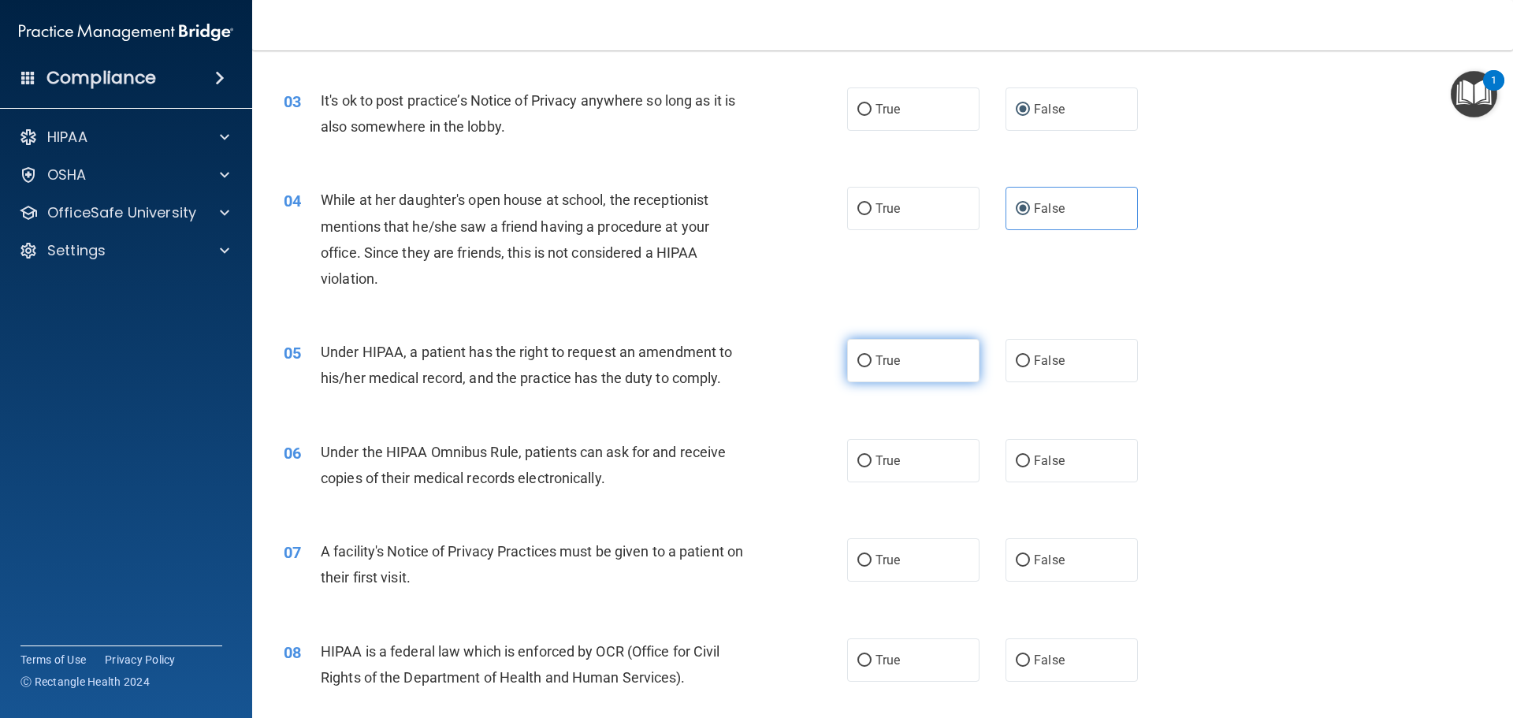
click at [890, 377] on label "True" at bounding box center [913, 360] width 132 height 43
click at [871, 367] on input "True" at bounding box center [864, 361] width 14 height 12
radio input "true"
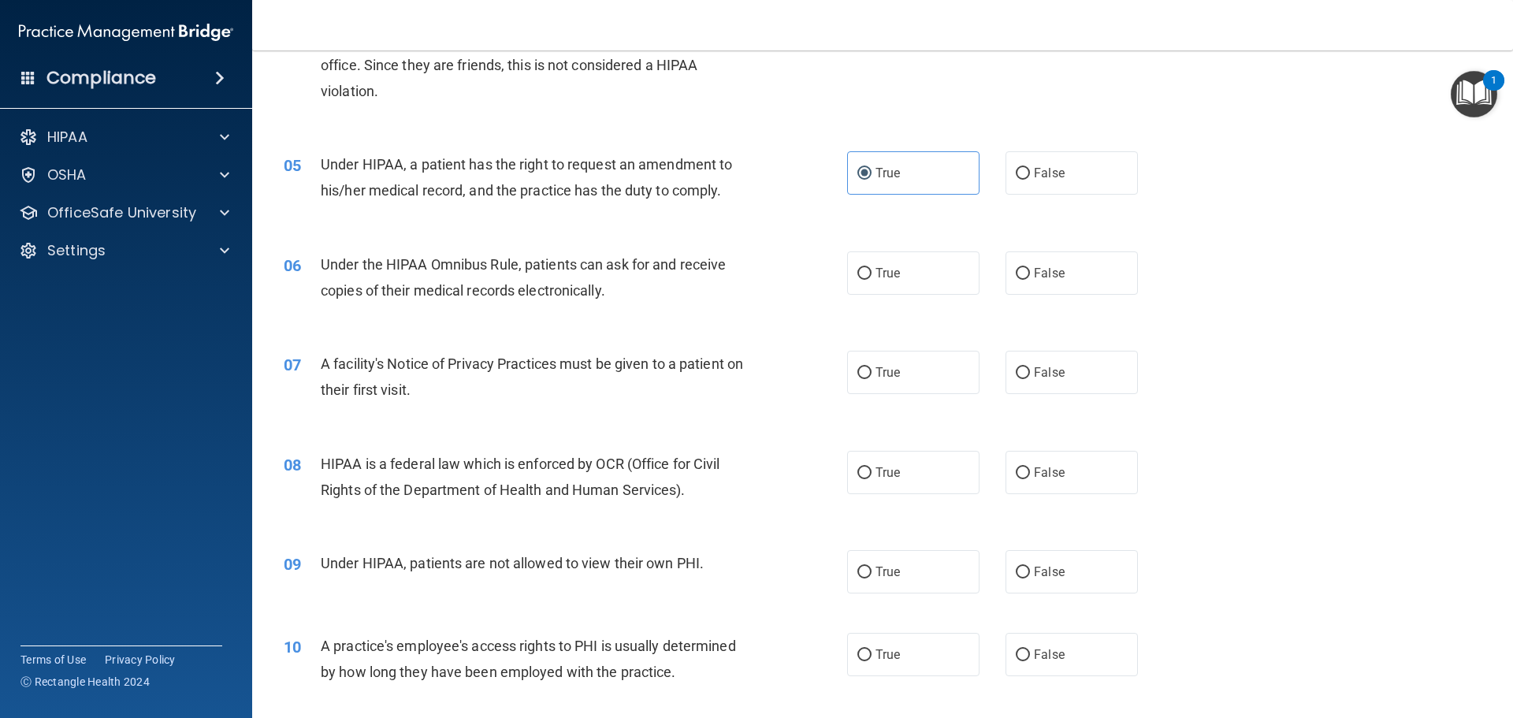
scroll to position [473, 0]
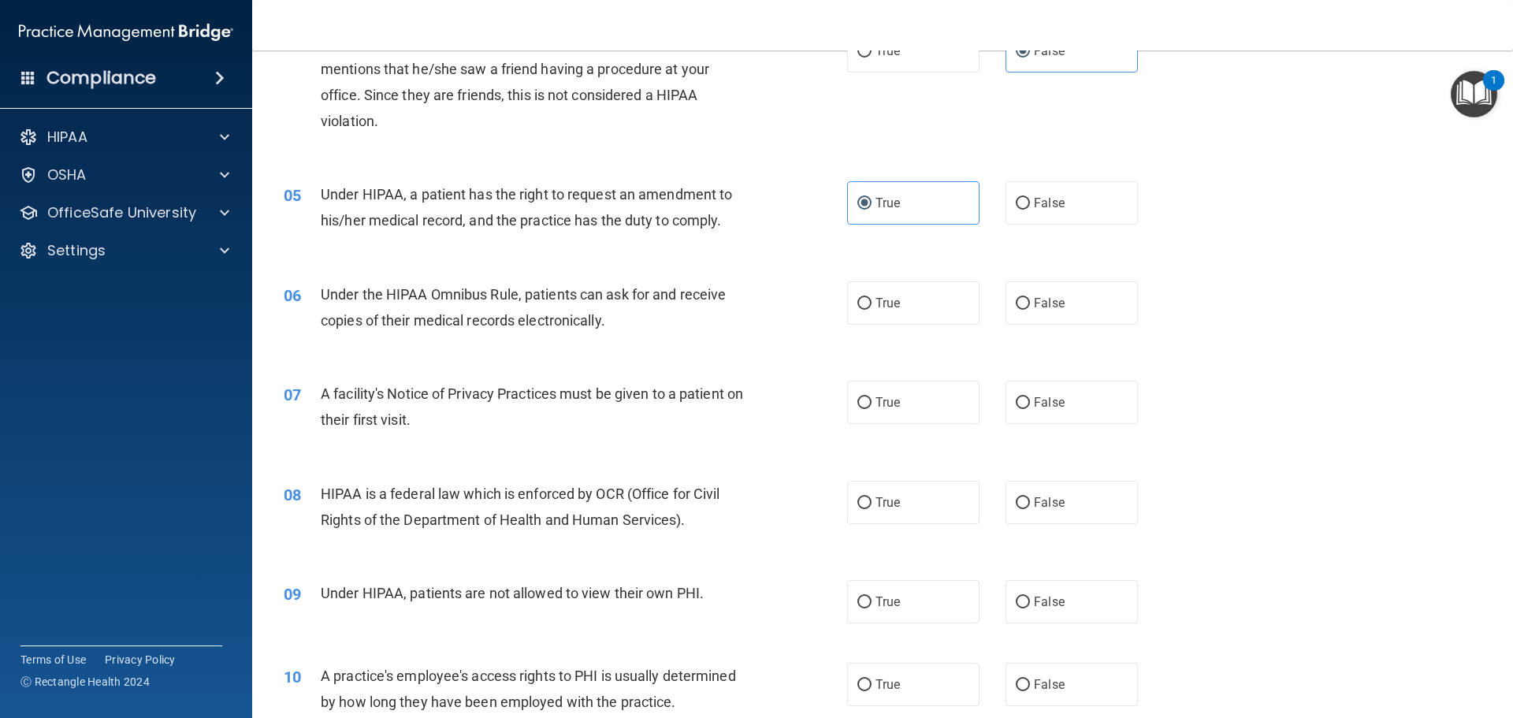
click at [1281, 309] on div "06 Under the HIPAA Omnibus Rule, patients can ask for and receive copies of the…" at bounding box center [882, 311] width 1221 height 99
click at [1293, 291] on div "06 Under the HIPAA Omnibus Rule, patients can ask for and receive copies of the…" at bounding box center [882, 311] width 1221 height 99
click at [437, 333] on div "Under the HIPAA Omnibus Rule, patients can ask for and receive copies of their …" at bounding box center [541, 307] width 440 height 52
click at [913, 299] on label "True" at bounding box center [913, 302] width 132 height 43
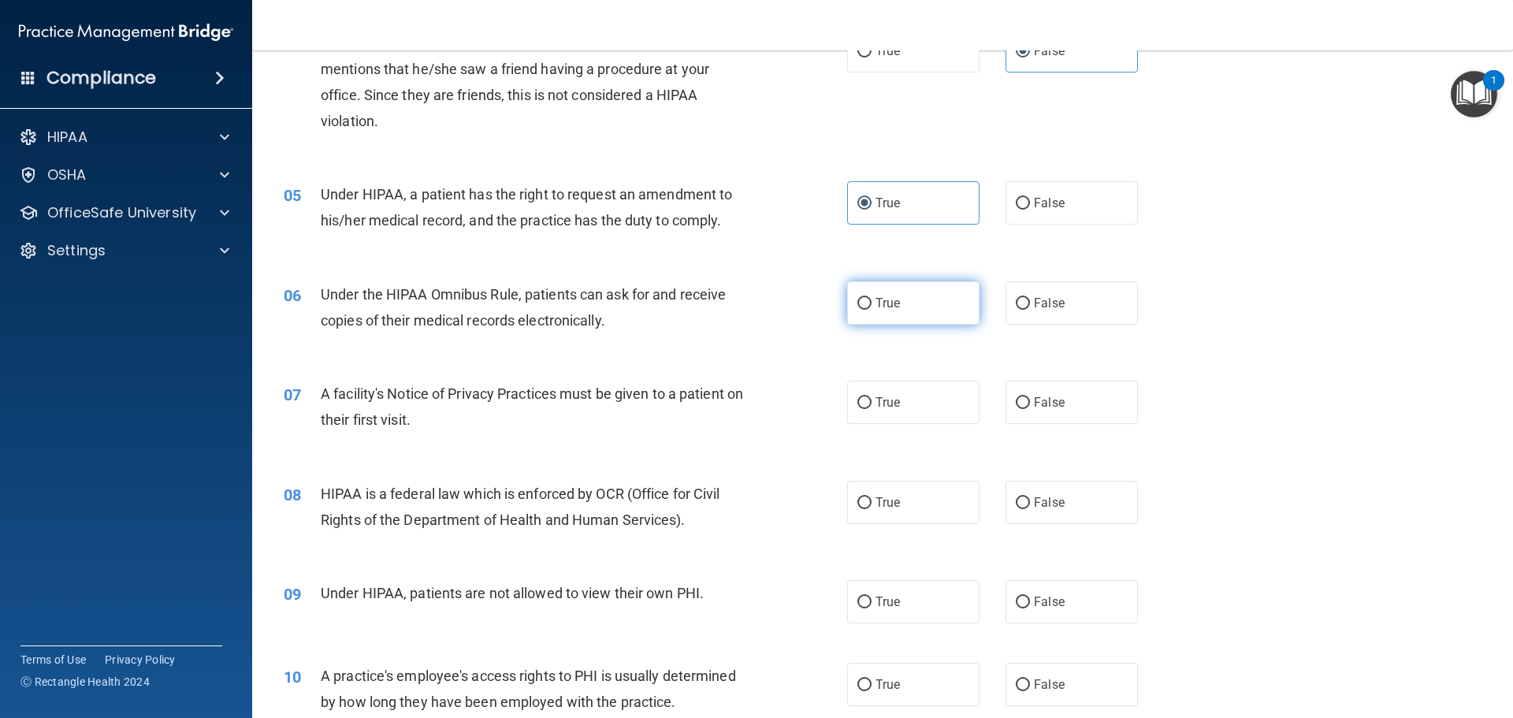
click at [871, 299] on input "True" at bounding box center [864, 304] width 14 height 12
radio input "true"
click at [857, 403] on input "True" at bounding box center [864, 403] width 14 height 12
radio input "true"
click at [868, 496] on label "True" at bounding box center [913, 502] width 132 height 43
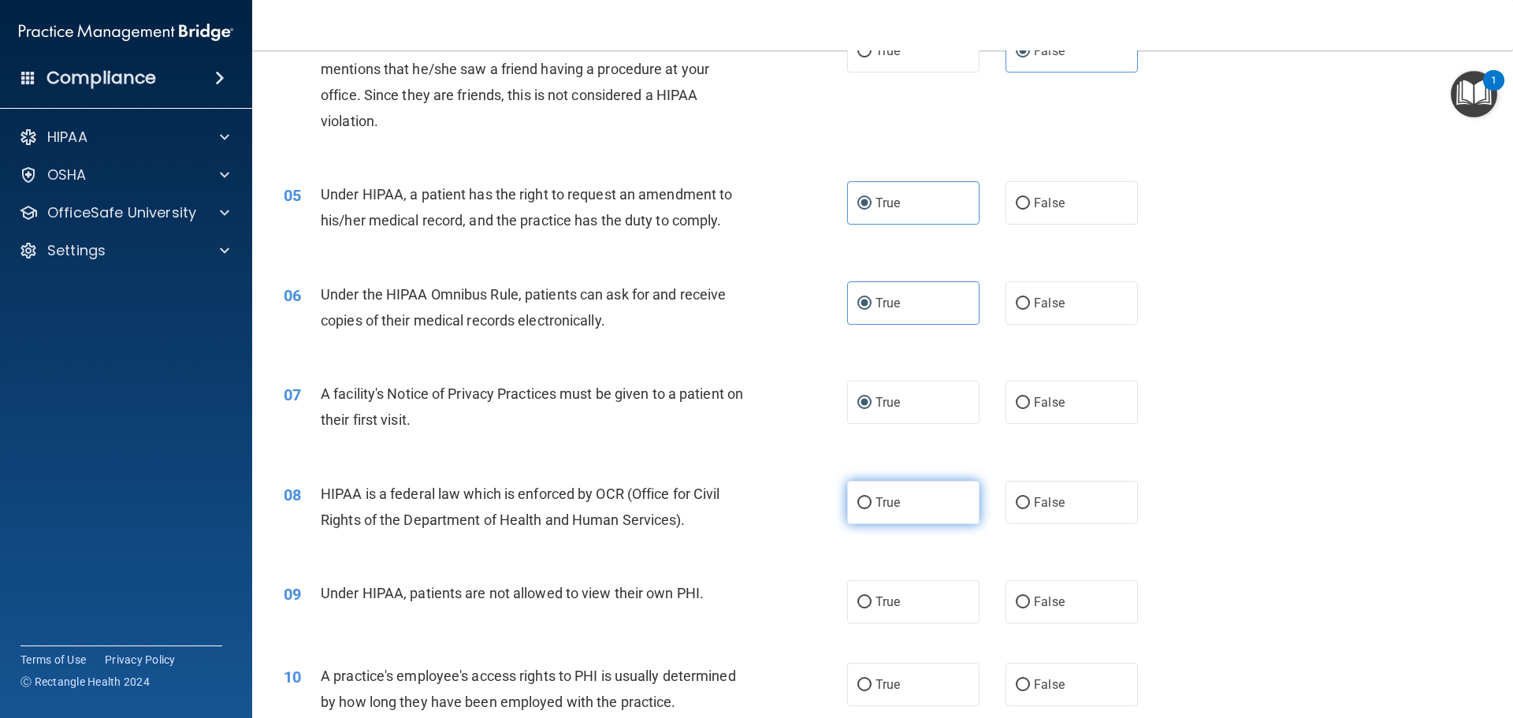
click at [868, 497] on input "True" at bounding box center [864, 503] width 14 height 12
radio input "true"
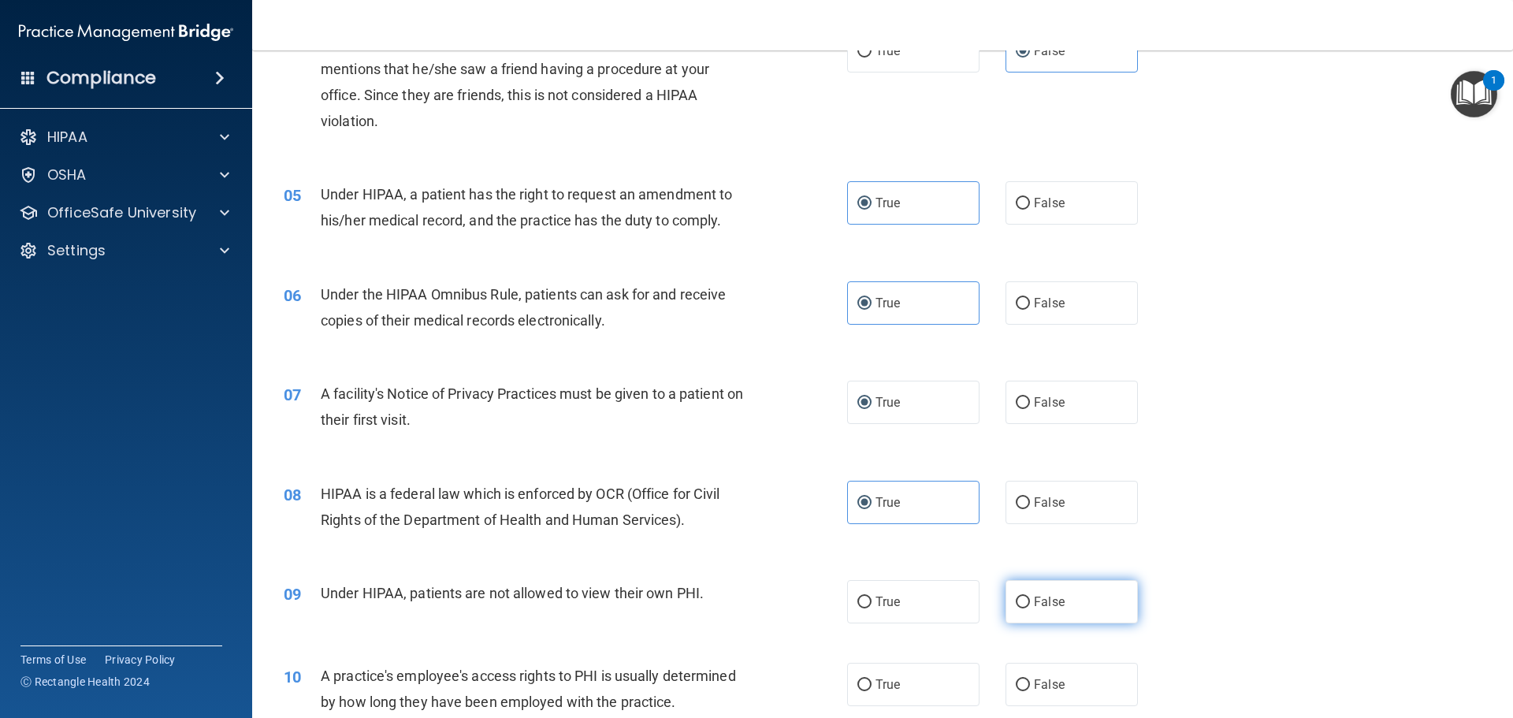
click at [1005, 597] on label "False" at bounding box center [1071, 601] width 132 height 43
click at [1016, 597] on input "False" at bounding box center [1023, 602] width 14 height 12
radio input "true"
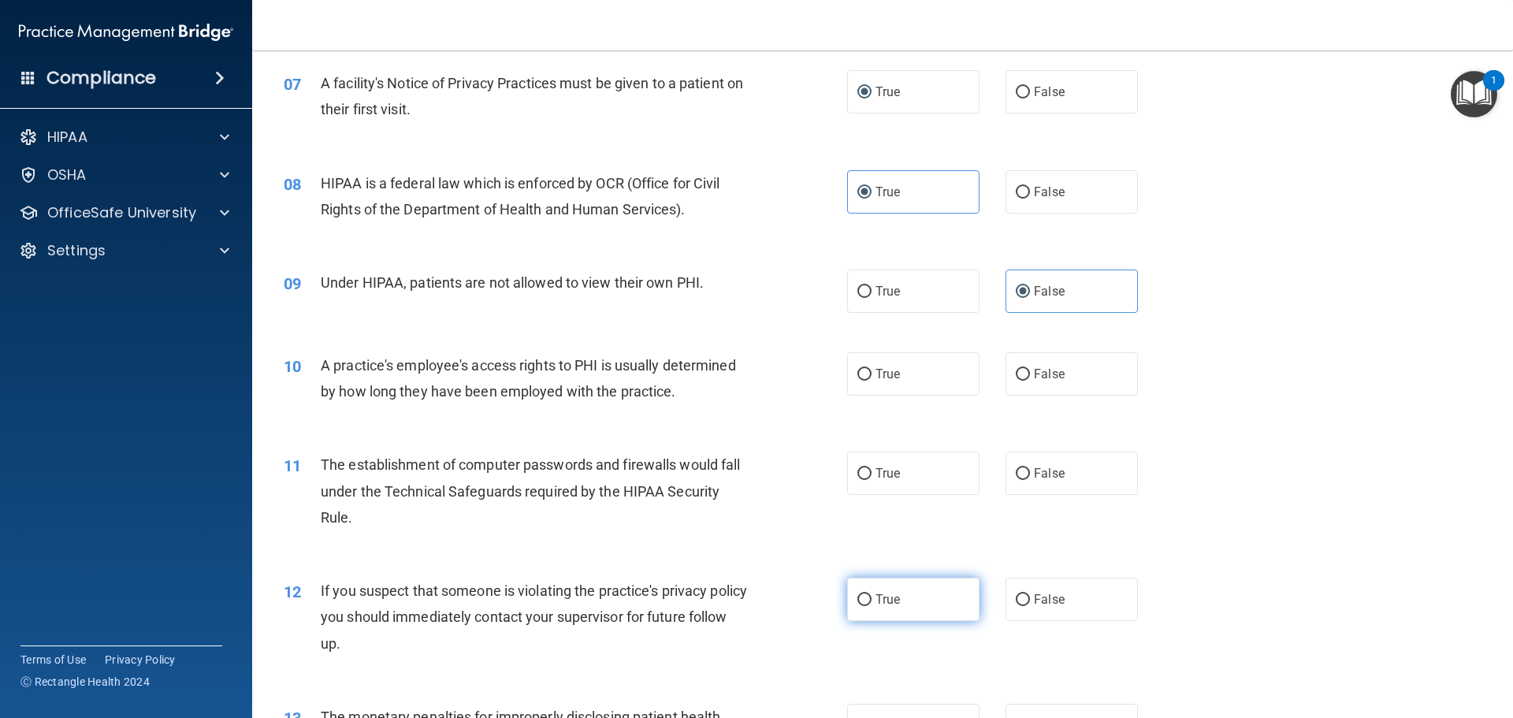
scroll to position [788, 0]
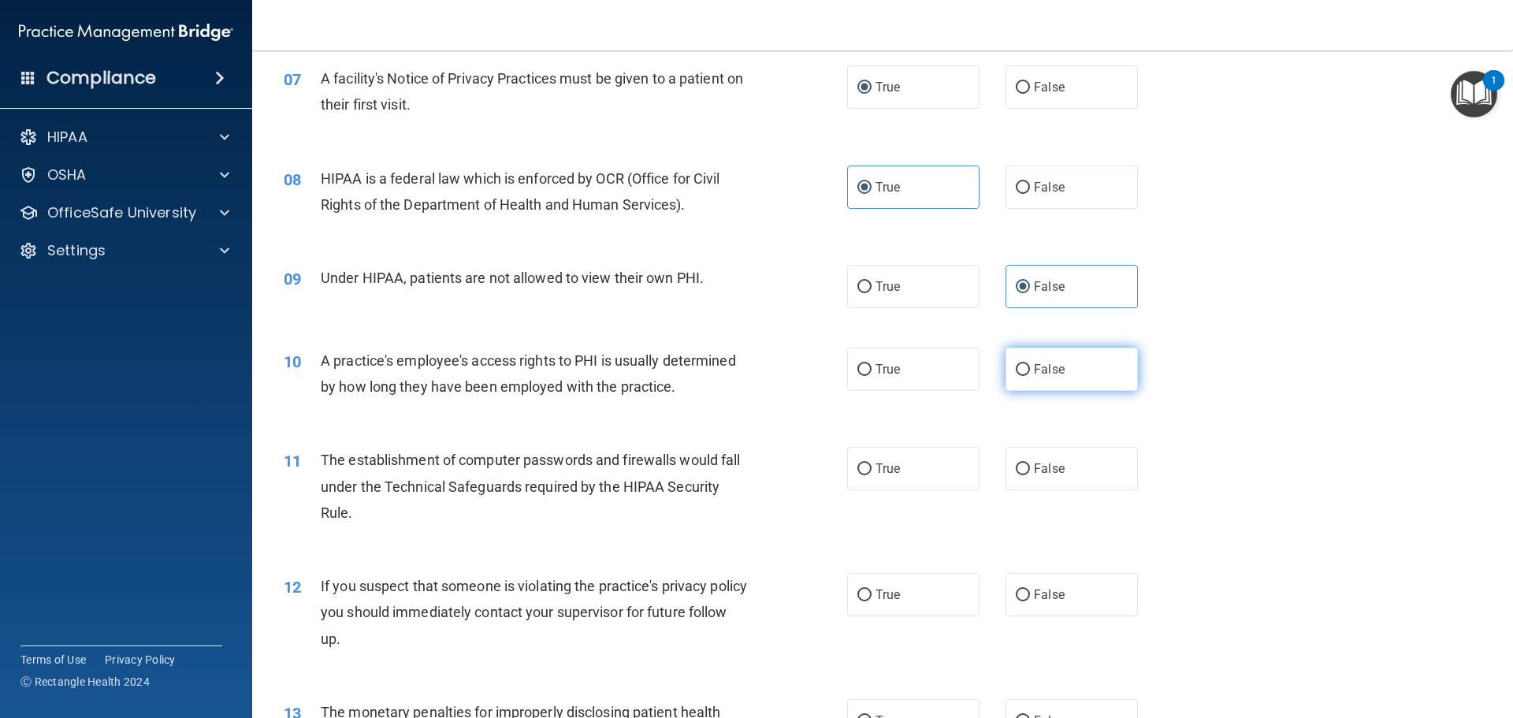
click at [1019, 367] on input "False" at bounding box center [1023, 370] width 14 height 12
radio input "true"
click at [857, 475] on input "True" at bounding box center [864, 469] width 14 height 12
radio input "true"
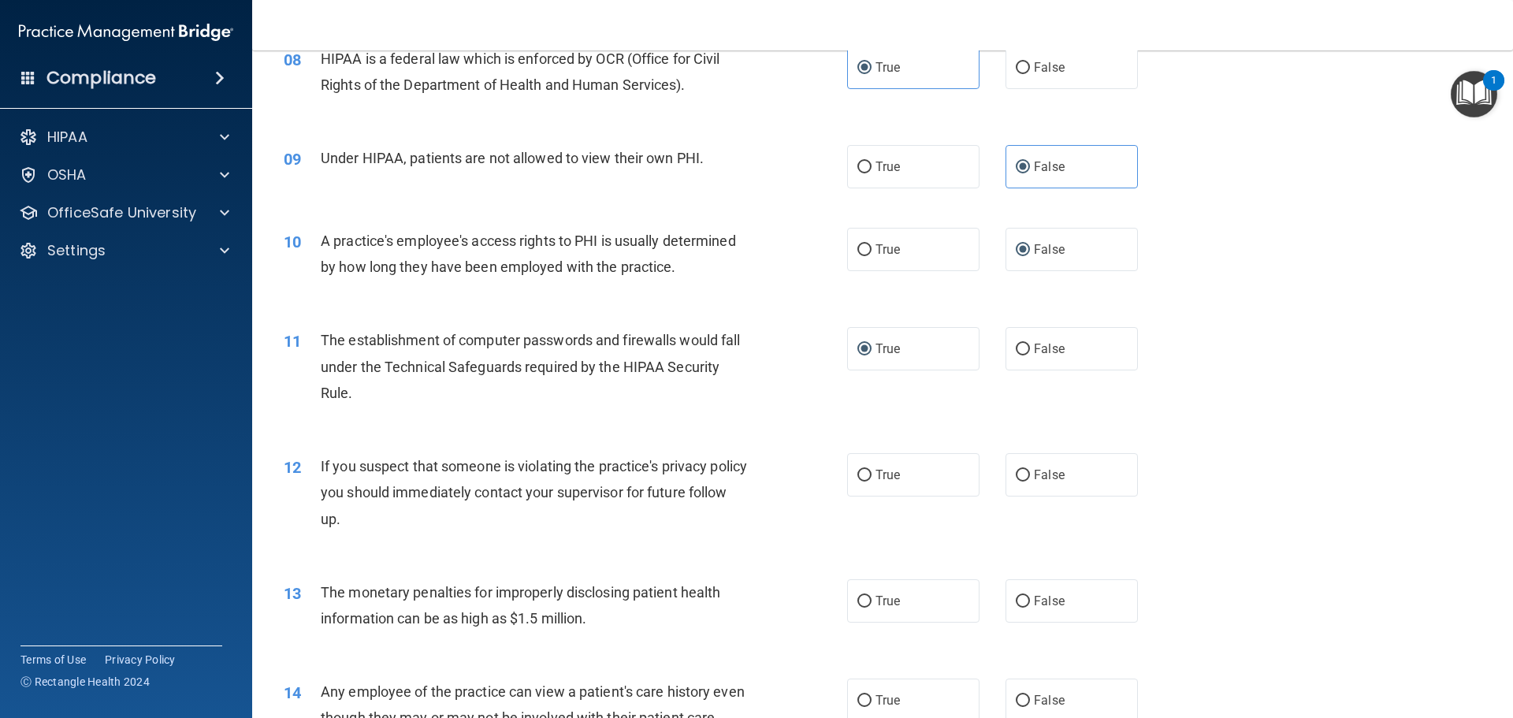
scroll to position [946, 0]
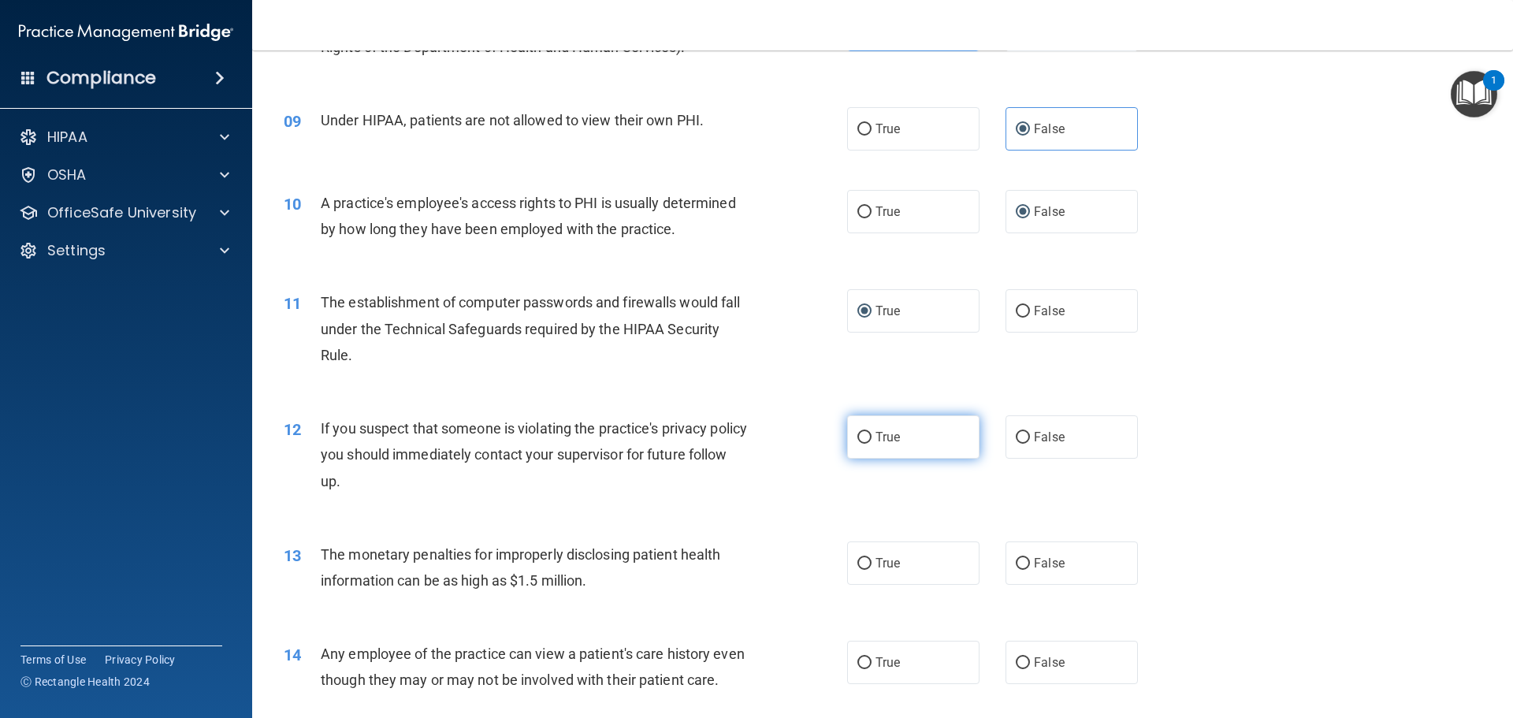
click at [860, 433] on input "True" at bounding box center [864, 438] width 14 height 12
radio input "true"
click at [868, 552] on label "True" at bounding box center [913, 562] width 132 height 43
click at [868, 558] on input "True" at bounding box center [864, 564] width 14 height 12
radio input "true"
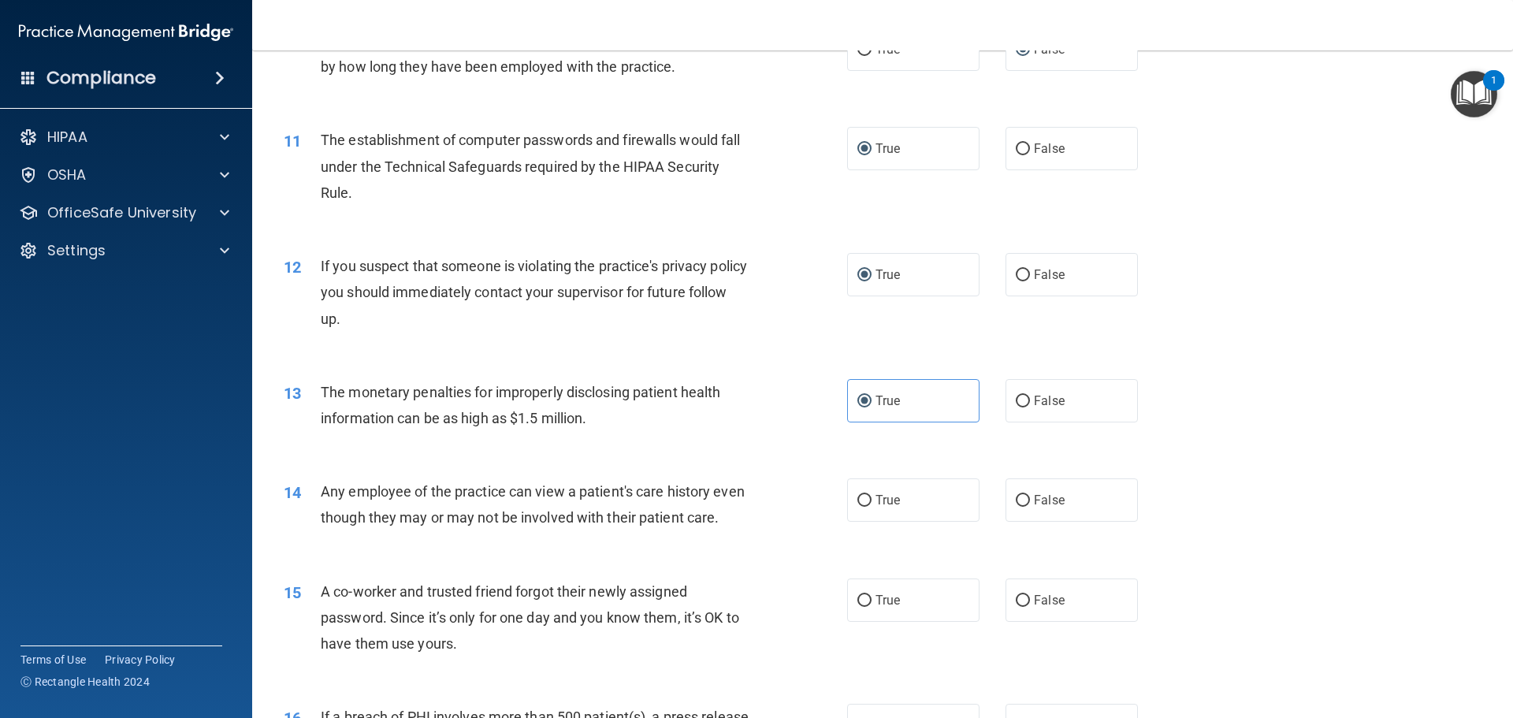
scroll to position [1261, 0]
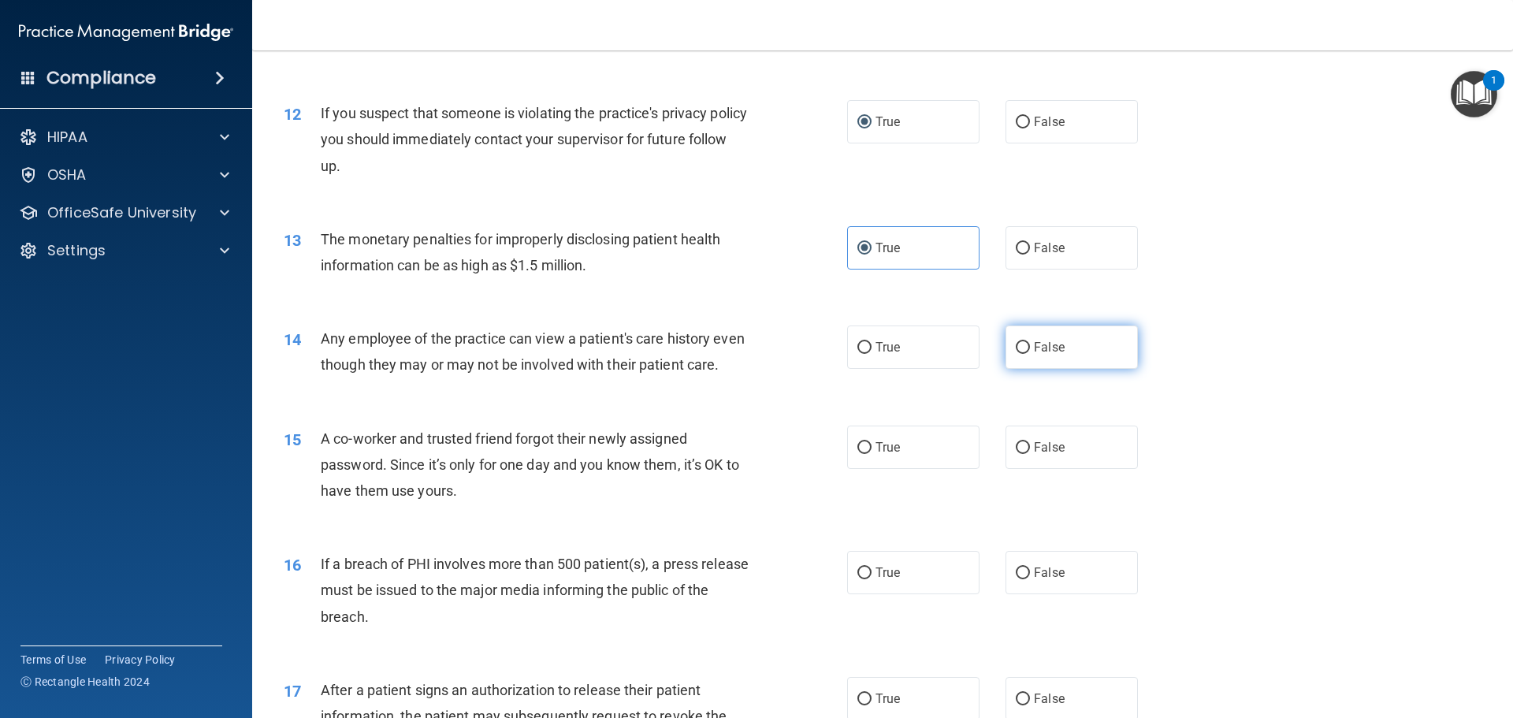
click at [1019, 342] on input "False" at bounding box center [1023, 348] width 14 height 12
radio input "true"
click at [1050, 455] on span "False" at bounding box center [1049, 447] width 31 height 15
click at [1030, 454] on input "False" at bounding box center [1023, 448] width 14 height 12
radio input "true"
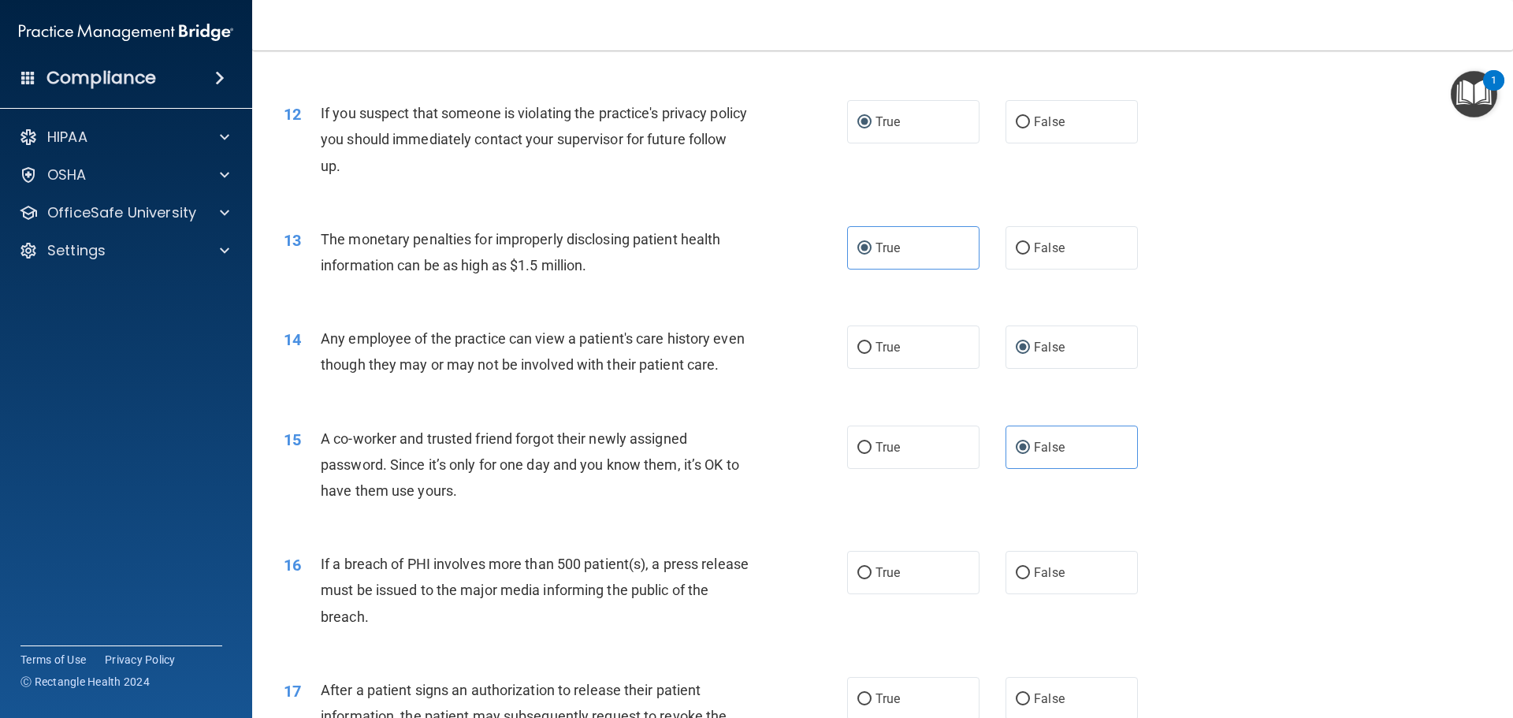
scroll to position [1418, 0]
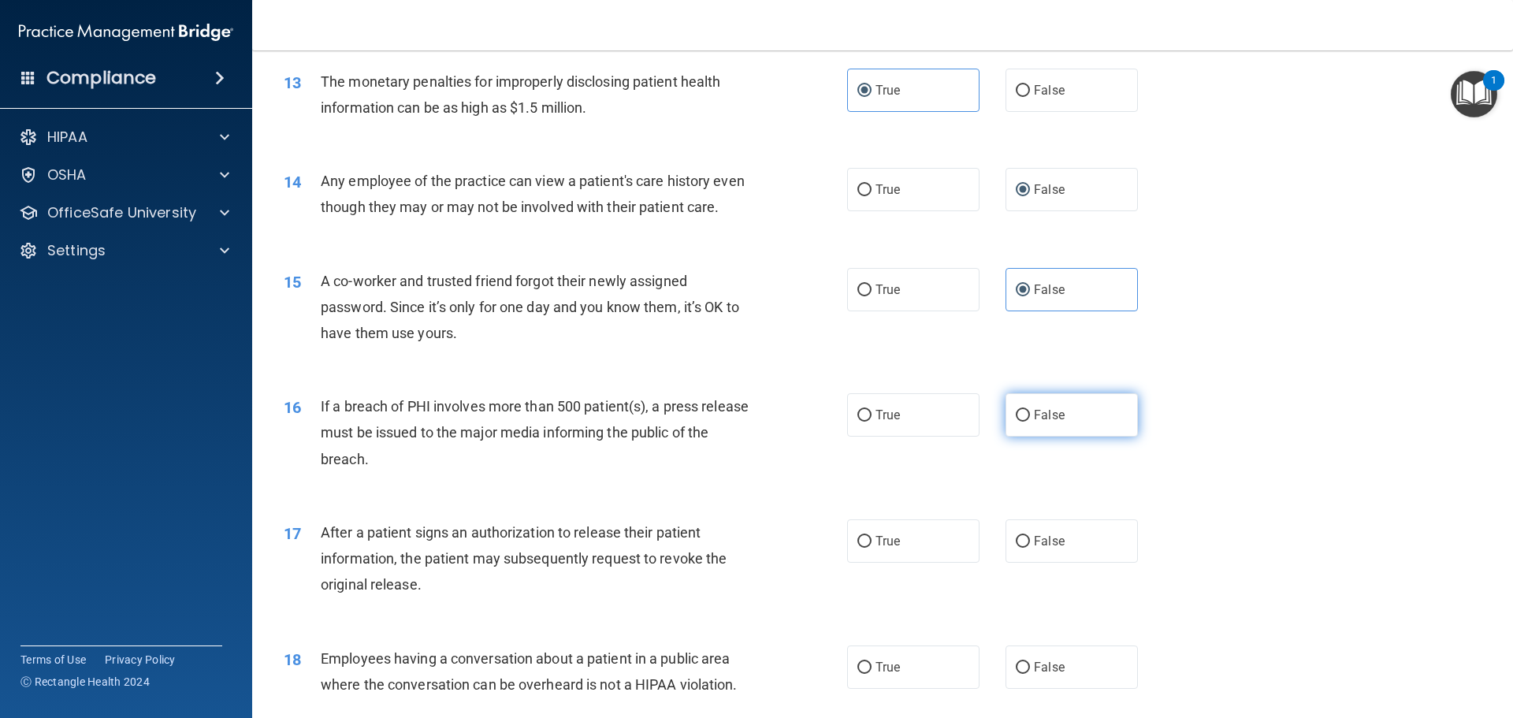
click at [1016, 422] on input "False" at bounding box center [1023, 416] width 14 height 12
radio input "true"
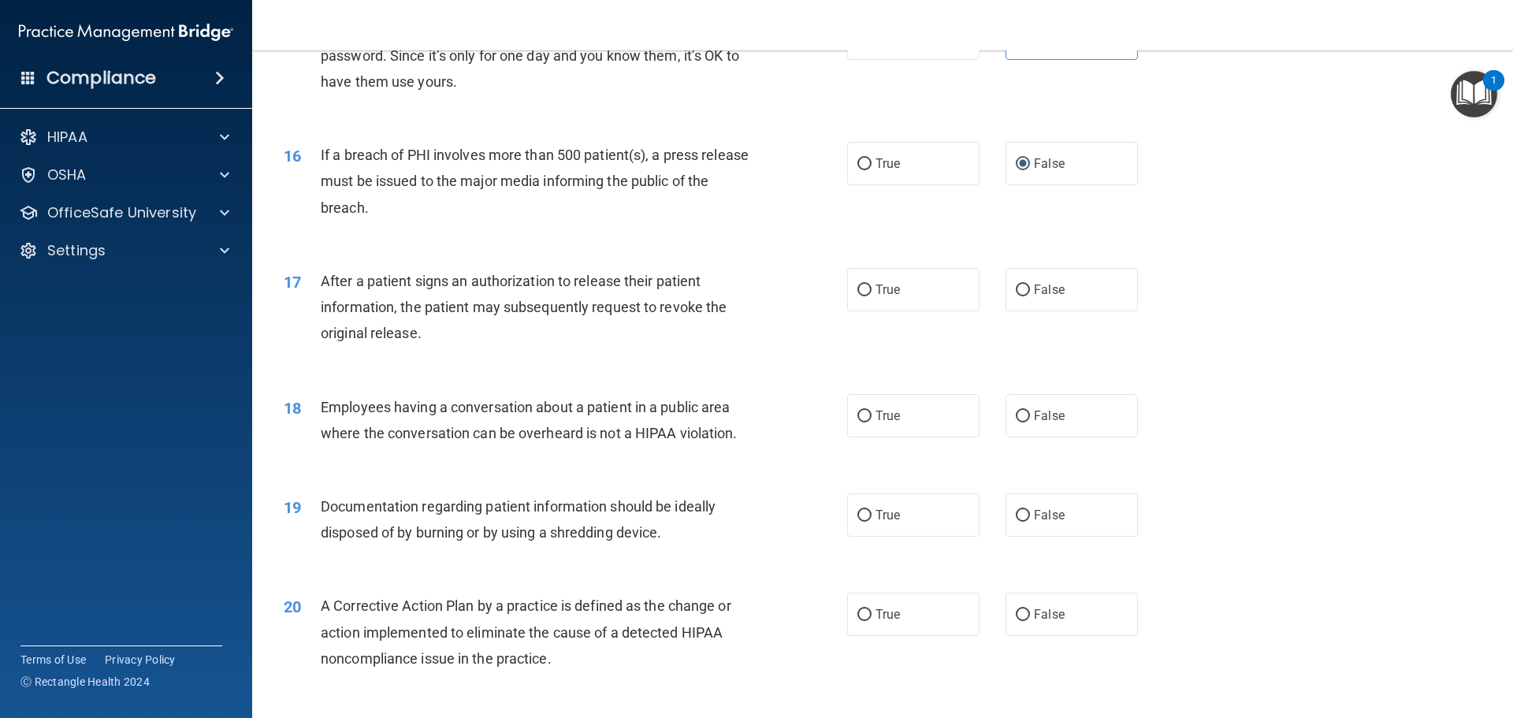
scroll to position [1733, 0]
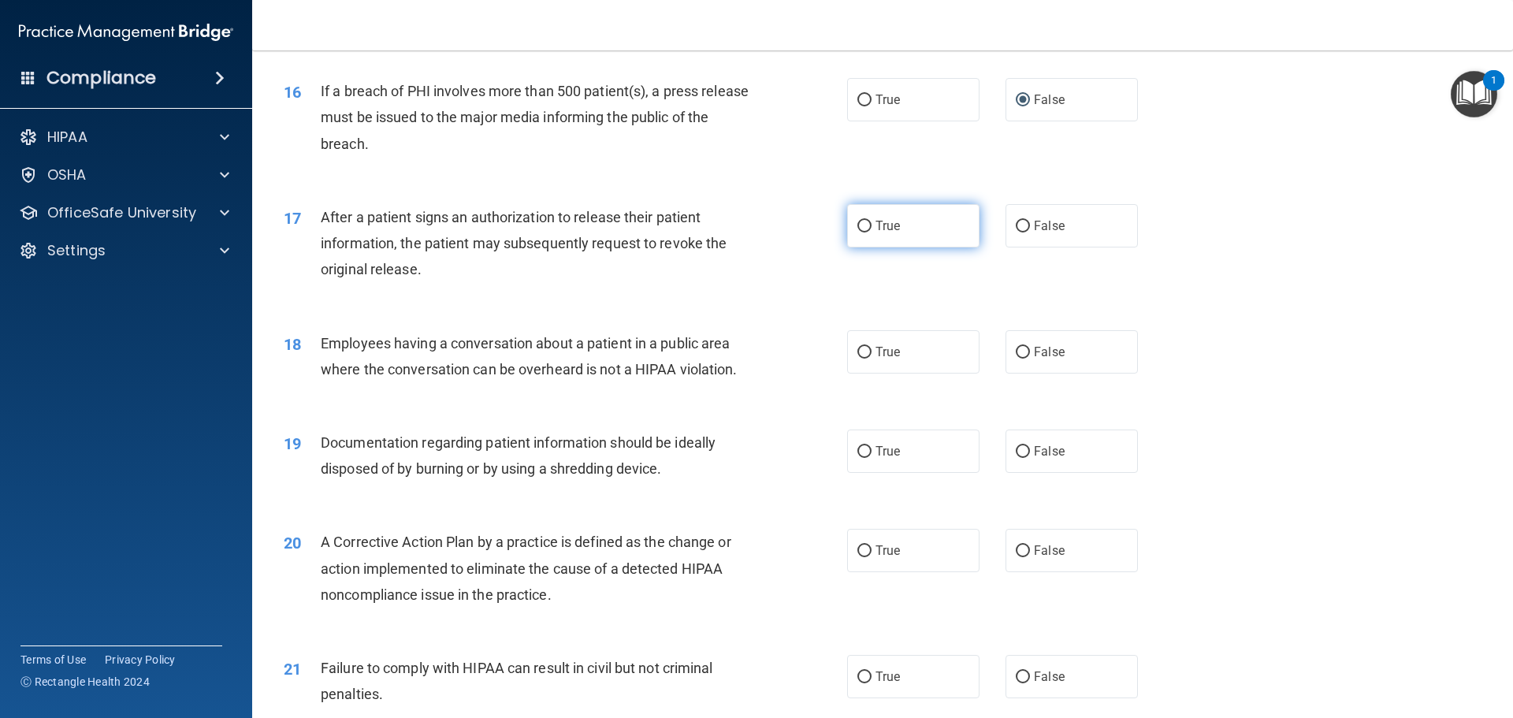
click at [860, 232] on input "True" at bounding box center [864, 227] width 14 height 12
radio input "true"
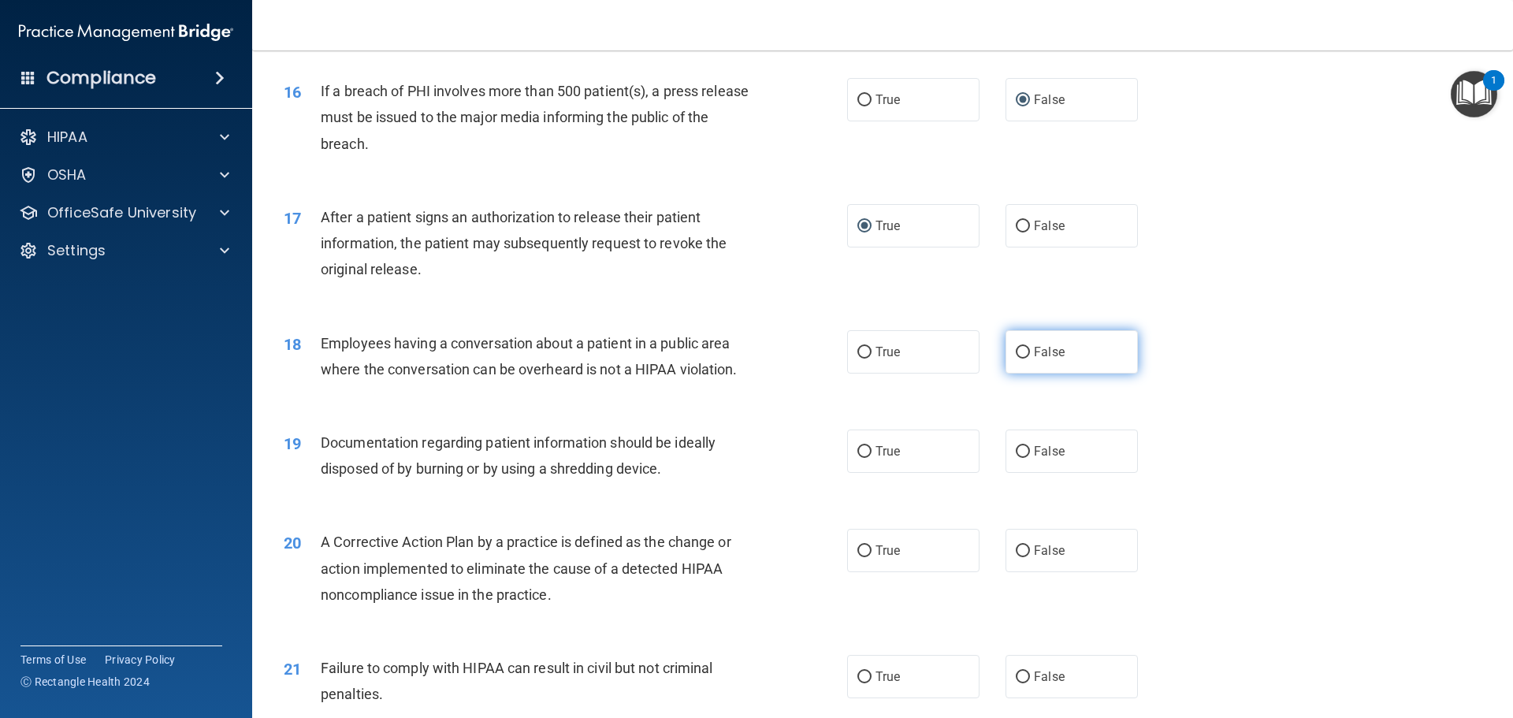
click at [1016, 359] on input "False" at bounding box center [1023, 353] width 14 height 12
radio input "true"
